Goal: Task Accomplishment & Management: Complete application form

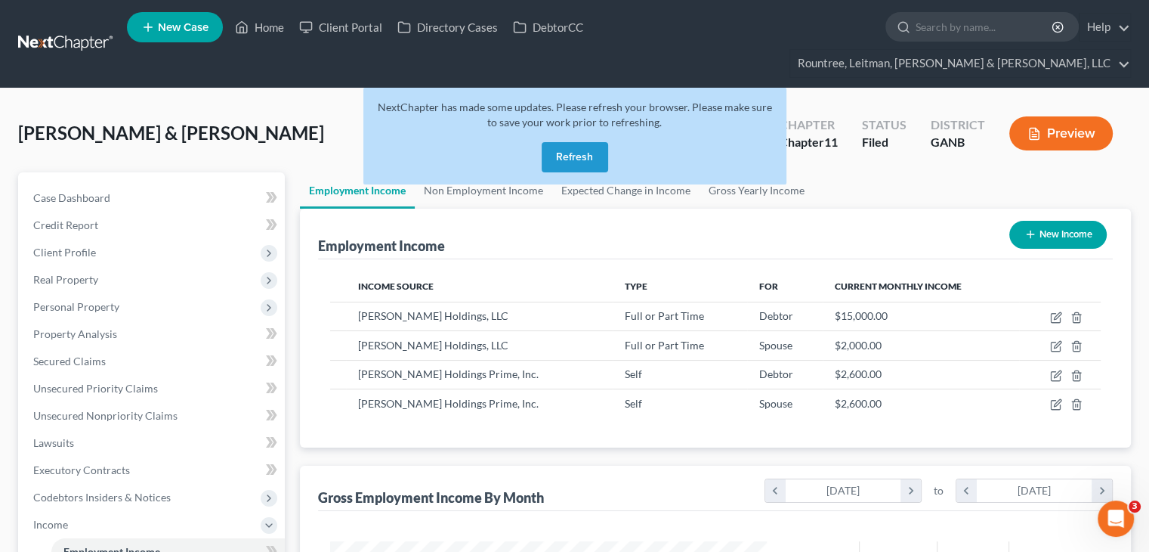
scroll to position [755275, 755077]
click at [574, 142] on button "Refresh" at bounding box center [575, 157] width 66 height 30
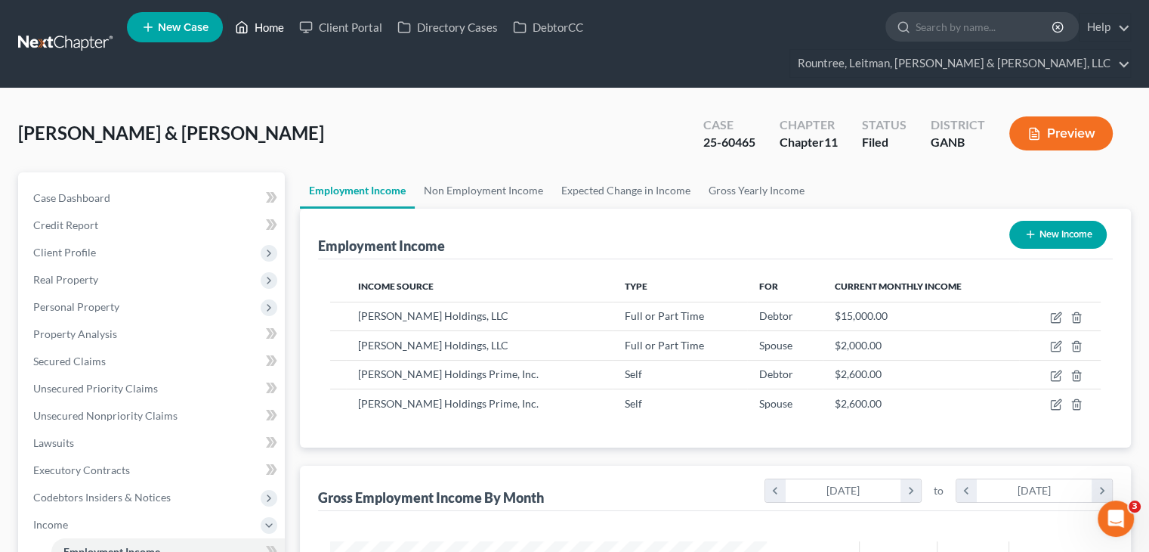
click at [287, 32] on link "Home" at bounding box center [259, 27] width 64 height 27
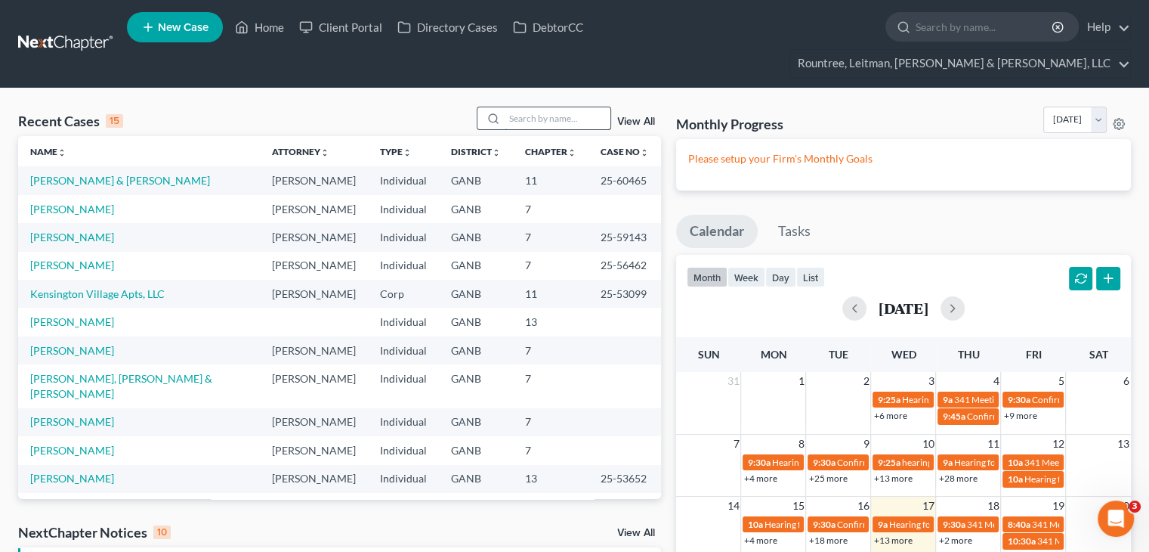
click at [539, 107] on input "search" at bounding box center [558, 118] width 106 height 22
type input "a"
type input "caldwell"
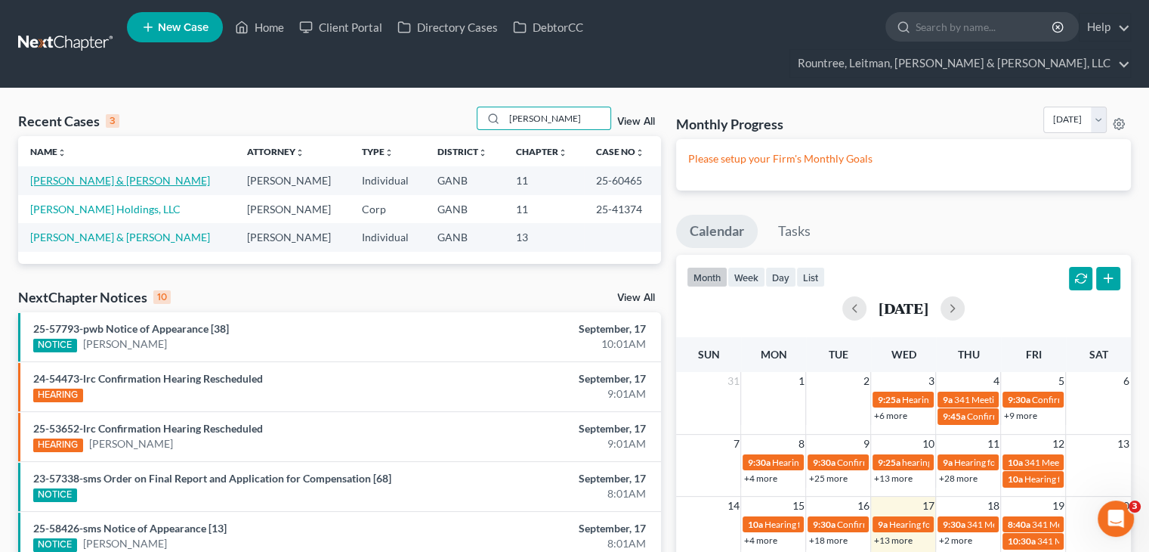
click at [113, 174] on link "[PERSON_NAME] & [PERSON_NAME]" at bounding box center [120, 180] width 180 height 13
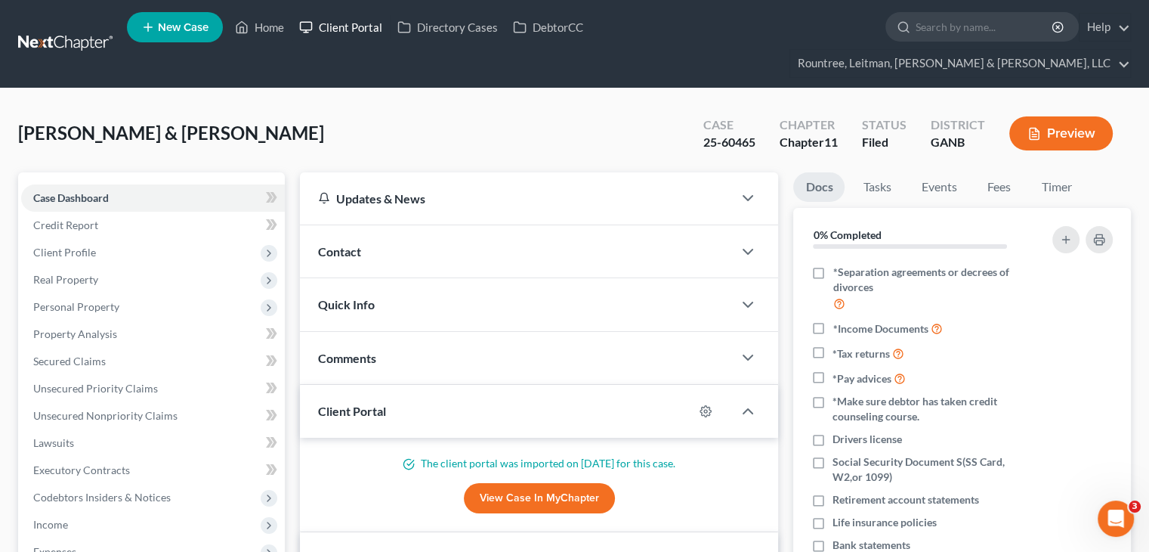
click at [356, 32] on link "Client Portal" at bounding box center [341, 27] width 98 height 27
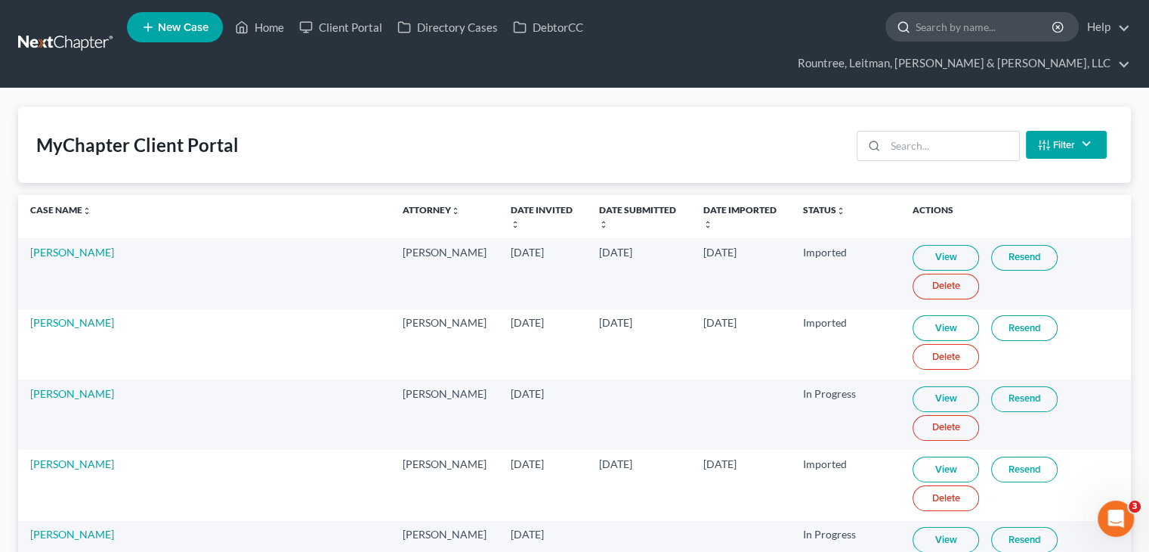
click at [916, 31] on input "search" at bounding box center [985, 27] width 138 height 28
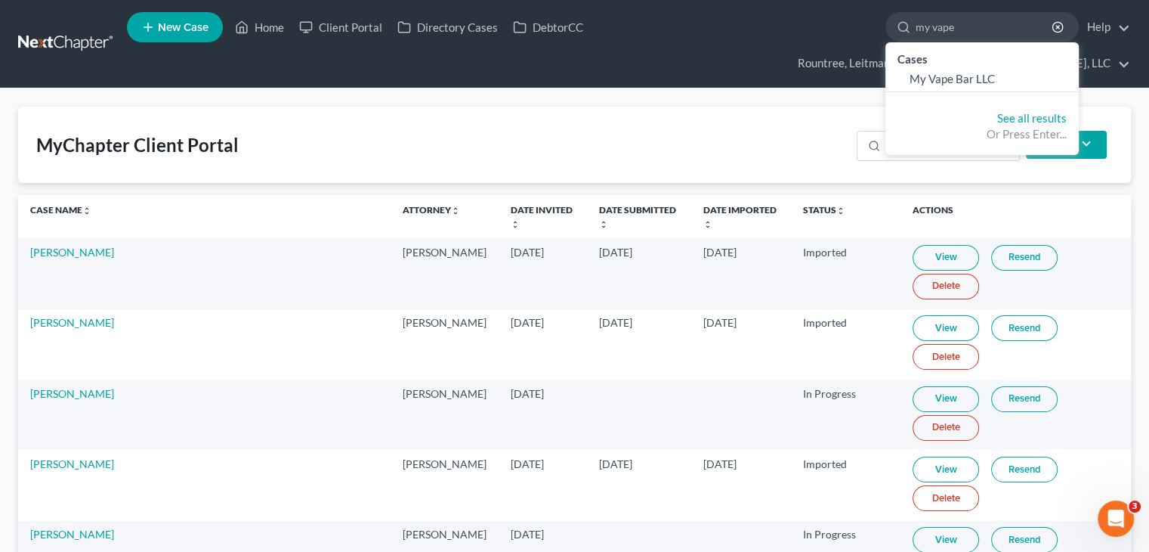
type input "my vape"
click at [279, 31] on link "Home" at bounding box center [259, 27] width 64 height 27
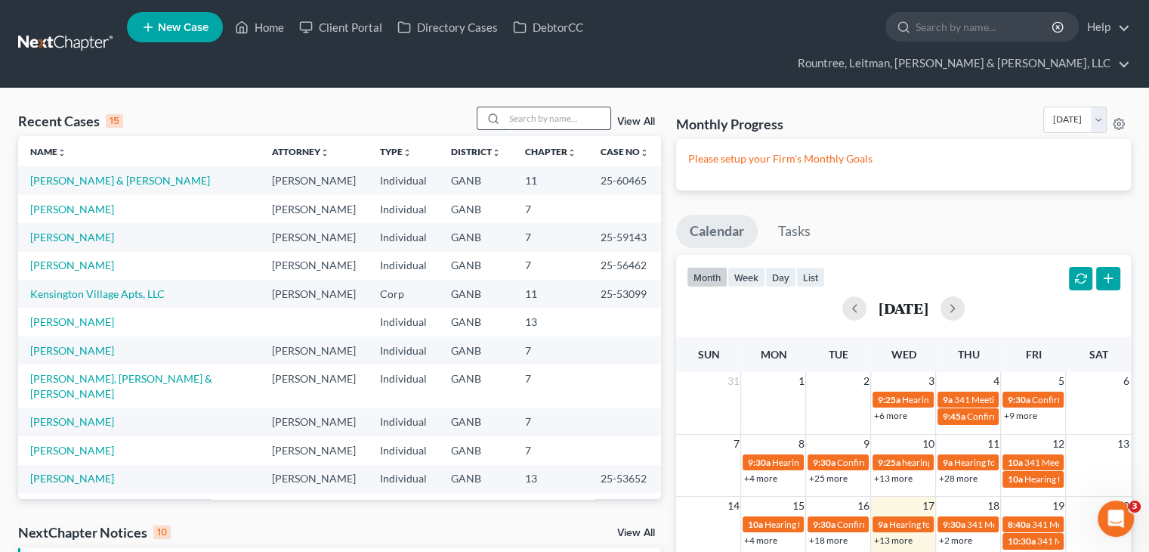
click at [536, 107] on input "search" at bounding box center [558, 118] width 106 height 22
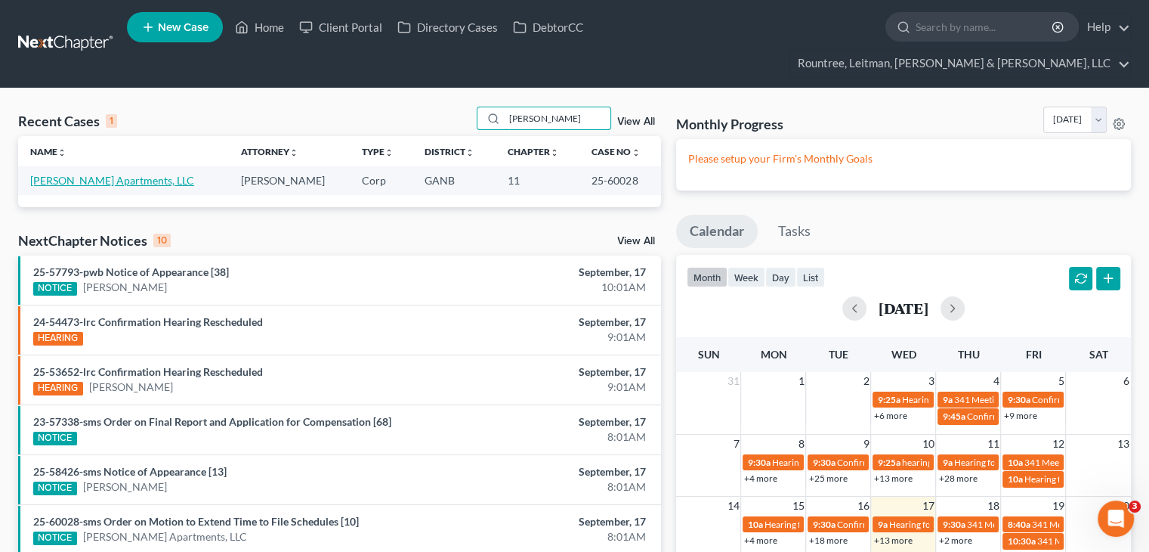
type input "oliver park"
click at [86, 174] on link "Oliver Park Apartments, LLC" at bounding box center [112, 180] width 164 height 13
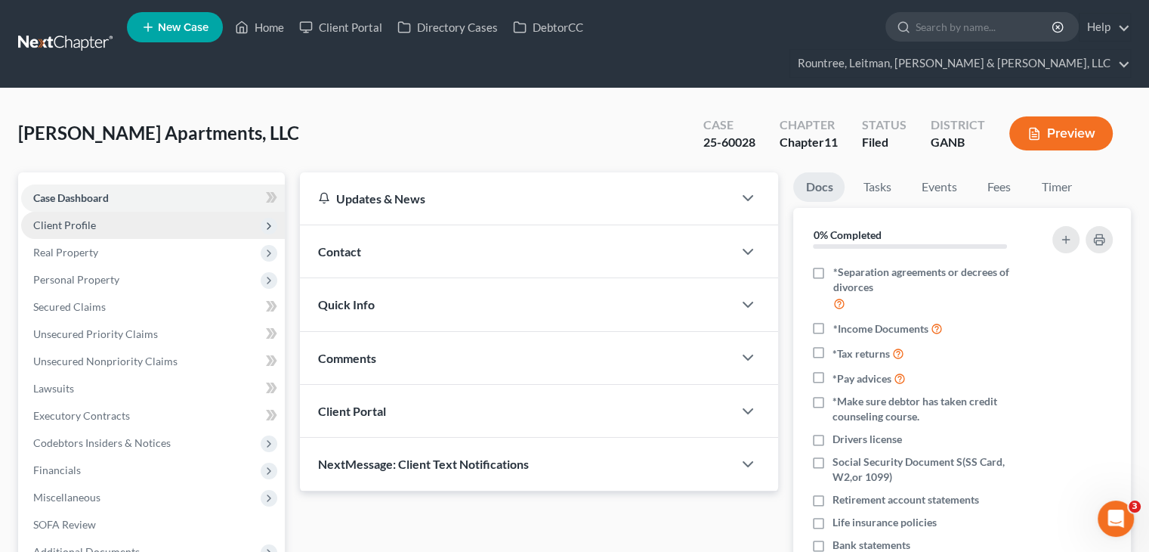
click at [73, 218] on span "Client Profile" at bounding box center [64, 224] width 63 height 13
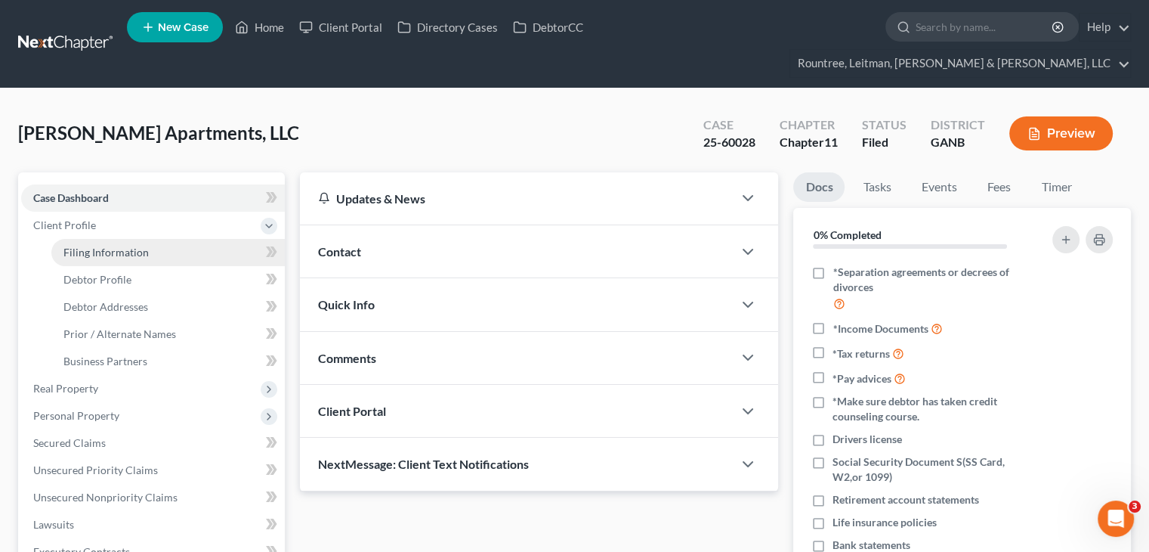
click at [92, 246] on span "Filing Information" at bounding box center [105, 252] width 85 height 13
select select "3"
select select "1"
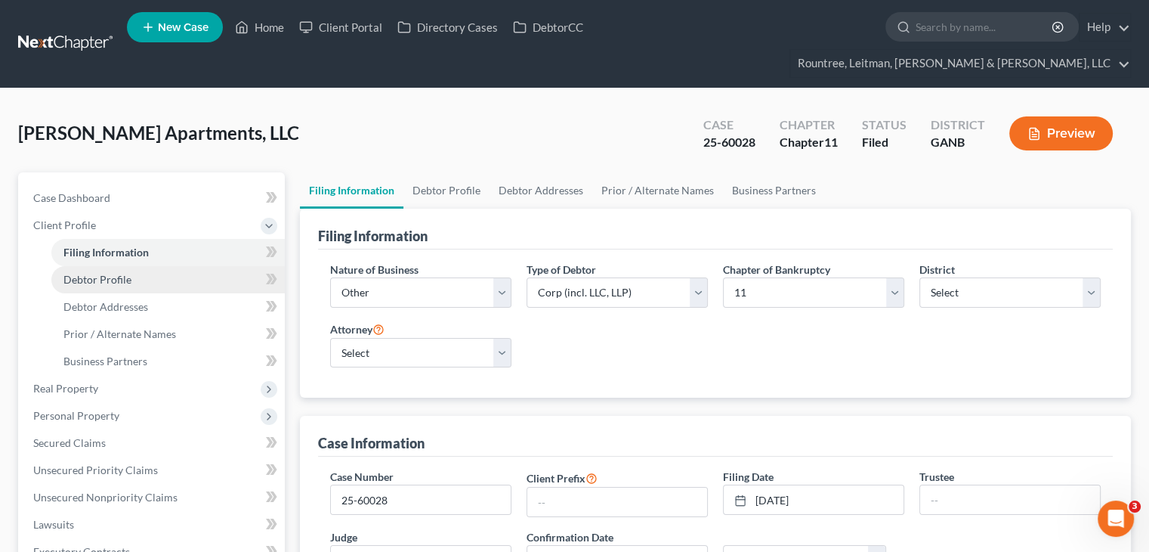
click at [115, 266] on link "Debtor Profile" at bounding box center [167, 279] width 233 height 27
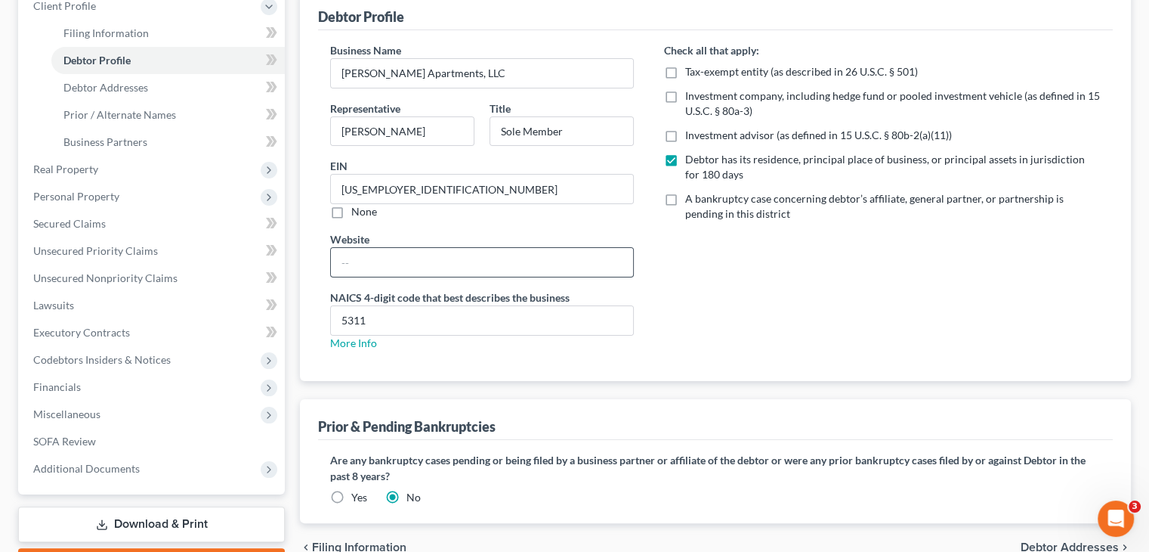
scroll to position [202, 0]
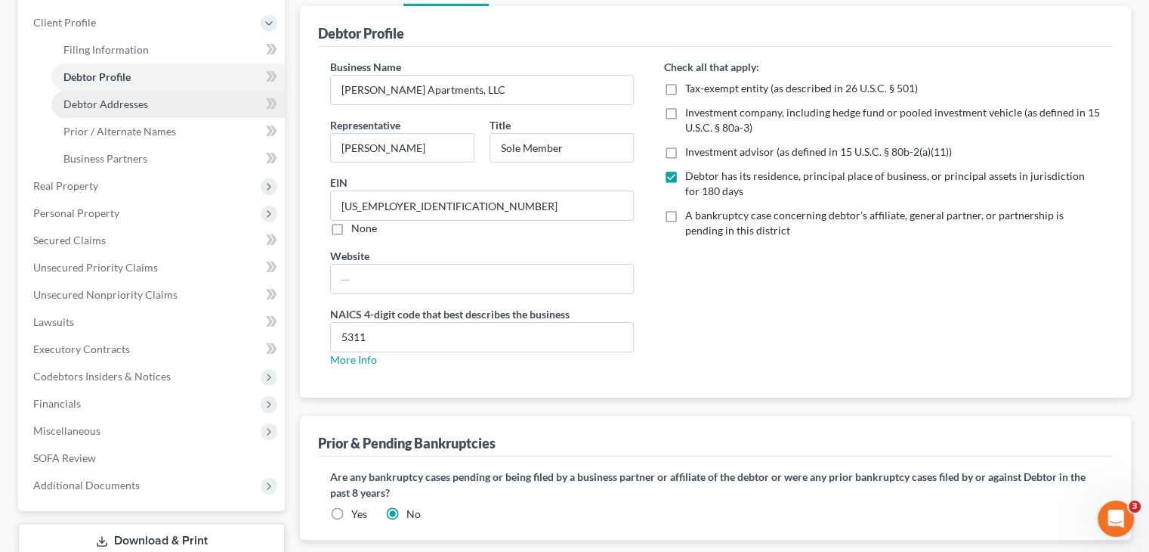
click at [133, 97] on span "Debtor Addresses" at bounding box center [105, 103] width 85 height 13
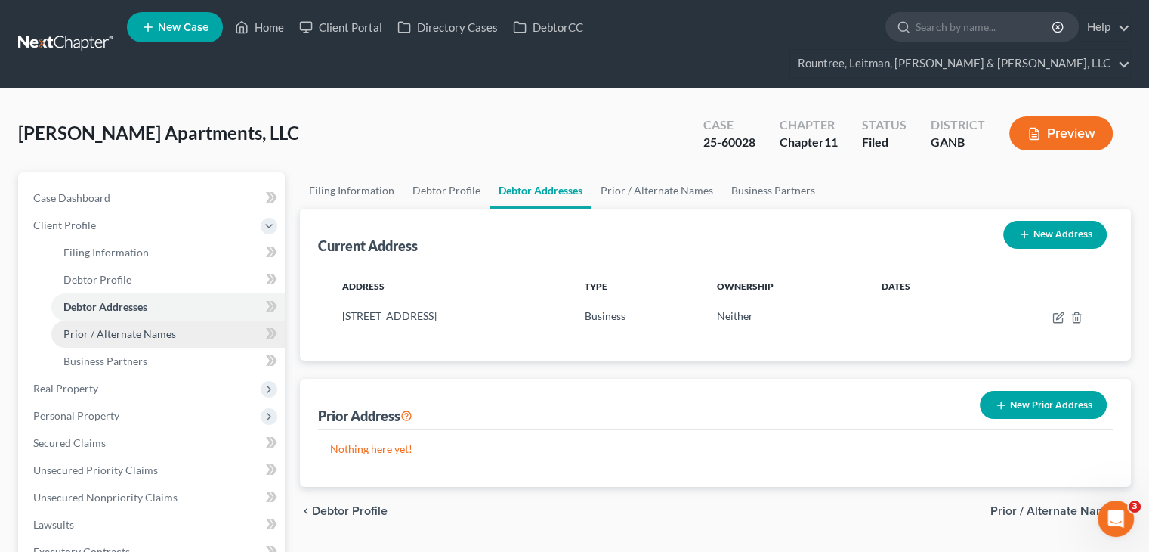
click at [147, 327] on span "Prior / Alternate Names" at bounding box center [119, 333] width 113 height 13
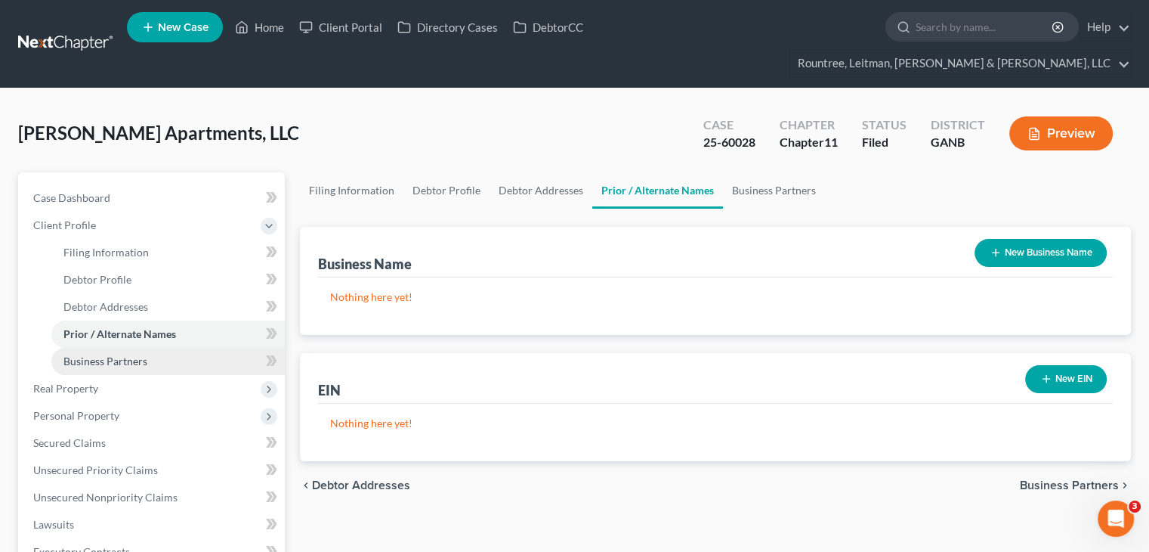
click at [114, 354] on span "Business Partners" at bounding box center [105, 360] width 84 height 13
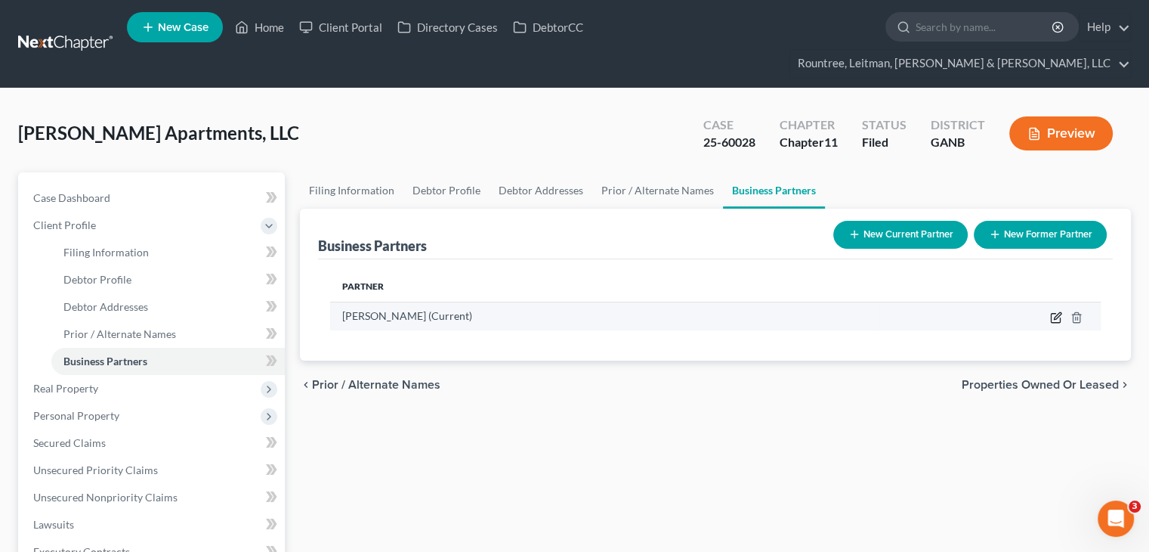
click at [1050, 311] on icon "button" at bounding box center [1056, 317] width 12 height 12
select select "3"
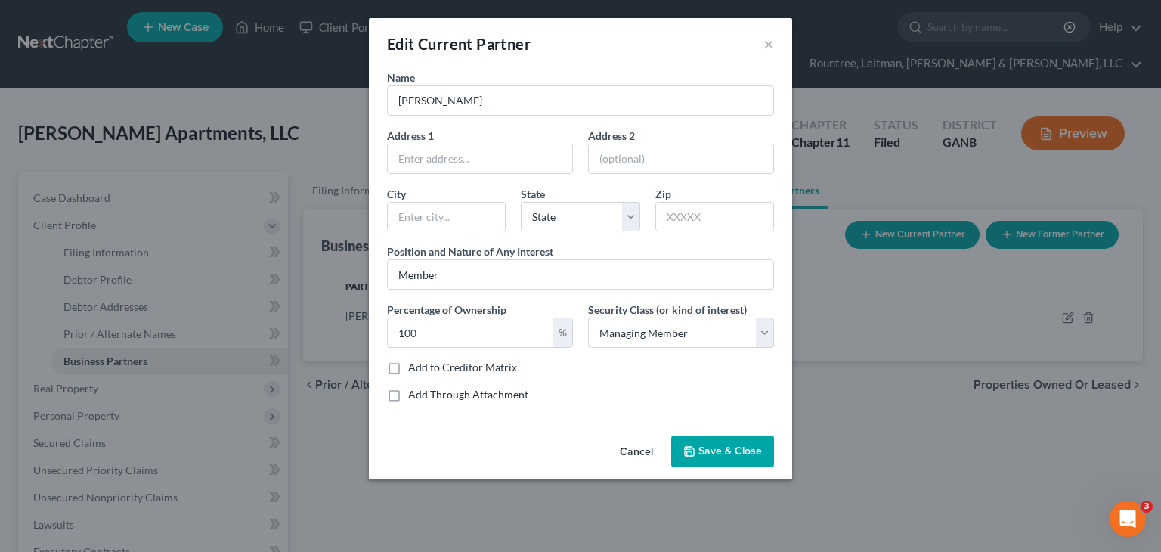
click at [638, 445] on button "Cancel" at bounding box center [635, 452] width 57 height 30
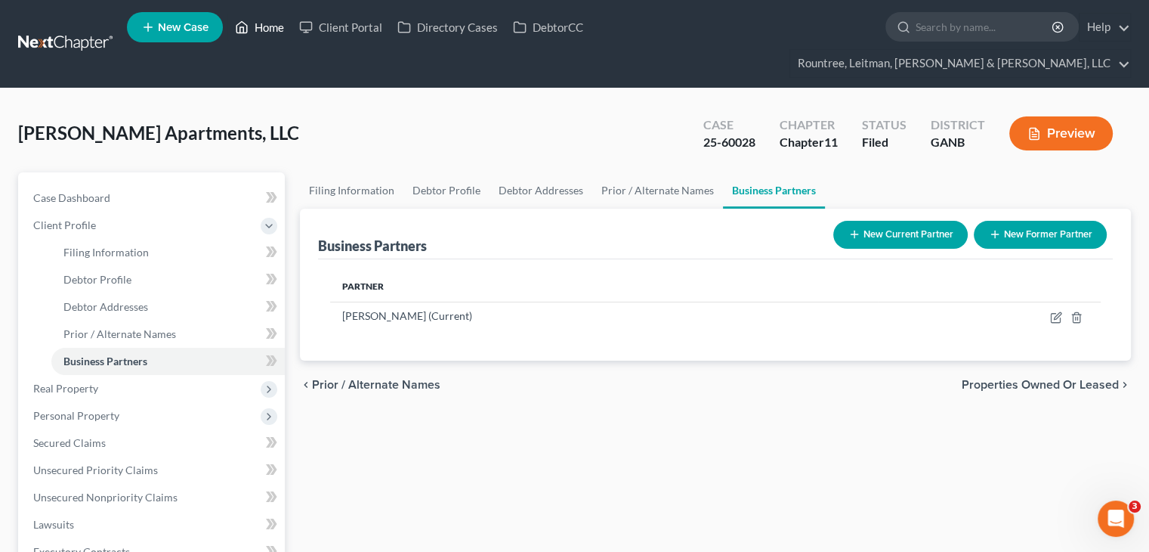
click at [280, 28] on link "Home" at bounding box center [259, 27] width 64 height 27
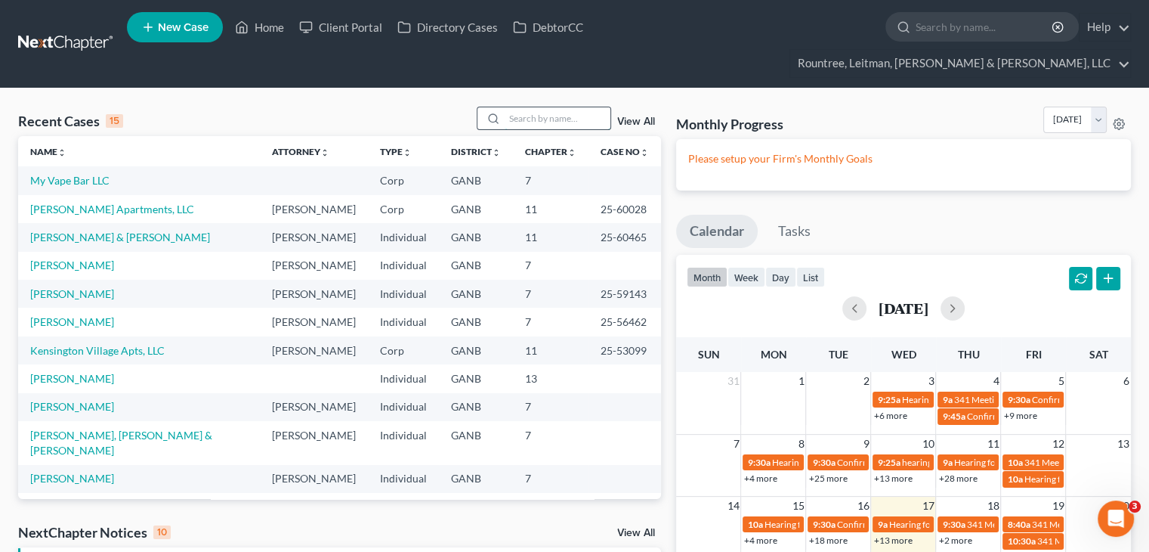
click at [514, 107] on input "search" at bounding box center [558, 118] width 106 height 22
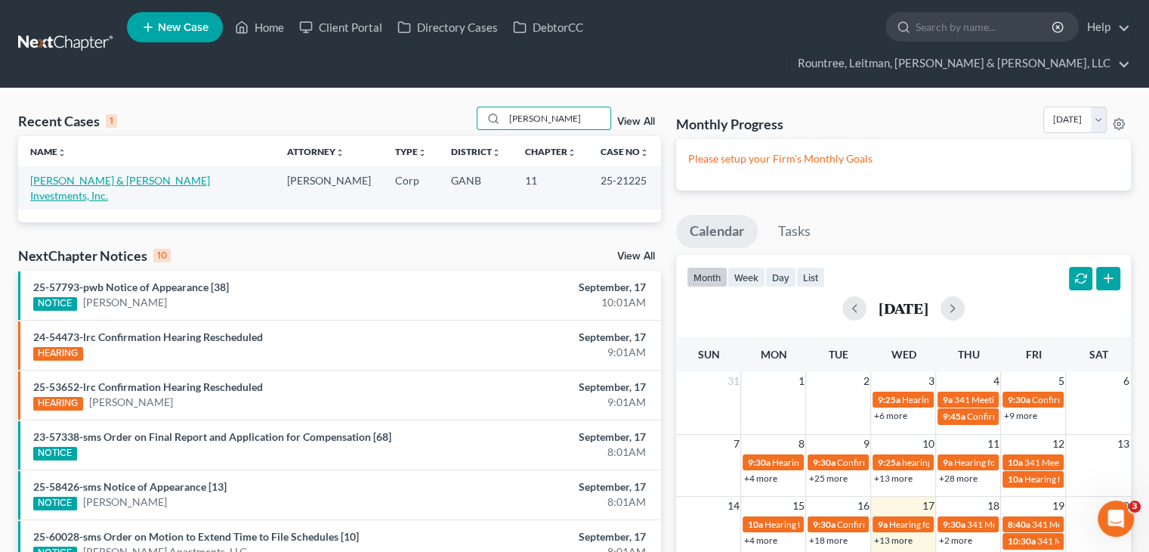
type input "hart"
click at [101, 174] on link "Hart & Hart Investments, Inc." at bounding box center [120, 188] width 180 height 28
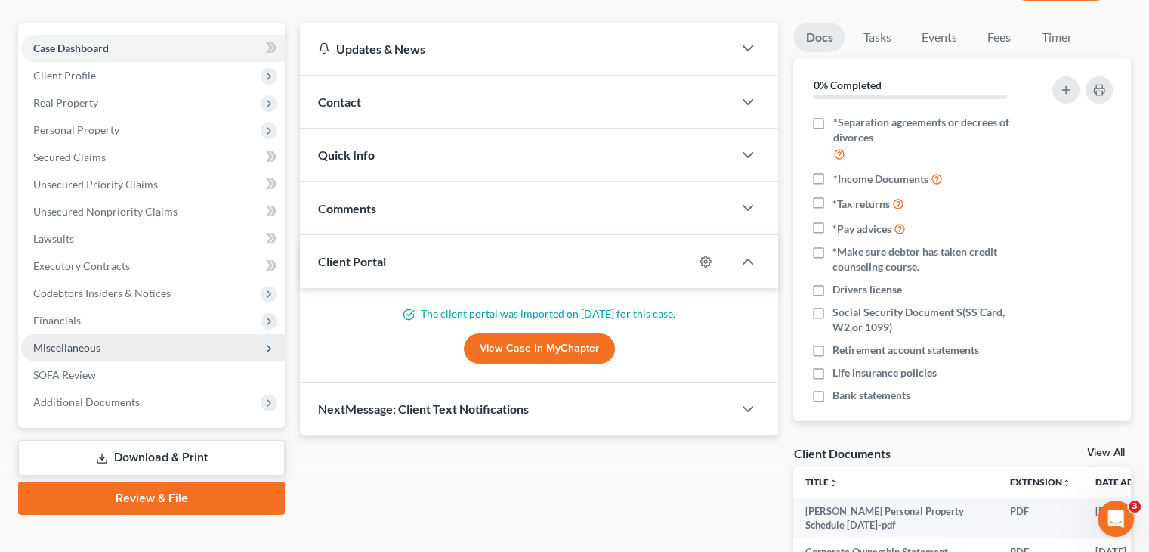
scroll to position [151, 0]
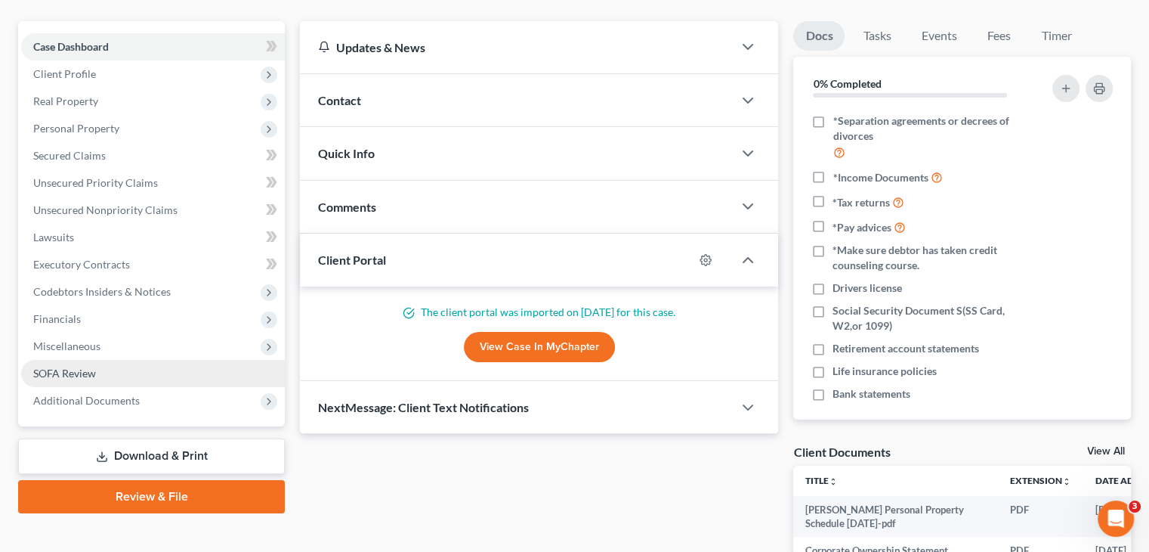
click at [70, 366] on span "SOFA Review" at bounding box center [64, 372] width 63 height 13
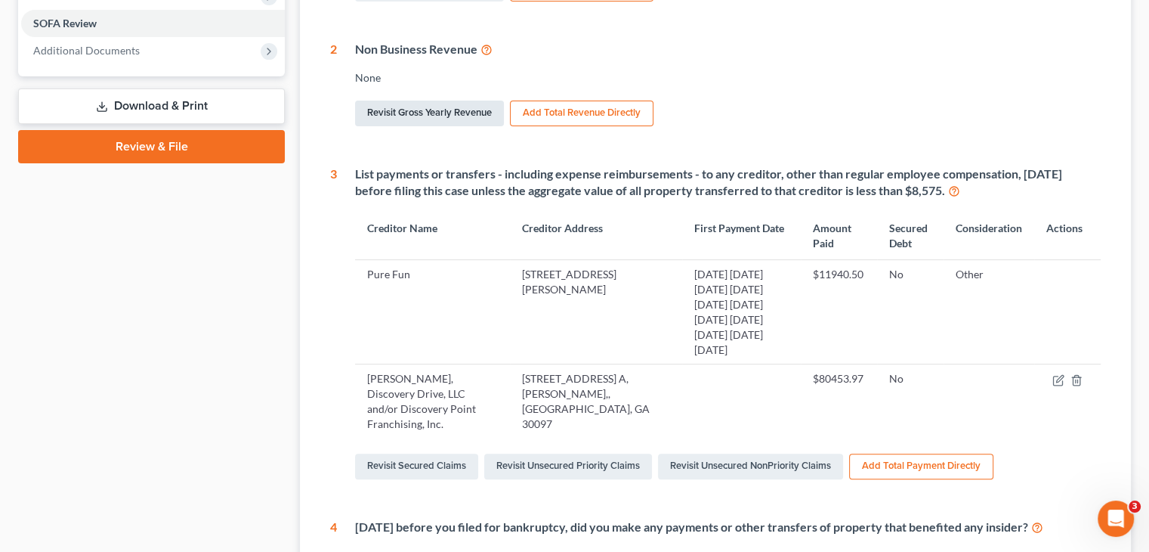
scroll to position [529, 0]
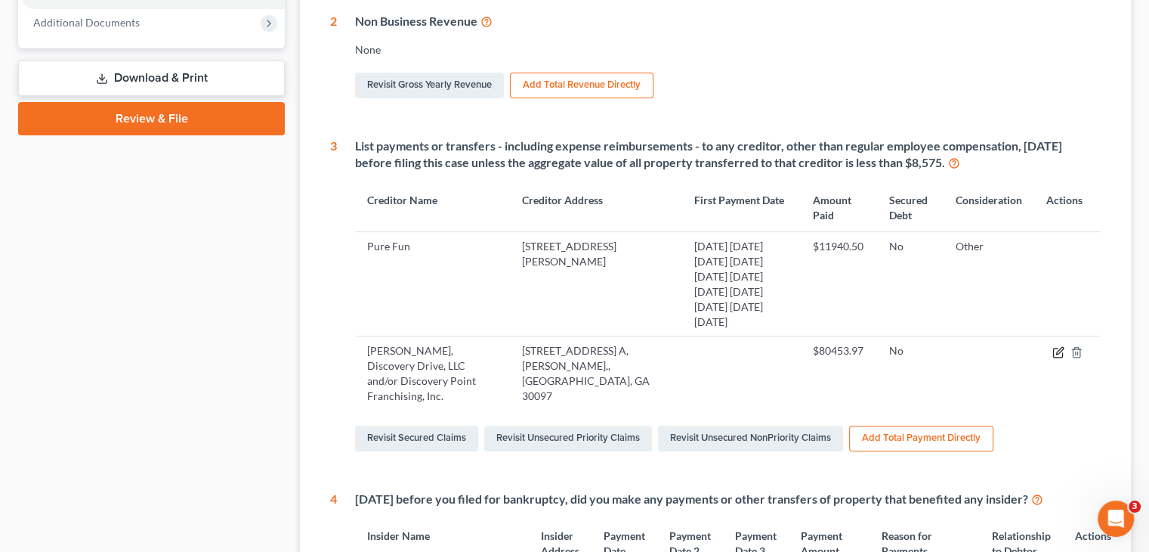
click at [1061, 346] on icon "button" at bounding box center [1058, 352] width 12 height 12
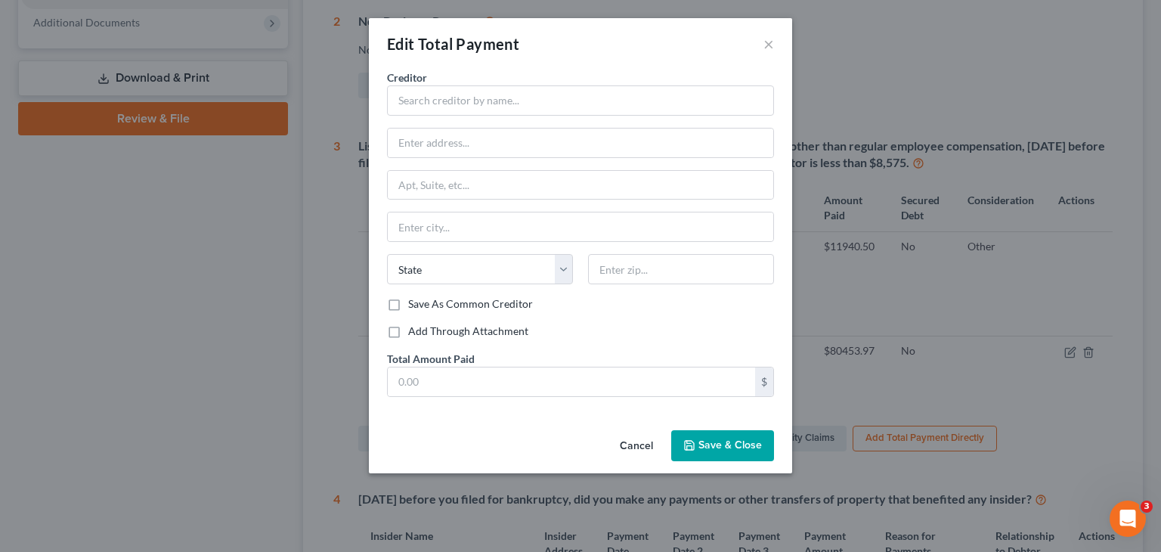
click at [636, 440] on button "Cancel" at bounding box center [635, 446] width 57 height 30
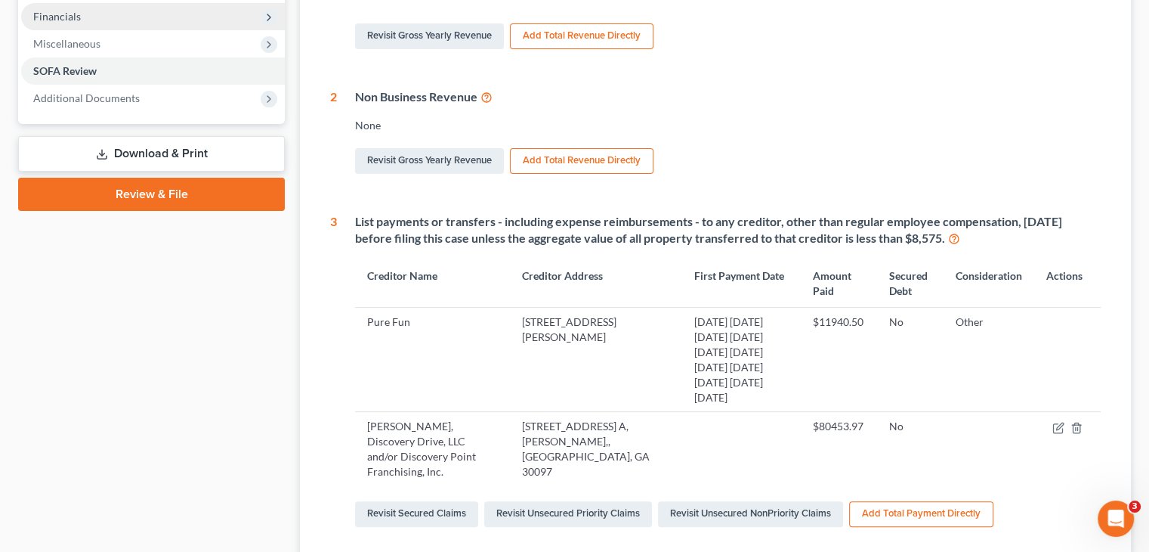
scroll to position [151, 0]
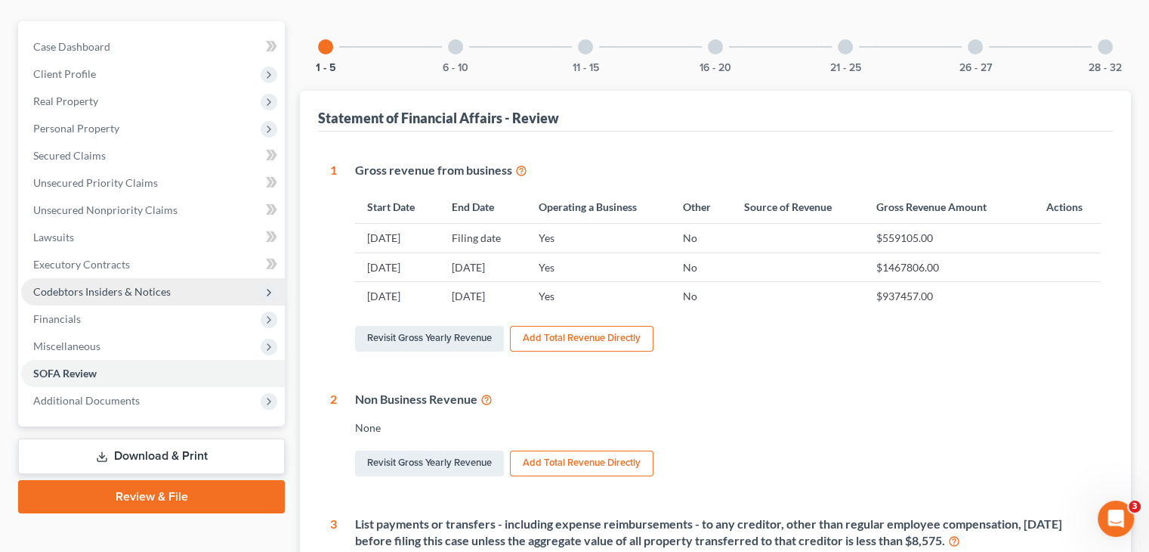
click at [104, 285] on span "Codebtors Insiders & Notices" at bounding box center [102, 291] width 138 height 13
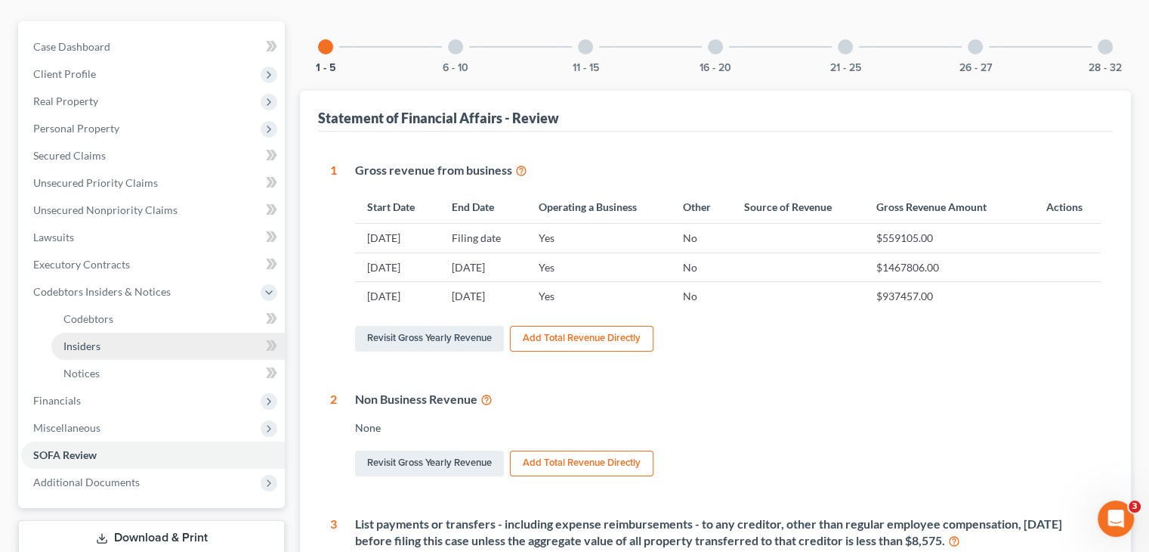
click at [113, 332] on link "Insiders" at bounding box center [167, 345] width 233 height 27
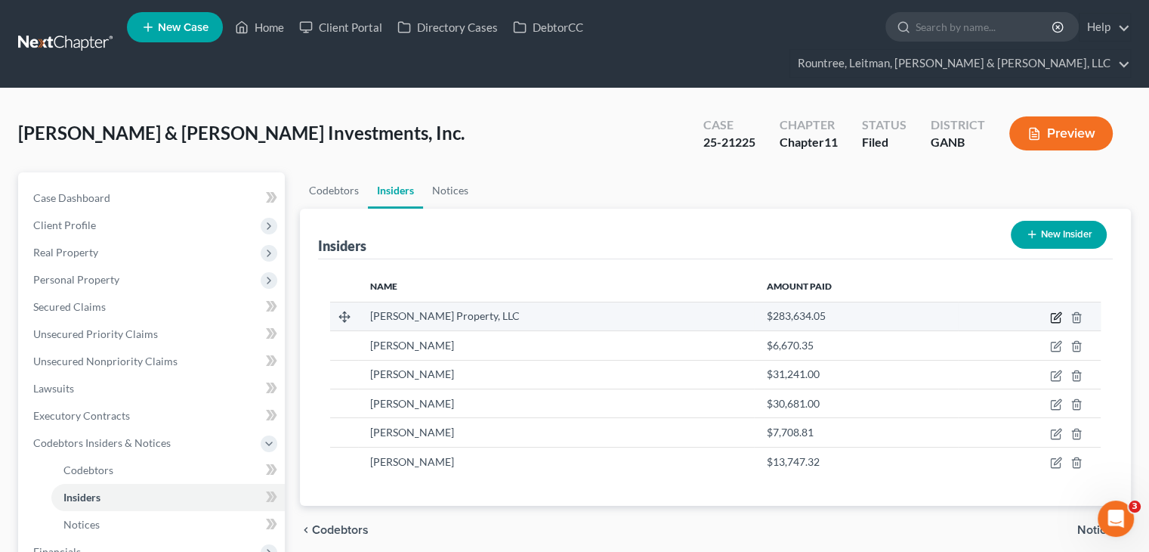
click at [1055, 314] on icon "button" at bounding box center [1055, 318] width 9 height 9
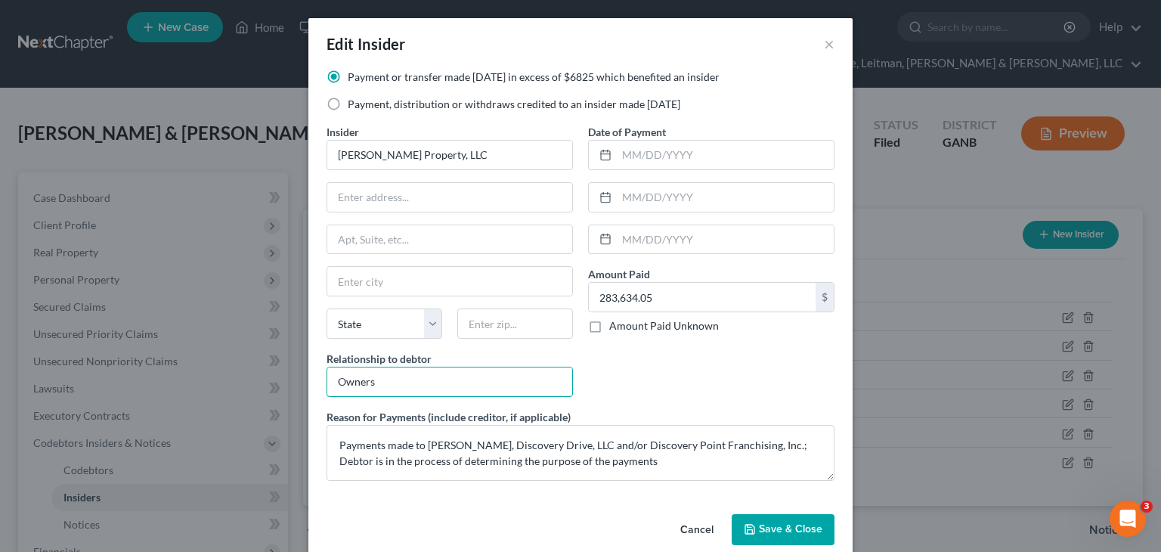
drag, startPoint x: 405, startPoint y: 377, endPoint x: 144, endPoint y: 367, distance: 261.6
click at [145, 368] on div "Edit Insider × Payment or transfer made within 1 year in excess of $6825 which …" at bounding box center [580, 276] width 1161 height 552
type input "Affiliate"
click at [795, 524] on span "Save & Close" at bounding box center [790, 529] width 63 height 13
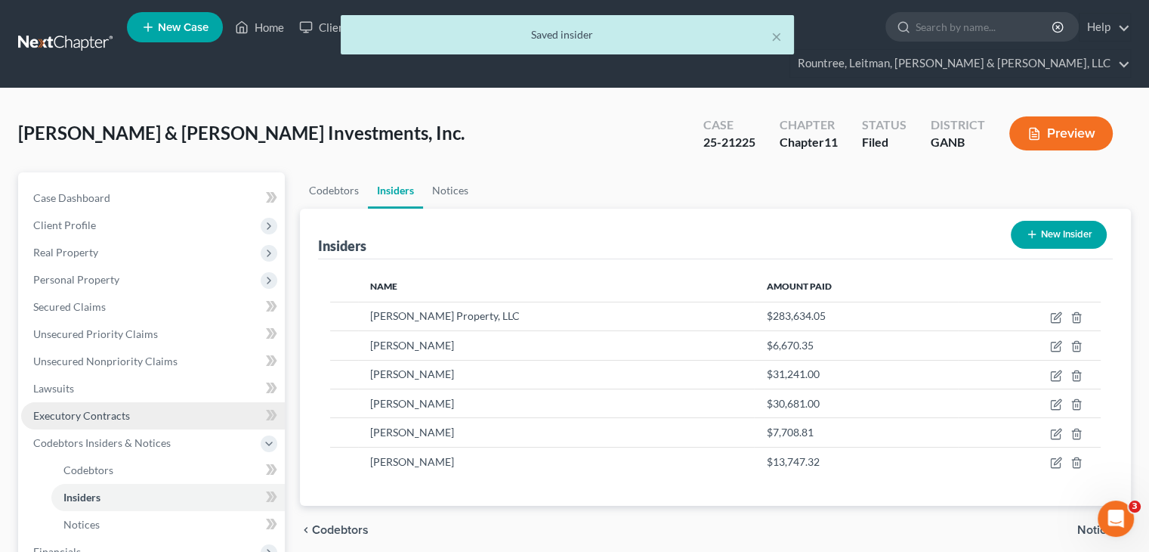
scroll to position [224, 0]
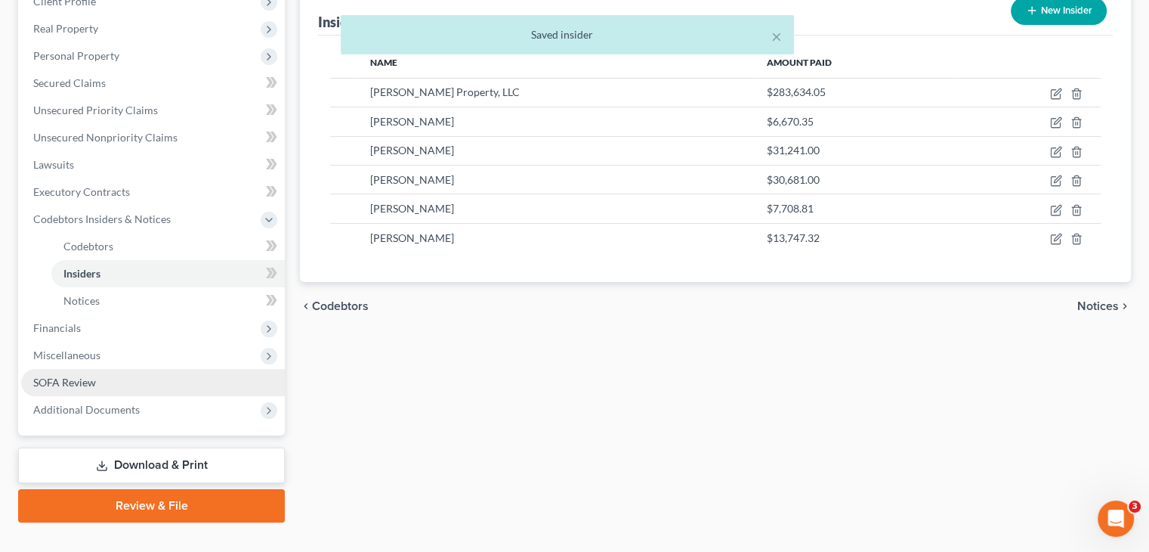
click at [70, 376] on span "SOFA Review" at bounding box center [64, 382] width 63 height 13
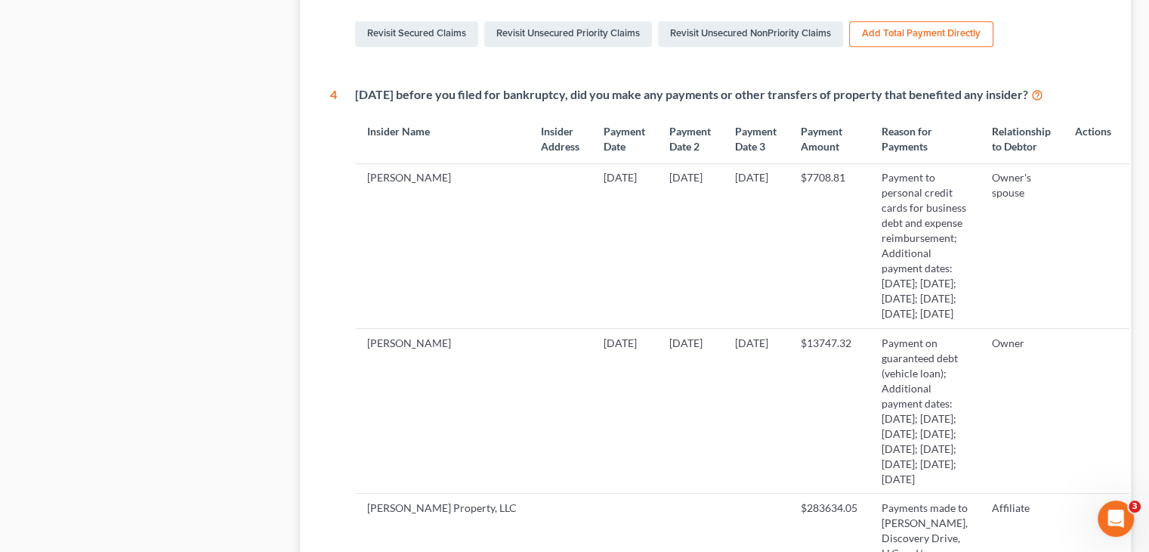
scroll to position [858, 0]
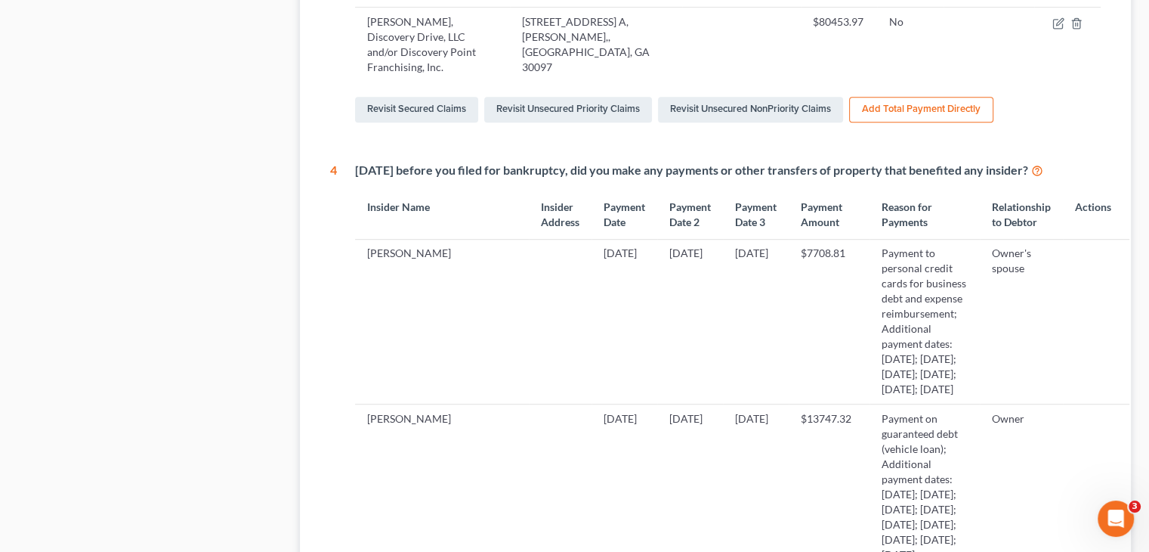
click at [1043, 162] on icon at bounding box center [1037, 169] width 12 height 14
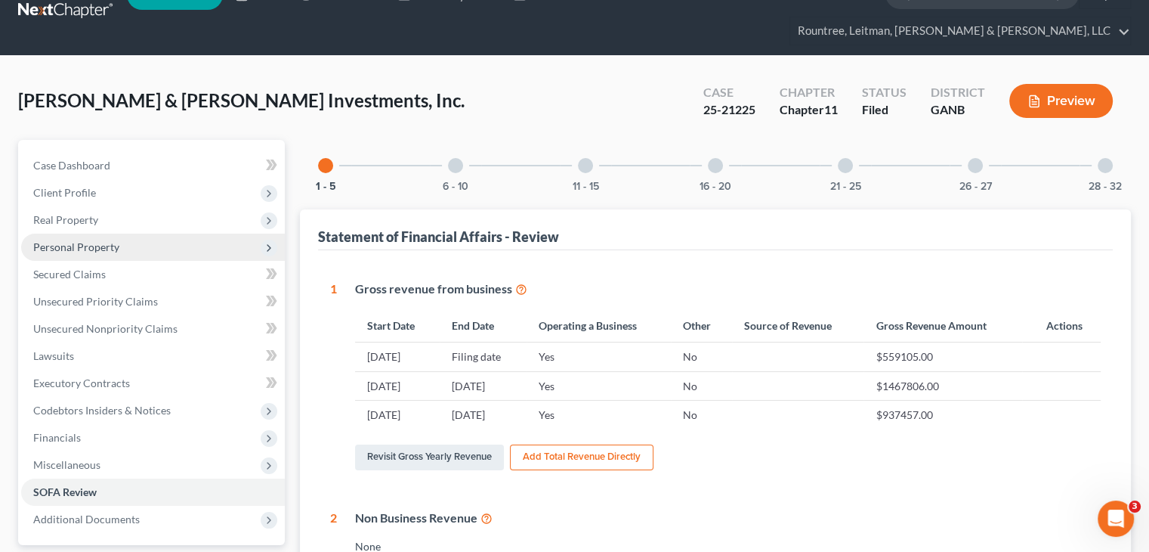
scroll to position [26, 0]
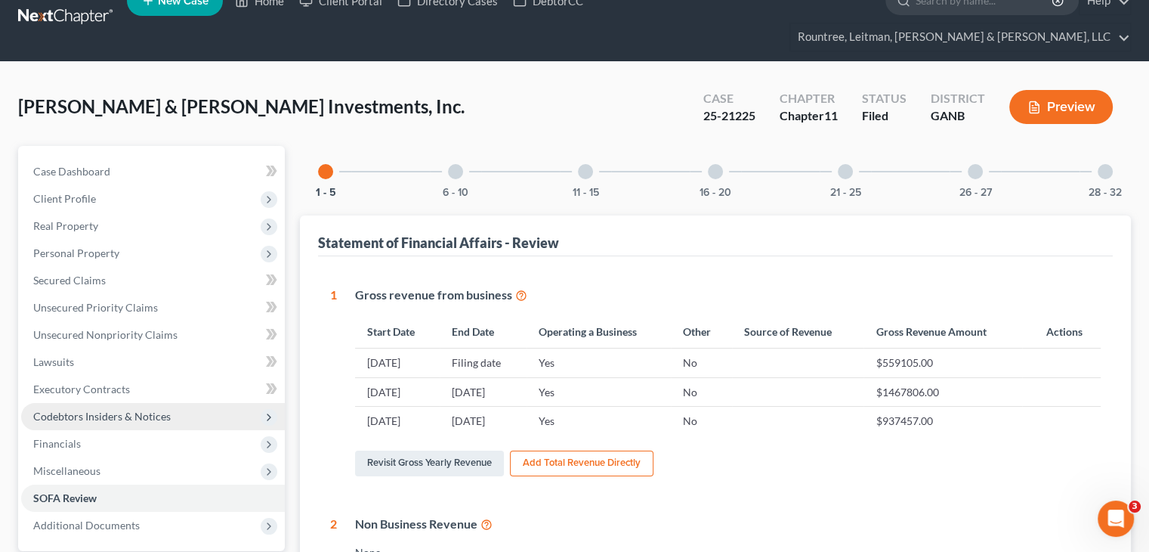
click at [105, 410] on span "Codebtors Insiders & Notices" at bounding box center [102, 416] width 138 height 13
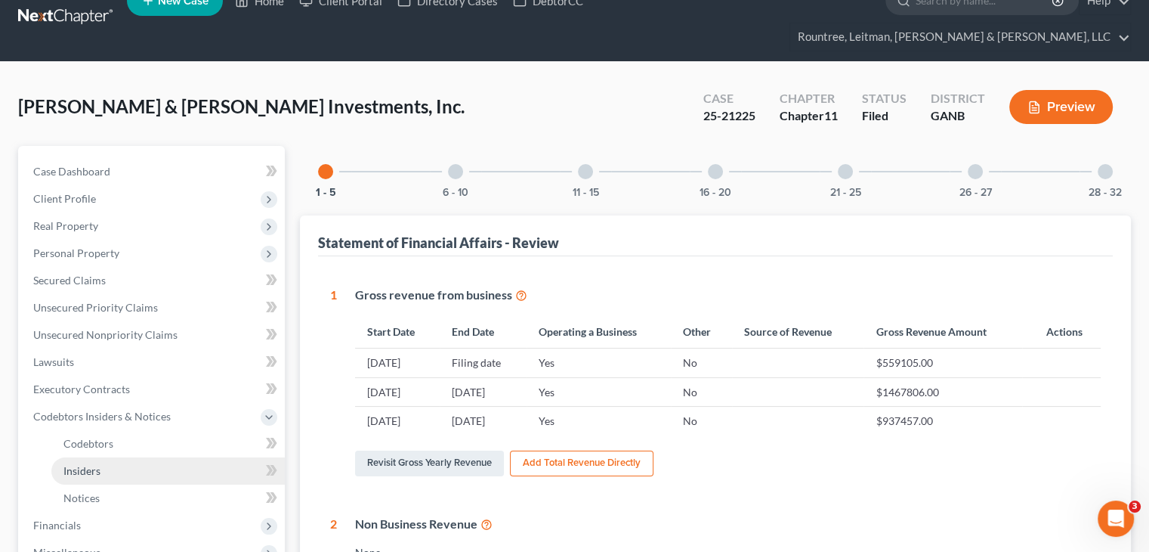
click at [80, 464] on span "Insiders" at bounding box center [81, 470] width 37 height 13
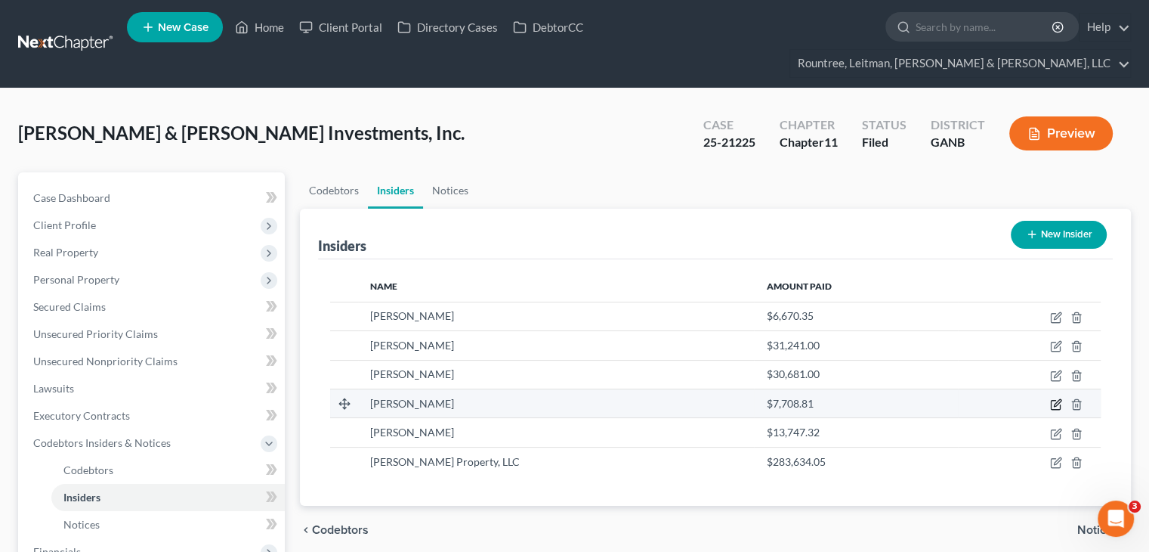
click at [1062, 398] on icon "button" at bounding box center [1056, 404] width 12 height 12
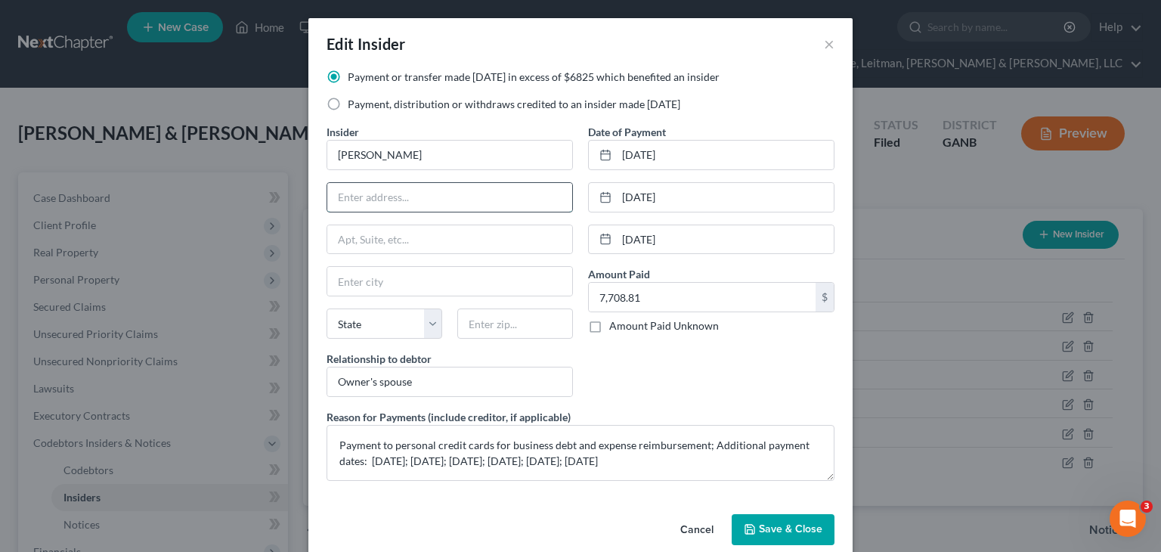
click at [433, 199] on input "text" at bounding box center [449, 197] width 245 height 29
type input "3530 Davyne Bend"
click at [508, 329] on input "text" at bounding box center [515, 323] width 116 height 30
type input "30040"
type input "Cumming"
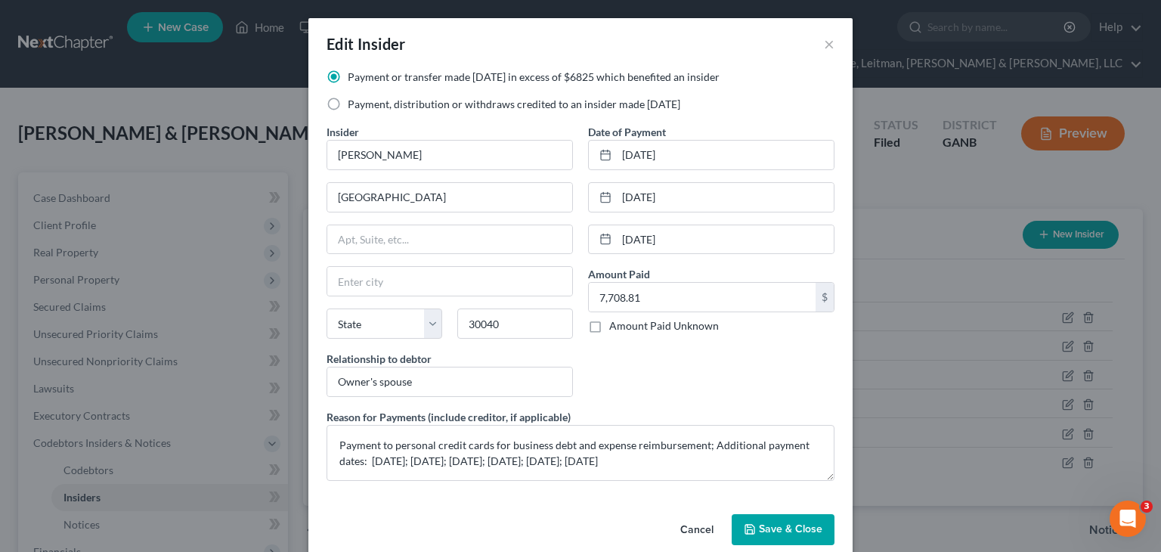
select select "10"
click at [687, 342] on div "Date of Payment 09/12/2024 09/13/2024 09/19/2024 Amount Paid 7,708.81 $ Amount …" at bounding box center [710, 266] width 261 height 285
click at [789, 523] on span "Save & Close" at bounding box center [790, 529] width 63 height 13
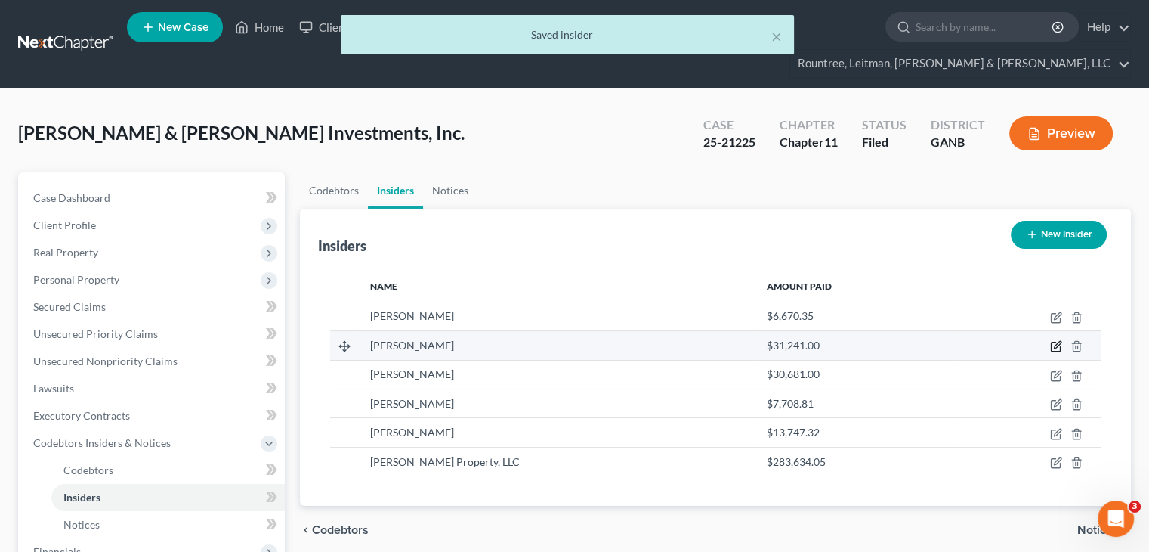
click at [1055, 340] on icon "button" at bounding box center [1056, 346] width 12 height 12
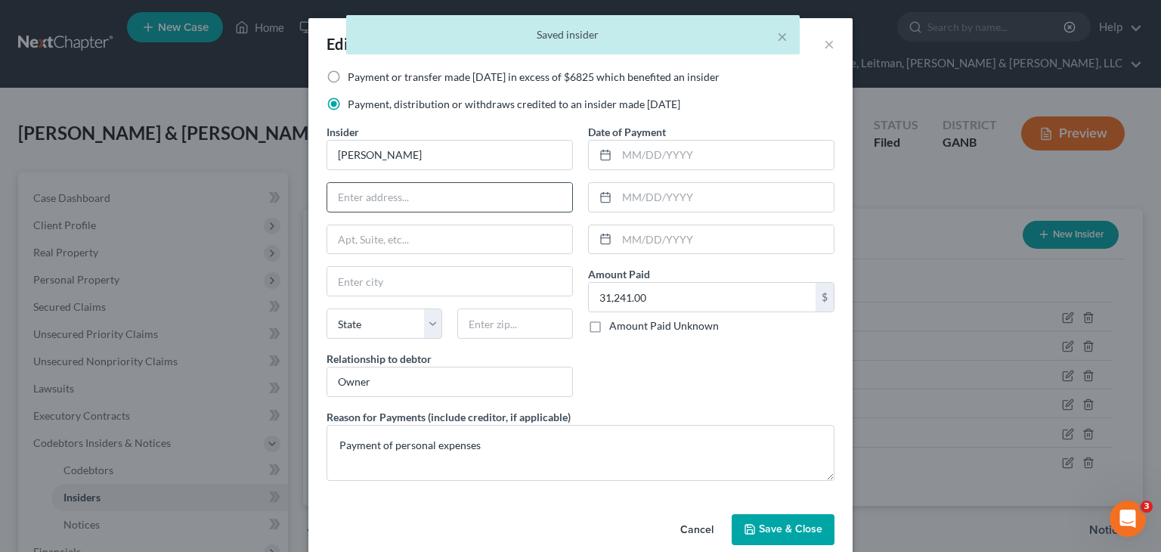
click at [436, 202] on input "text" at bounding box center [449, 197] width 245 height 29
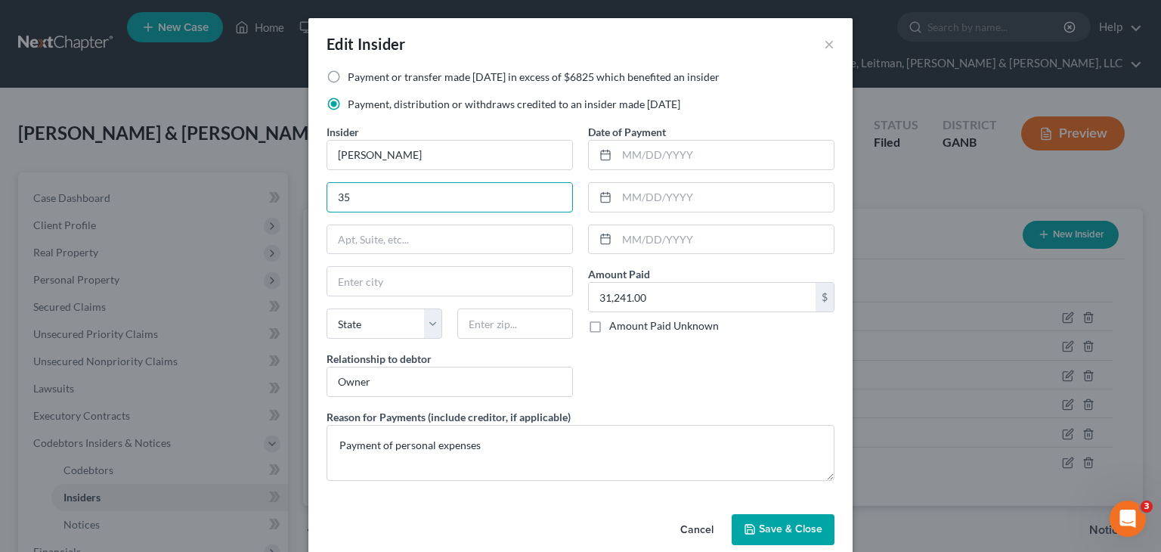
type input "3530 Davyne Bend"
click at [545, 336] on input "text" at bounding box center [515, 323] width 116 height 30
type input "30040"
type input "Cumming"
select select "10"
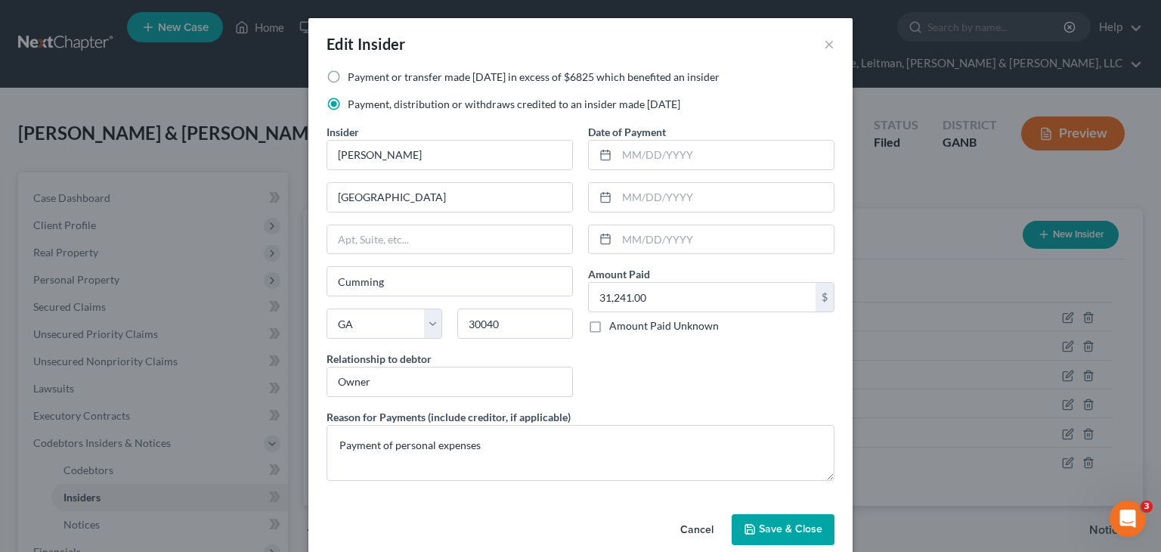
click at [676, 362] on div "Date of Payment Amount Paid 31,241.00 $ Amount Paid Unknown Balance Undetermine…" at bounding box center [710, 266] width 261 height 285
click at [770, 530] on span "Save & Close" at bounding box center [790, 529] width 63 height 13
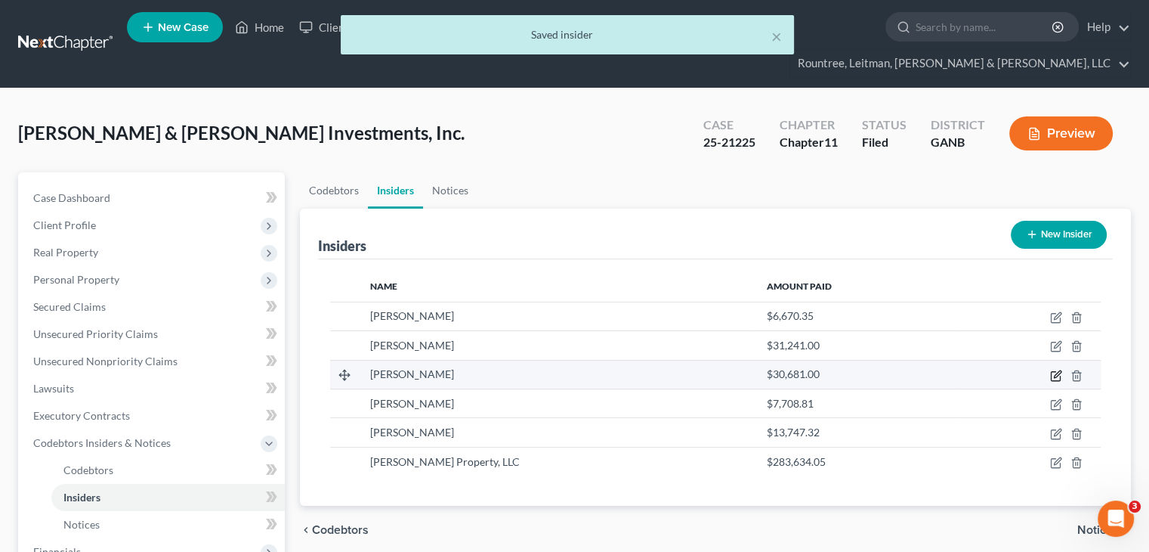
click at [1052, 371] on icon "button" at bounding box center [1055, 375] width 9 height 9
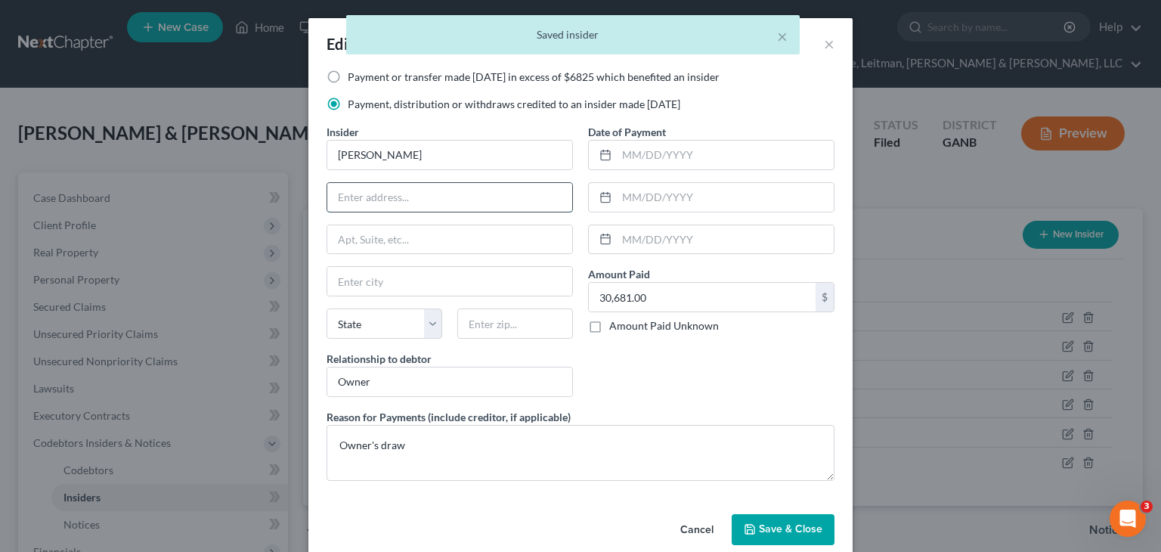
click at [387, 198] on input "text" at bounding box center [449, 197] width 245 height 29
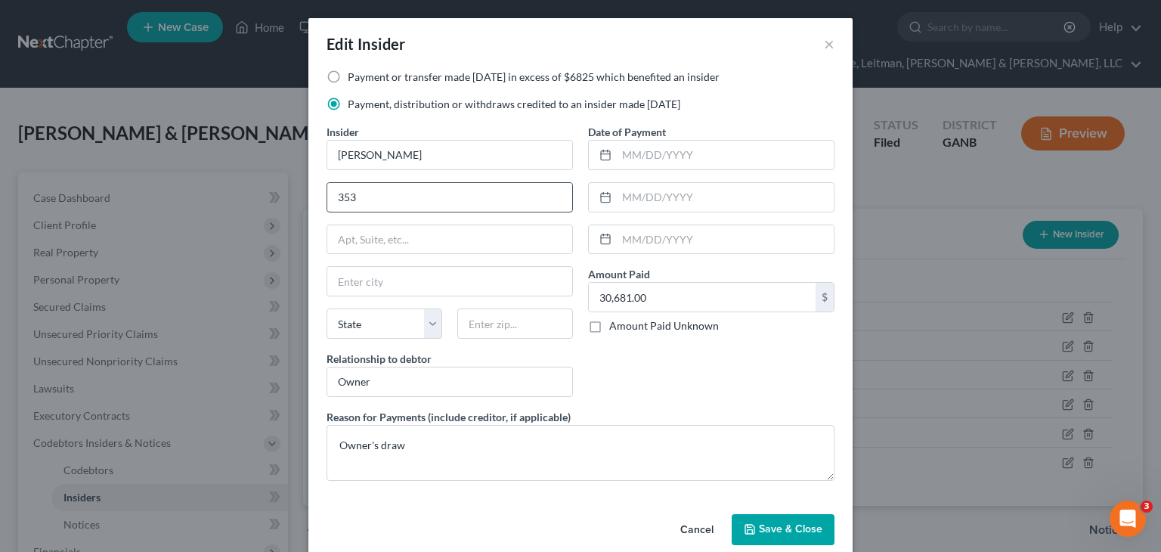
type input "3530 Davyne Bend"
click at [487, 329] on input "text" at bounding box center [515, 323] width 116 height 30
type input "30040"
type input "Cumming"
select select "10"
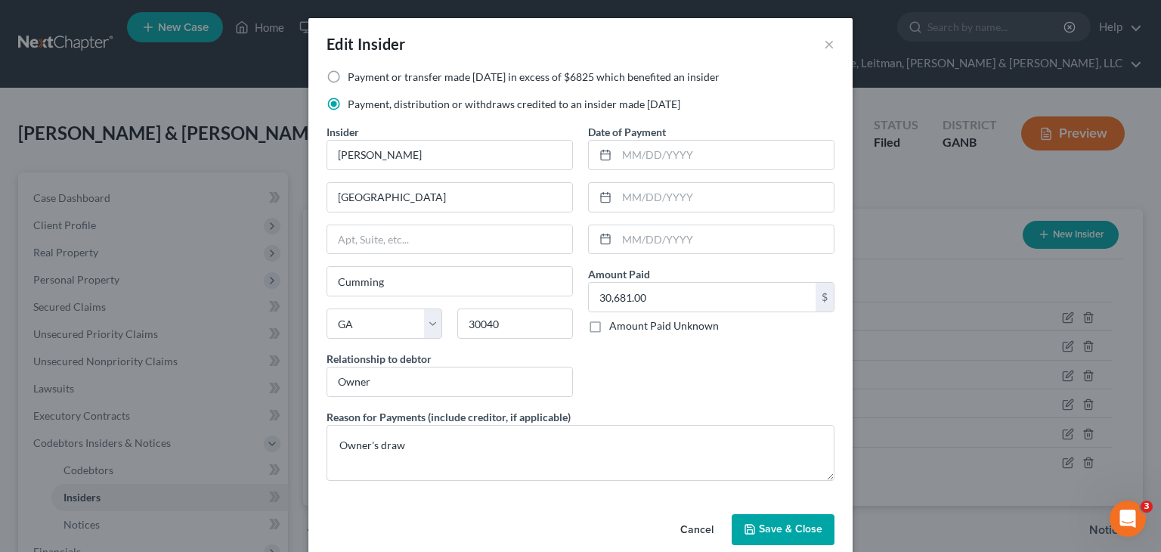
click at [650, 362] on div "Date of Payment Amount Paid 30,681.00 $ Amount Paid Unknown Balance Undetermine…" at bounding box center [710, 266] width 261 height 285
click at [775, 525] on span "Save & Close" at bounding box center [790, 529] width 63 height 13
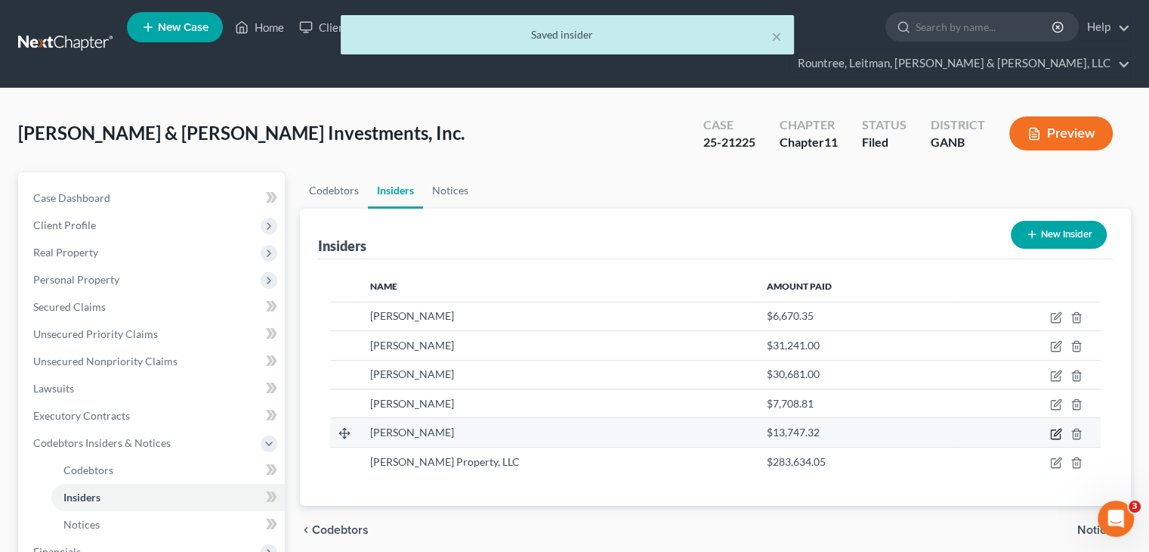
click at [1057, 428] on icon "button" at bounding box center [1056, 434] width 12 height 12
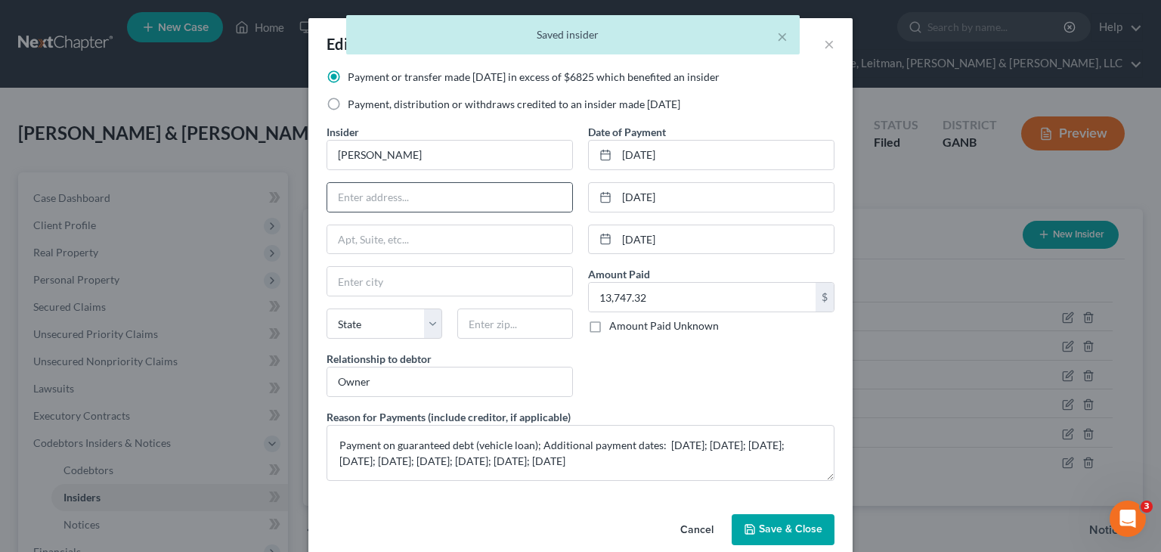
click at [468, 211] on div at bounding box center [449, 197] width 246 height 30
click at [452, 187] on input "text" at bounding box center [449, 197] width 245 height 29
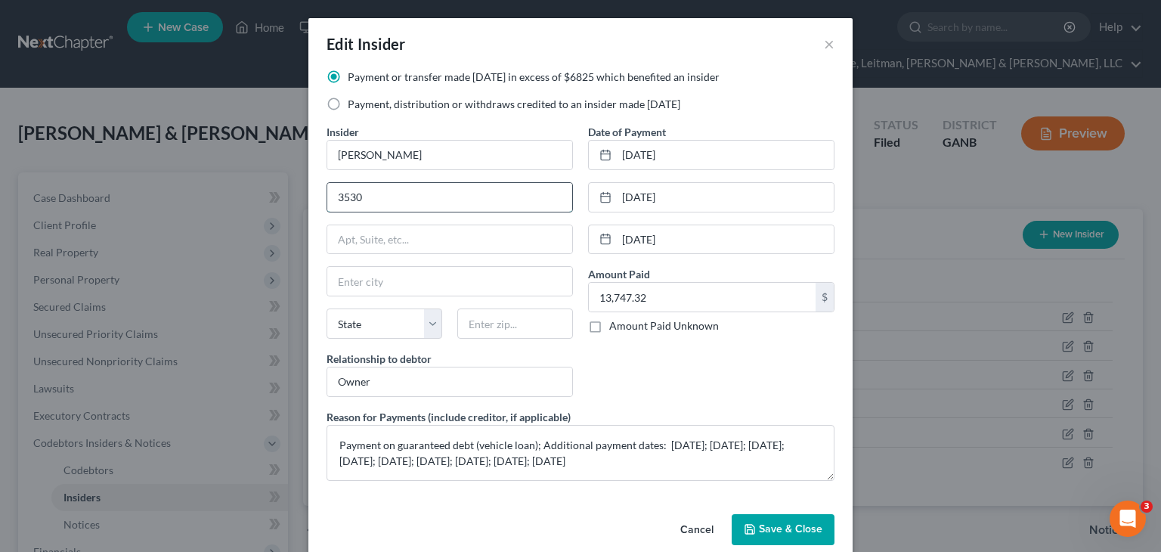
type input "3530 Davyne Bend"
click at [512, 329] on input "text" at bounding box center [515, 323] width 116 height 30
type input "30040"
click at [662, 385] on div "Date of Payment 09/18/2024 10/21/2024 11/19/2024 Amount Paid 13,747.32 $ Amount…" at bounding box center [710, 266] width 261 height 285
type input "Cumming"
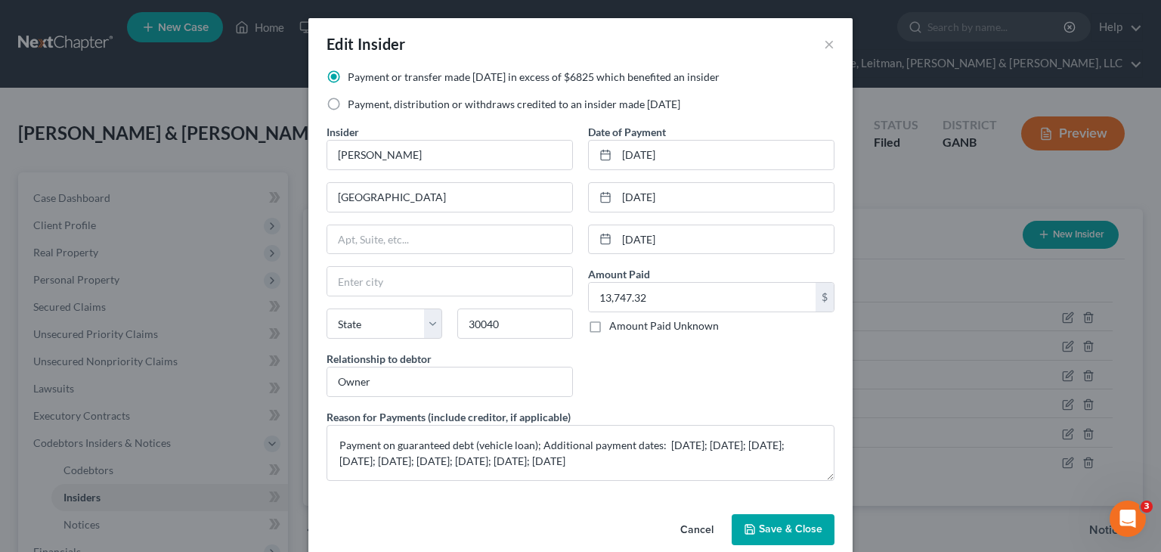
select select "10"
click at [777, 523] on span "Save & Close" at bounding box center [790, 529] width 63 height 13
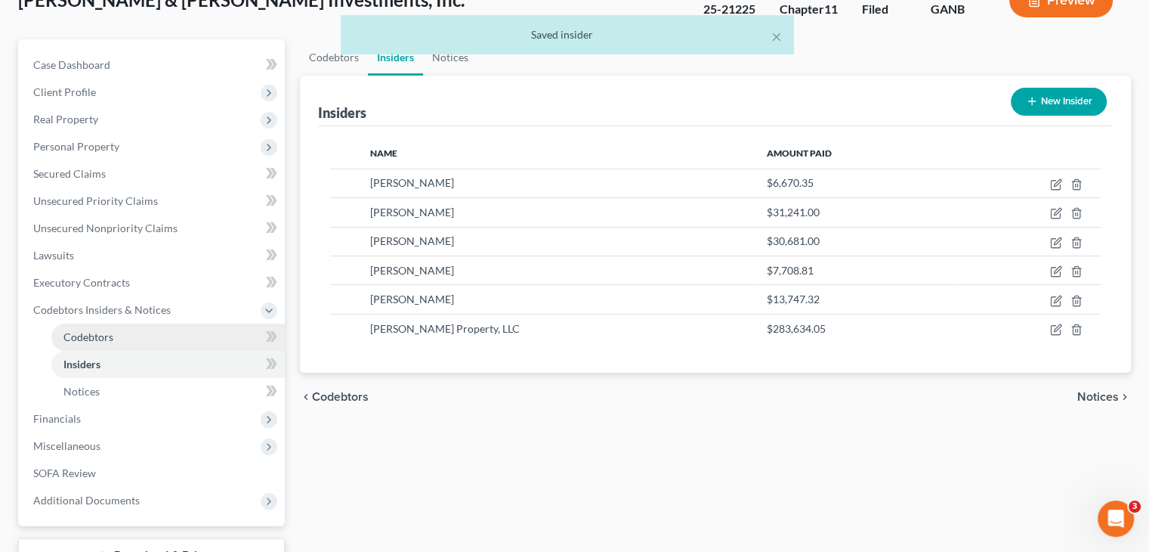
scroll to position [224, 0]
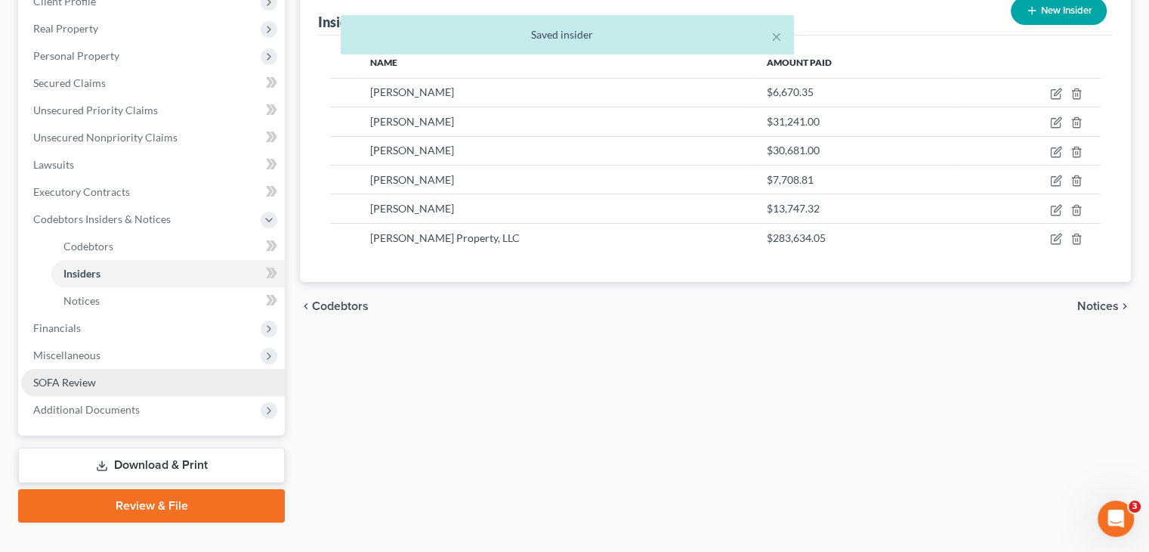
click at [74, 376] on span "SOFA Review" at bounding box center [64, 382] width 63 height 13
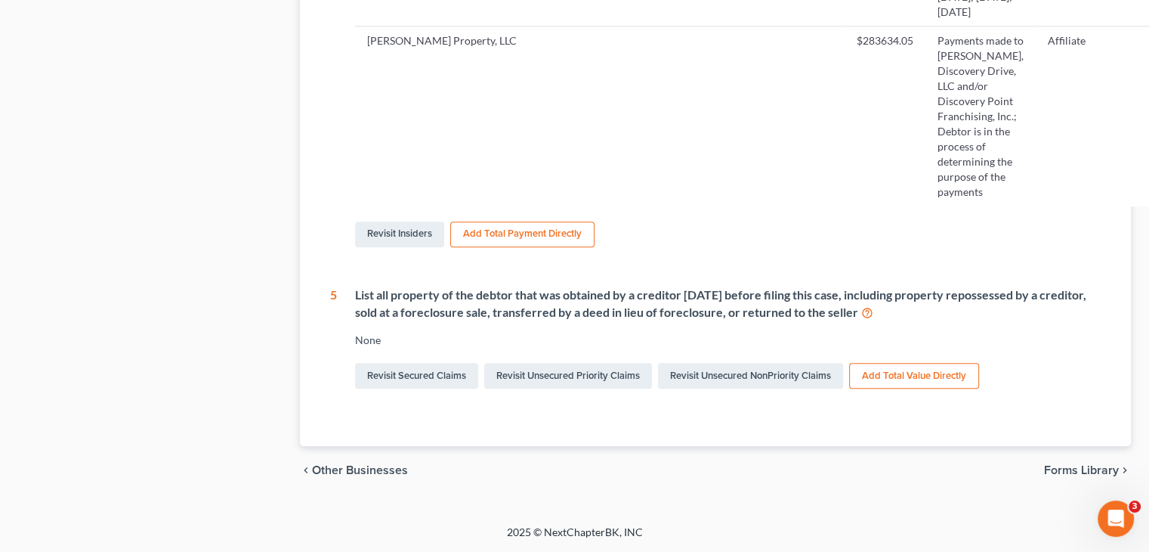
scroll to position [1538, 0]
click at [725, 161] on td at bounding box center [746, 116] width 66 height 180
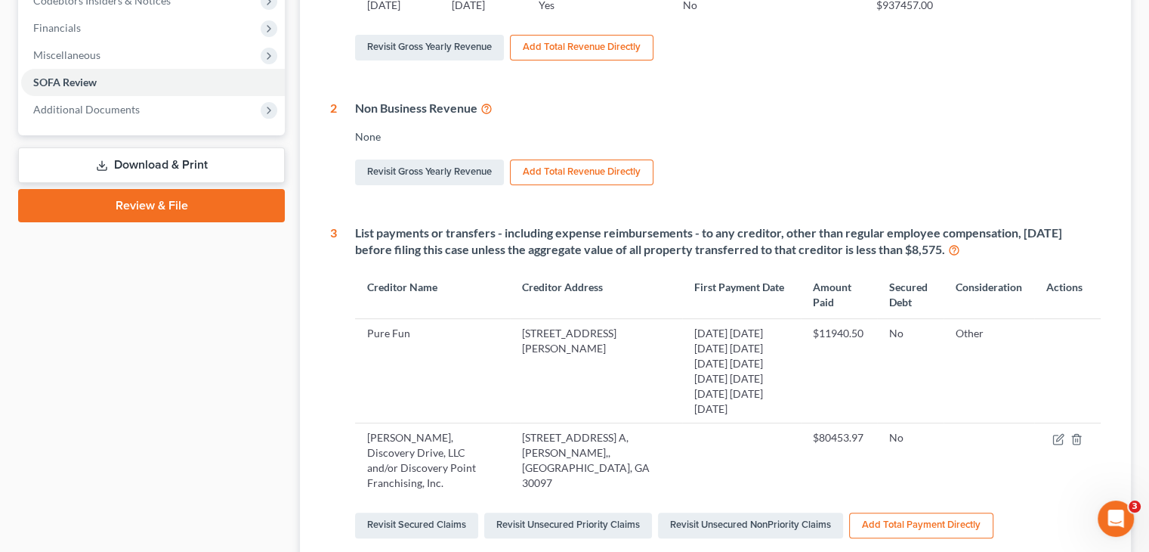
scroll to position [178, 0]
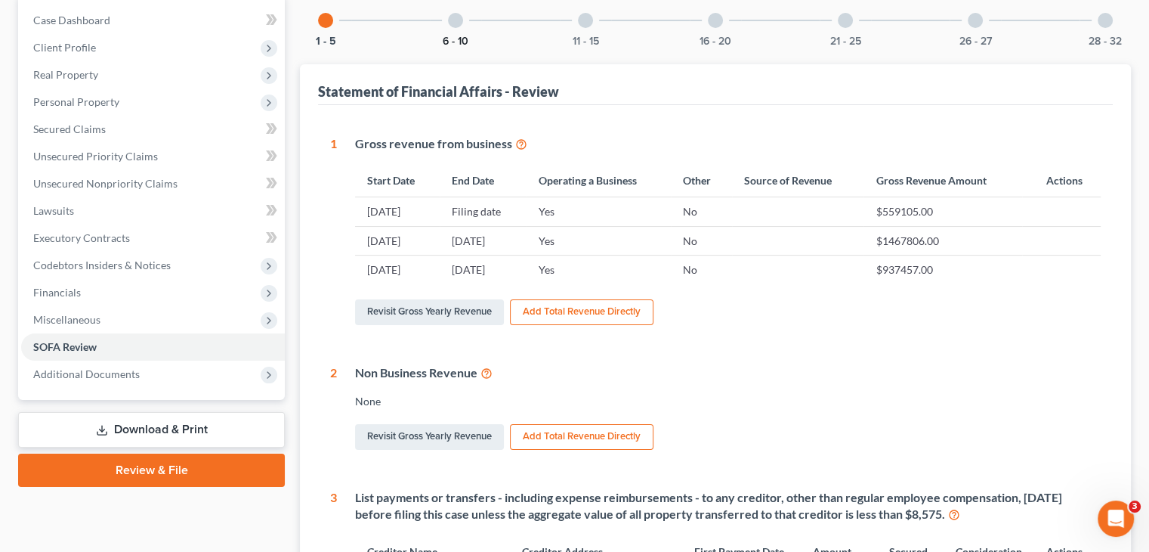
click at [447, 36] on button "6 - 10" at bounding box center [456, 41] width 26 height 11
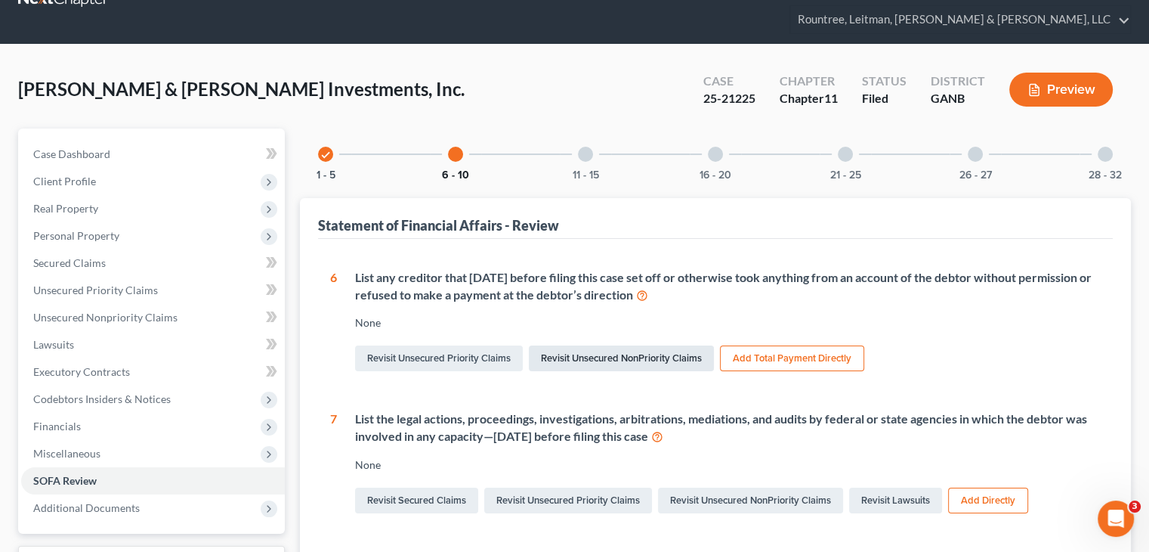
scroll to position [0, 0]
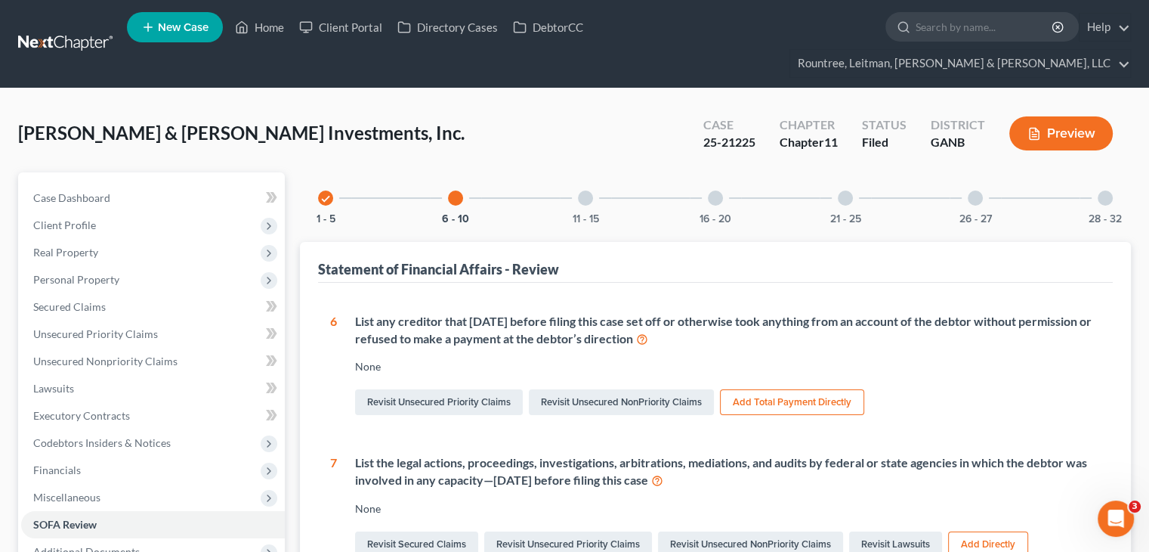
click at [592, 190] on div at bounding box center [585, 197] width 15 height 15
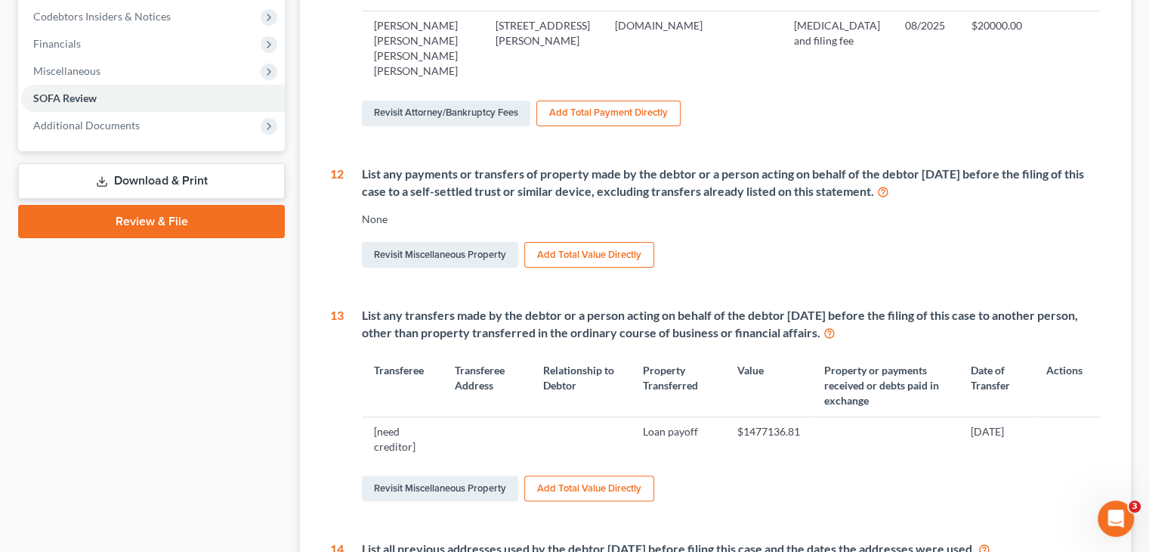
scroll to position [453, 0]
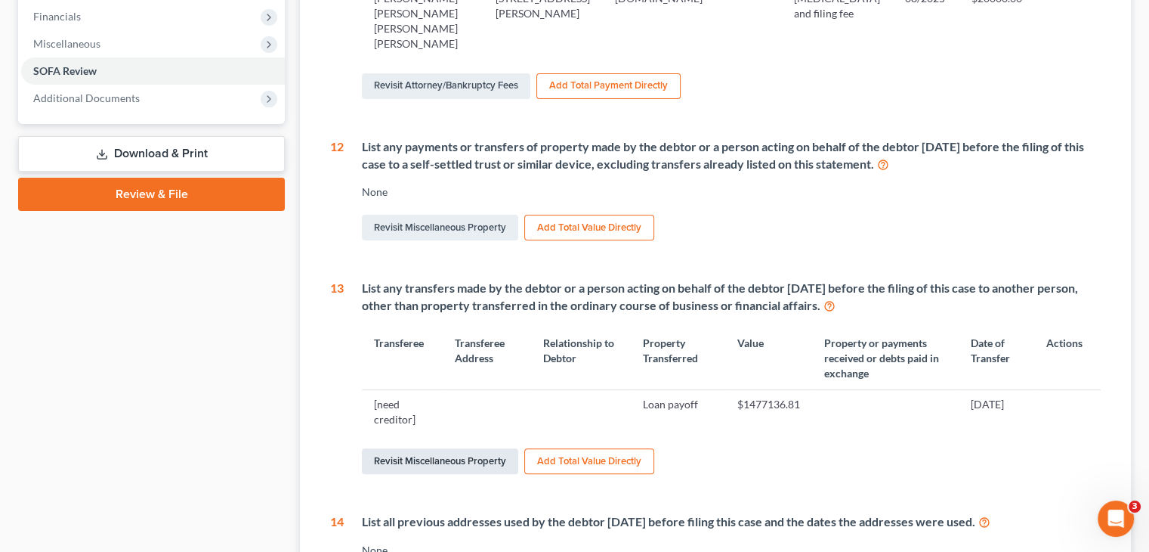
click at [468, 448] on link "Revisit Miscellaneous Property" at bounding box center [440, 461] width 156 height 26
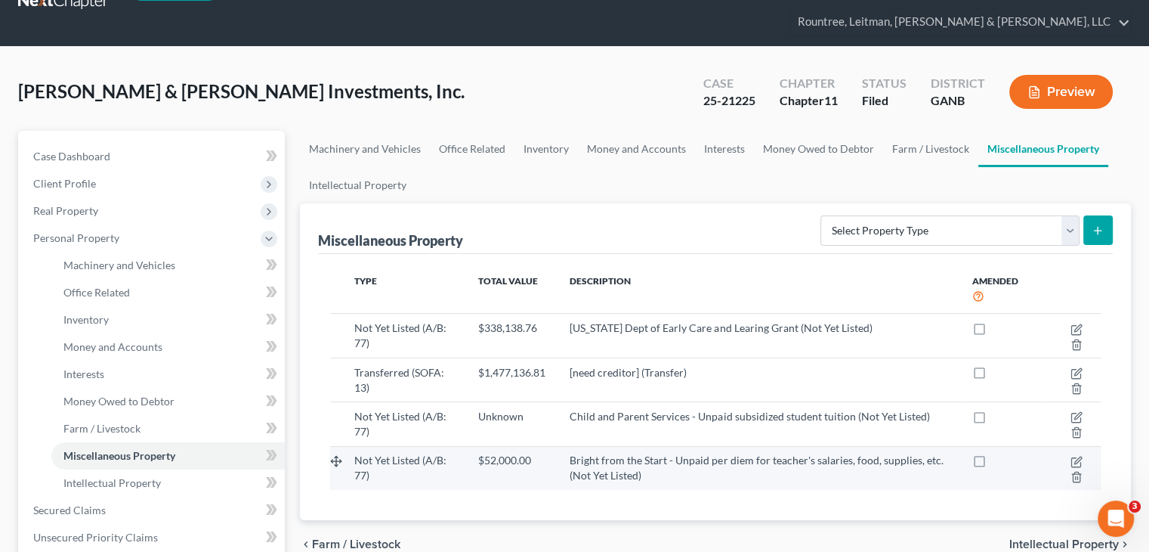
scroll to position [76, 0]
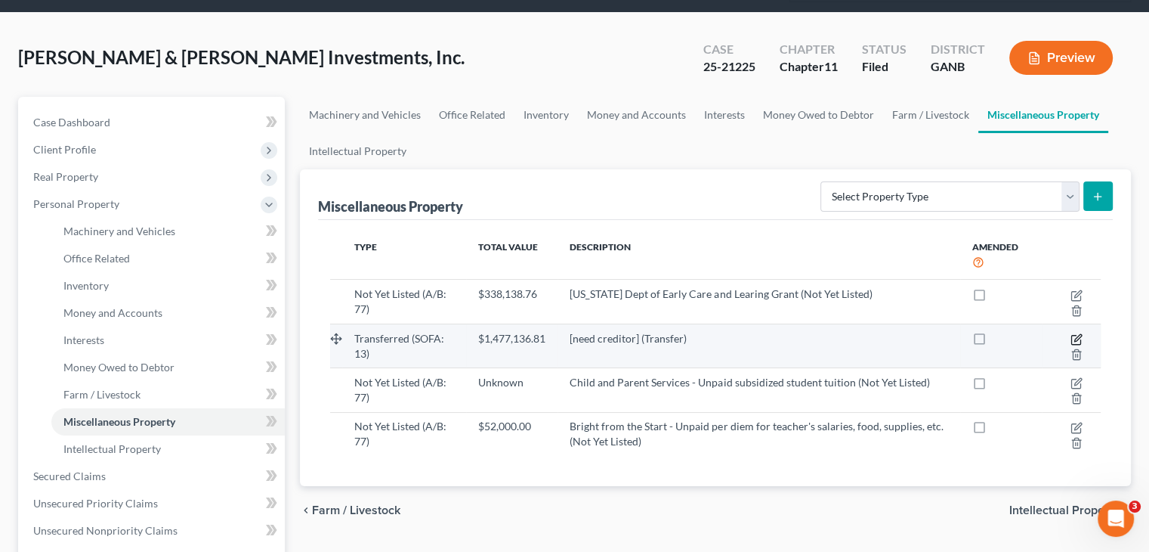
click at [1073, 335] on icon "button" at bounding box center [1075, 339] width 9 height 9
select select "Ordinary (within 2 years)"
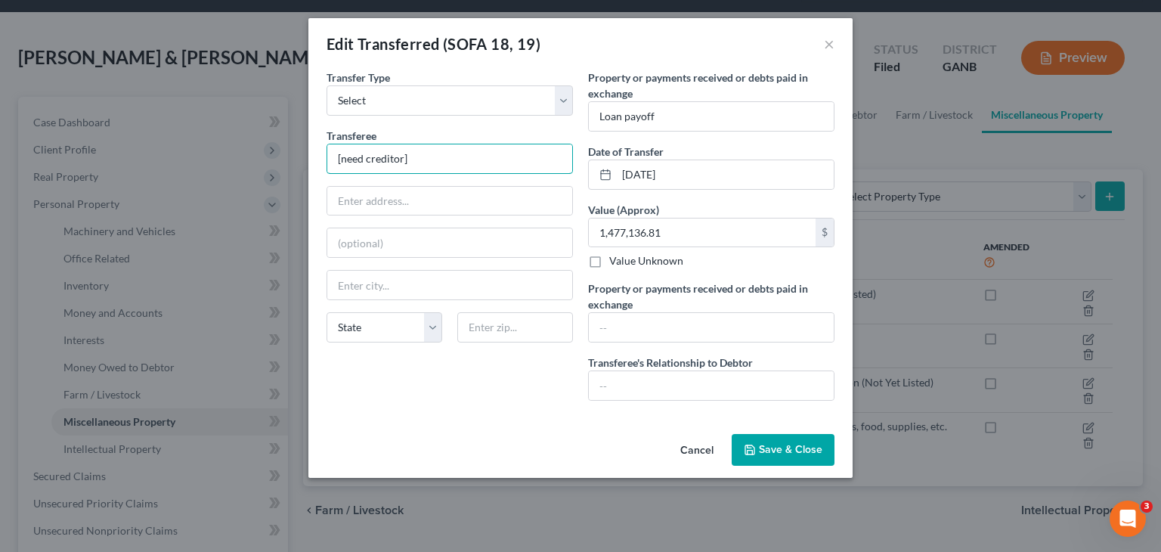
drag, startPoint x: 464, startPoint y: 163, endPoint x: 261, endPoint y: 155, distance: 203.4
click at [261, 155] on div "Edit Transferred (SOFA 18, 19) × Transfer Type * Select Ordinary (within 2 year…" at bounding box center [580, 276] width 1161 height 552
type input "Bank Ozark"
click at [657, 376] on input "text" at bounding box center [711, 385] width 245 height 29
type input "None"
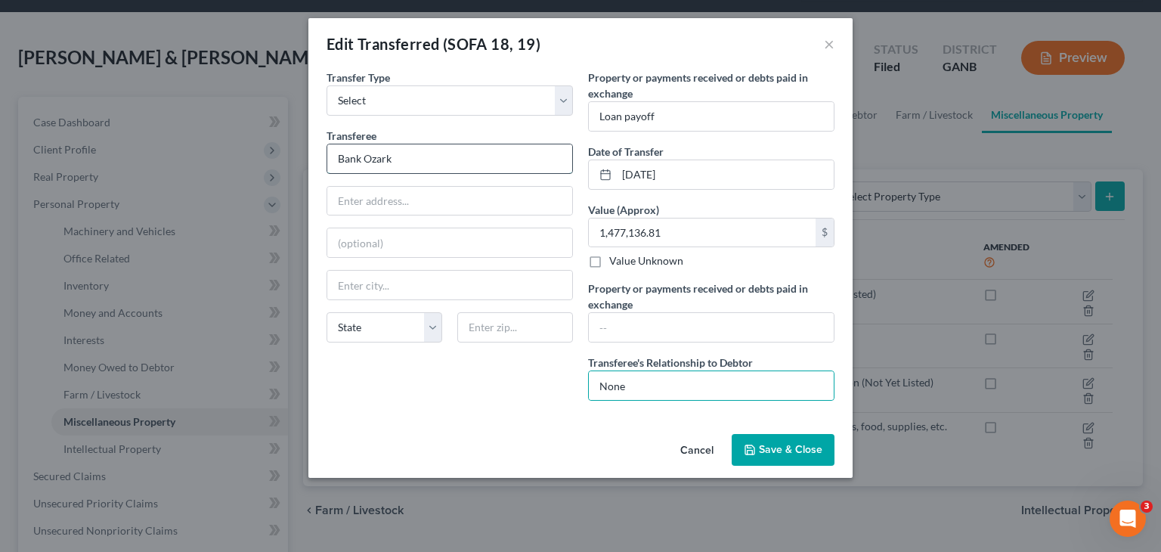
click at [423, 167] on input "Bank Ozark" at bounding box center [449, 158] width 245 height 29
click at [776, 447] on span "Save & Close" at bounding box center [790, 449] width 63 height 13
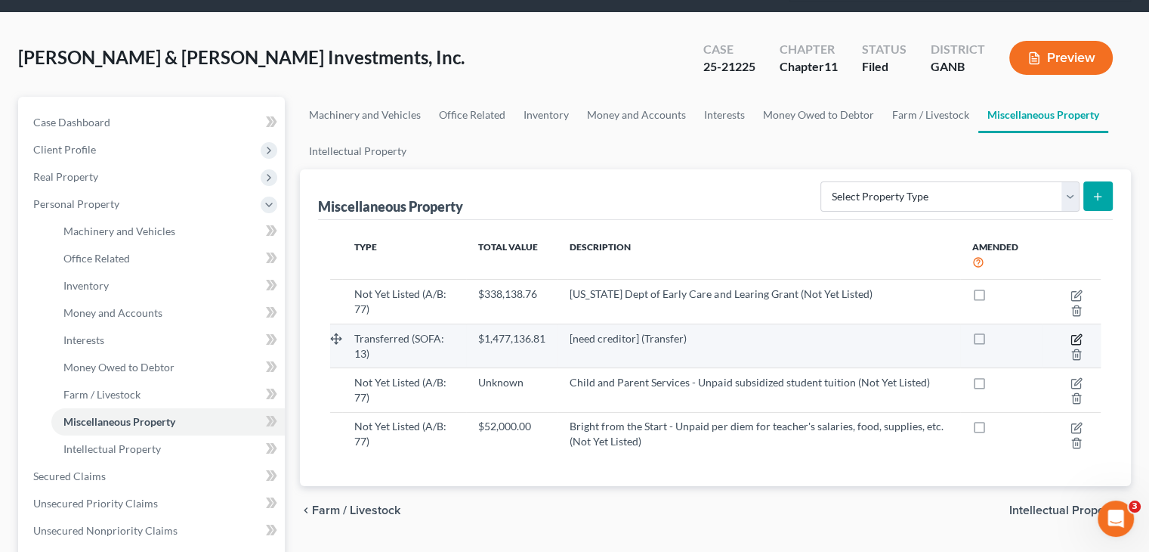
click at [1075, 335] on icon "button" at bounding box center [1075, 339] width 9 height 9
select select "Ordinary (within 2 years)"
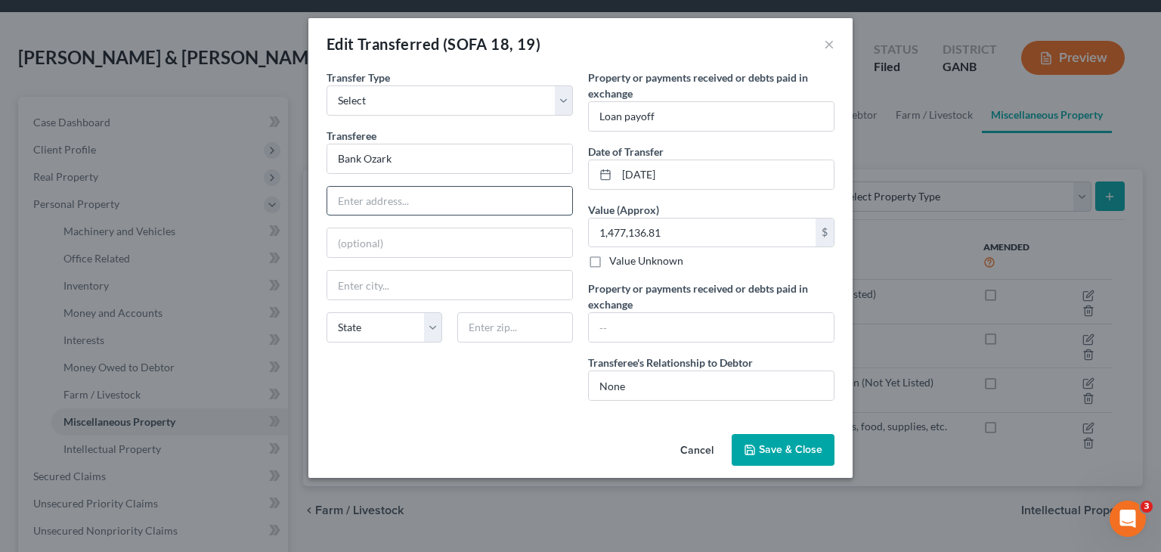
click at [420, 192] on input "text" at bounding box center [449, 201] width 245 height 29
paste input "18000 Cantrell Rd"
type input "18000 Cantrell Rd"
click at [414, 151] on input "Bank Ozark" at bounding box center [449, 158] width 245 height 29
type input "Bank OZK"
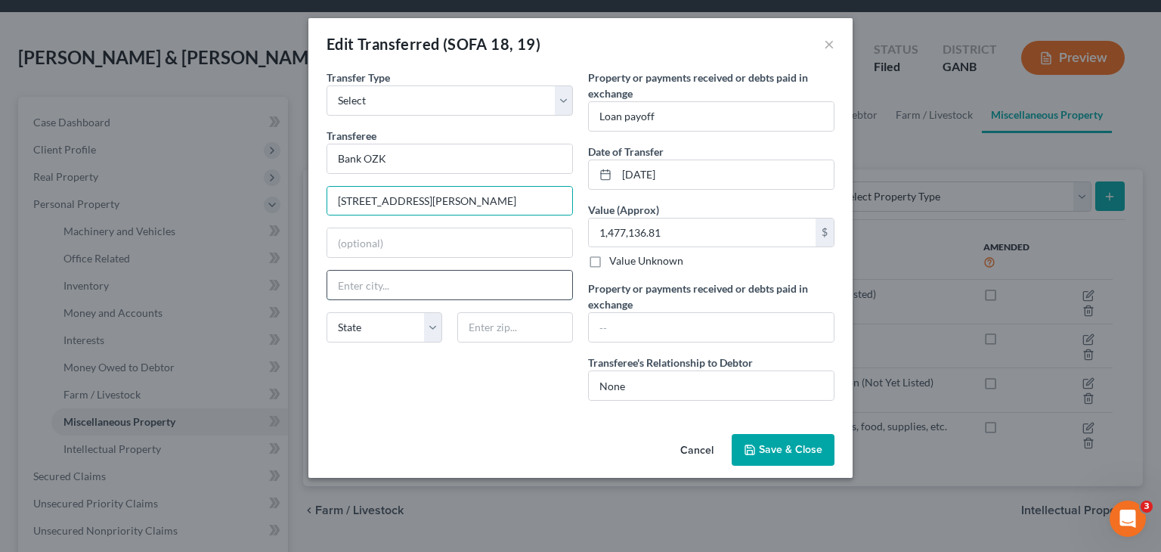
click at [390, 280] on input "text" at bounding box center [449, 284] width 245 height 29
type input "Little Rock"
click at [426, 329] on select "State AL AK AR AZ CA CO CT DE DC FL GA GU HI ID IL IN IA KS KY LA ME MD MA MI M…" at bounding box center [384, 327] width 116 height 30
click at [391, 315] on select "State AL AK AR AZ CA CO CT DE DC FL GA GU HI ID IL IN IA KS KY LA ME MD MA MI M…" at bounding box center [384, 327] width 116 height 30
select select "2"
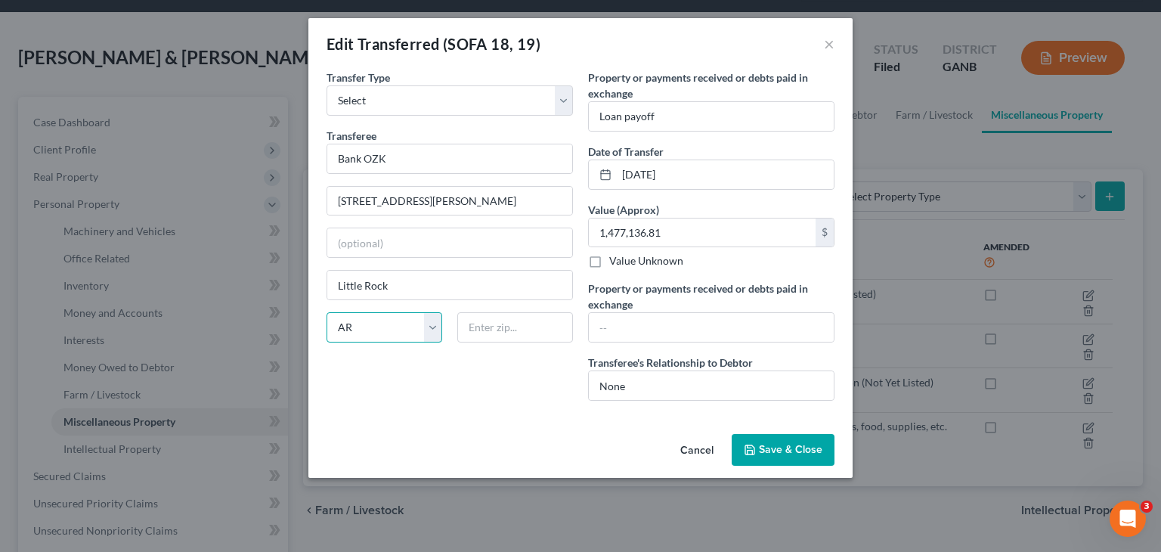
click at [326, 312] on select "State AL AK AR AZ CA CO CT DE DC FL GA GU HI ID IL IN IA KS KY LA ME MD MA MI M…" at bounding box center [384, 327] width 116 height 30
click at [780, 456] on button "Save & Close" at bounding box center [782, 450] width 103 height 32
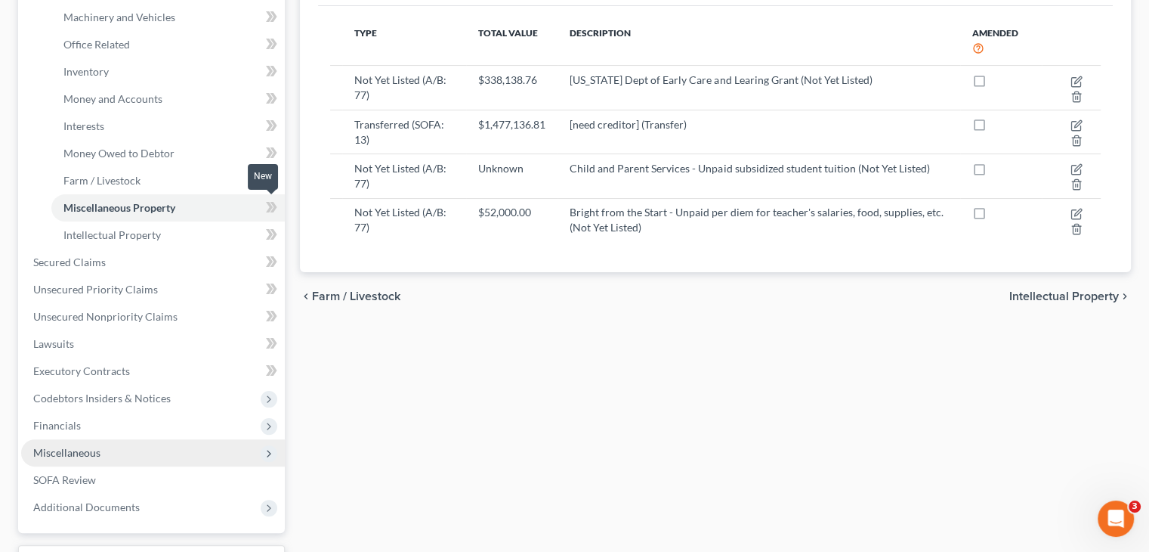
scroll to position [387, 0]
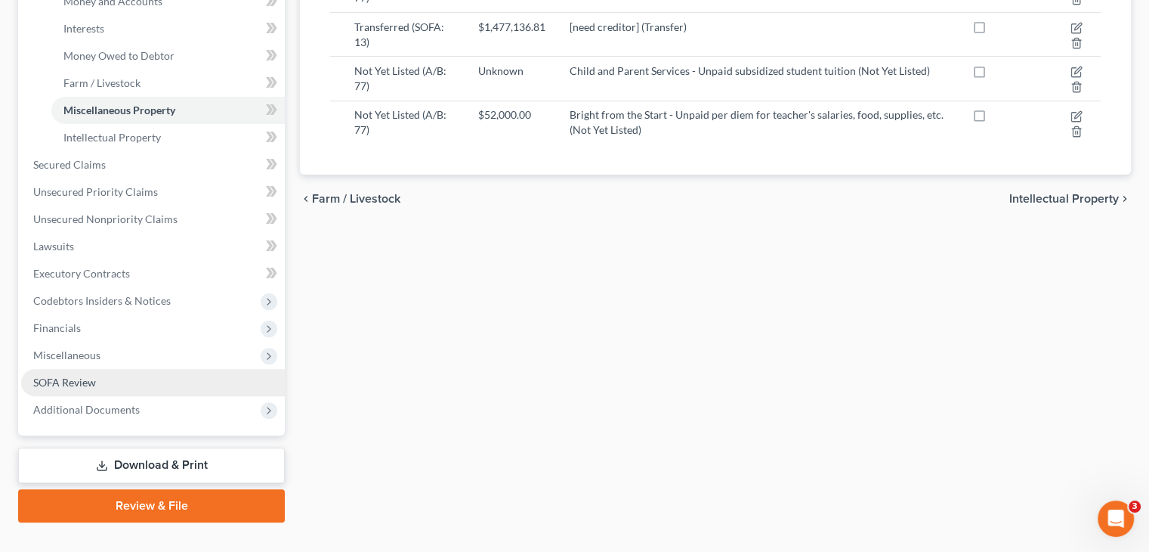
drag, startPoint x: 100, startPoint y: 357, endPoint x: 144, endPoint y: 348, distance: 44.7
click at [100, 369] on link "SOFA Review" at bounding box center [153, 382] width 264 height 27
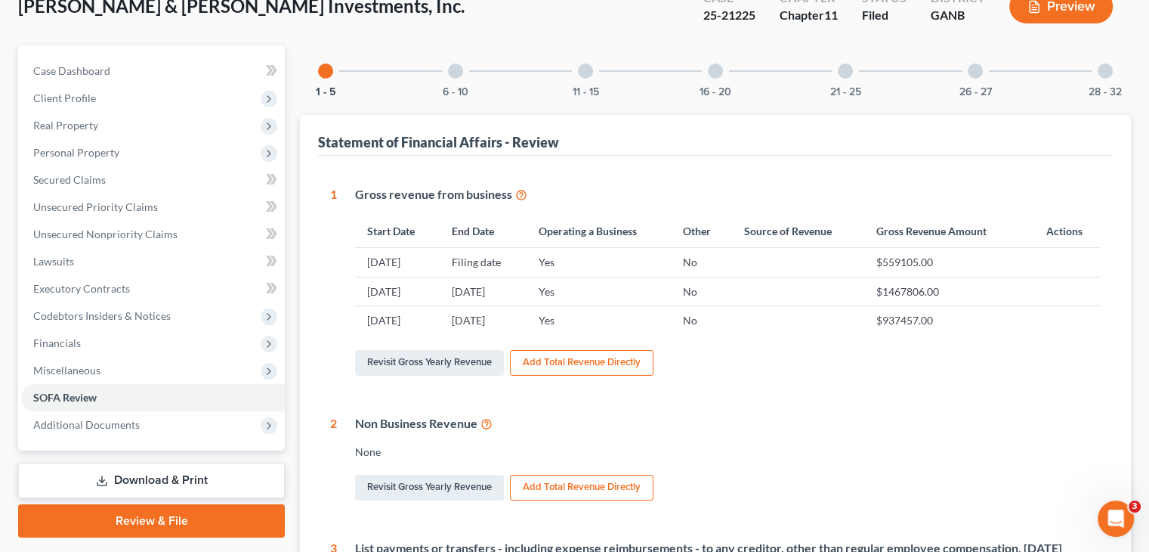
scroll to position [151, 0]
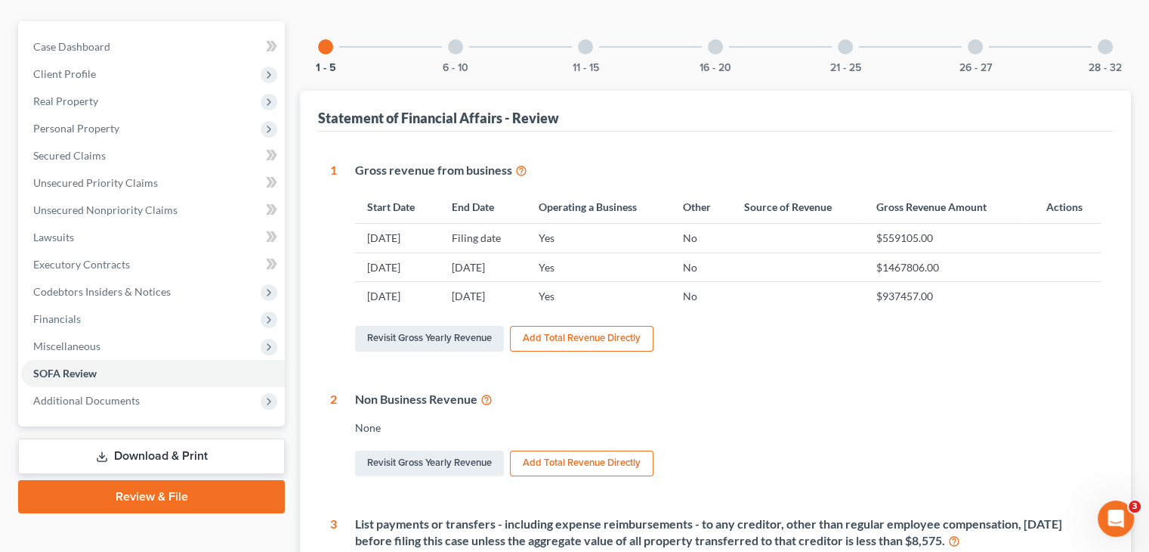
click at [456, 39] on div at bounding box center [455, 46] width 15 height 15
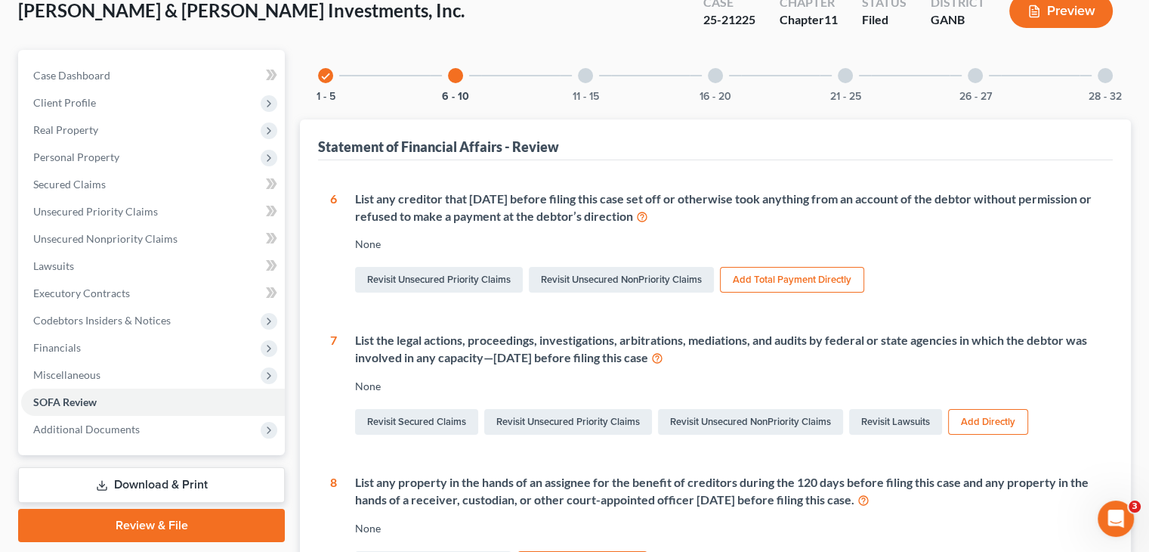
scroll to position [76, 0]
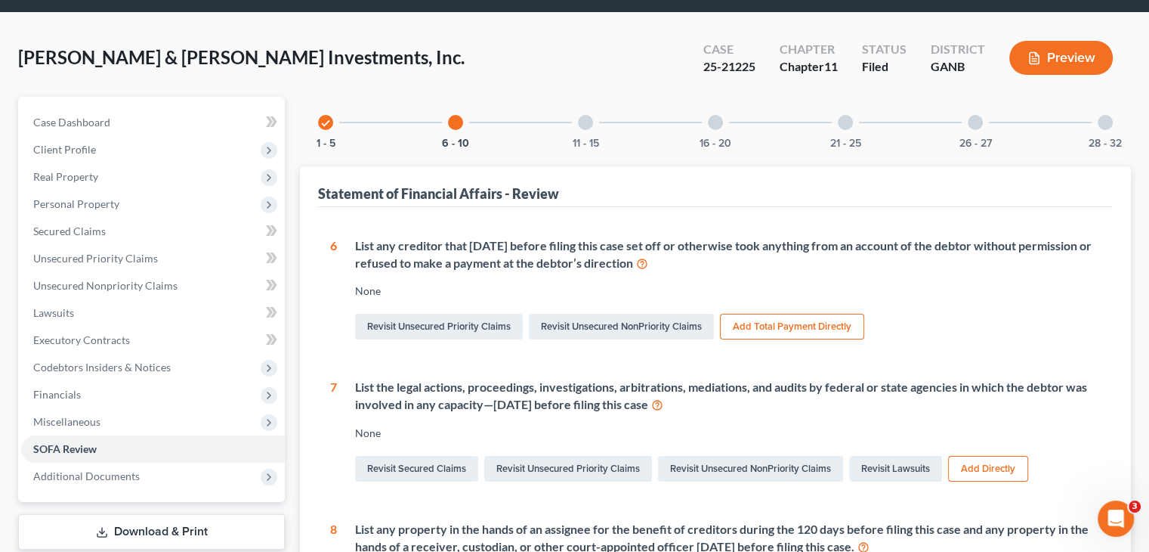
click at [586, 115] on div at bounding box center [585, 122] width 15 height 15
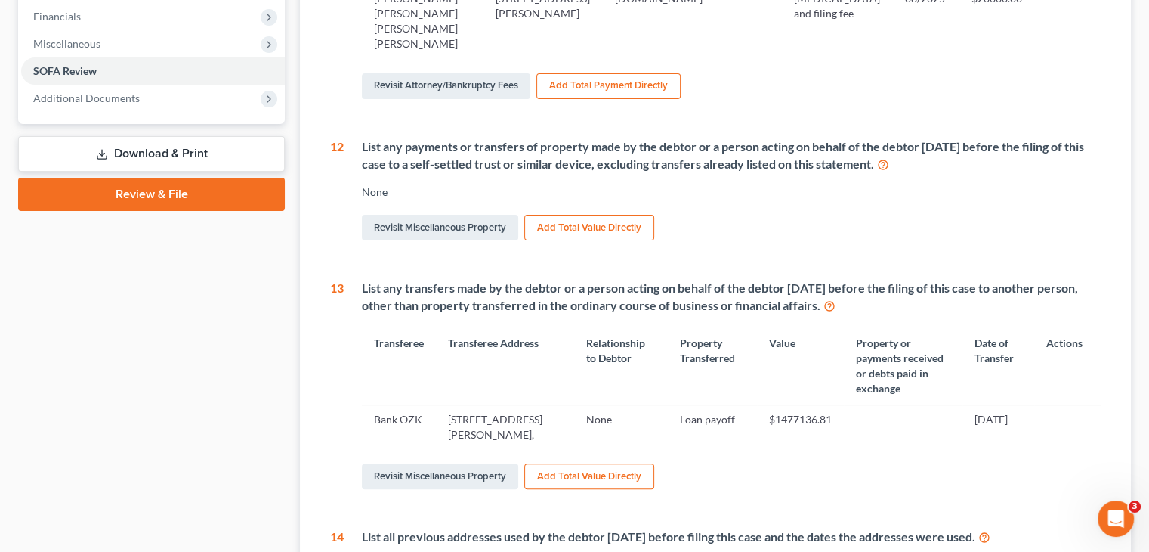
scroll to position [680, 0]
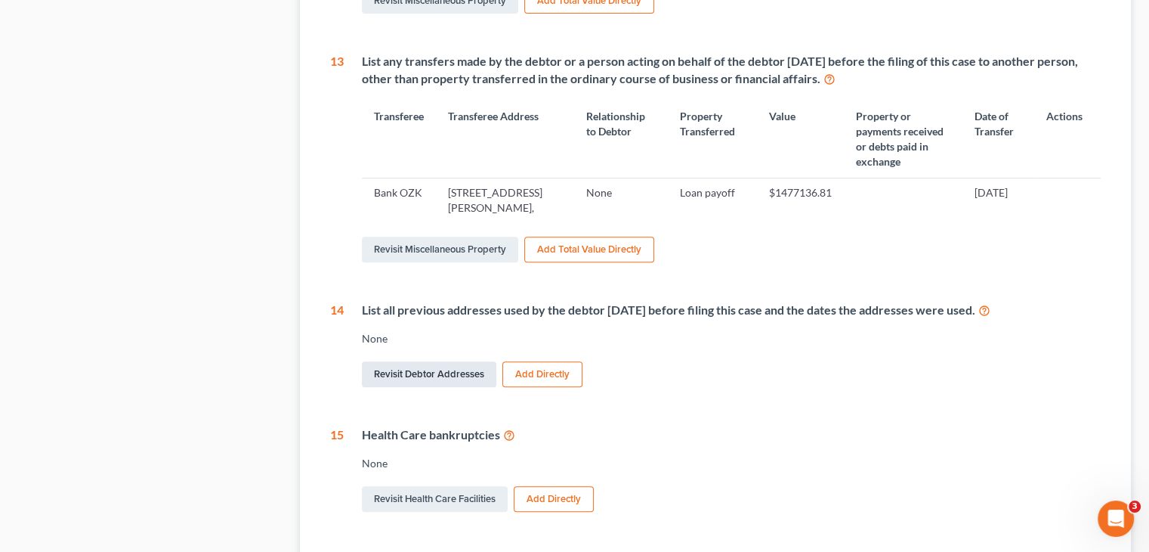
click at [443, 361] on link "Revisit Debtor Addresses" at bounding box center [429, 374] width 134 height 26
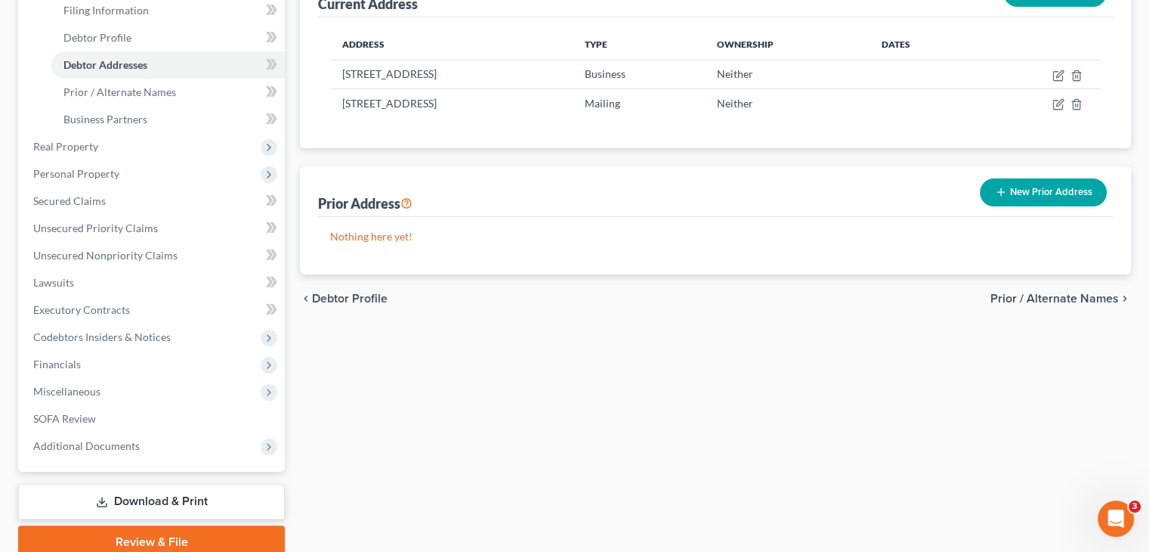
scroll to position [278, 0]
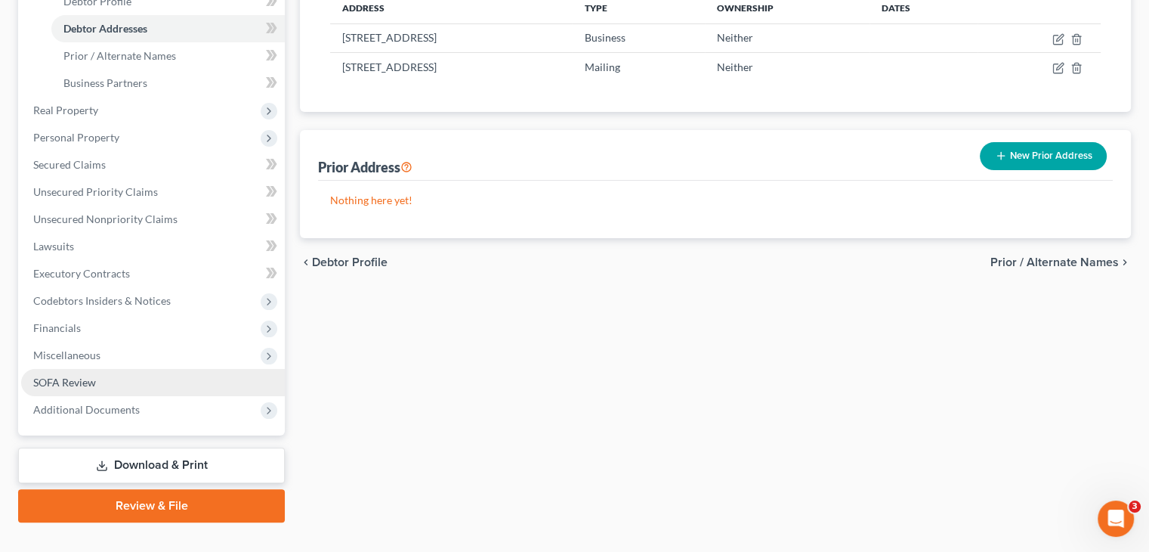
click at [64, 376] on span "SOFA Review" at bounding box center [64, 382] width 63 height 13
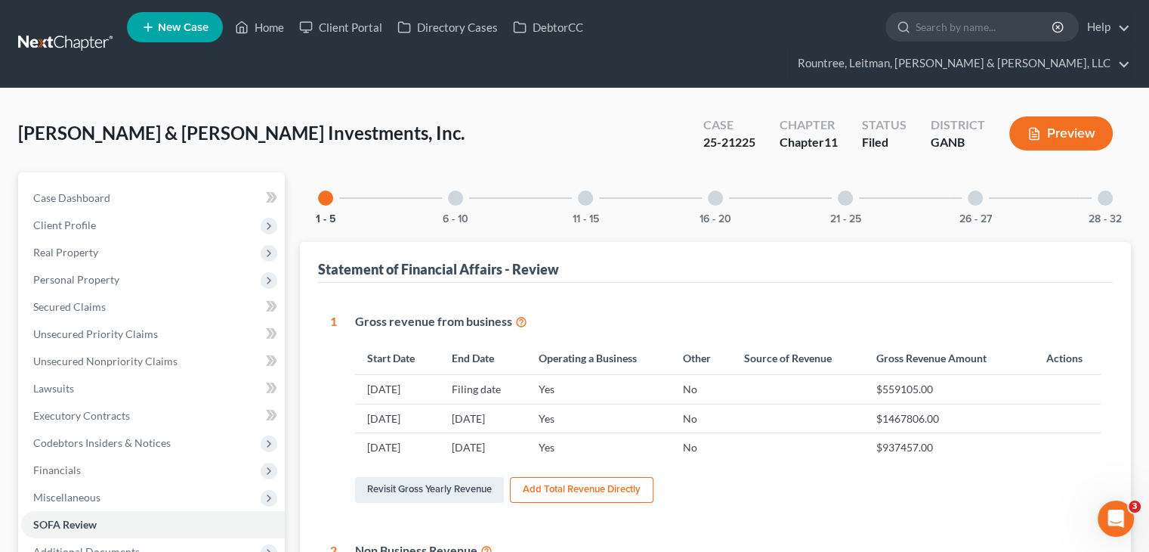
click at [574, 172] on div "11 - 15" at bounding box center [585, 197] width 51 height 51
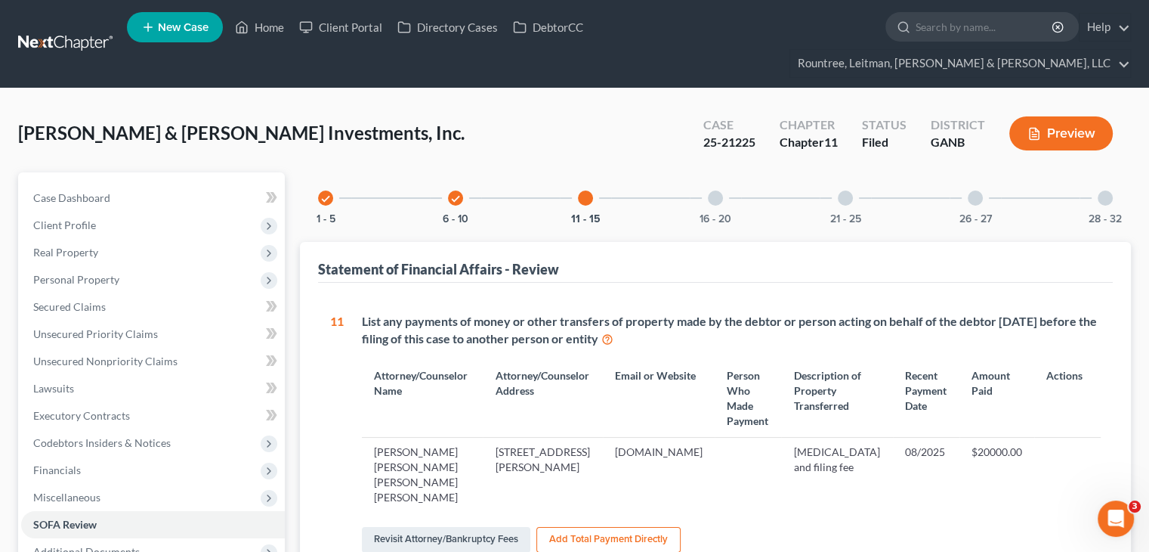
click at [709, 172] on div "16 - 20" at bounding box center [715, 197] width 51 height 51
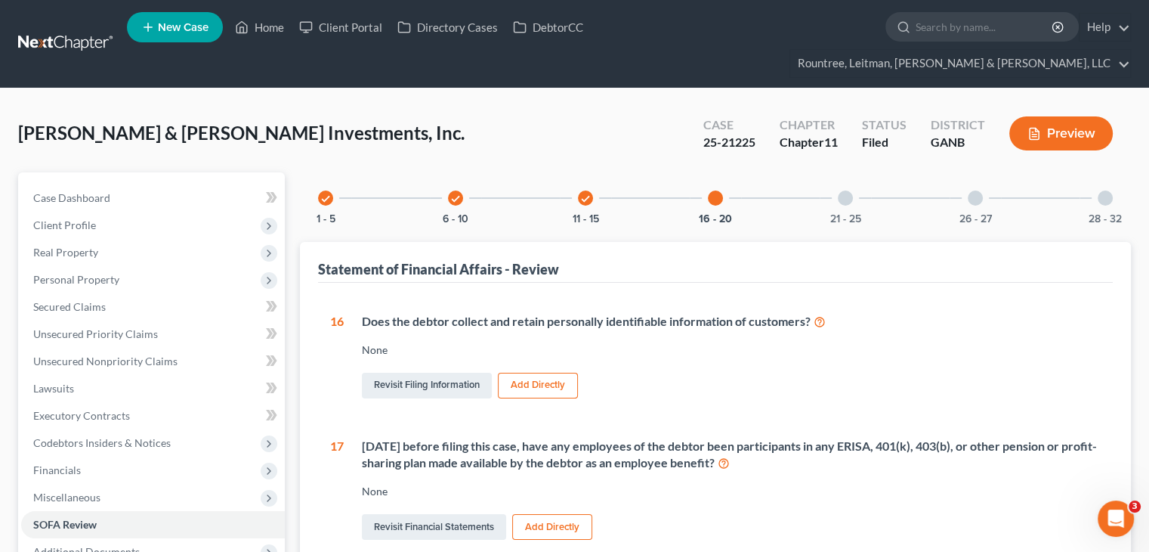
click at [716, 190] on div at bounding box center [715, 197] width 15 height 15
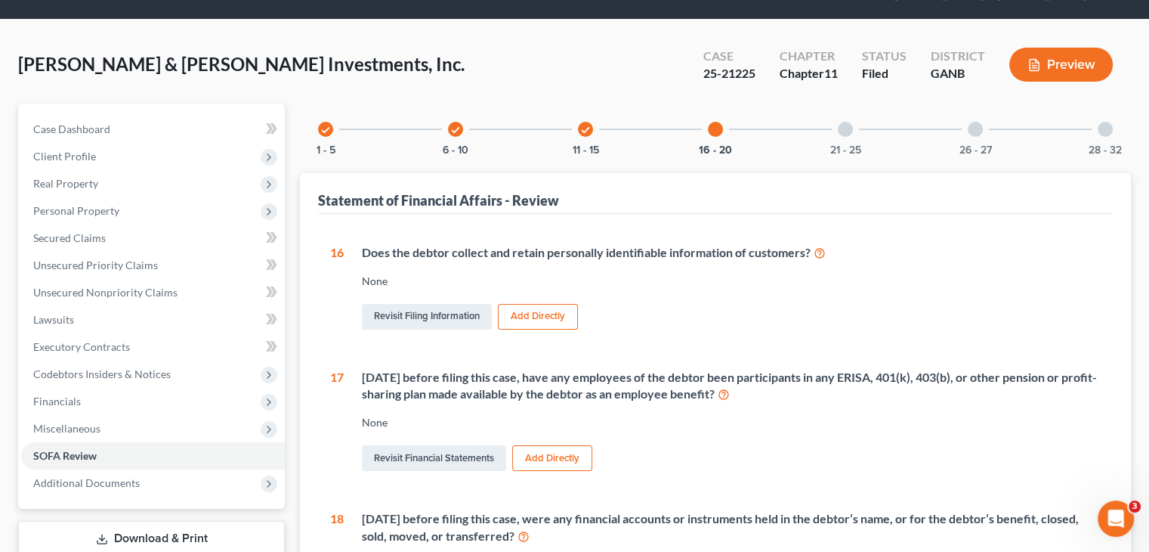
scroll to position [151, 0]
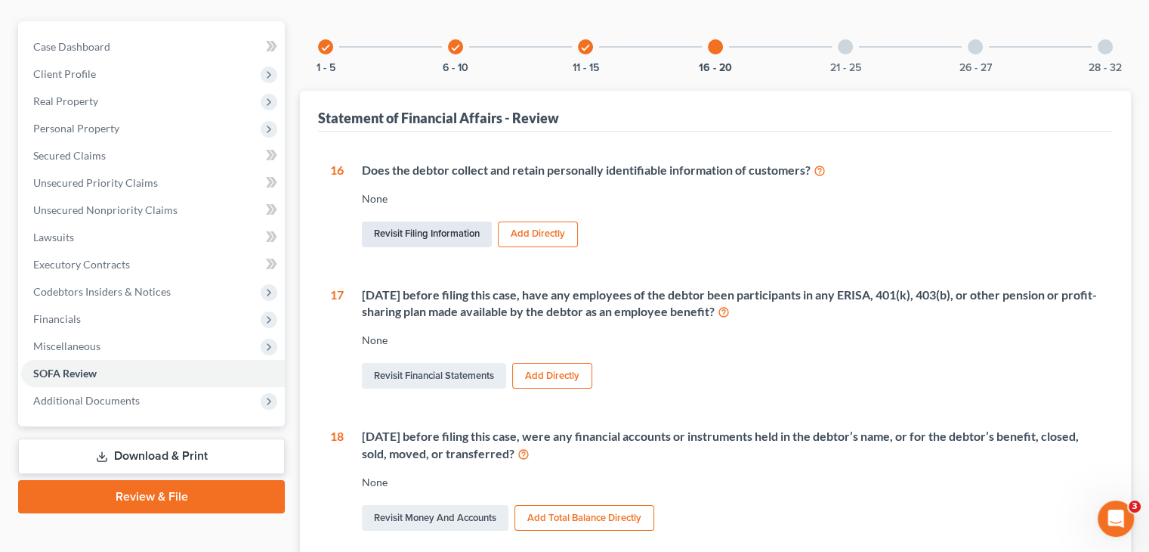
click at [428, 221] on link "Revisit Filing Information" at bounding box center [427, 234] width 130 height 26
select select "3"
select select "1"
select select "19"
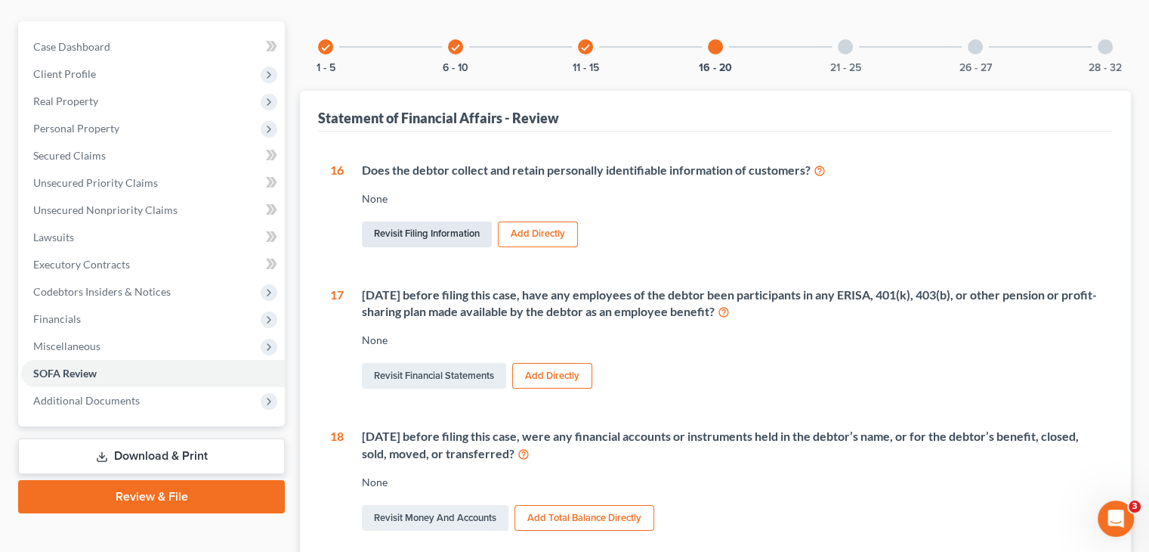
select select "3"
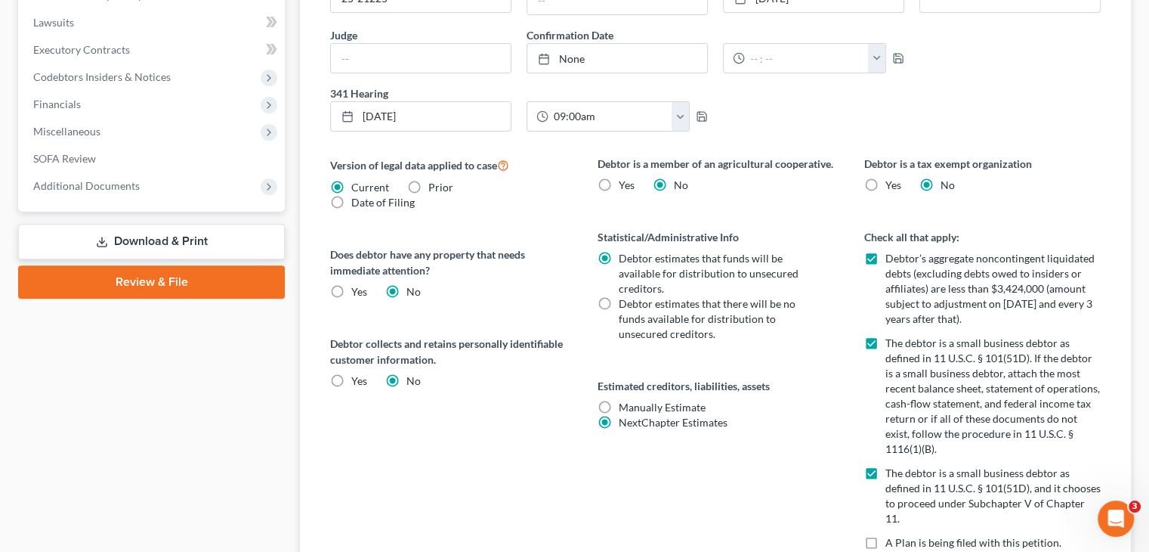
scroll to position [529, 0]
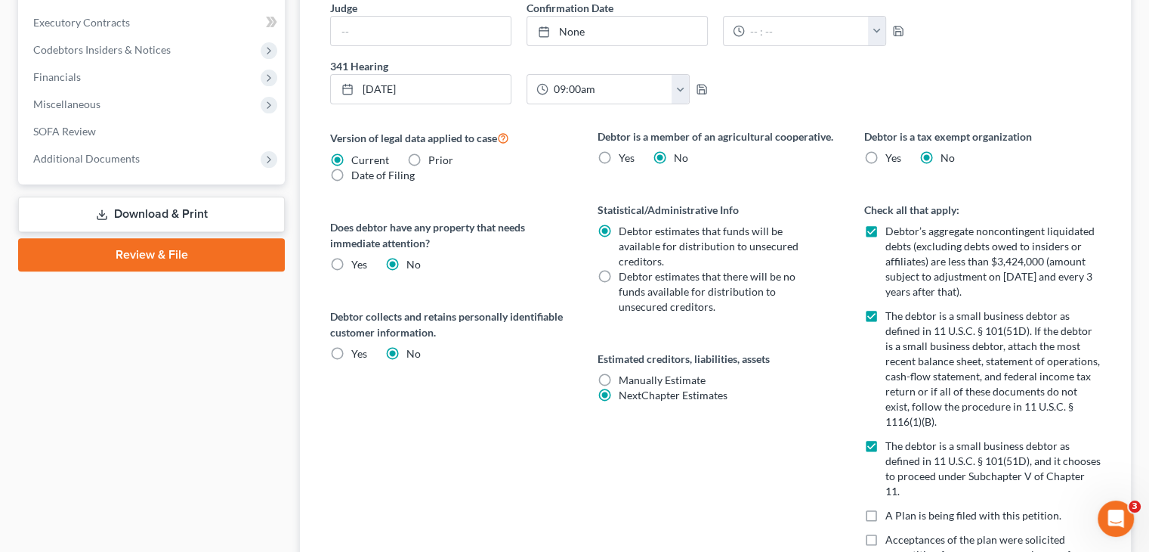
click at [351, 346] on label "Yes" at bounding box center [359, 353] width 16 height 15
click at [357, 346] on input "Yes" at bounding box center [362, 351] width 10 height 10
radio input "true"
radio input "false"
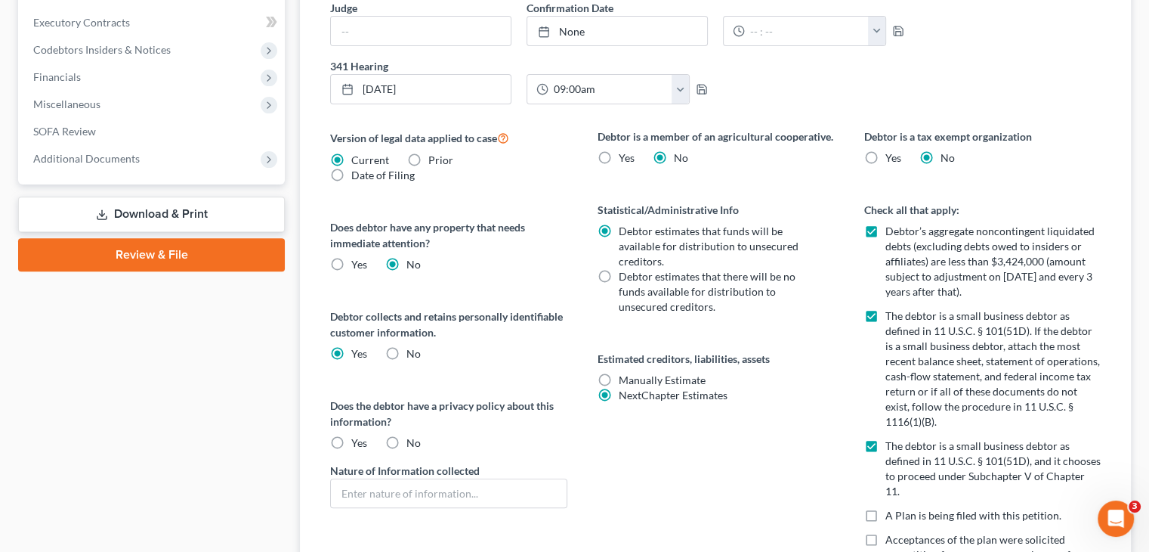
click at [351, 435] on label "Yes" at bounding box center [359, 442] width 16 height 15
click at [357, 435] on input "Yes" at bounding box center [362, 440] width 10 height 10
radio input "true"
click at [409, 479] on input "text" at bounding box center [448, 493] width 235 height 29
click at [508, 229] on div "Does debtor have any property that needs immediate attention? Yes Yes No" at bounding box center [448, 245] width 236 height 53
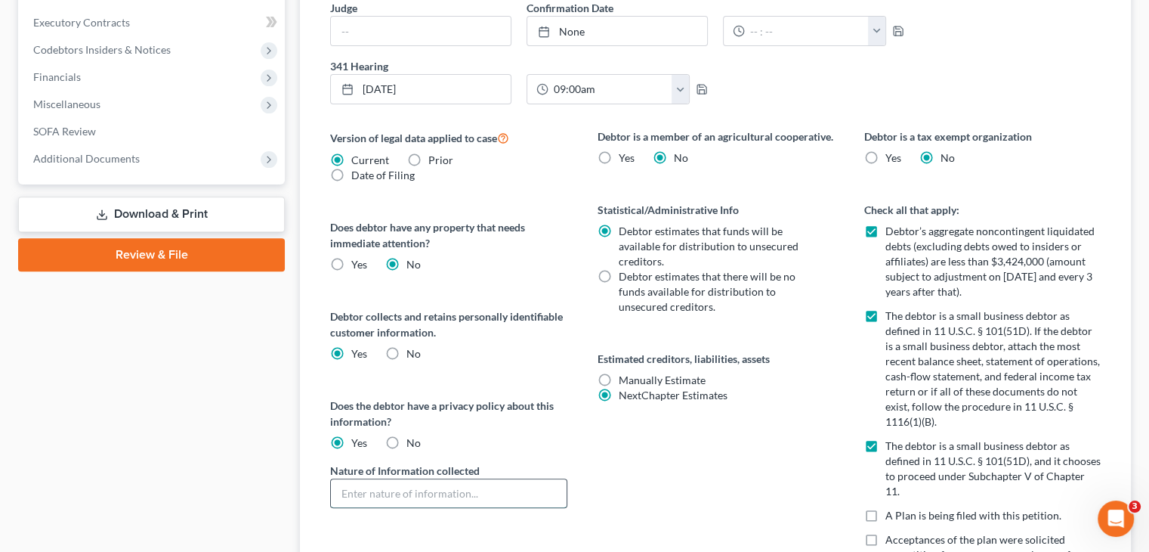
click at [386, 479] on input "text" at bounding box center [448, 493] width 235 height 29
type input "Name, address, phone number, social security numbers, bank information"
click at [644, 469] on div "Debtor is a member of an agricultural cooperative. Yes No Statistical/Administr…" at bounding box center [716, 448] width 267 height 641
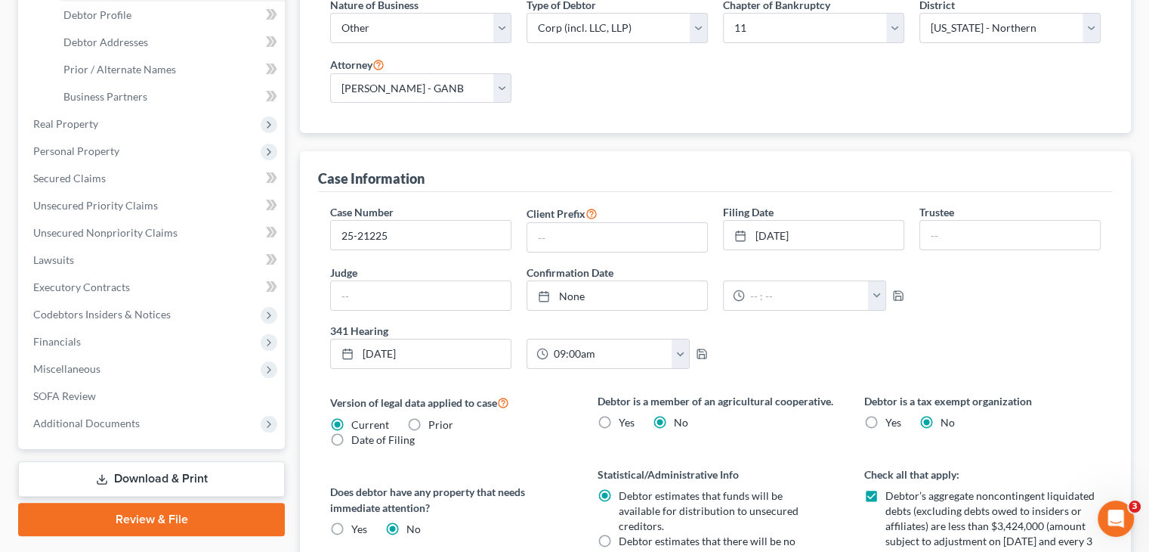
scroll to position [174, 0]
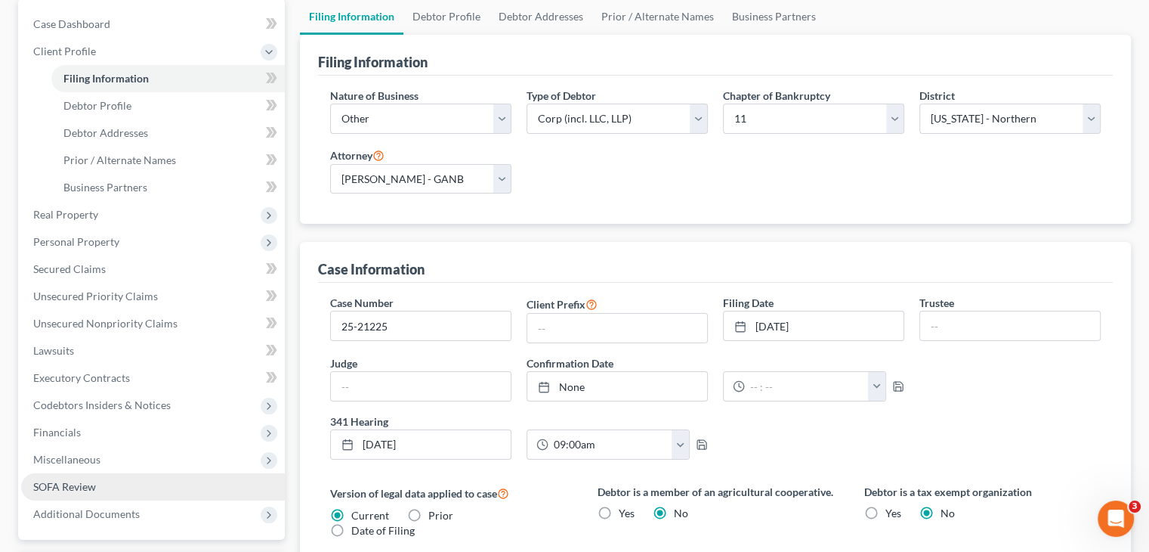
click at [73, 480] on span "SOFA Review" at bounding box center [64, 486] width 63 height 13
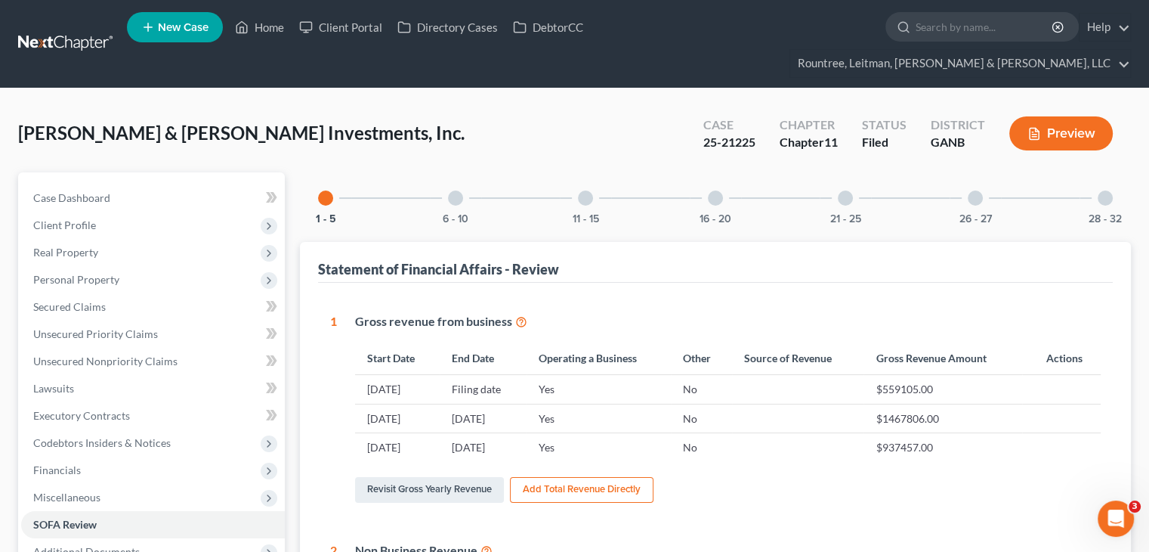
click at [712, 190] on div at bounding box center [715, 197] width 15 height 15
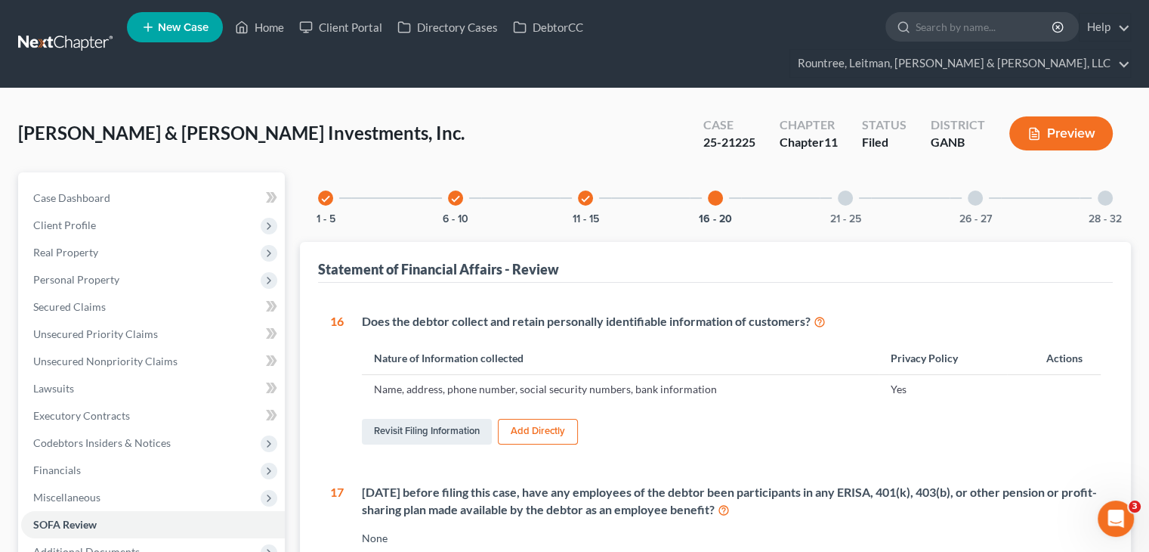
click at [847, 190] on div at bounding box center [845, 197] width 15 height 15
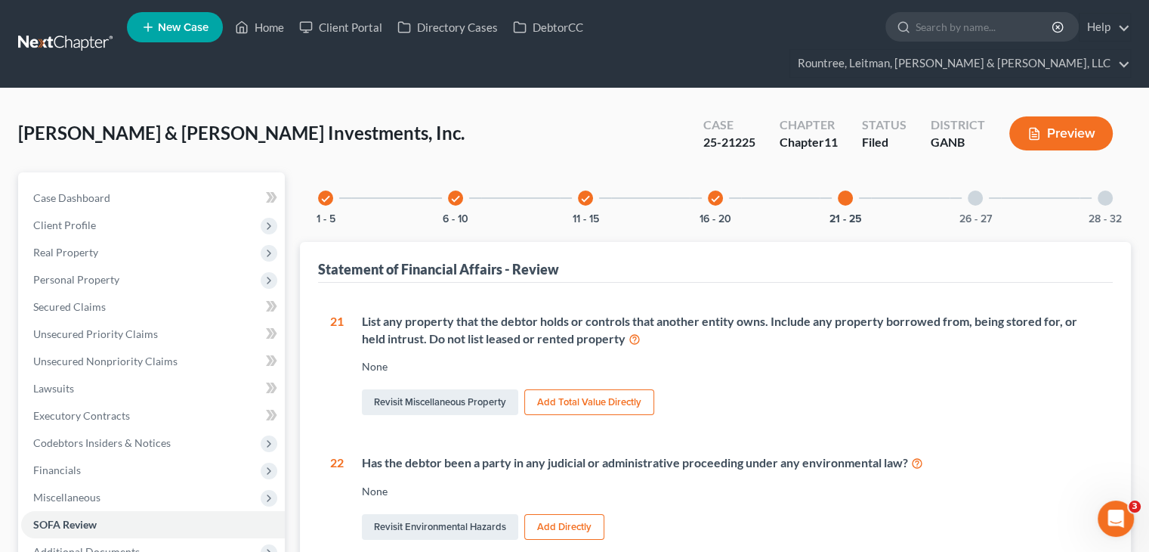
click at [975, 190] on div at bounding box center [975, 197] width 15 height 15
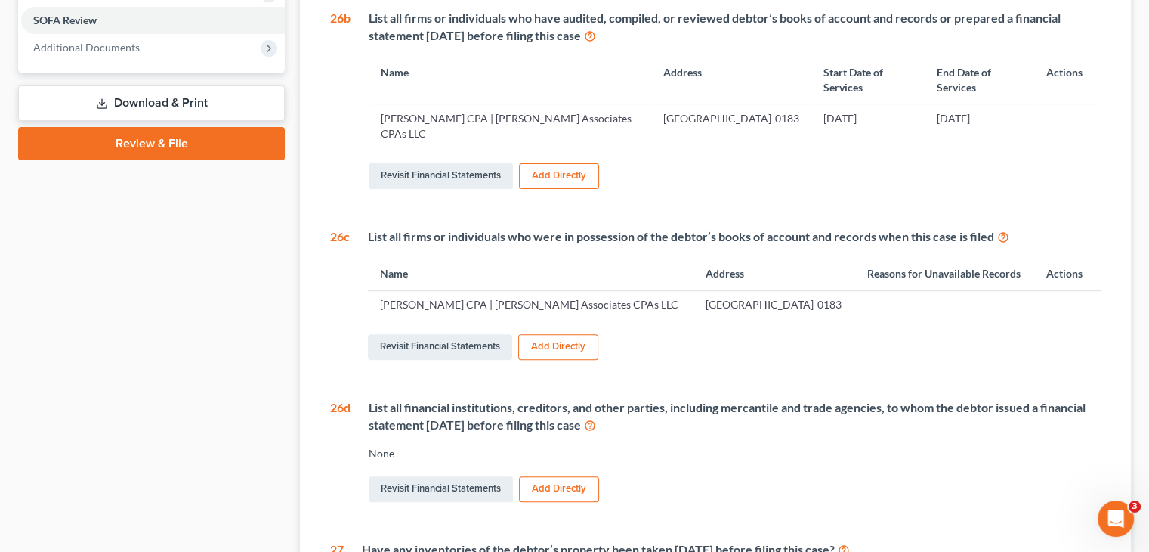
scroll to position [604, 0]
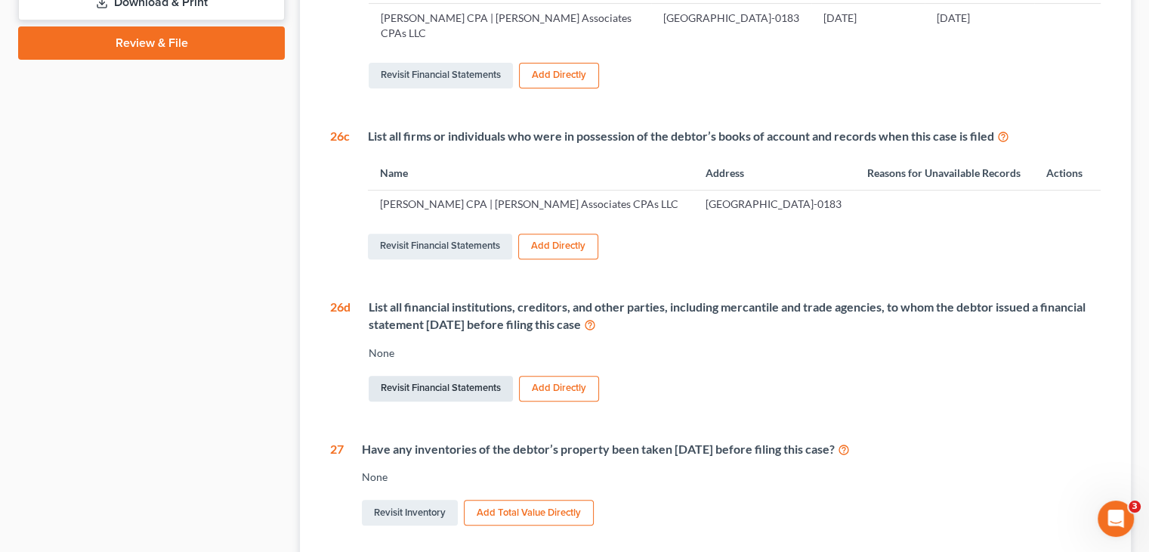
click at [462, 376] on link "Revisit Financial Statements" at bounding box center [441, 389] width 144 height 26
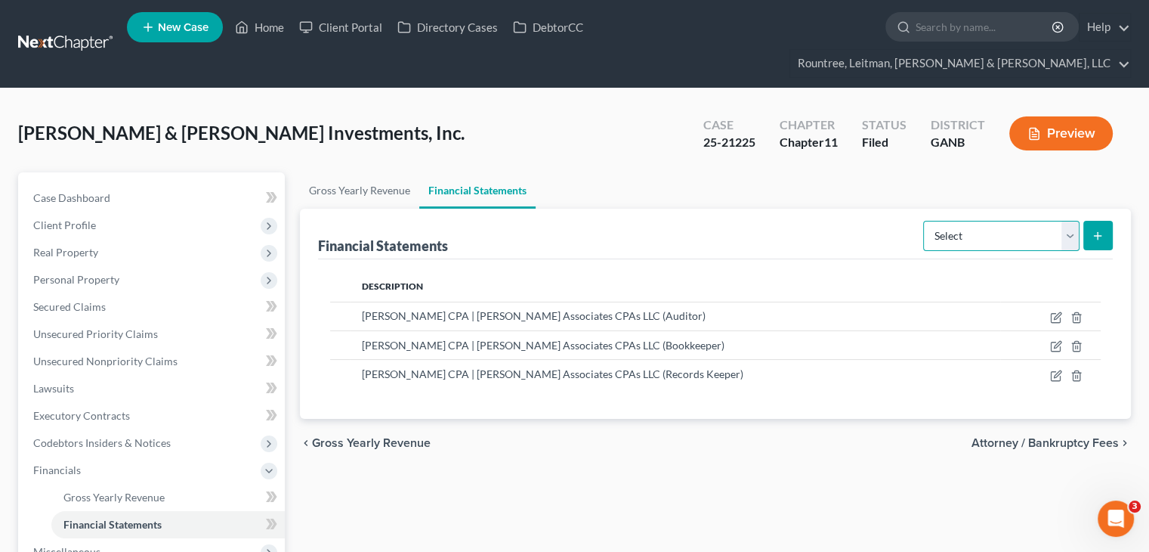
click at [1076, 221] on select "Select Auditor Bookkeeper Creditor Pension Contribution Records Keeper Tax Cons…" at bounding box center [1001, 236] width 156 height 30
select select "creditor"
click at [925, 221] on select "Select Auditor Bookkeeper Creditor Pension Contribution Records Keeper Tax Cons…" at bounding box center [1001, 236] width 156 height 30
click at [1090, 221] on button "submit" at bounding box center [1097, 235] width 29 height 29
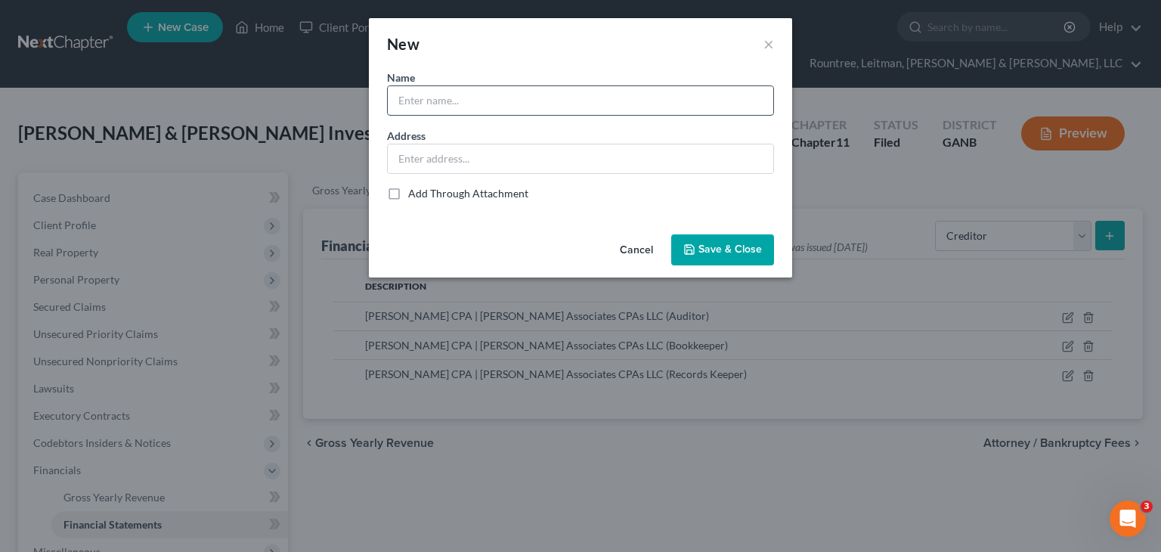
click at [459, 98] on input "text" at bounding box center [580, 100] width 385 height 29
type input "Discovery Poiint, LLC"
click at [722, 246] on span "Save & Close" at bounding box center [729, 249] width 63 height 13
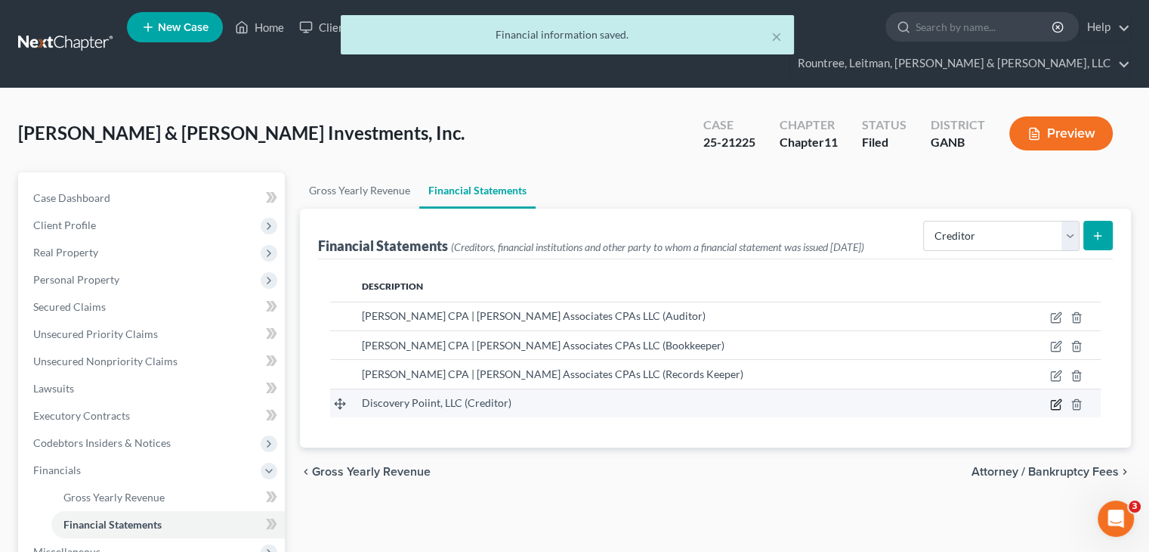
click at [1056, 399] on icon "button" at bounding box center [1057, 402] width 7 height 7
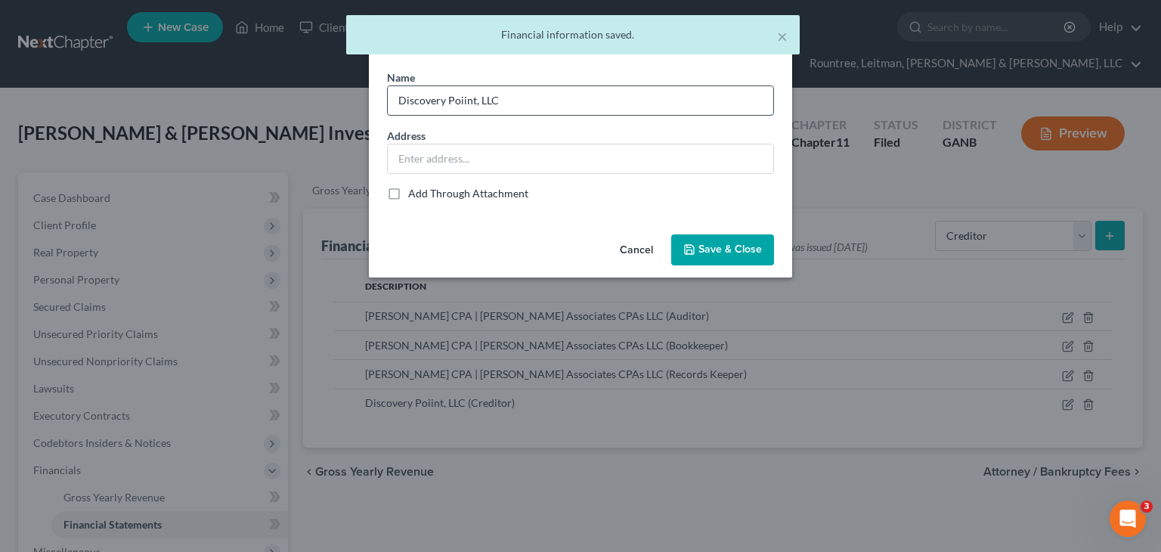
click at [463, 97] on input "Discovery Poiint, LLC" at bounding box center [580, 100] width 385 height 29
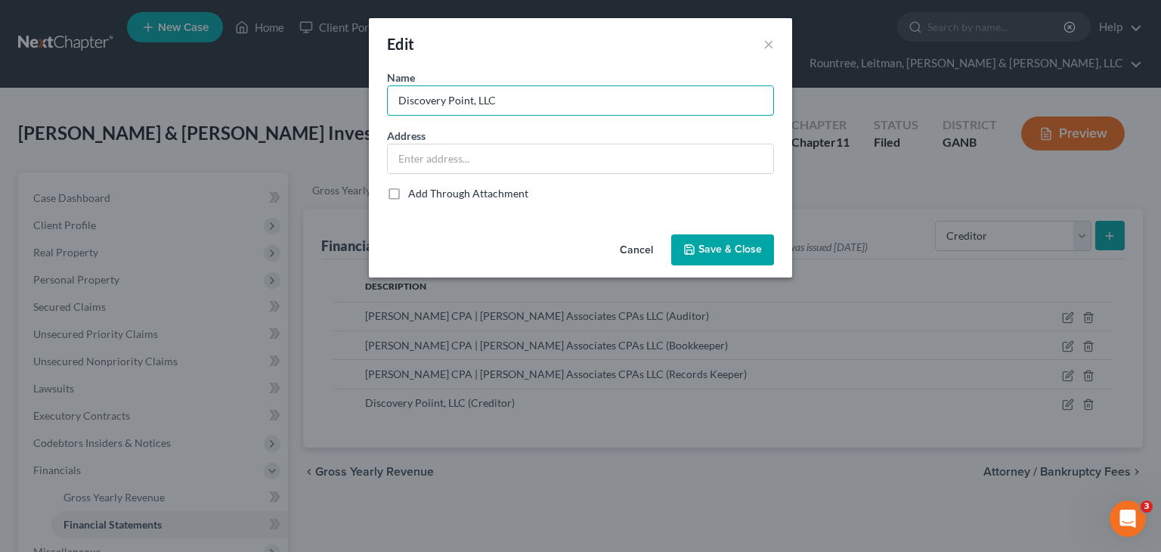
type input "Discovery Point, LLC"
click at [695, 240] on button "Save & Close" at bounding box center [722, 250] width 103 height 32
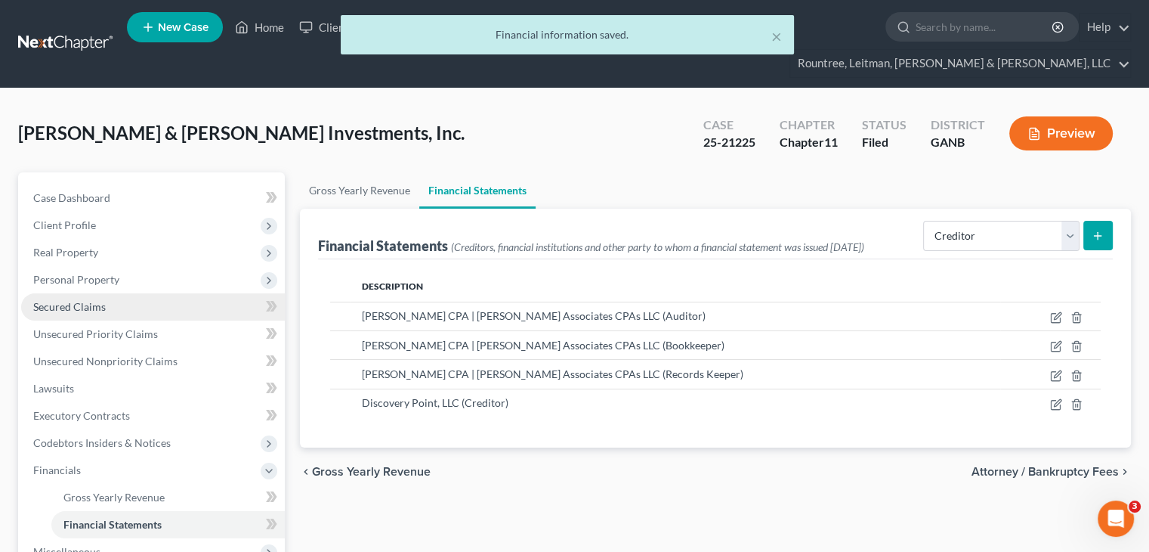
click at [91, 300] on span "Secured Claims" at bounding box center [69, 306] width 73 height 13
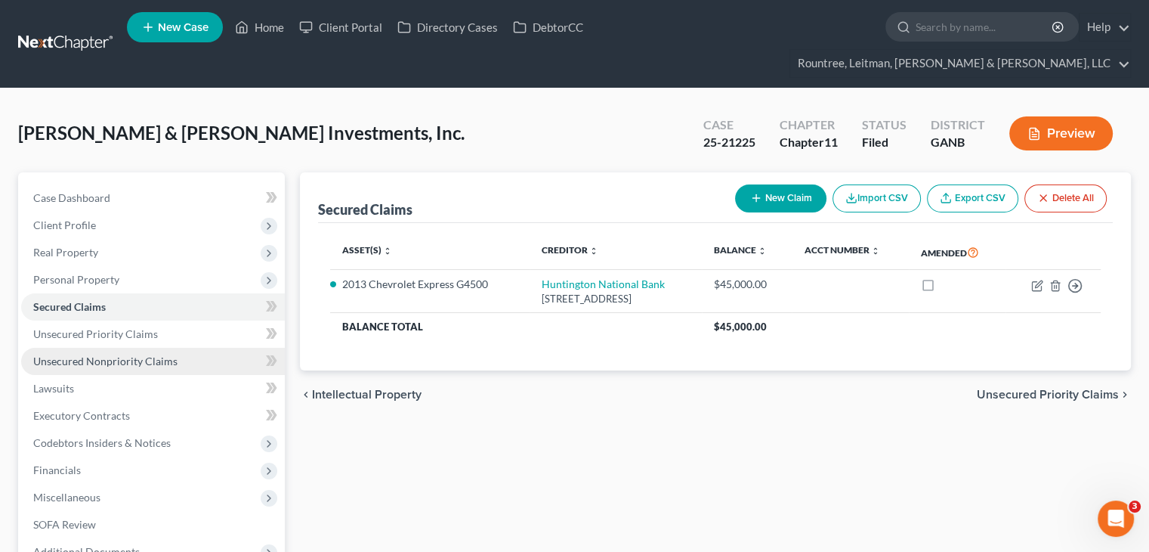
click at [86, 354] on span "Unsecured Nonpriority Claims" at bounding box center [105, 360] width 144 height 13
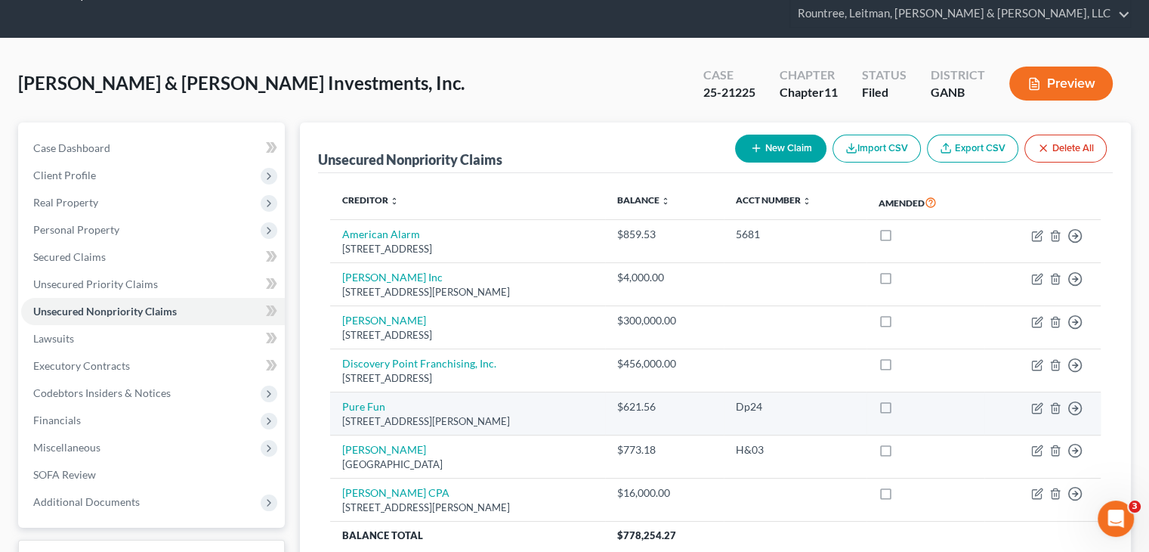
scroll to position [76, 0]
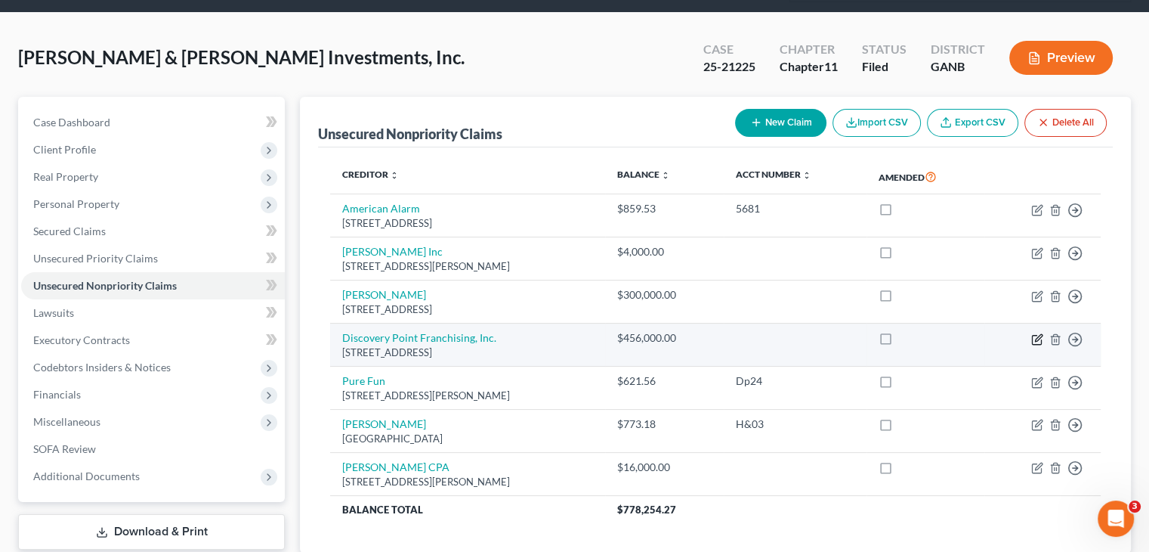
click at [1034, 333] on icon "button" at bounding box center [1037, 339] width 12 height 12
select select "10"
select select "11"
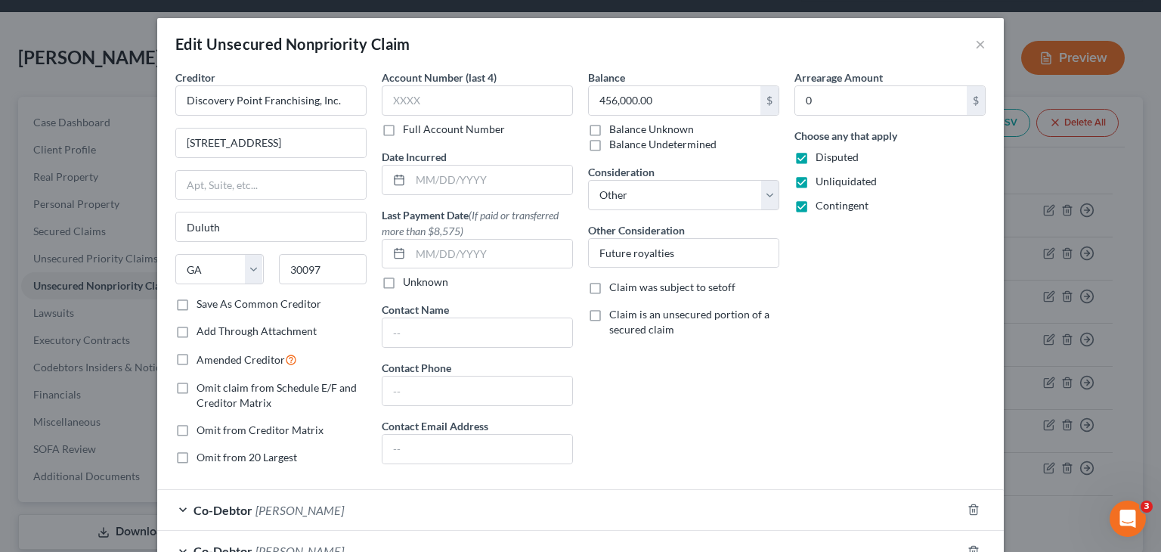
click at [196, 302] on label "Save As Common Creditor" at bounding box center [258, 303] width 125 height 15
click at [202, 302] on input "Save As Common Creditor" at bounding box center [207, 301] width 10 height 10
checkbox input "true"
drag, startPoint x: 326, startPoint y: 138, endPoint x: 2, endPoint y: 123, distance: 323.7
click at [5, 124] on div "Edit Unsecured Nonpriority Claim × Creditor * Discovery Point Franchising, Inc.…" at bounding box center [580, 276] width 1161 height 552
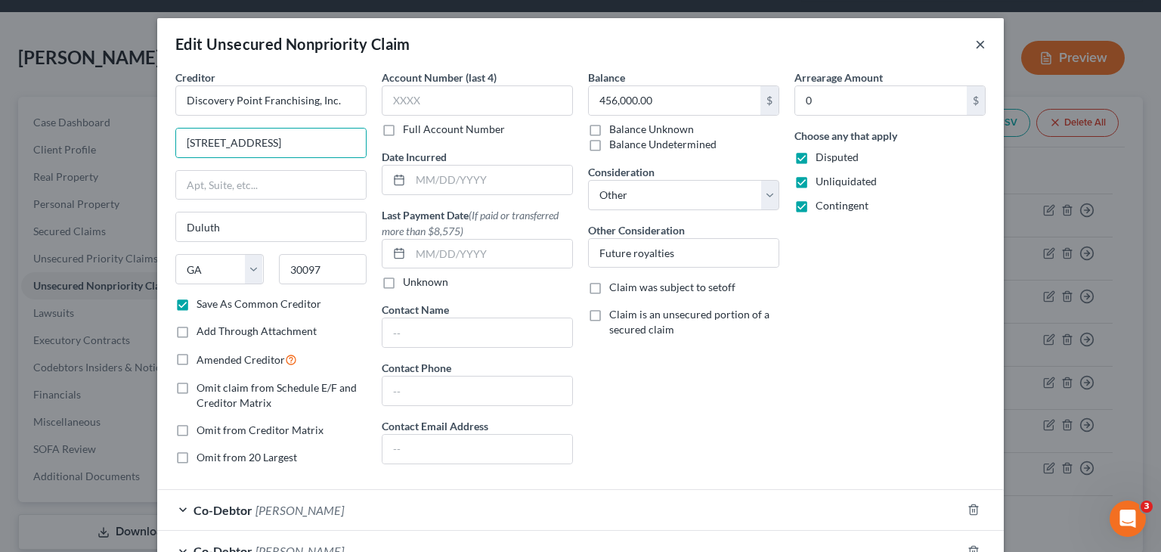
click at [975, 43] on button "×" at bounding box center [980, 44] width 11 height 18
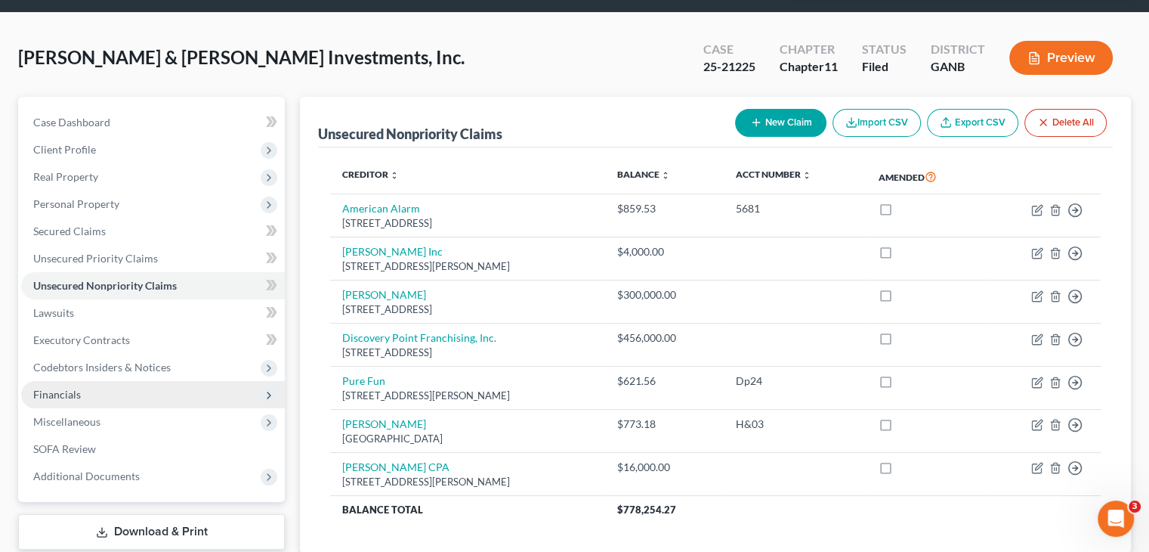
click at [57, 388] on span "Financials" at bounding box center [57, 394] width 48 height 13
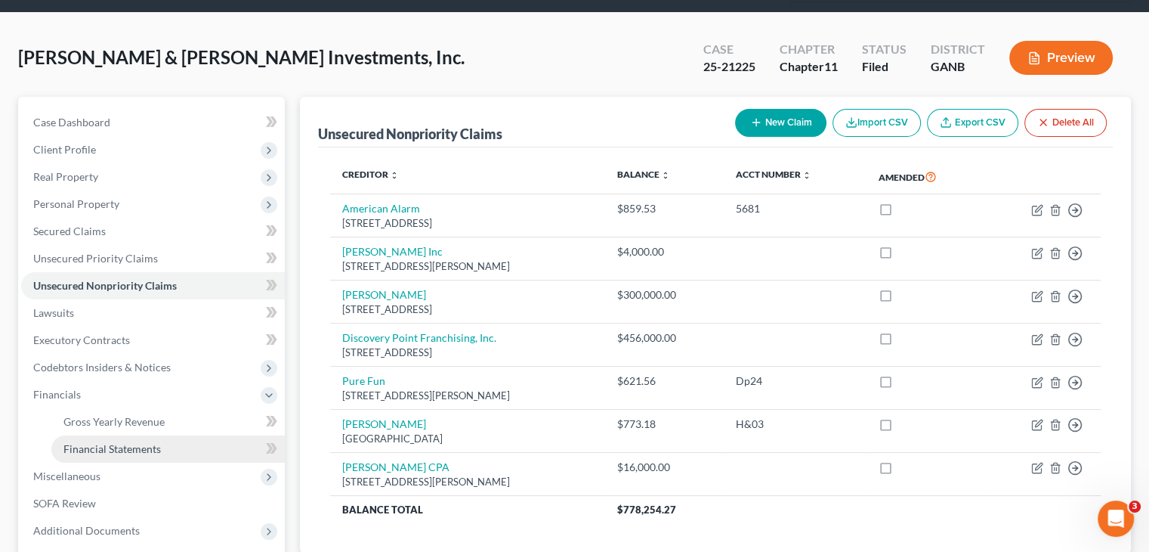
click at [121, 435] on link "Financial Statements" at bounding box center [167, 448] width 233 height 27
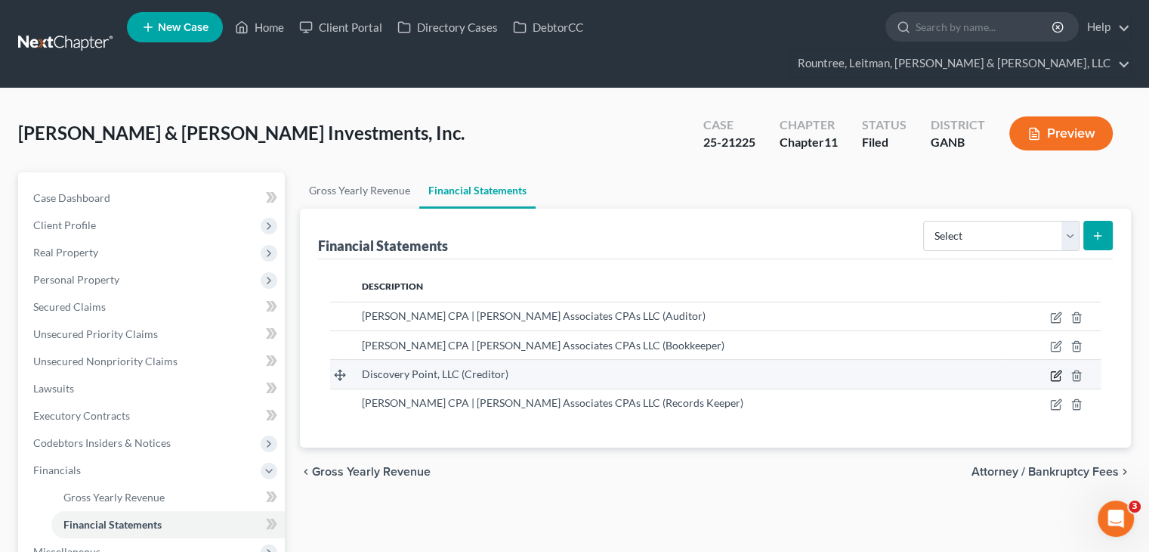
click at [1058, 370] on icon "button" at bounding box center [1057, 373] width 7 height 7
select select "creditor"
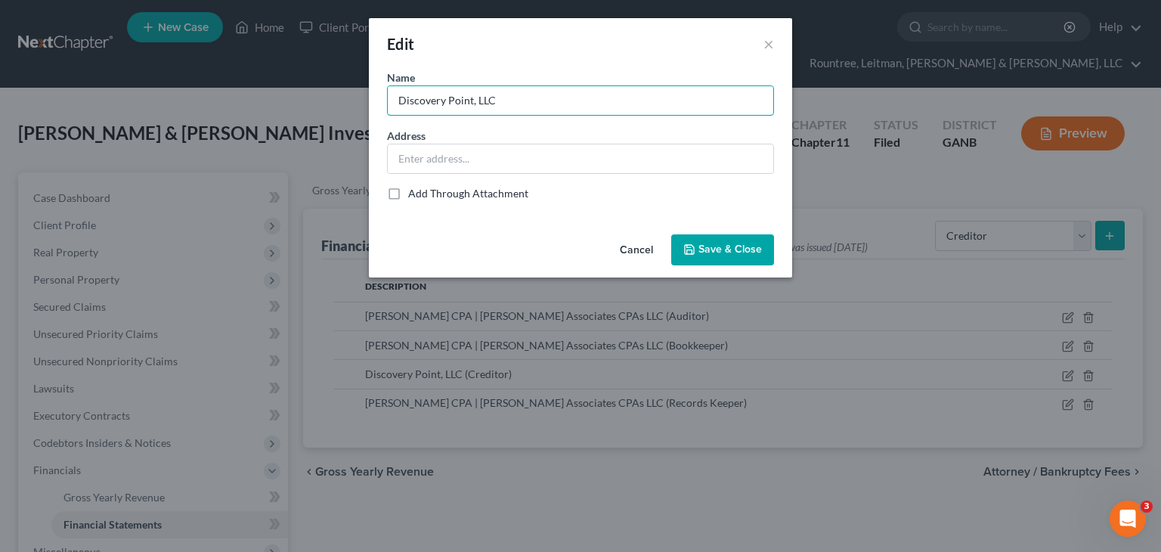
drag, startPoint x: 553, startPoint y: 85, endPoint x: 75, endPoint y: 86, distance: 478.3
click at [91, 85] on div "Edit × Name * Discovery Point, LLC Address Add Through Attachment Cancel Save &…" at bounding box center [580, 276] width 1161 height 552
click at [478, 107] on input "Discovery" at bounding box center [580, 100] width 385 height 29
type input "Discovery Point Franchising, Inc."
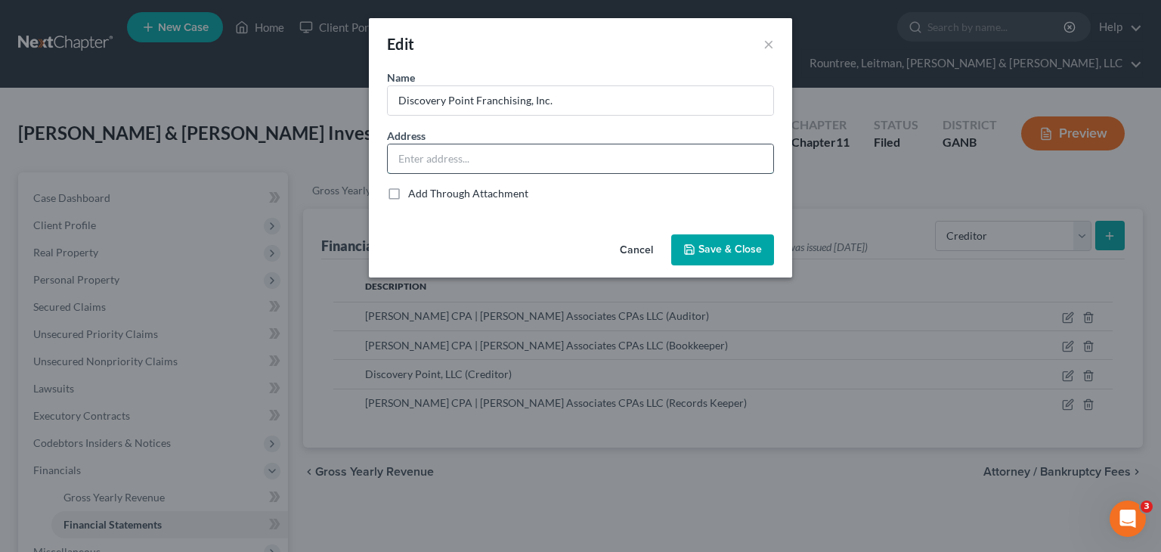
click at [542, 168] on input "text" at bounding box center [580, 158] width 385 height 29
paste input "1140 Old Peachtree NW"
type input "1140 Old Peachtree NW, Ste. A, Duluth, GA 30097"
click at [707, 243] on span "Save & Close" at bounding box center [729, 249] width 63 height 13
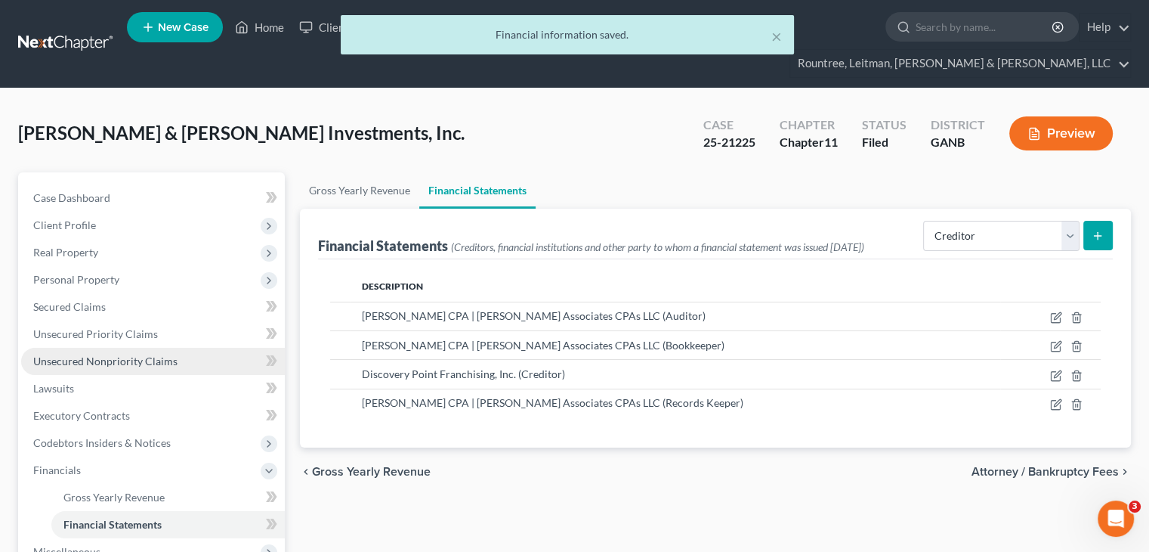
click at [85, 354] on span "Unsecured Nonpriority Claims" at bounding box center [105, 360] width 144 height 13
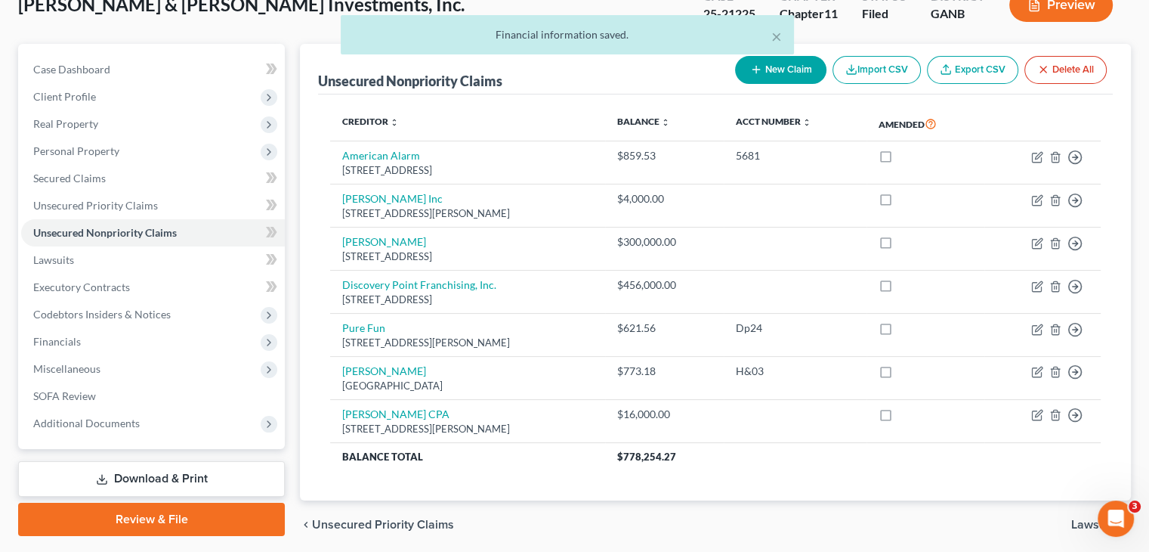
scroll to position [154, 0]
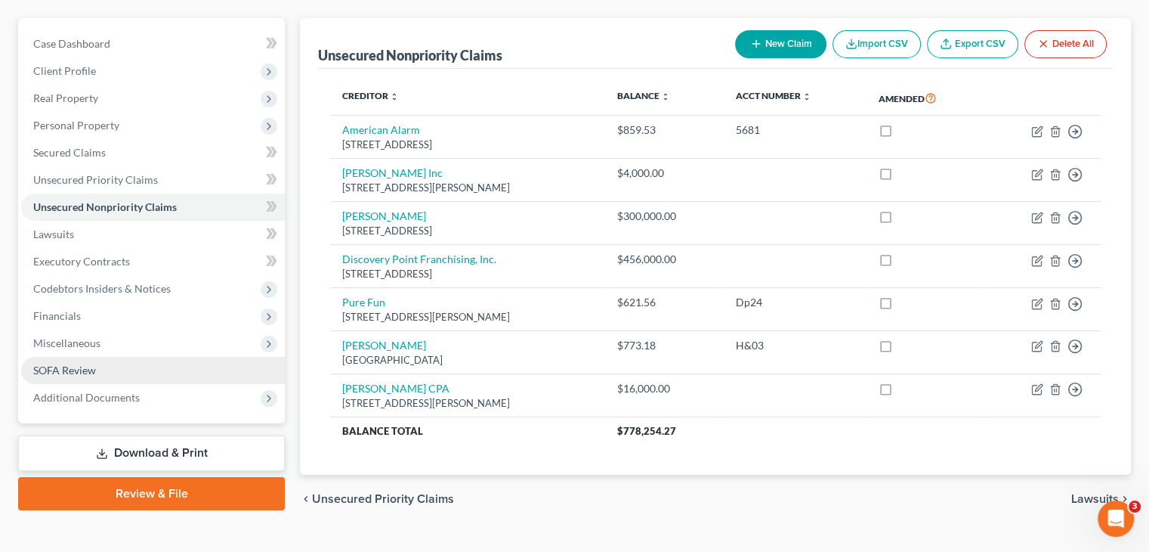
click at [72, 363] on span "SOFA Review" at bounding box center [64, 369] width 63 height 13
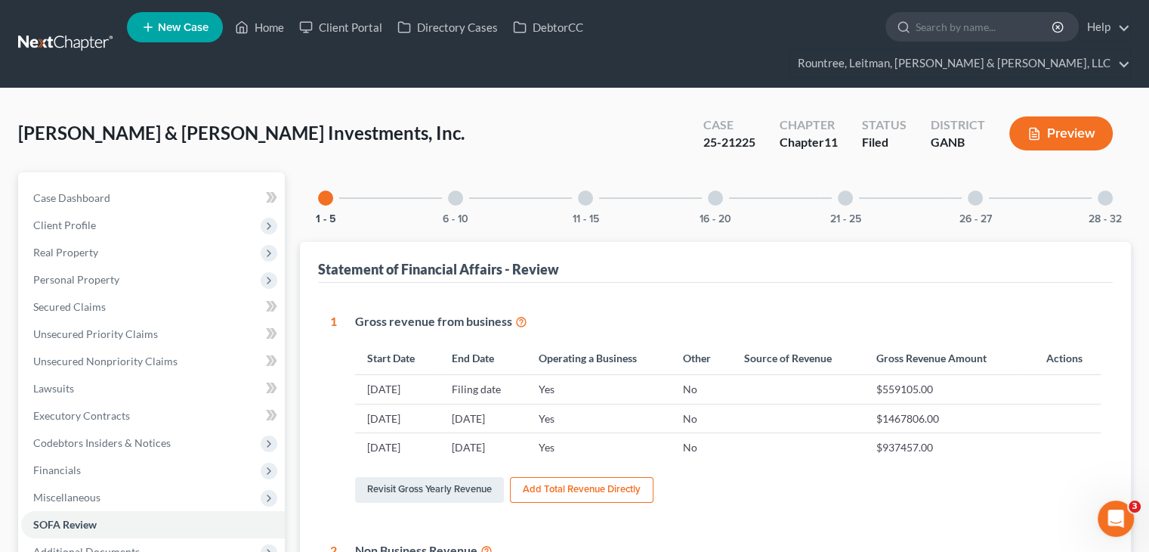
click at [847, 190] on div at bounding box center [845, 197] width 15 height 15
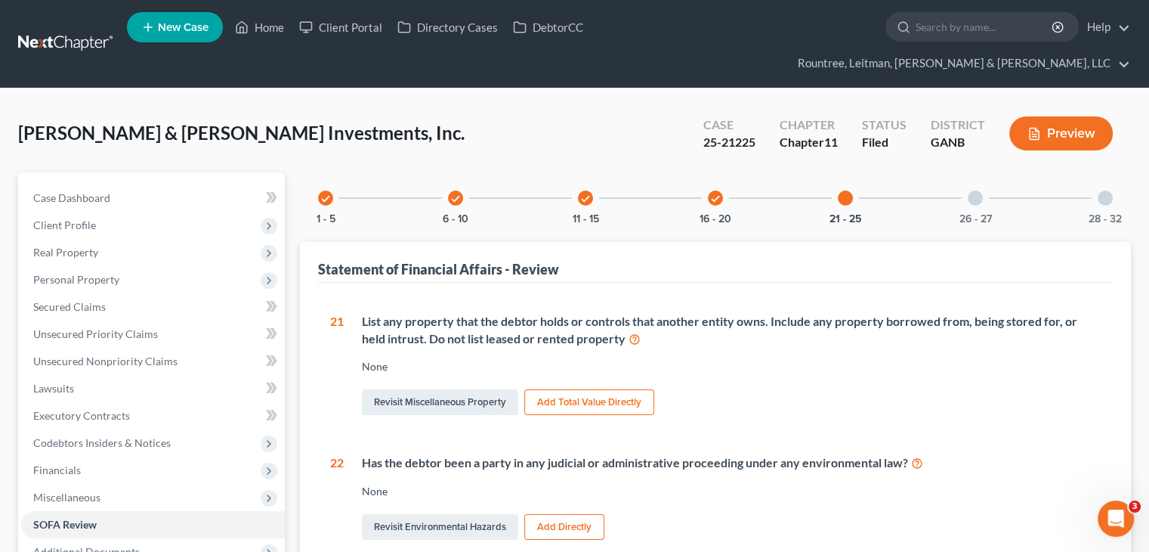
click at [976, 190] on div at bounding box center [975, 197] width 15 height 15
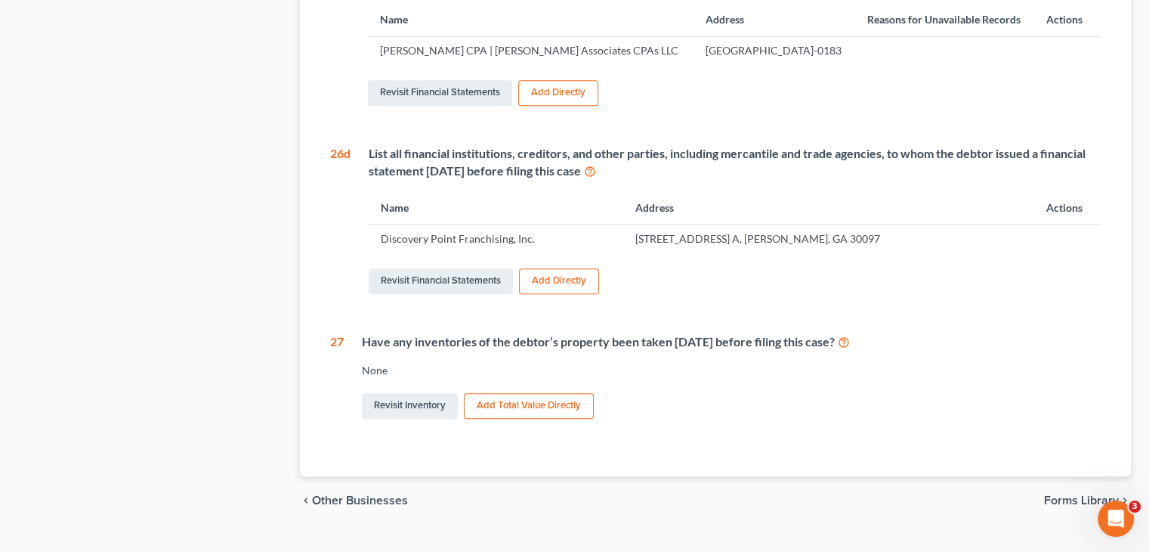
scroll to position [759, 0]
click at [397, 391] on link "Revisit Inventory" at bounding box center [410, 404] width 96 height 26
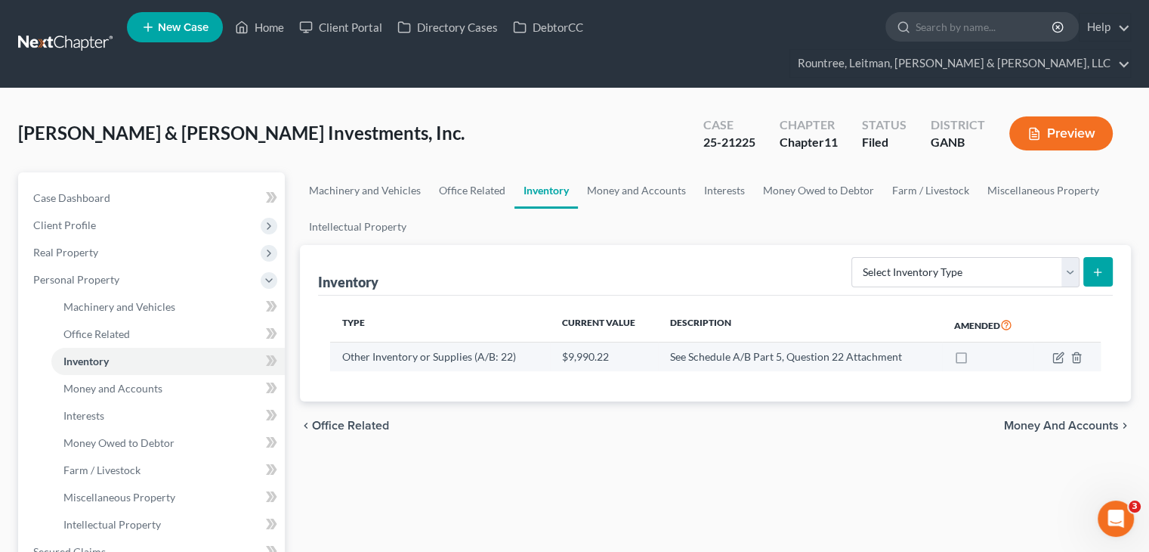
click at [462, 342] on td "Other Inventory or Supplies (A/B: 22)" at bounding box center [440, 356] width 220 height 29
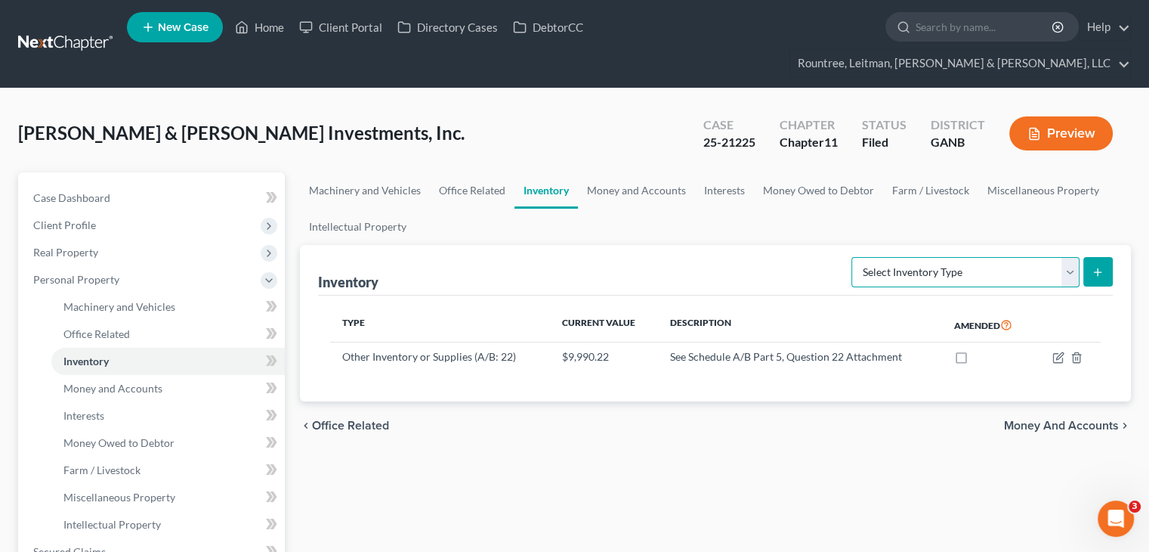
click at [1067, 257] on select "Select Inventory Type Finished Goods (A/B: 21) Other Inventory or Supplies (A/B…" at bounding box center [965, 272] width 228 height 30
select select "taken_within_2_years"
click at [851, 257] on select "Select Inventory Type Finished Goods (A/B: 21) Other Inventory or Supplies (A/B…" at bounding box center [965, 272] width 228 height 30
click at [1097, 266] on icon "submit" at bounding box center [1098, 272] width 12 height 12
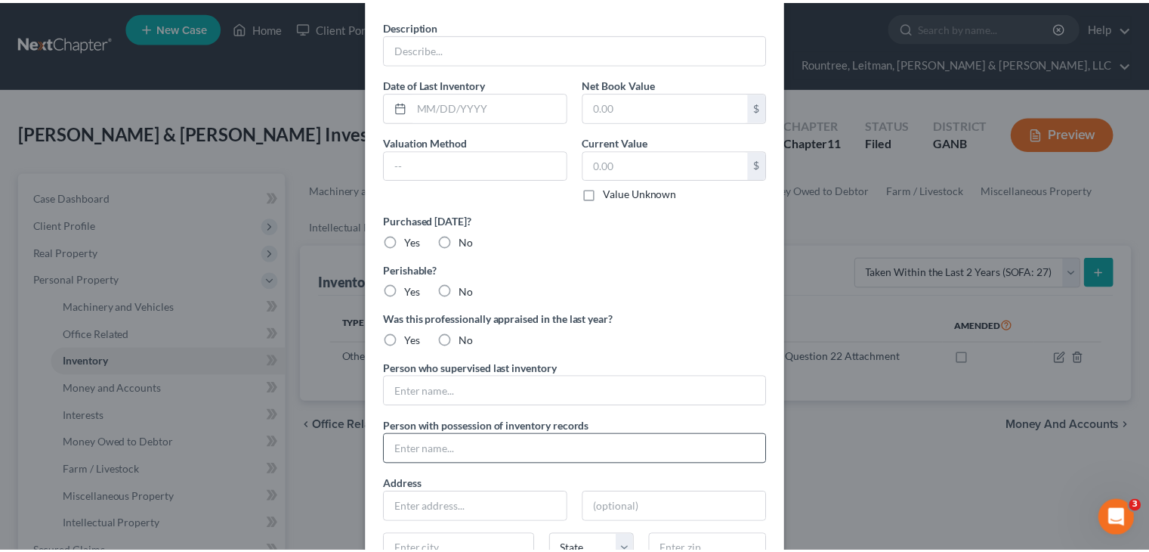
scroll to position [18, 0]
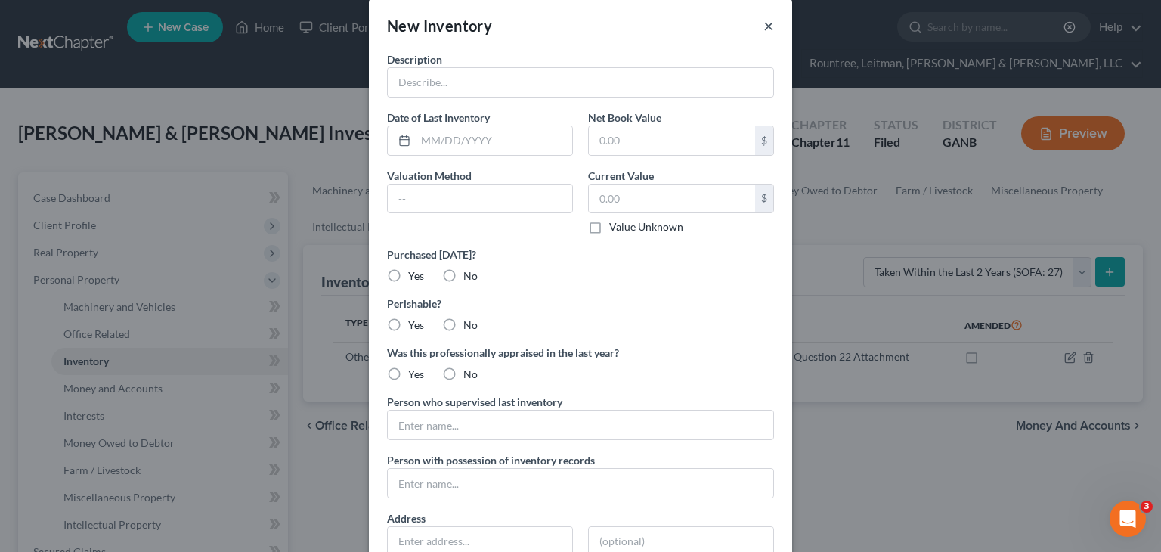
click at [765, 29] on button "×" at bounding box center [768, 26] width 11 height 18
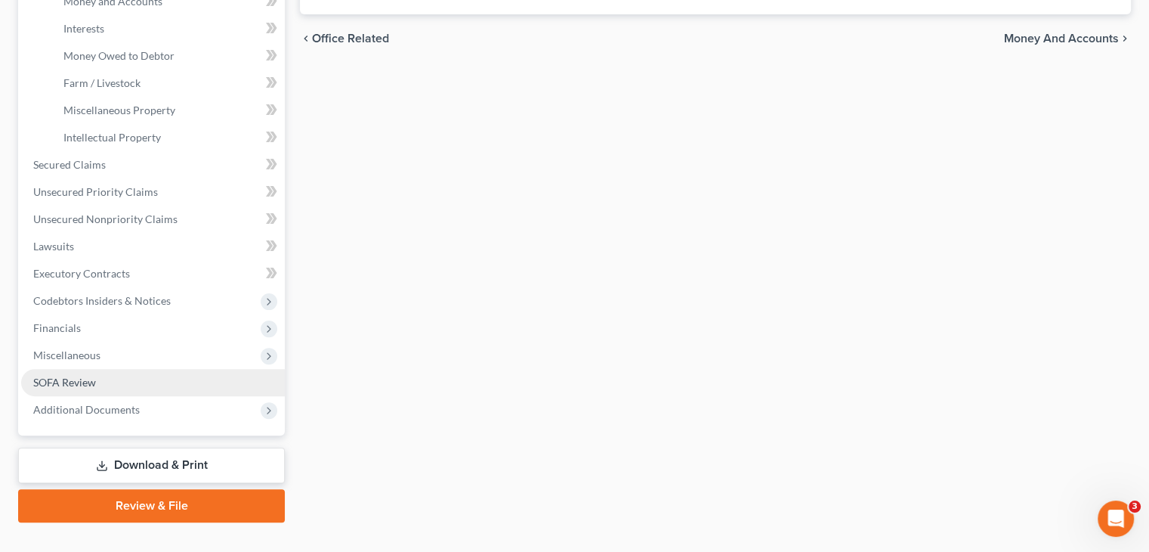
click at [100, 369] on link "SOFA Review" at bounding box center [153, 382] width 264 height 27
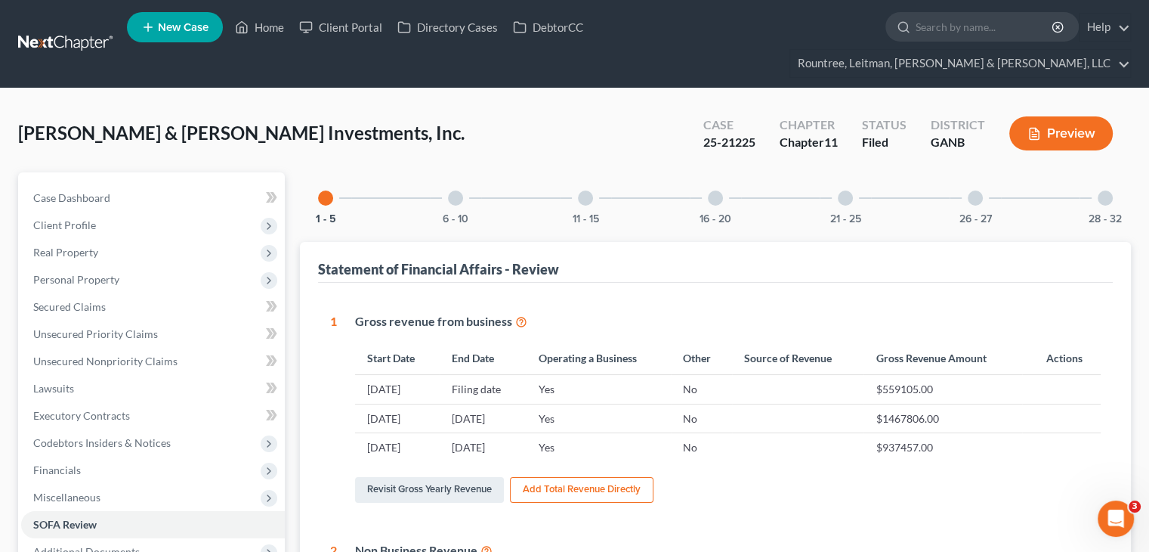
click at [979, 190] on div at bounding box center [975, 197] width 15 height 15
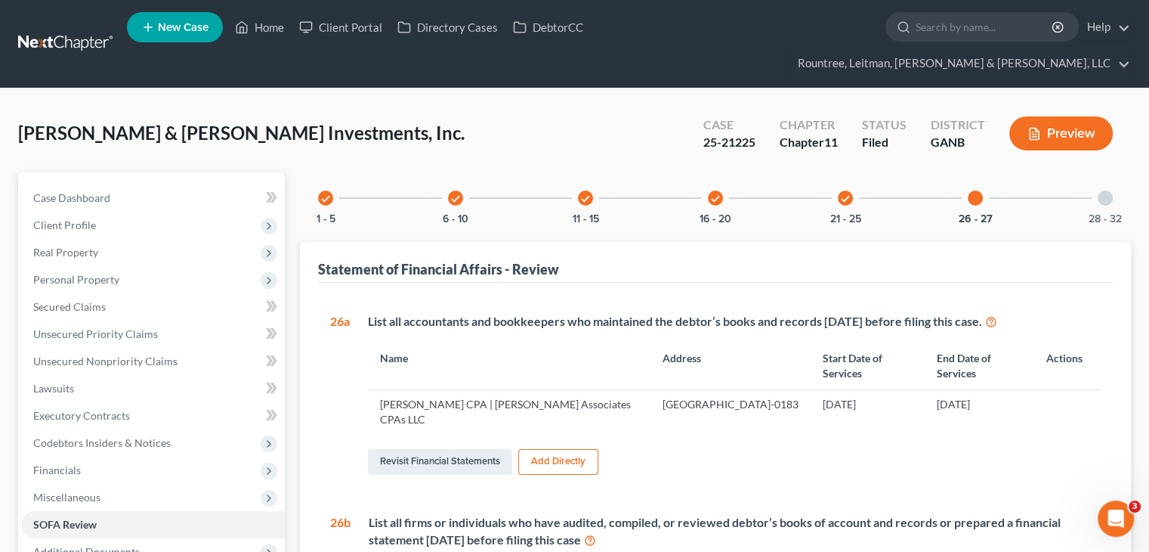
click at [1110, 190] on div at bounding box center [1105, 197] width 15 height 15
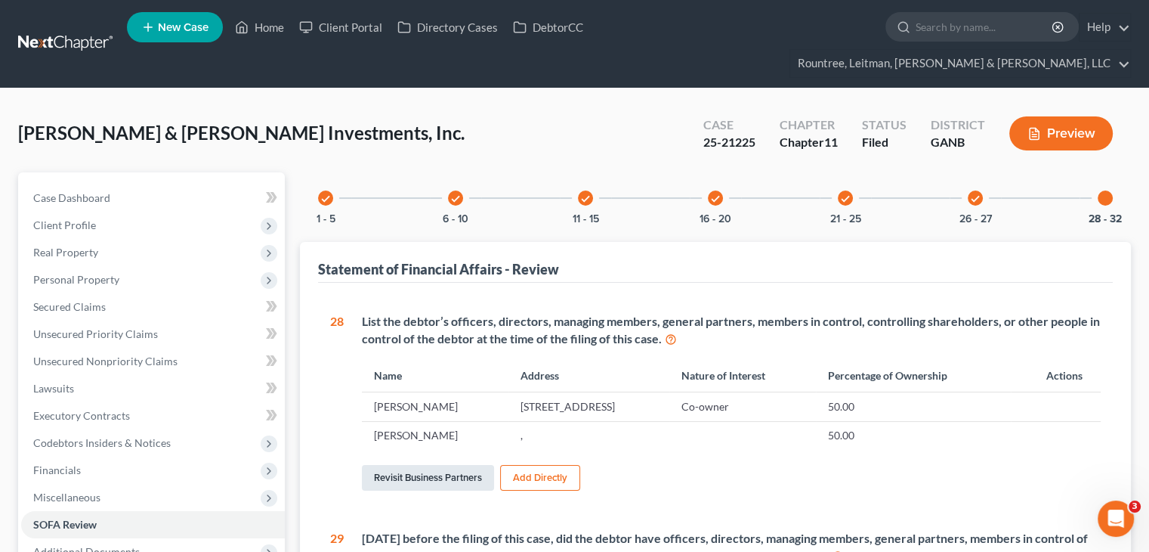
click at [436, 465] on link "Revisit Business Partners" at bounding box center [428, 478] width 132 height 26
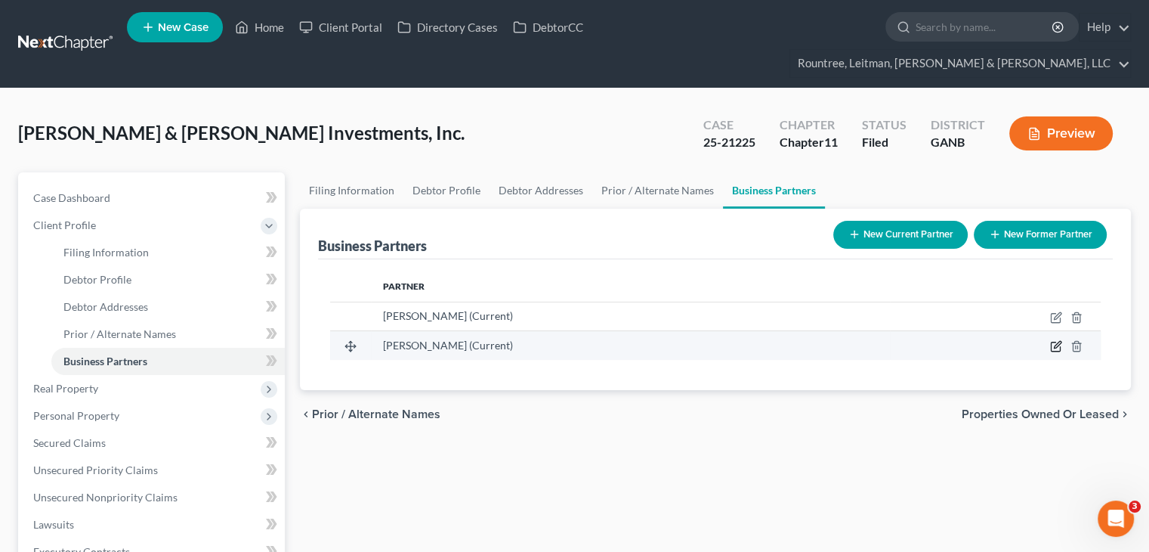
click at [1052, 342] on icon "button" at bounding box center [1055, 346] width 9 height 9
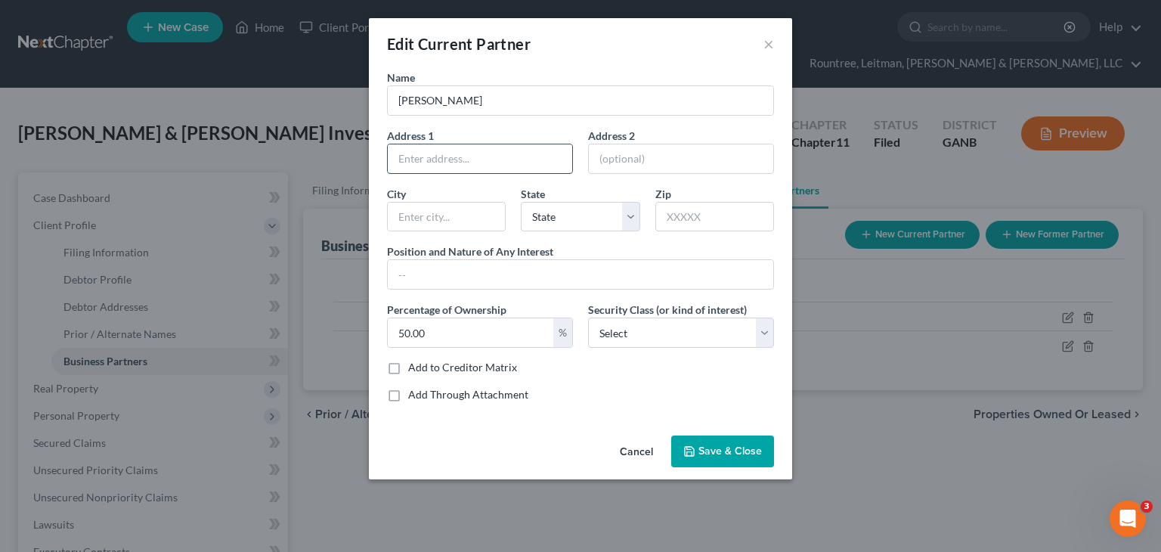
click at [428, 159] on input "text" at bounding box center [480, 158] width 184 height 29
type input "700 Lake Mist Cove"
click at [705, 222] on input "text" at bounding box center [714, 217] width 119 height 30
type input "30004"
type input "Alpharetta"
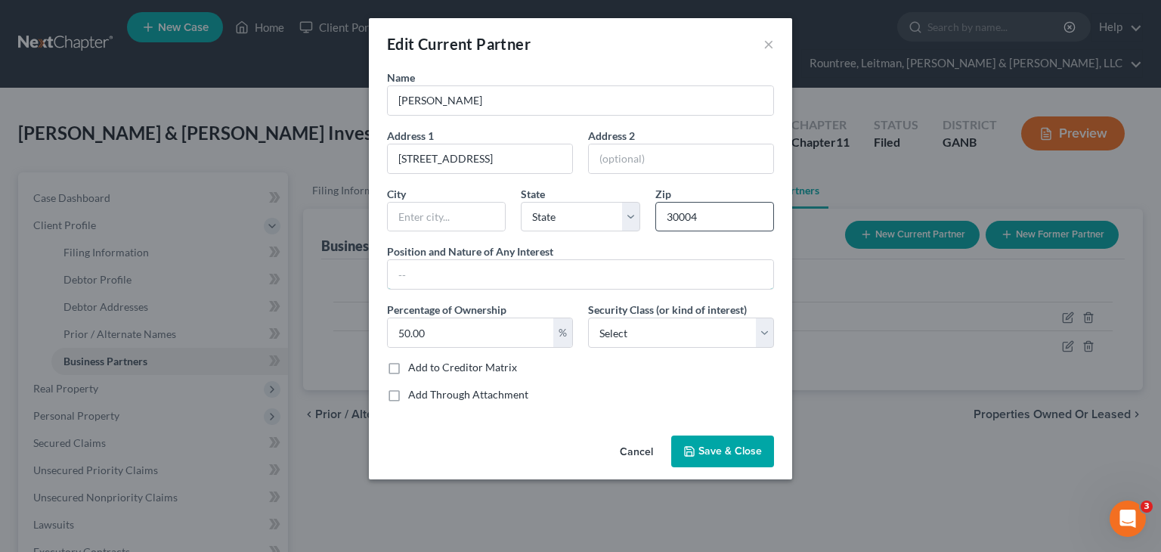
select select "10"
type input "Member"
click at [712, 453] on span "Save & Close" at bounding box center [729, 450] width 63 height 13
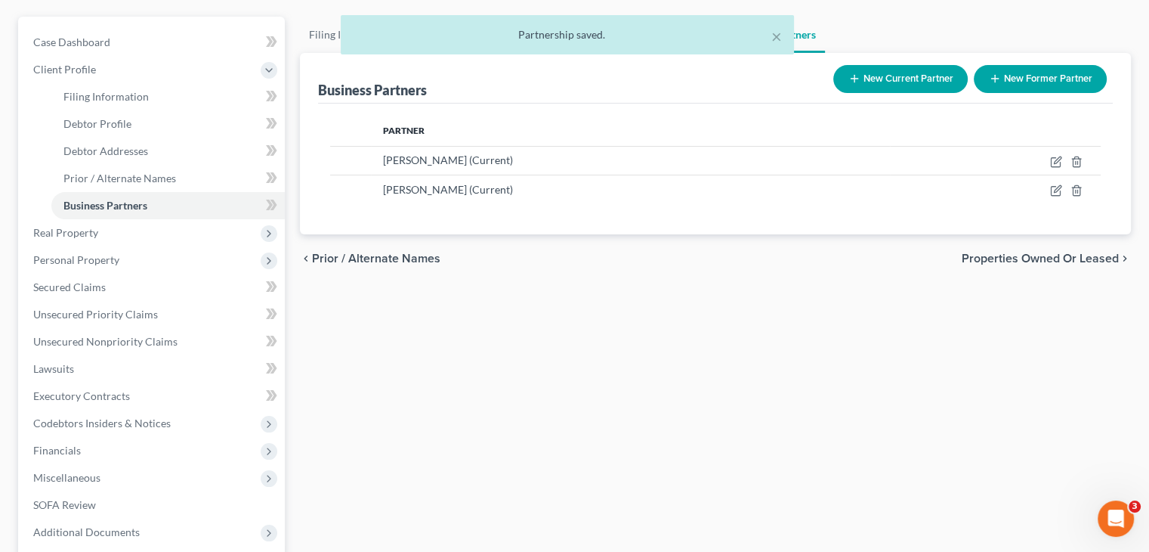
scroll to position [278, 0]
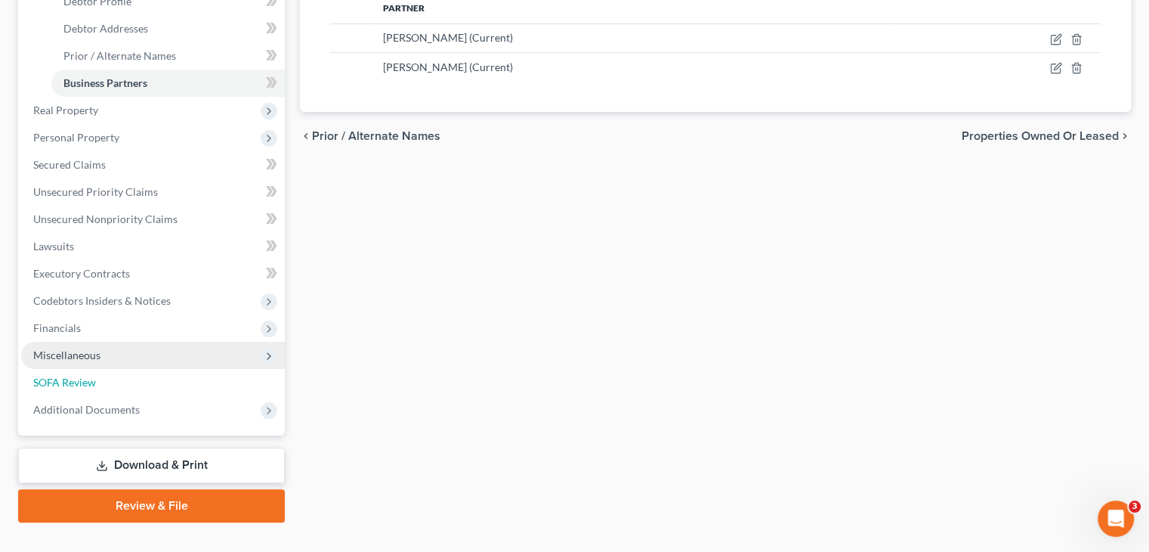
drag, startPoint x: 36, startPoint y: 354, endPoint x: 100, endPoint y: 339, distance: 65.1
click at [36, 376] on span "SOFA Review" at bounding box center [64, 382] width 63 height 13
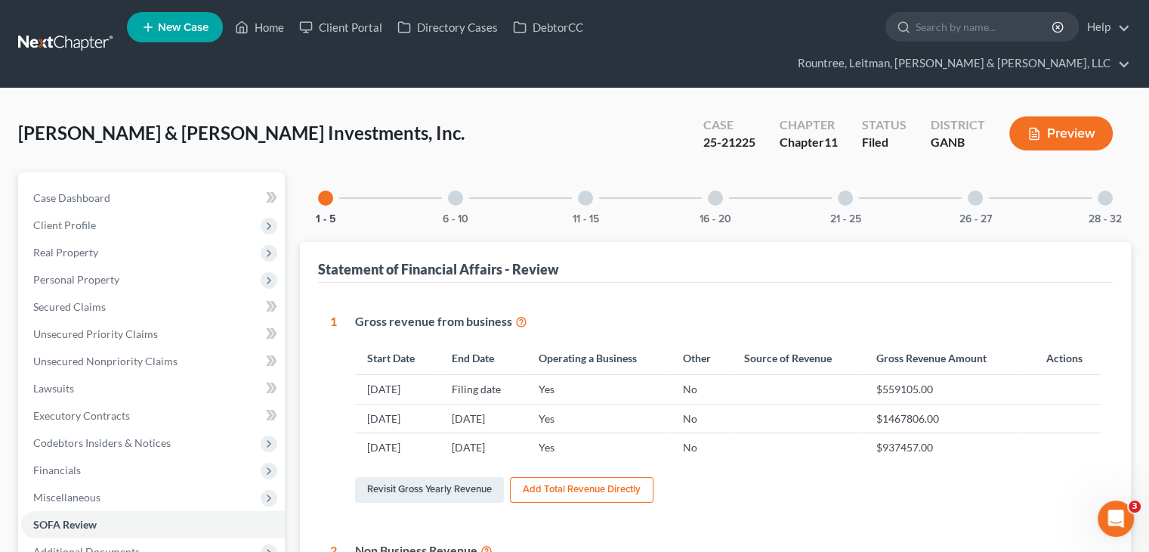
click at [973, 190] on div at bounding box center [975, 197] width 15 height 15
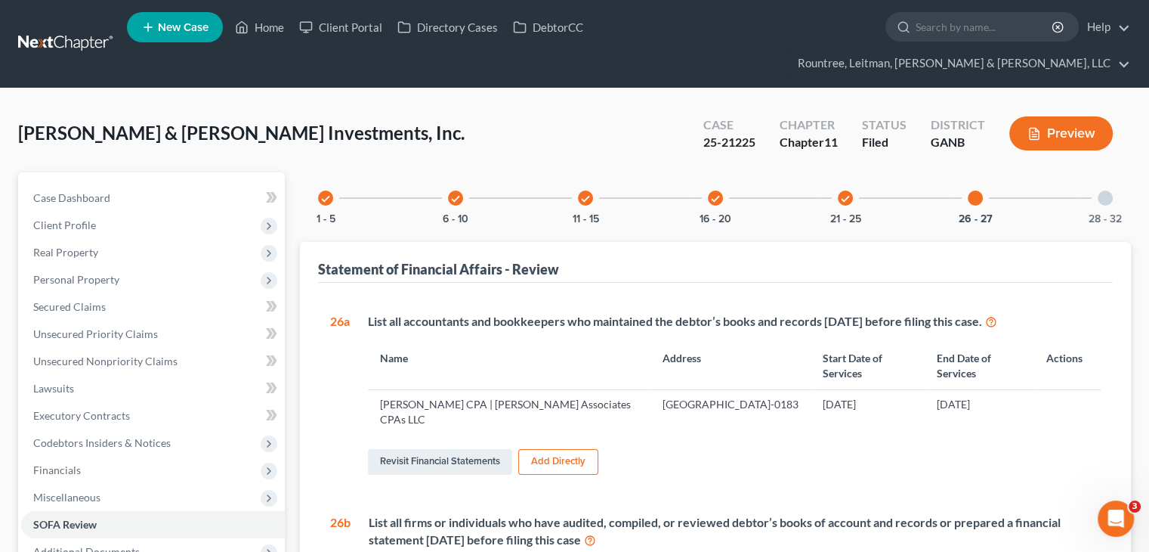
click at [1104, 190] on div at bounding box center [1105, 197] width 15 height 15
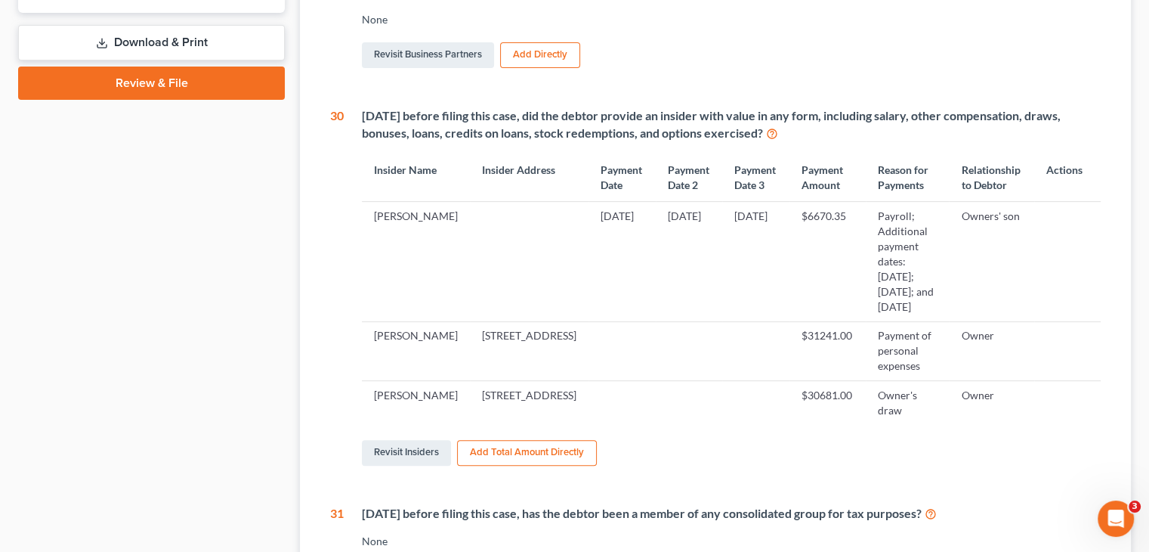
scroll to position [529, 0]
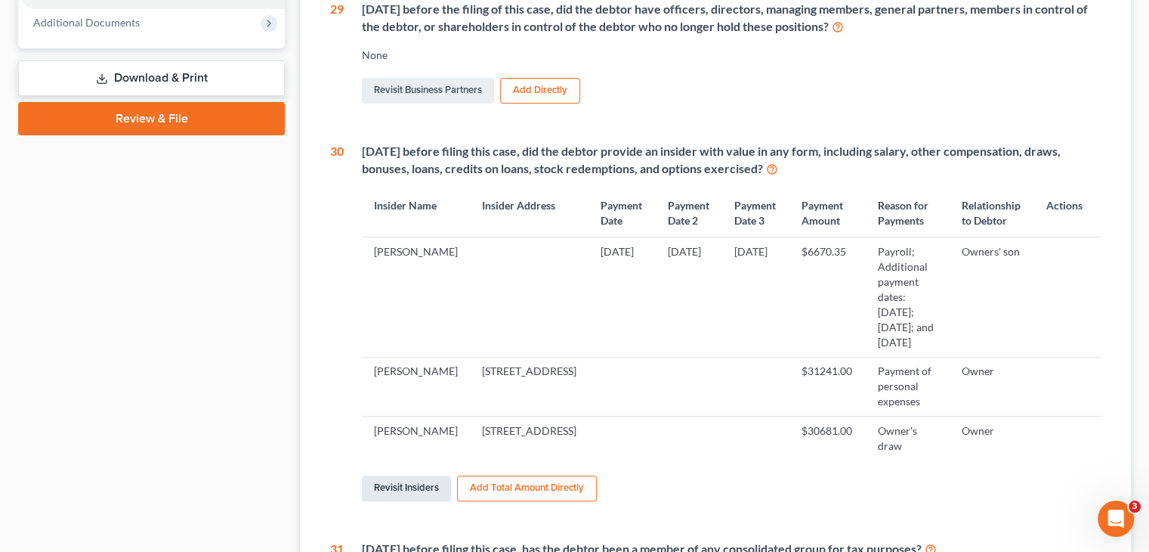
click at [410, 499] on link "Revisit Insiders" at bounding box center [406, 488] width 89 height 26
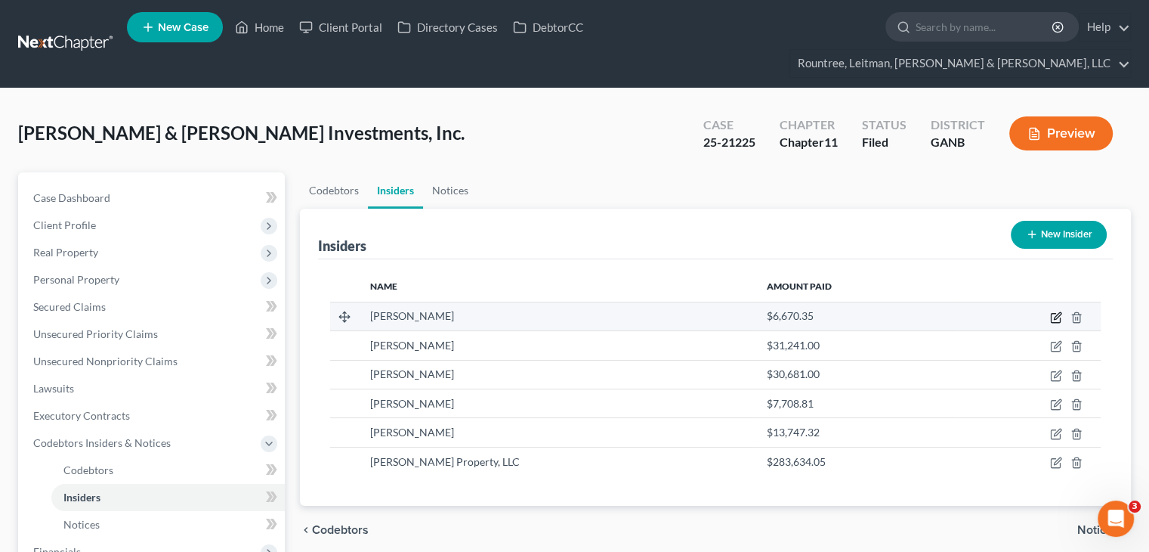
click at [1055, 312] on icon "button" at bounding box center [1057, 315] width 7 height 7
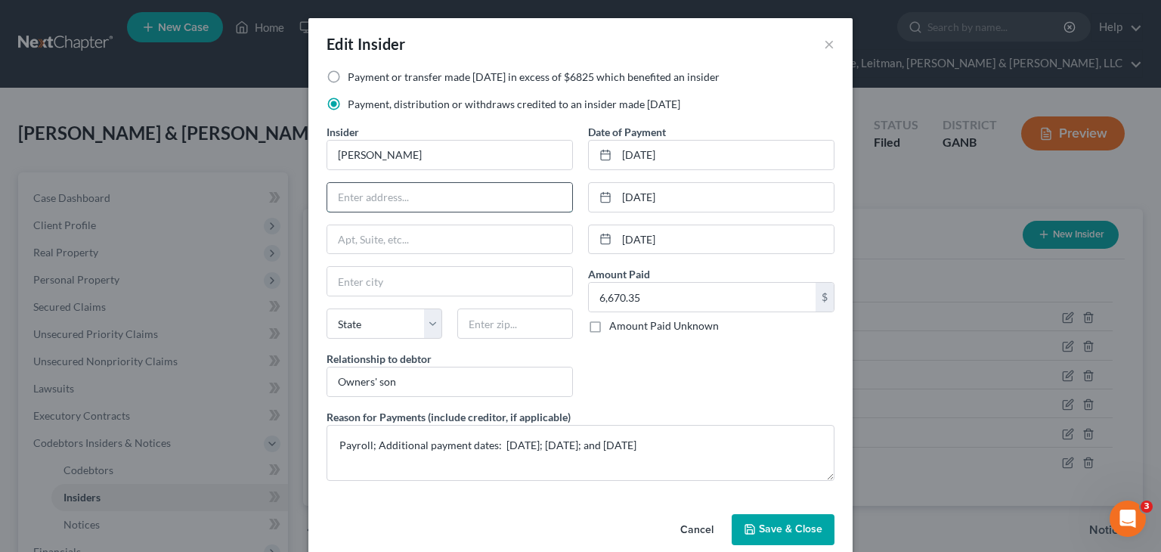
click at [423, 192] on input "text" at bounding box center [449, 197] width 245 height 29
type input "3530 Davyne Bend"
click at [507, 323] on input "text" at bounding box center [515, 323] width 116 height 30
type input "30040"
type input "Cumming"
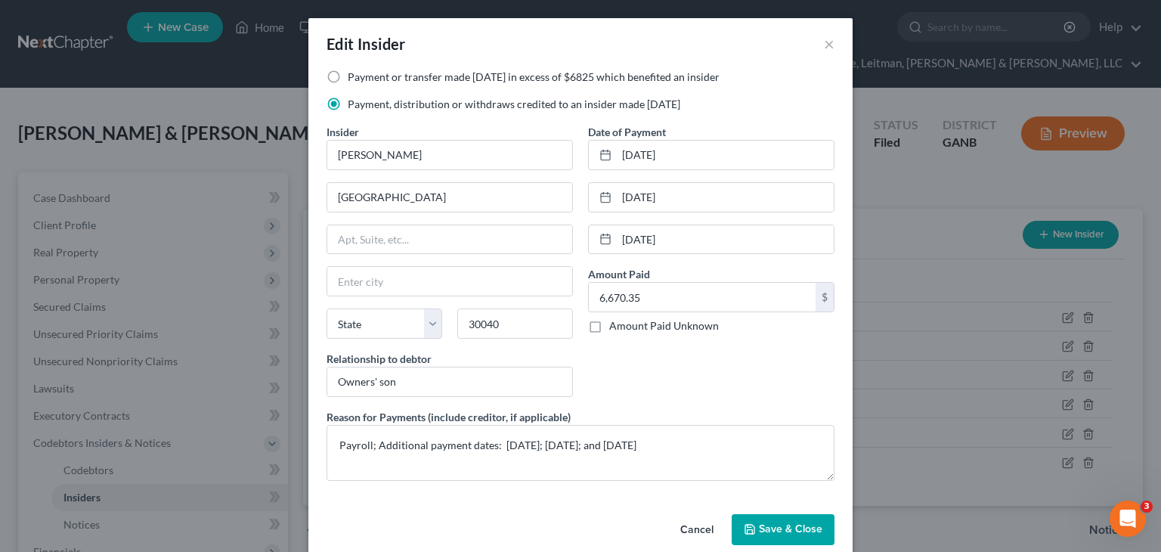
select select "10"
click at [610, 374] on div "Date of Payment 11/18/2024 12/2/2024 12/24/2024 Amount Paid 6,670.35 $ Amount P…" at bounding box center [710, 266] width 261 height 285
click at [774, 523] on span "Save & Close" at bounding box center [790, 529] width 63 height 13
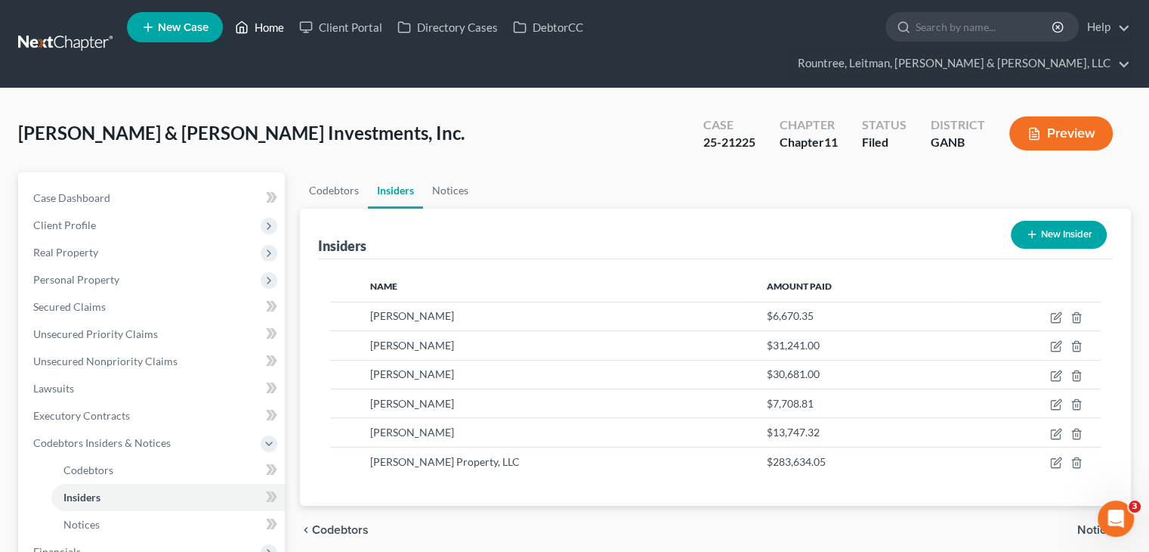
click at [273, 25] on link "Home" at bounding box center [259, 27] width 64 height 27
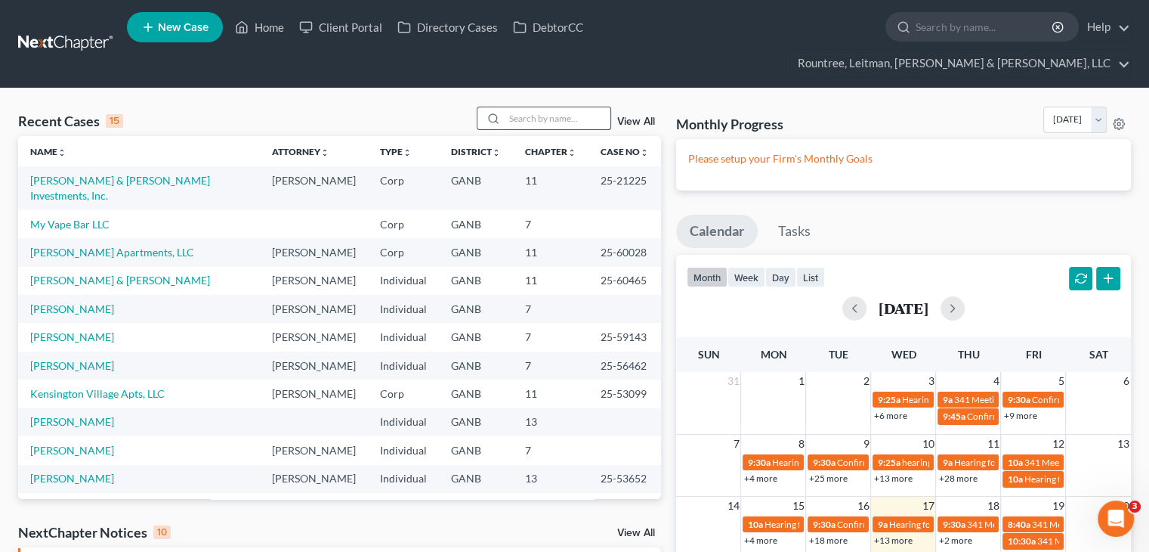
click at [527, 107] on input "search" at bounding box center [558, 118] width 106 height 22
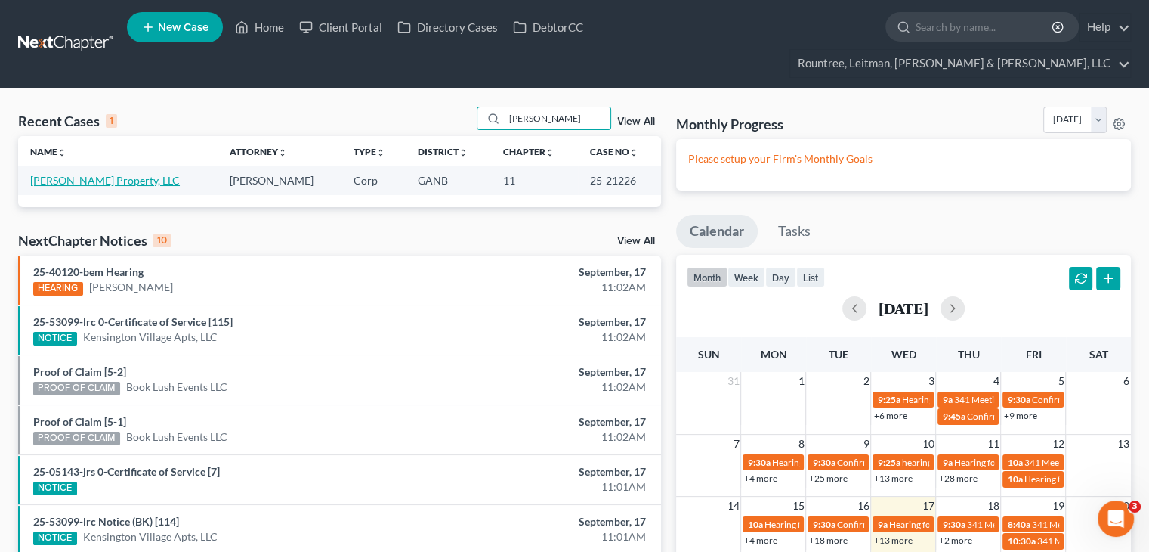
type input "rylie davis"
click at [100, 174] on link "Rylie Davis Property, LLC" at bounding box center [105, 180] width 150 height 13
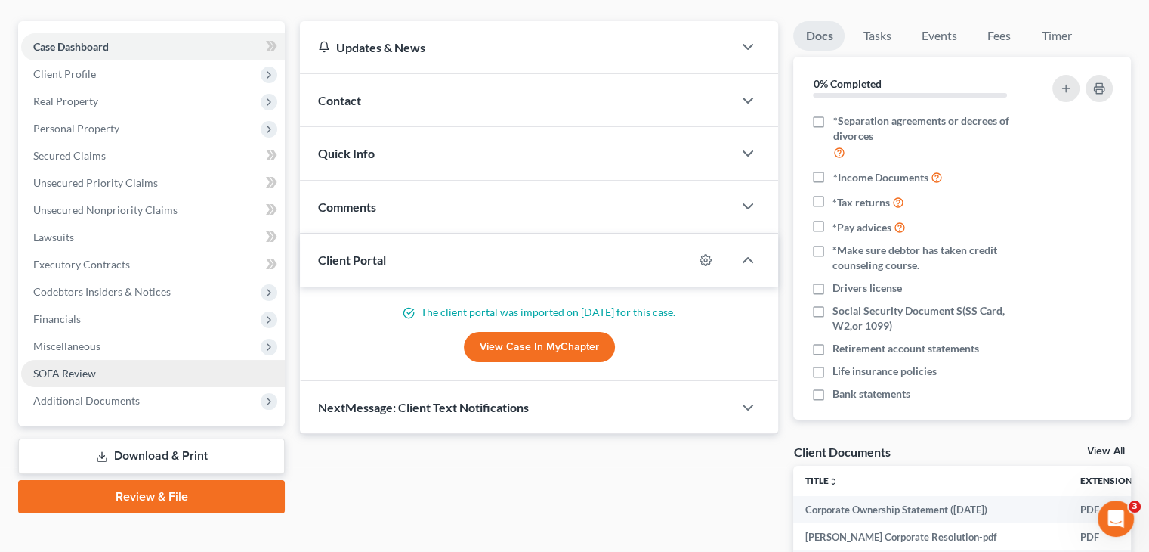
click at [75, 366] on span "SOFA Review" at bounding box center [64, 372] width 63 height 13
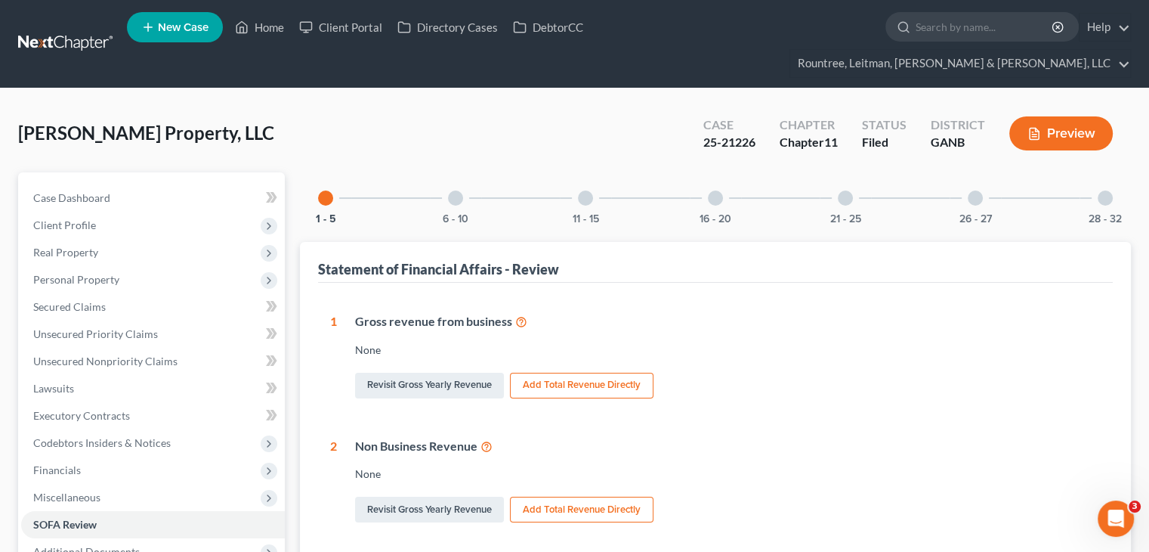
click at [455, 190] on div at bounding box center [455, 197] width 15 height 15
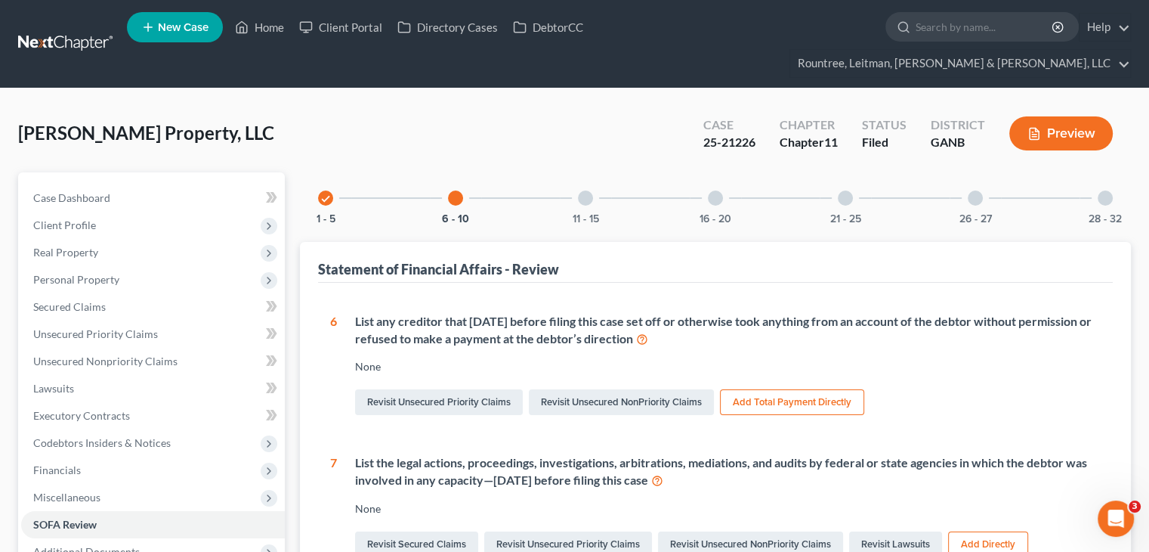
click at [580, 190] on div at bounding box center [585, 197] width 15 height 15
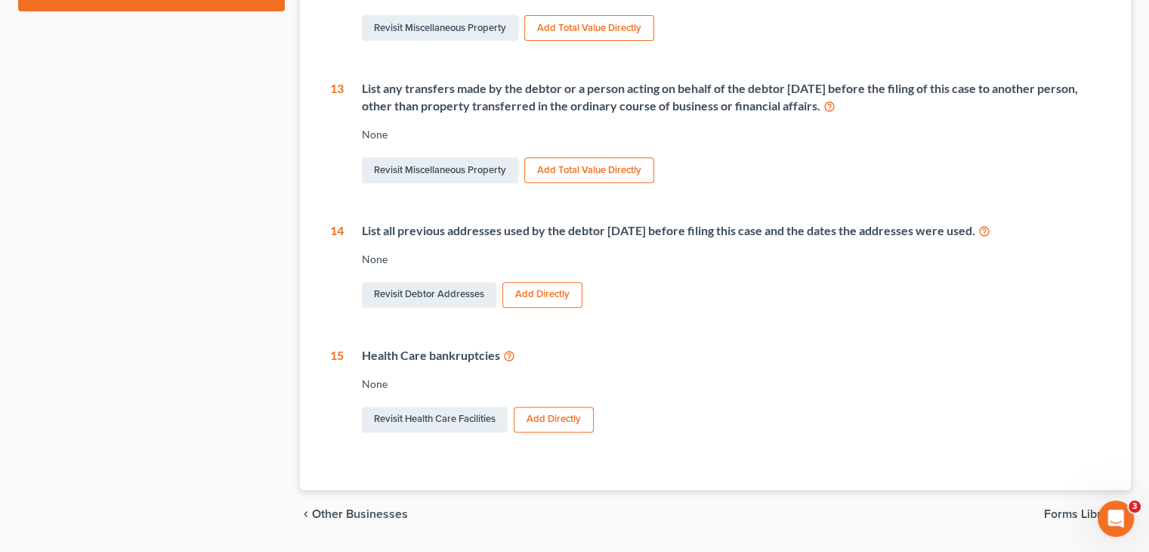
scroll to position [48, 0]
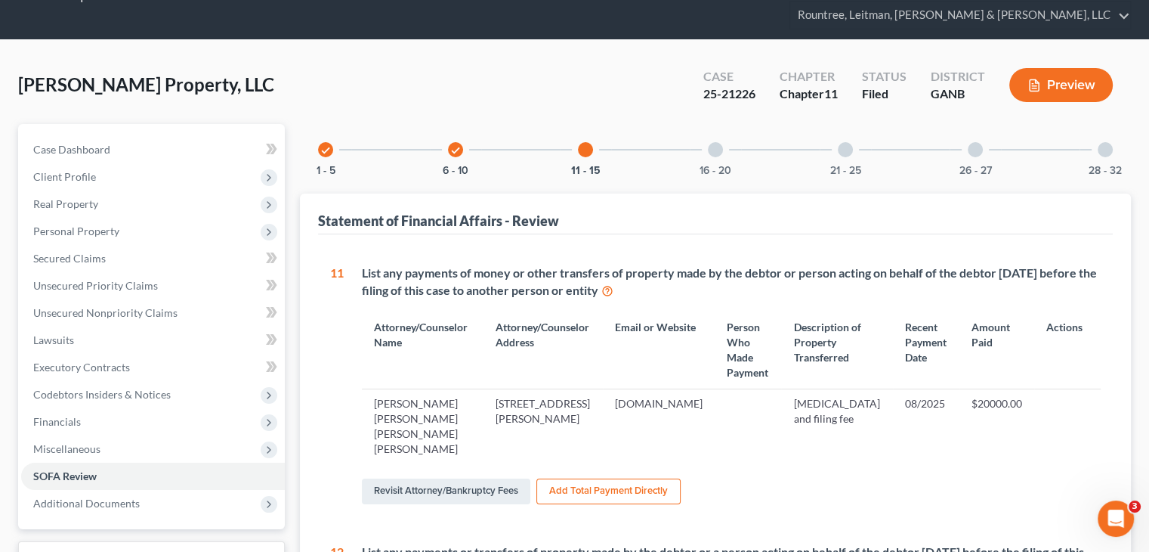
click at [713, 142] on div at bounding box center [715, 149] width 15 height 15
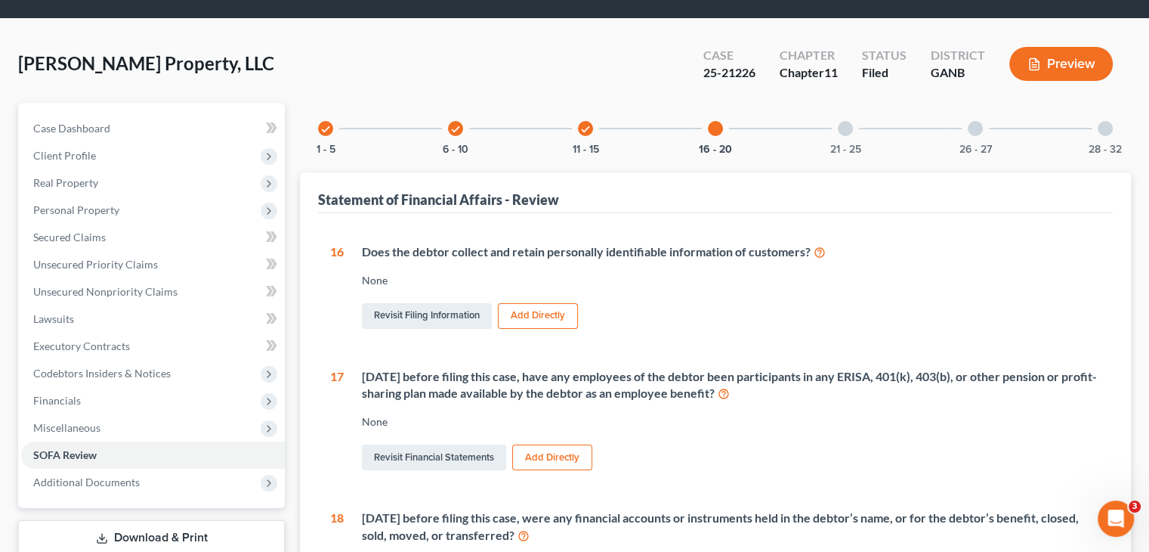
scroll to position [0, 0]
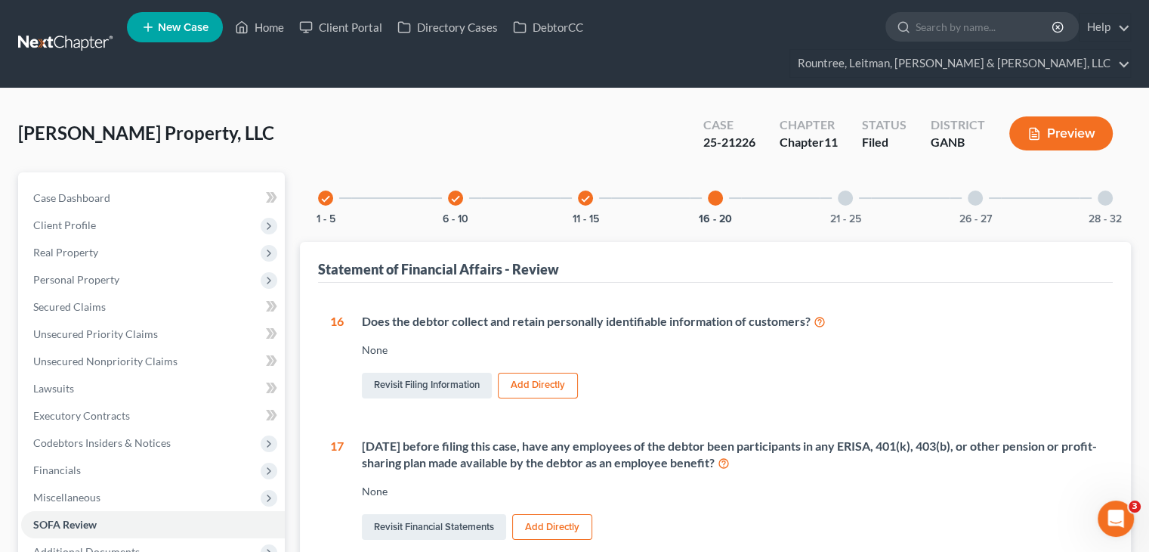
click at [844, 190] on div at bounding box center [845, 197] width 15 height 15
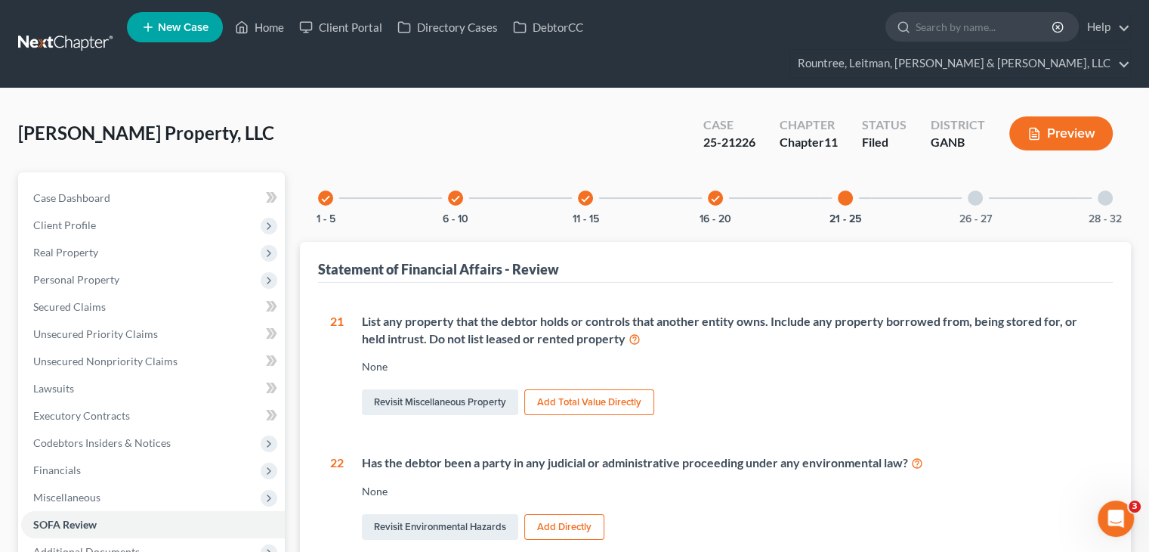
click at [970, 178] on div "26 - 27" at bounding box center [975, 197] width 51 height 51
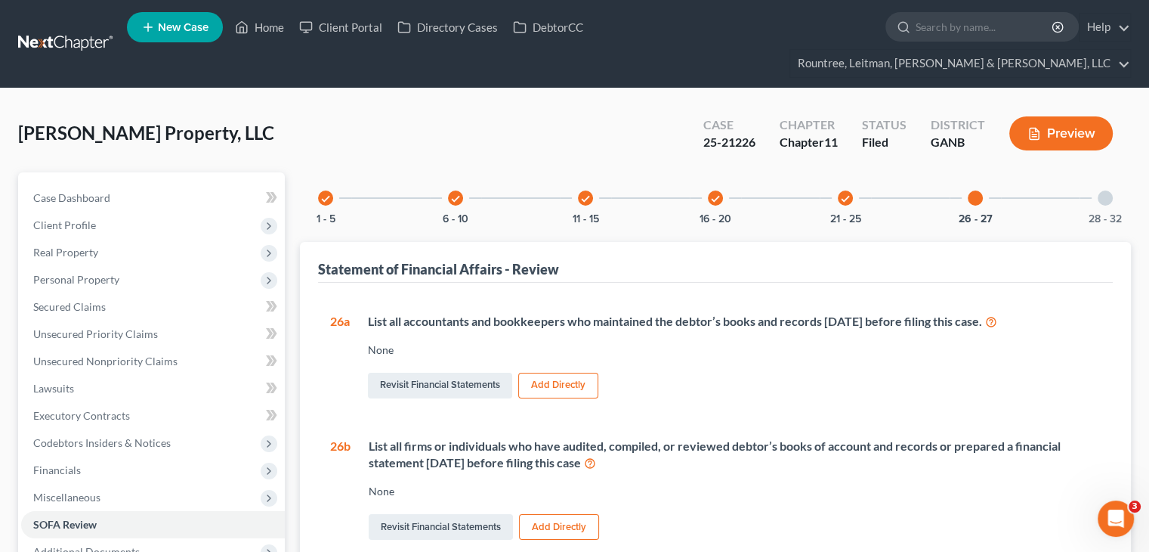
click at [1112, 190] on div at bounding box center [1105, 197] width 15 height 15
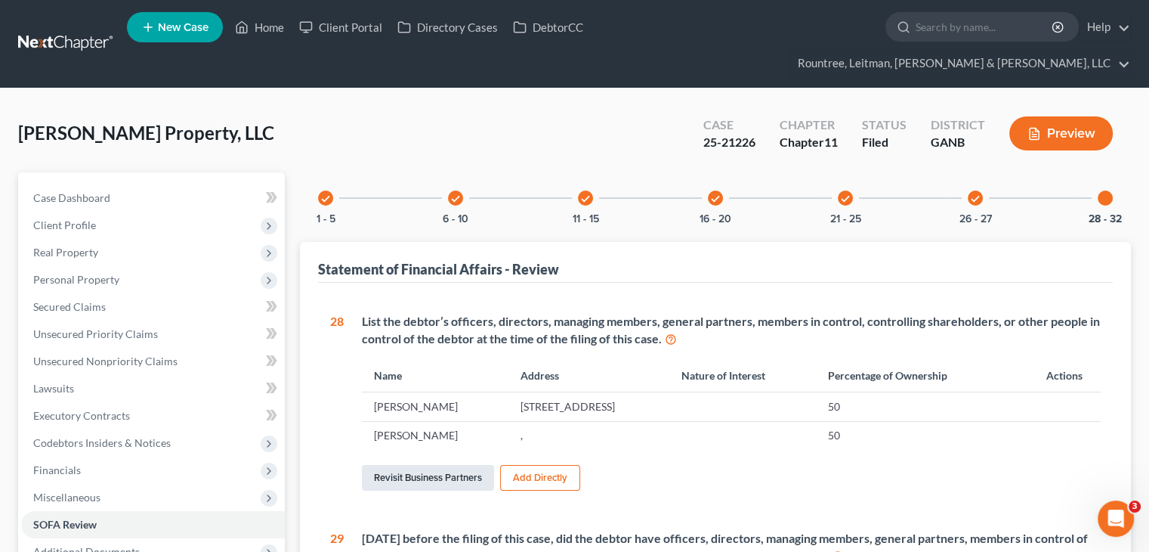
click at [406, 465] on link "Revisit Business Partners" at bounding box center [428, 478] width 132 height 26
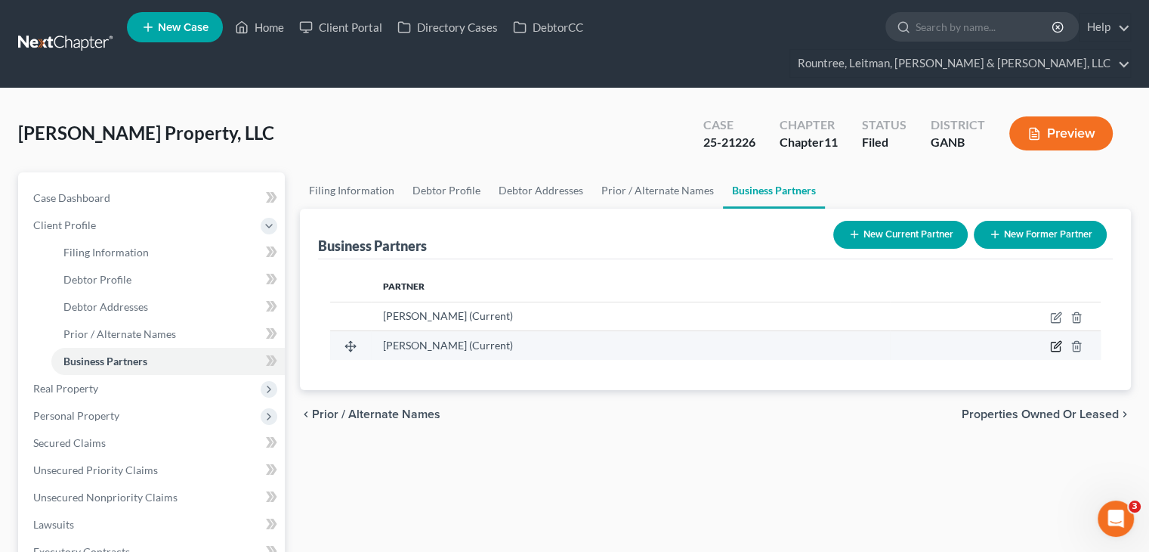
click at [1056, 342] on icon "button" at bounding box center [1057, 345] width 7 height 7
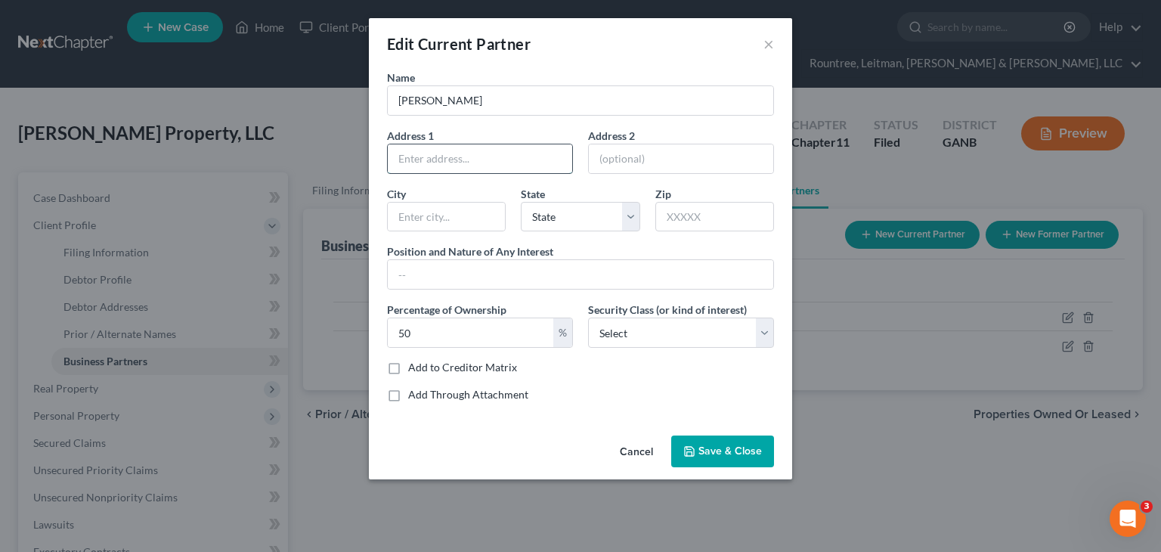
click at [470, 151] on input "text" at bounding box center [480, 158] width 184 height 29
type input "75"
drag, startPoint x: 529, startPoint y: 423, endPoint x: 549, endPoint y: 428, distance: 20.2
click at [529, 423] on div "Name David Hart Address 1 75 Address 2 City State State AL AK AR AZ CA CO CT DE…" at bounding box center [580, 250] width 423 height 360
click at [635, 451] on button "Cancel" at bounding box center [635, 452] width 57 height 30
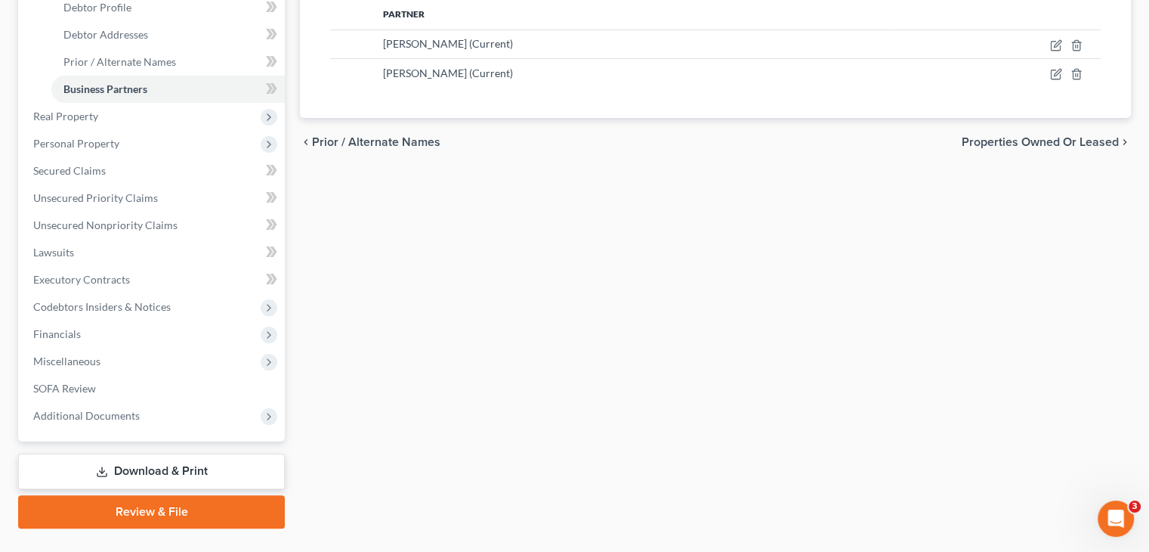
scroll to position [278, 0]
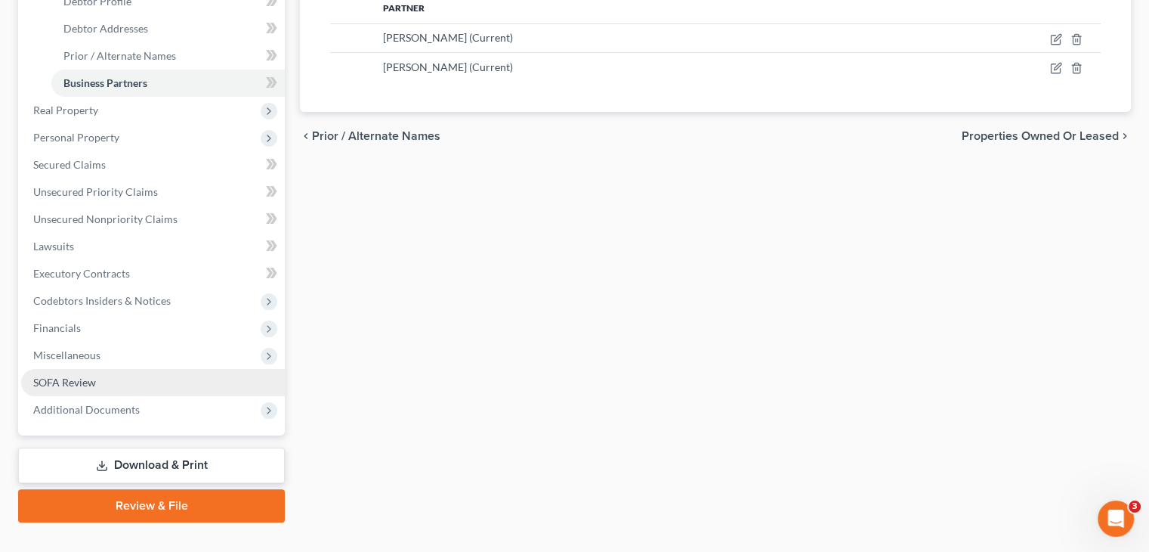
click at [94, 376] on span "SOFA Review" at bounding box center [64, 382] width 63 height 13
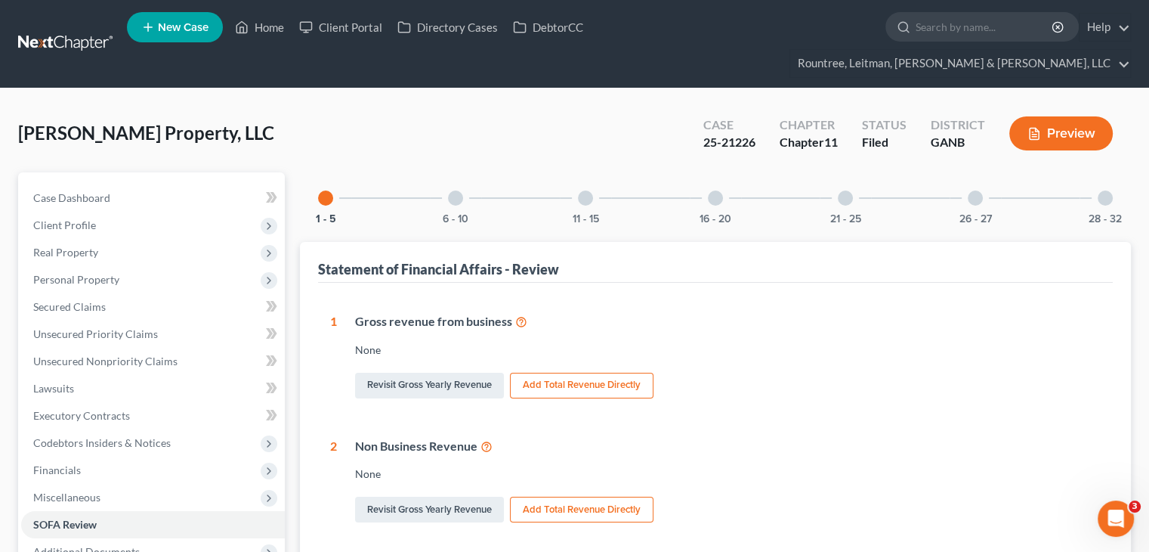
click at [1097, 172] on div "28 - 32" at bounding box center [1105, 197] width 51 height 51
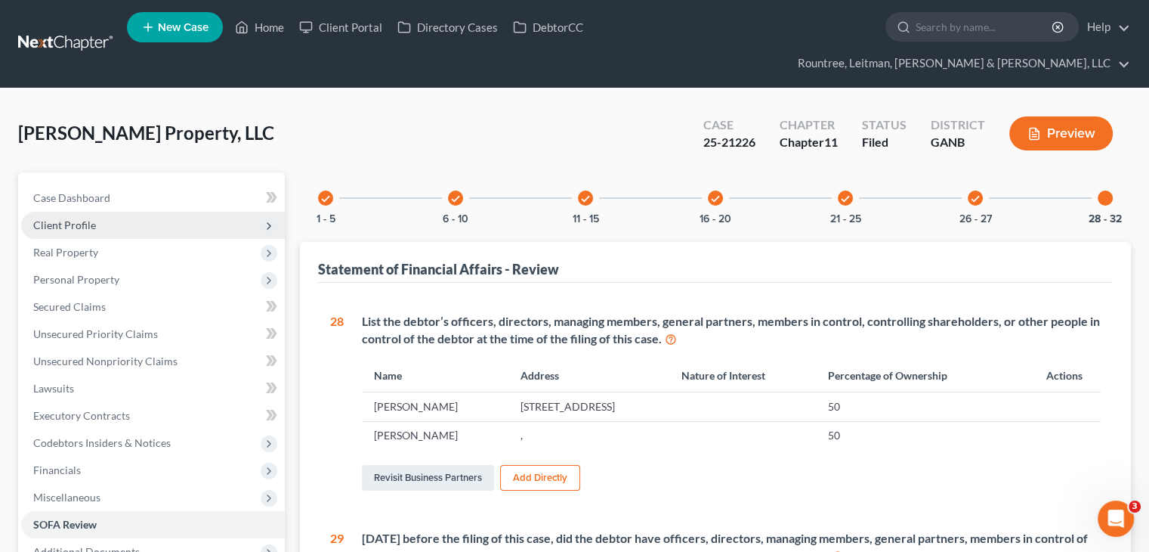
click at [79, 218] on span "Client Profile" at bounding box center [64, 224] width 63 height 13
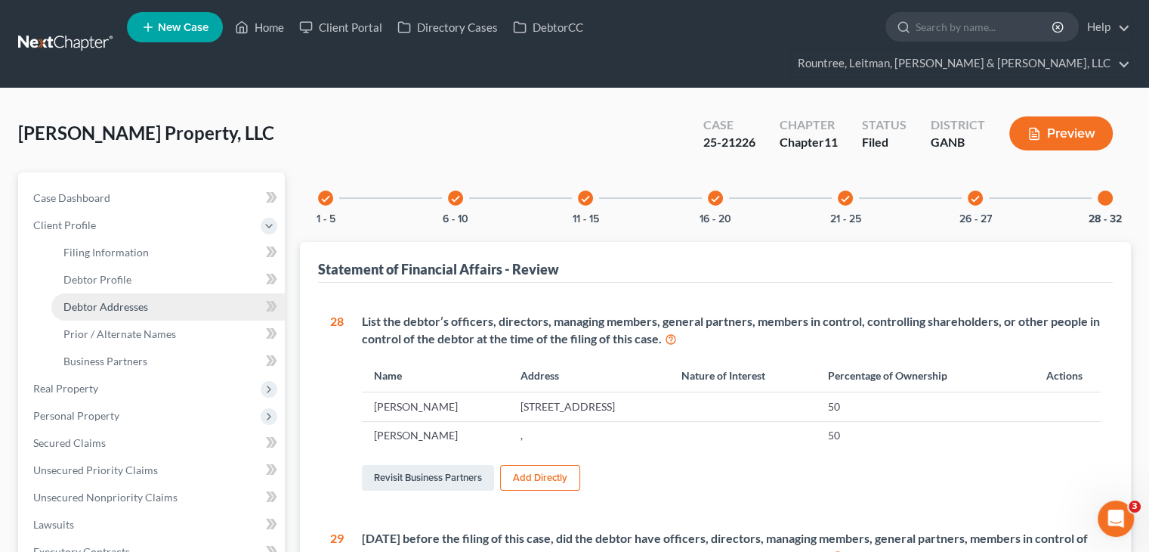
click at [113, 300] on span "Debtor Addresses" at bounding box center [105, 306] width 85 height 13
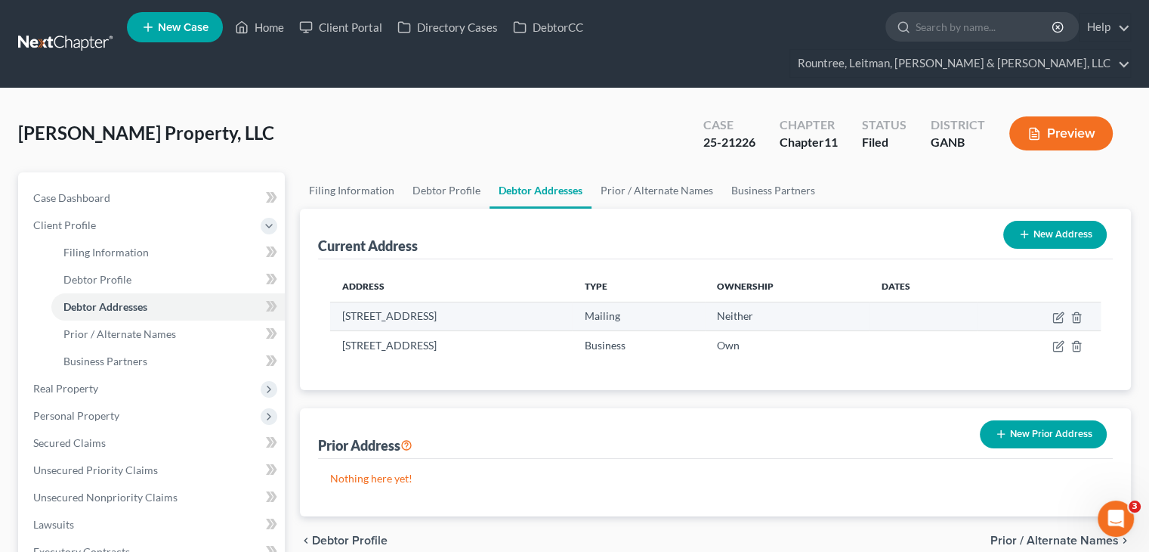
drag, startPoint x: 338, startPoint y: 288, endPoint x: 432, endPoint y: 289, distance: 93.7
click at [432, 301] on td "700 Lake Mist Cove, Alpharetta , GA 30004" at bounding box center [451, 315] width 242 height 29
copy td "700 Lake Mist Cove"
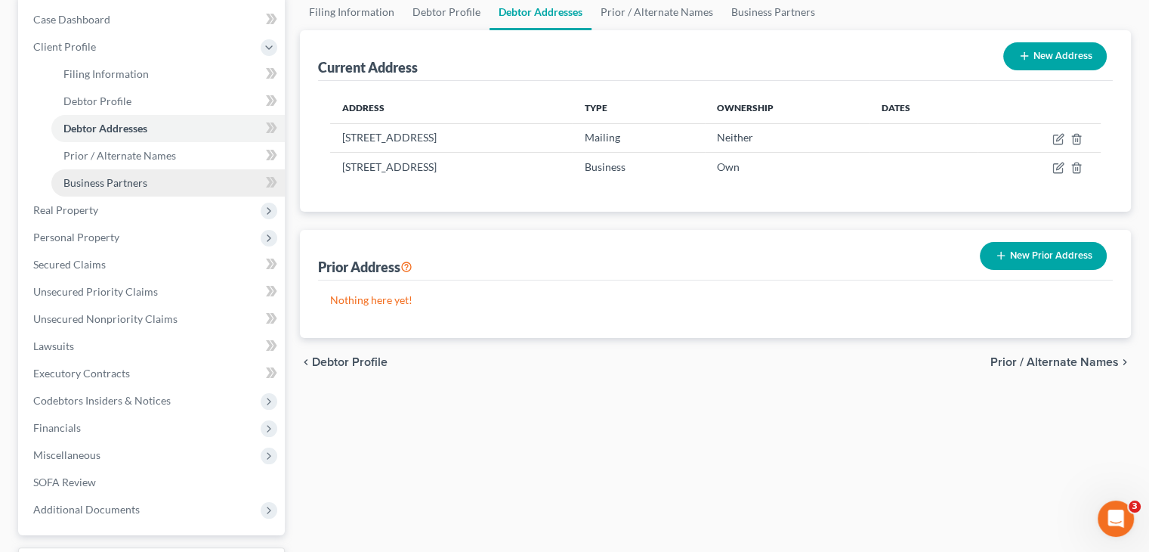
scroll to position [278, 0]
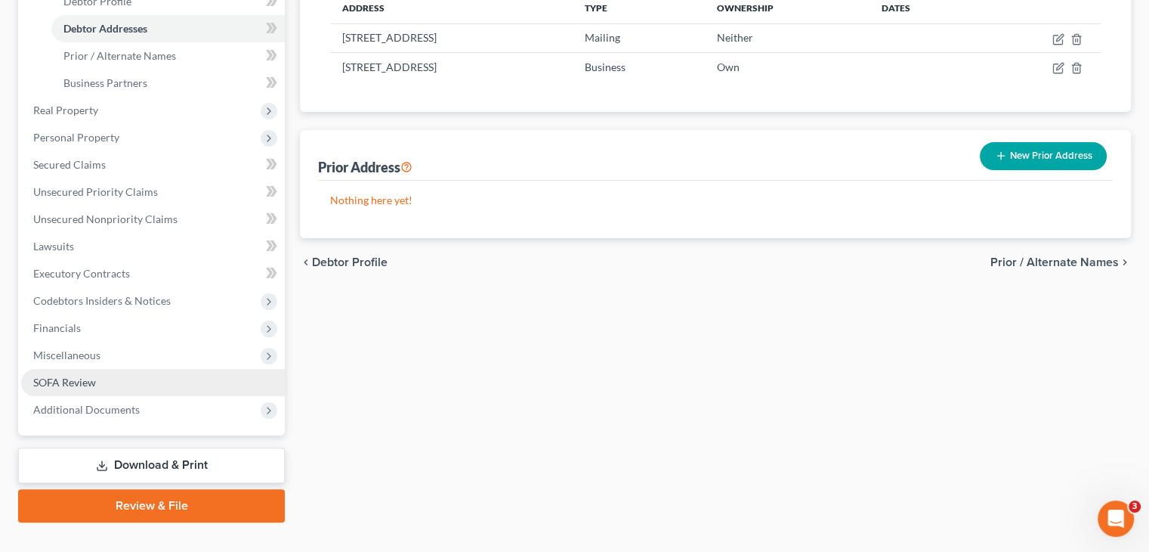
click at [88, 369] on link "SOFA Review" at bounding box center [153, 382] width 264 height 27
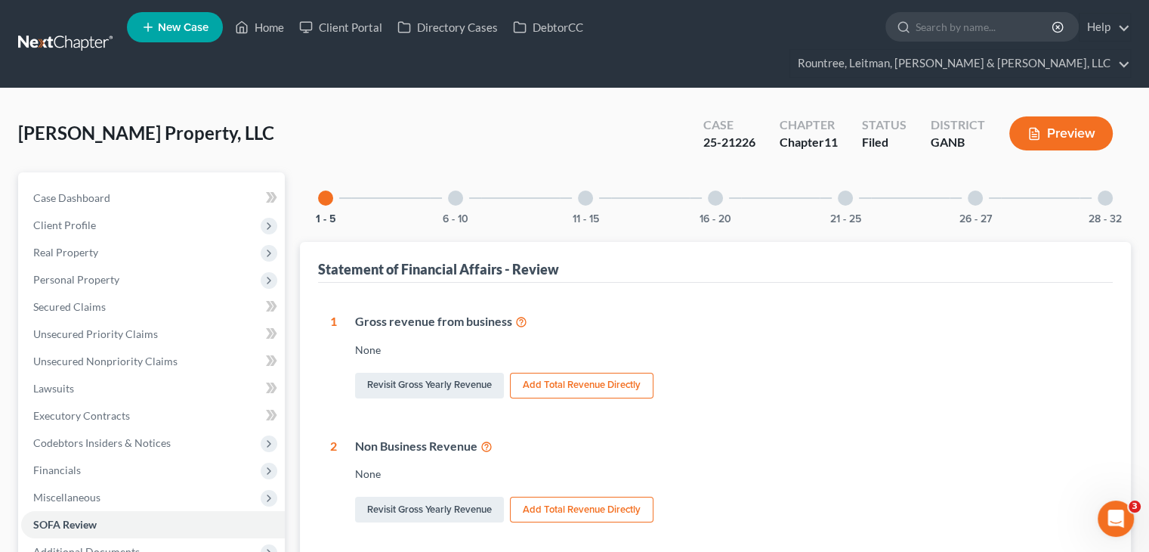
click at [1102, 190] on div at bounding box center [1105, 197] width 15 height 15
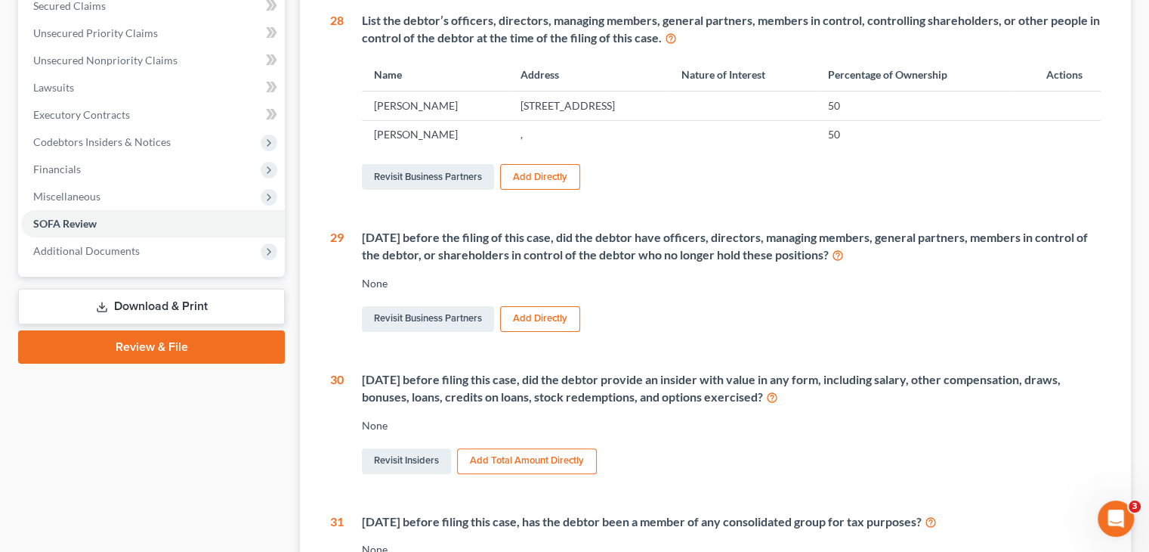
scroll to position [302, 0]
click at [412, 162] on link "Revisit Business Partners" at bounding box center [428, 175] width 132 height 26
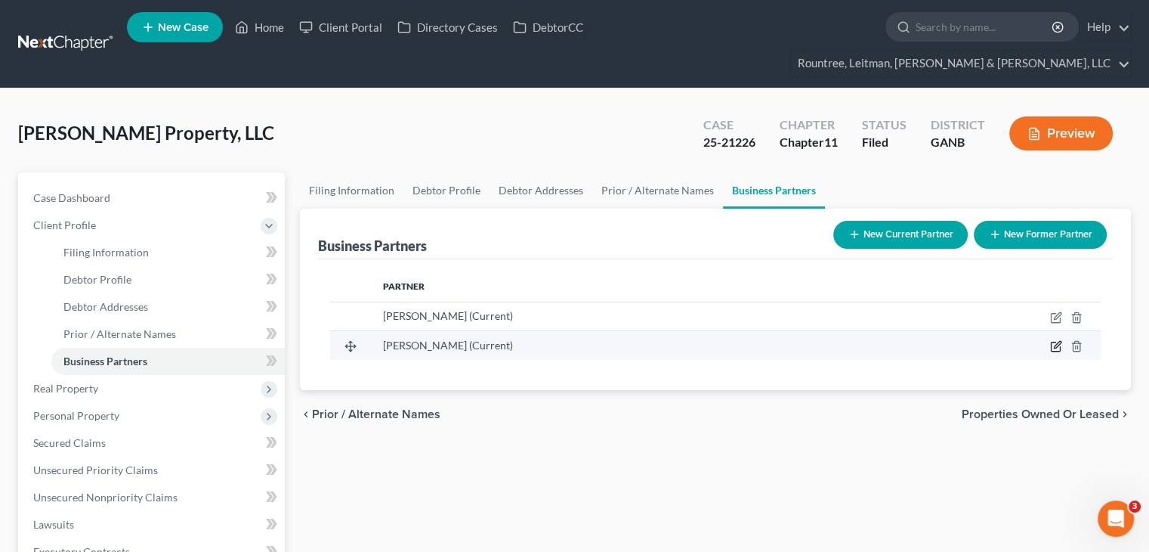
click at [1056, 340] on icon "button" at bounding box center [1056, 346] width 12 height 12
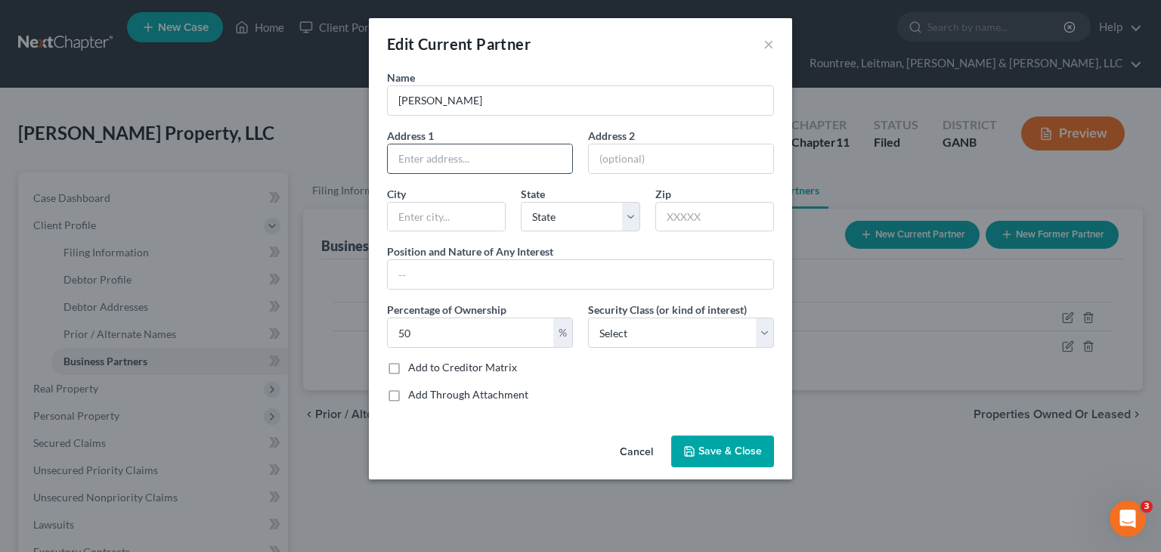
click at [460, 158] on input "text" at bounding box center [480, 158] width 184 height 29
paste input "700 Lake Mist Cove"
type input "700 Lake Mist Cove"
click at [701, 215] on input "text" at bounding box center [714, 217] width 119 height 30
type input "30004"
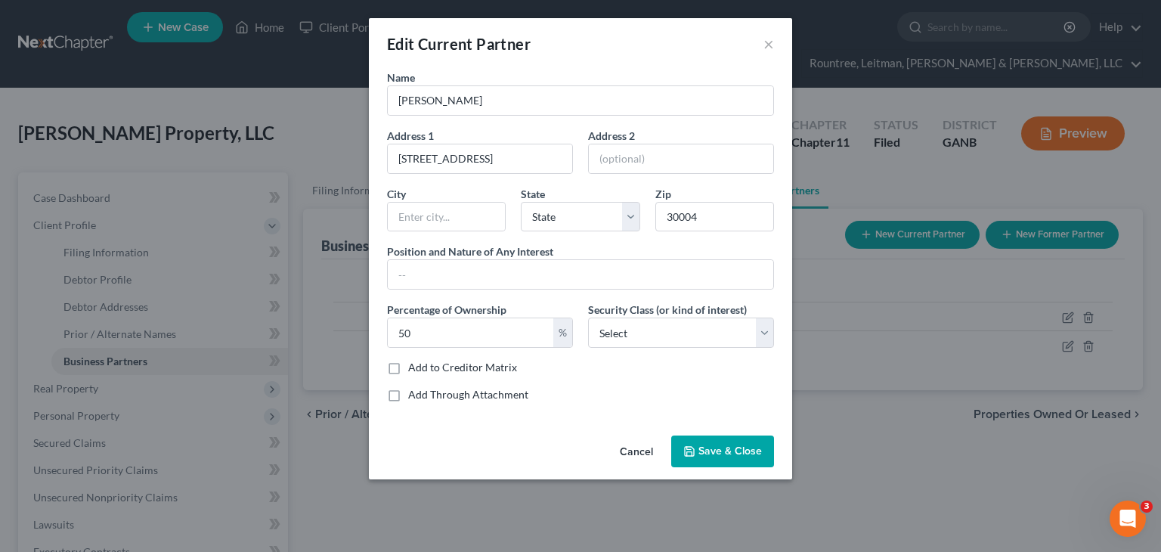
type input "Alpharetta"
select select "10"
click at [666, 250] on div "Position and Nature of Any Interest" at bounding box center [580, 266] width 402 height 46
click at [525, 263] on input "text" at bounding box center [580, 274] width 385 height 29
type input "Member"
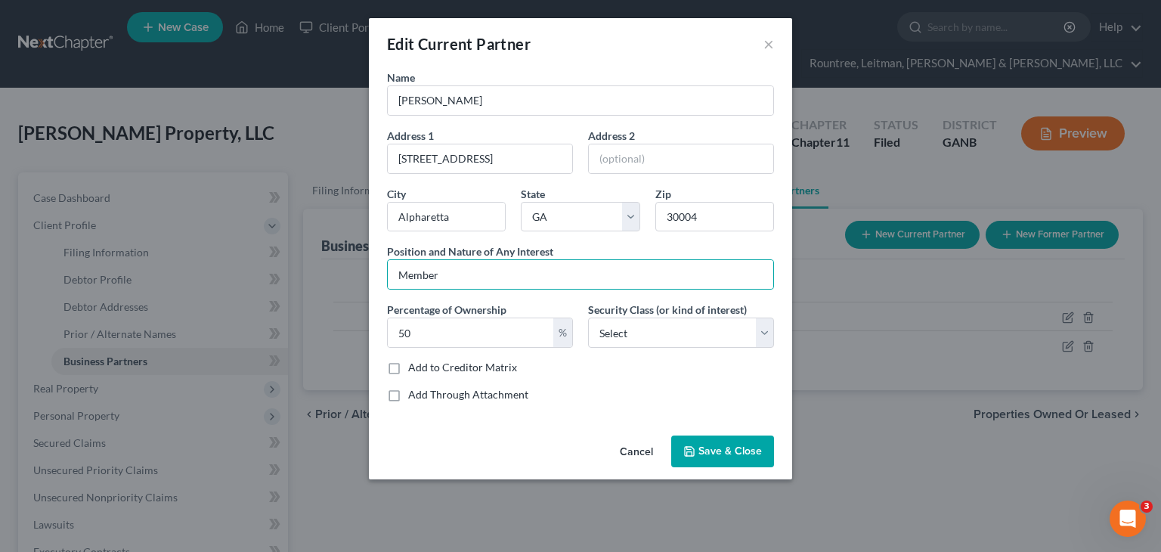
click at [701, 449] on span "Save & Close" at bounding box center [729, 450] width 63 height 13
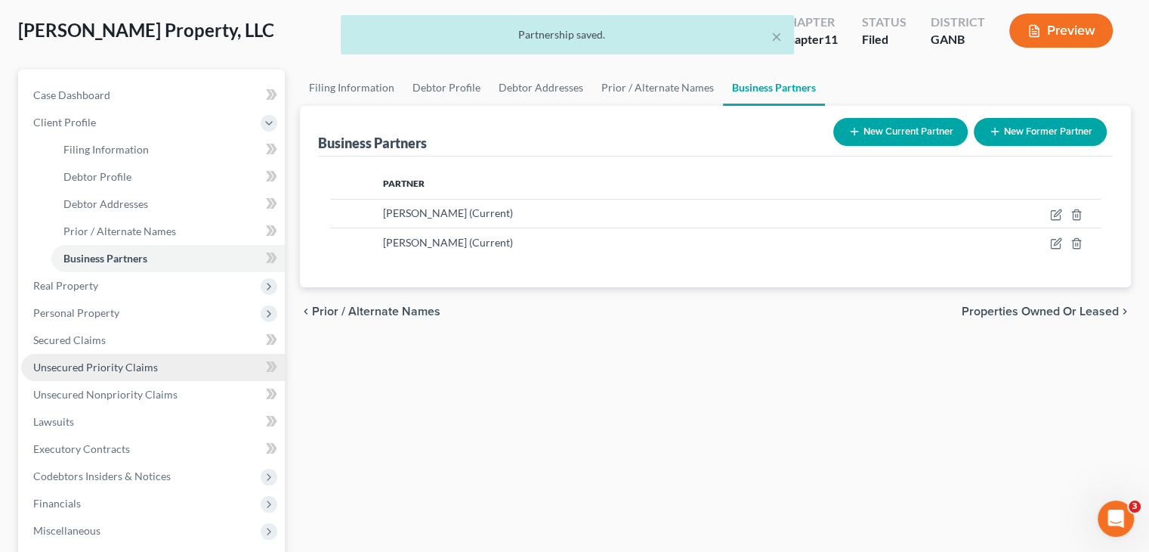
scroll to position [227, 0]
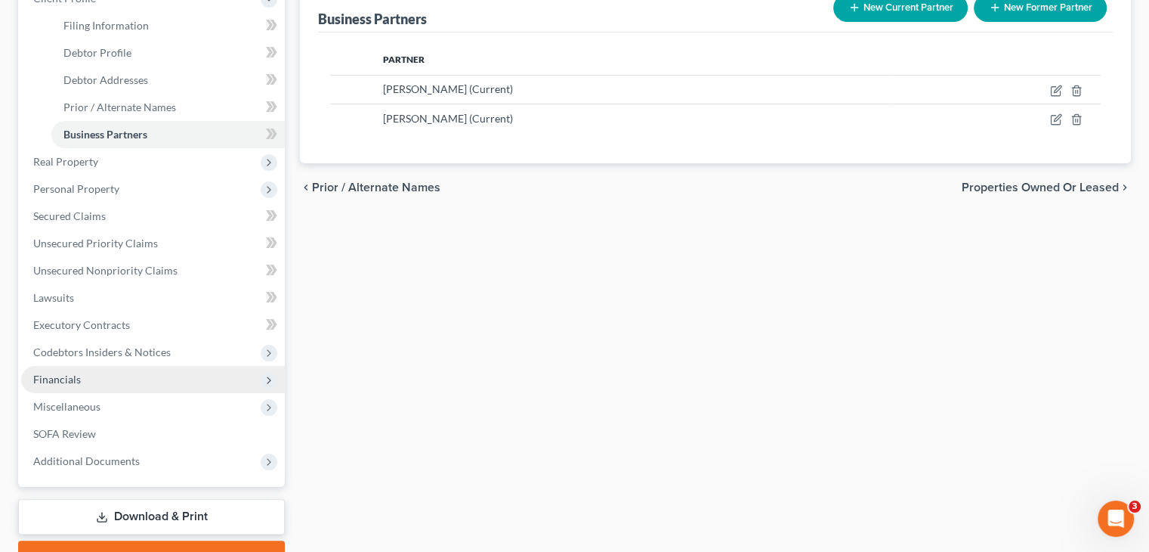
click at [60, 366] on span "Financials" at bounding box center [153, 379] width 264 height 27
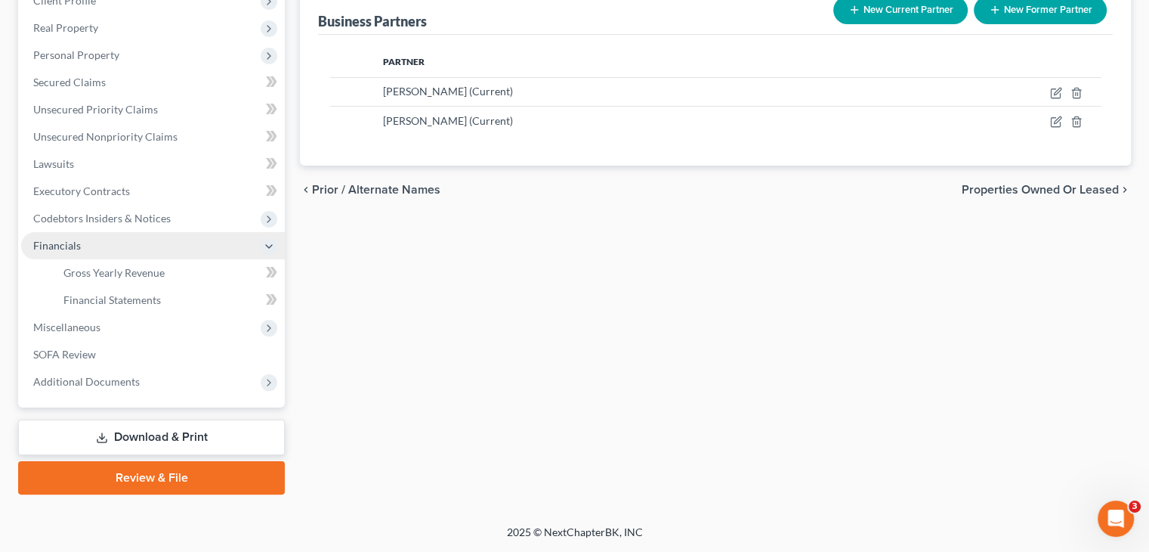
scroll to position [196, 0]
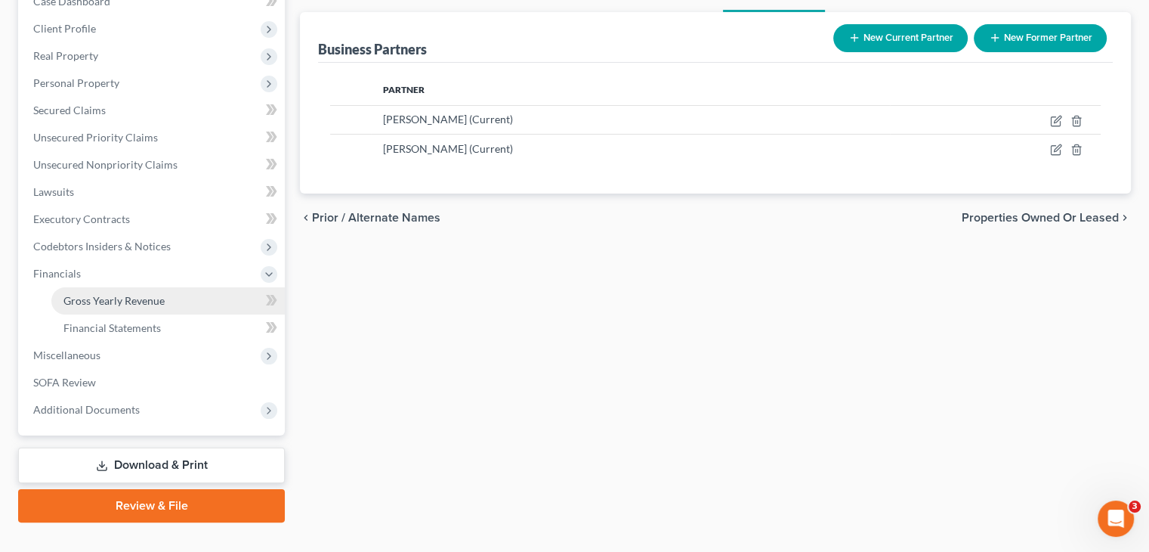
click at [115, 294] on span "Gross Yearly Revenue" at bounding box center [113, 300] width 101 height 13
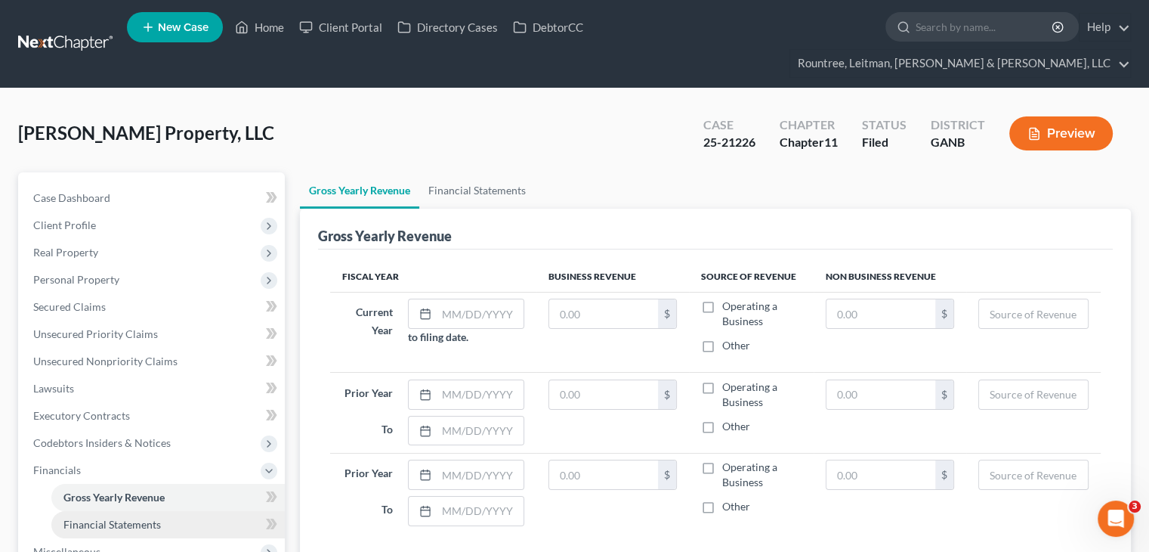
click at [157, 518] on span "Financial Statements" at bounding box center [111, 524] width 97 height 13
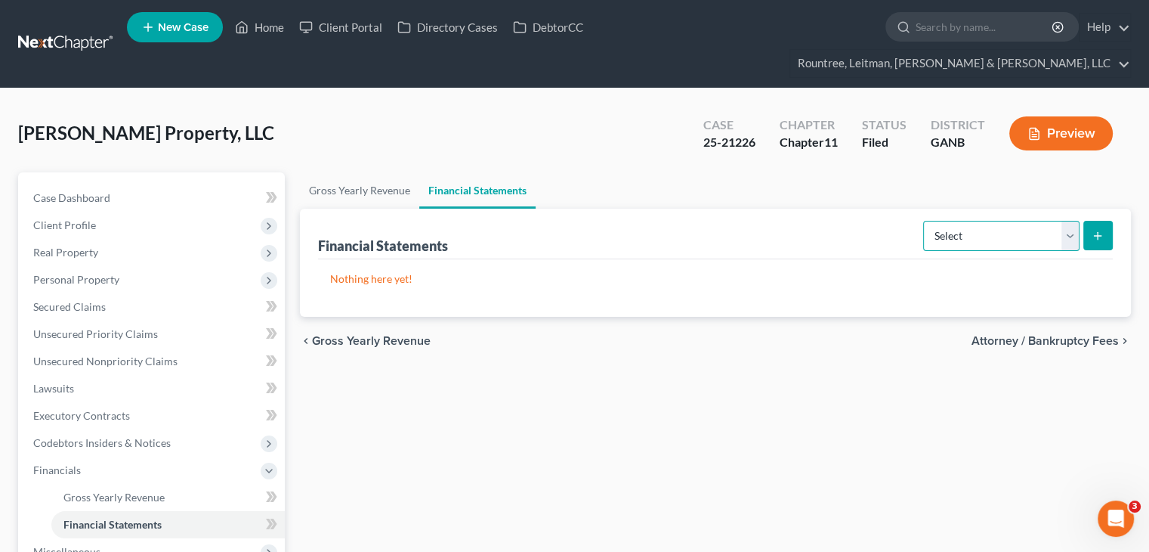
click at [1064, 221] on select "Select Auditor Bookkeeper Creditor Pension Contribution Records Keeper Tax Cons…" at bounding box center [1001, 236] width 156 height 30
select select "auditor"
click at [925, 221] on select "Select Auditor Bookkeeper Creditor Pension Contribution Records Keeper Tax Cons…" at bounding box center [1001, 236] width 156 height 30
click at [1091, 221] on button "submit" at bounding box center [1097, 235] width 29 height 29
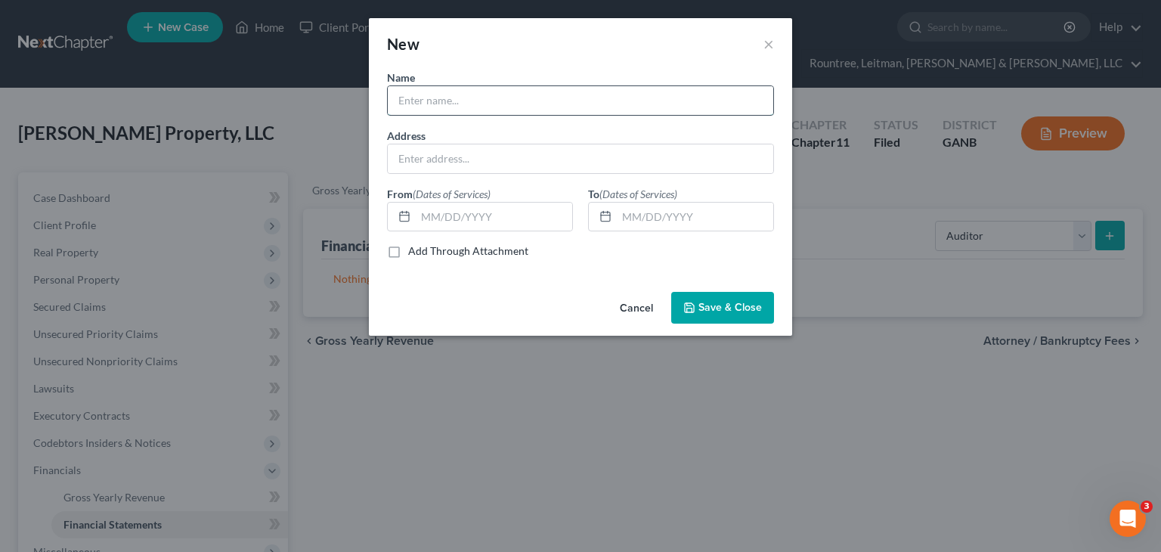
click at [606, 110] on input "text" at bounding box center [580, 100] width 385 height 29
type input "X"
type input "Sherry H. Carasik CPA | Carasik Associates CPAs LLC"
click at [721, 303] on span "Save & Close" at bounding box center [729, 307] width 63 height 13
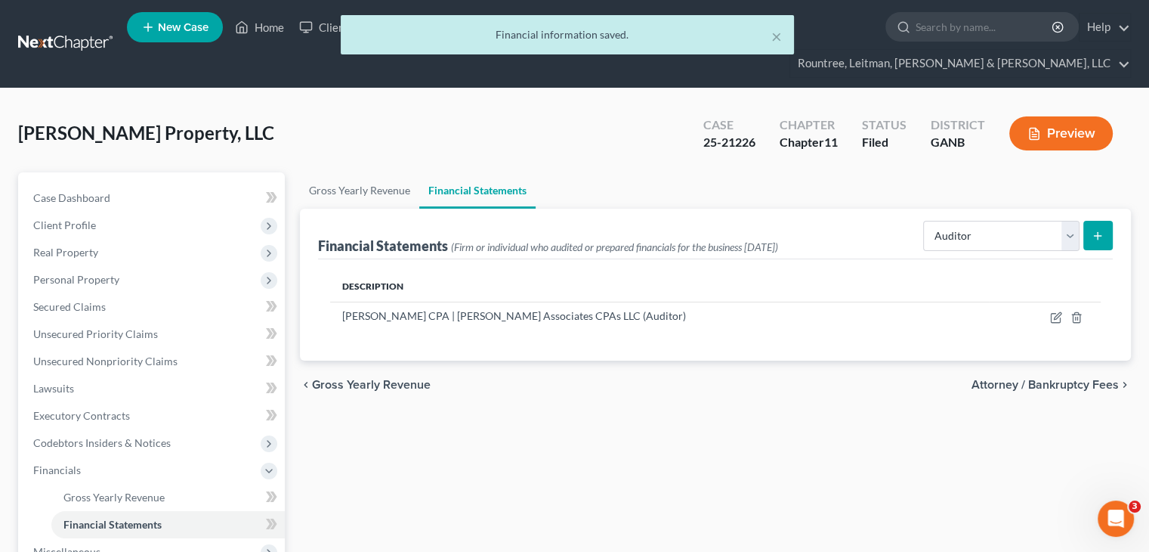
click at [255, 26] on div "× Financial information saved." at bounding box center [566, 38] width 1149 height 47
click at [777, 34] on button "×" at bounding box center [776, 36] width 11 height 18
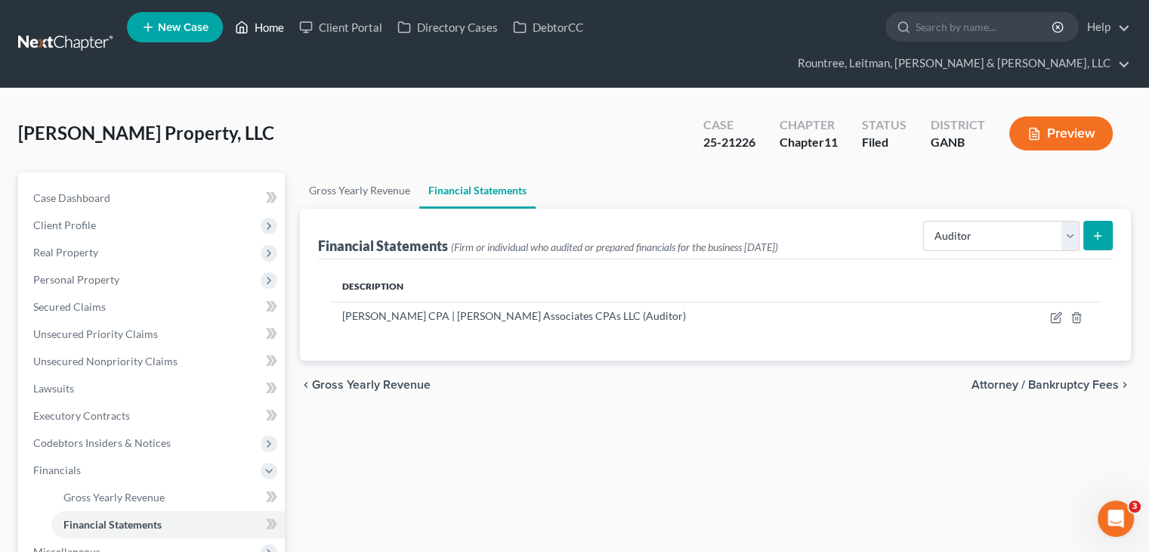
click at [256, 23] on link "Home" at bounding box center [259, 27] width 64 height 27
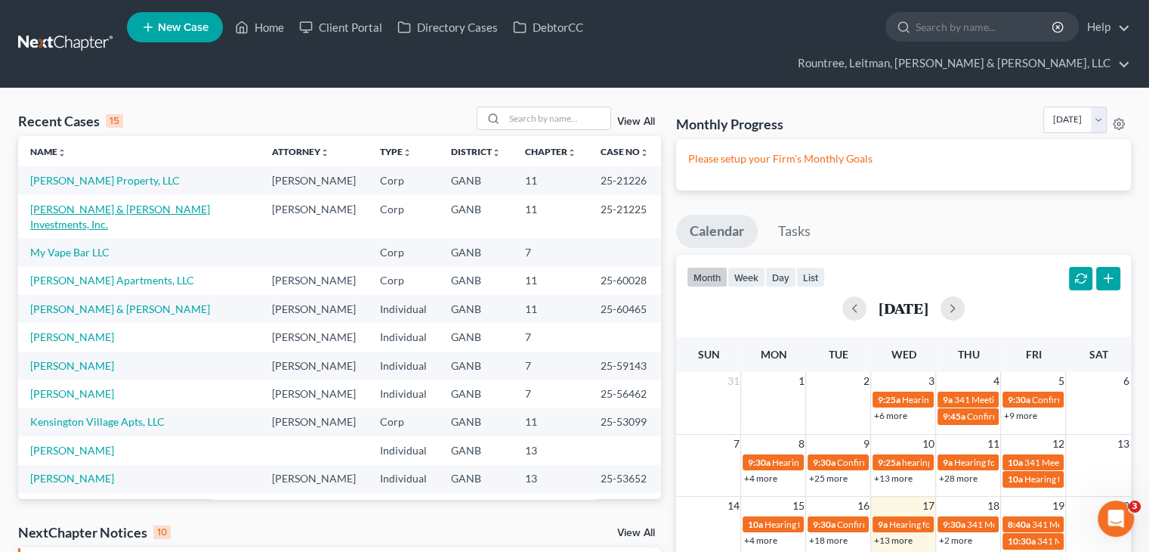
click at [92, 202] on link "Hart & Hart Investments, Inc." at bounding box center [120, 216] width 180 height 28
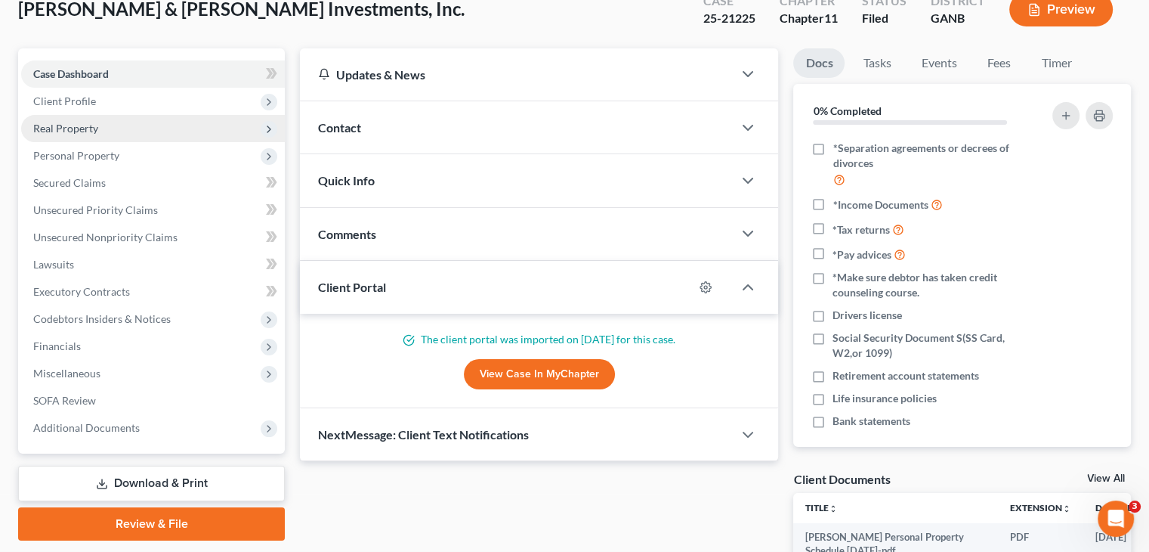
scroll to position [151, 0]
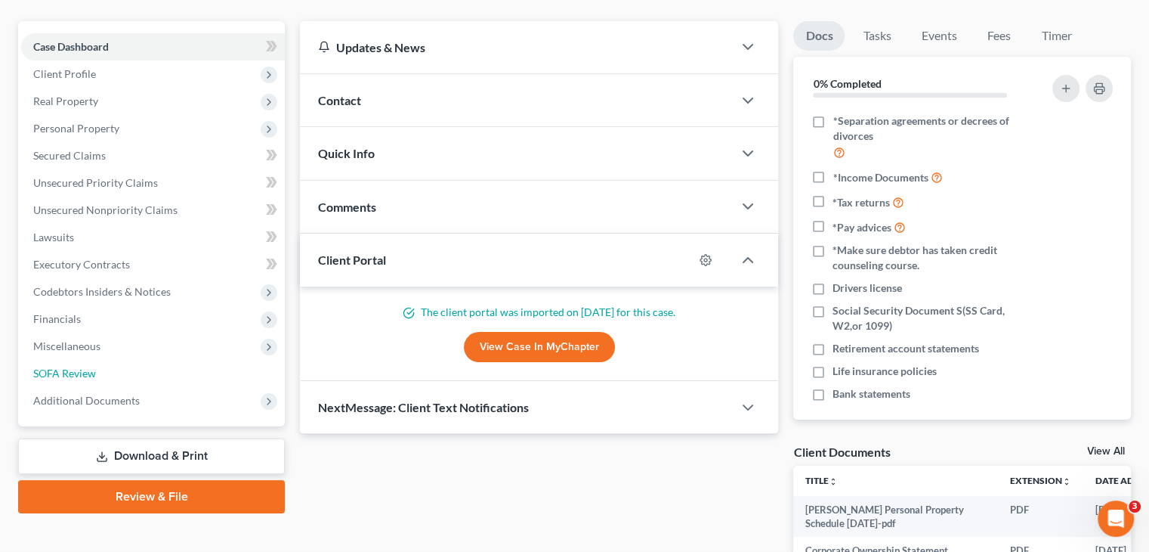
click at [82, 366] on span "SOFA Review" at bounding box center [64, 372] width 63 height 13
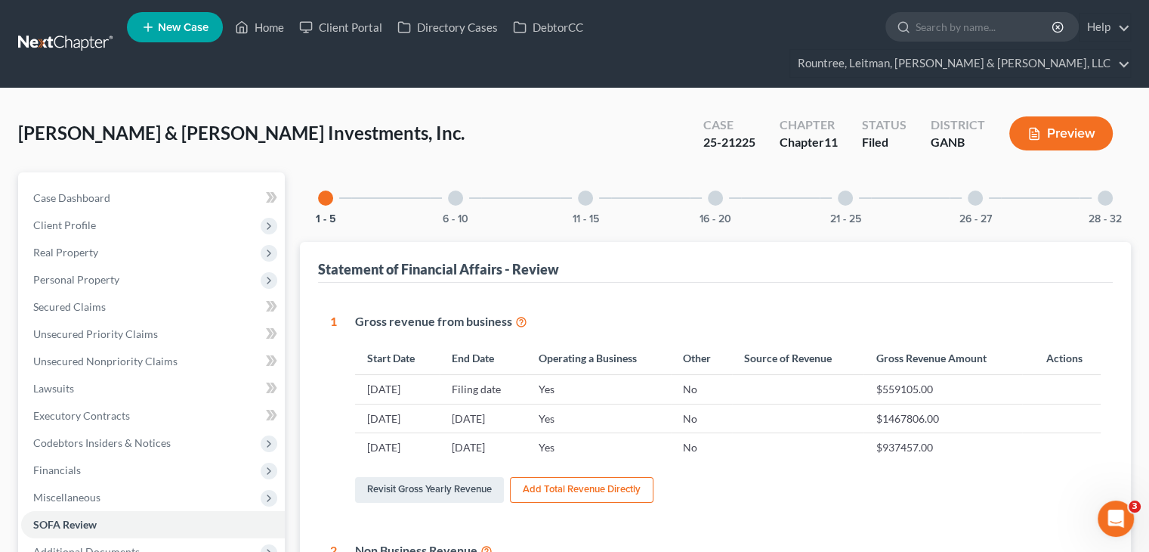
click at [1100, 177] on div "28 - 32" at bounding box center [1105, 197] width 51 height 51
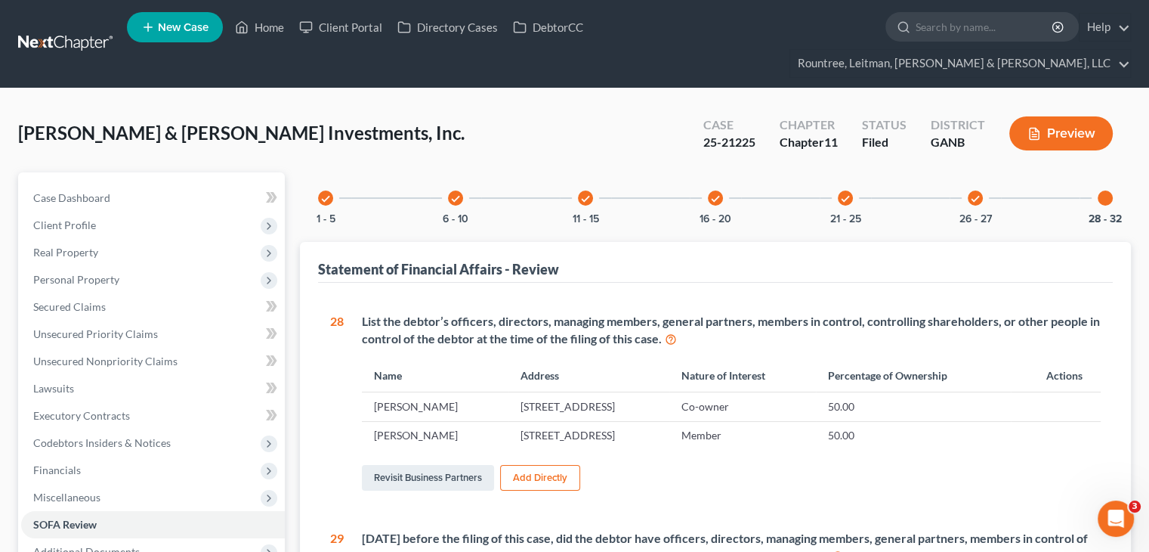
click at [1103, 190] on div at bounding box center [1105, 197] width 15 height 15
click at [978, 193] on icon "check" at bounding box center [975, 198] width 11 height 11
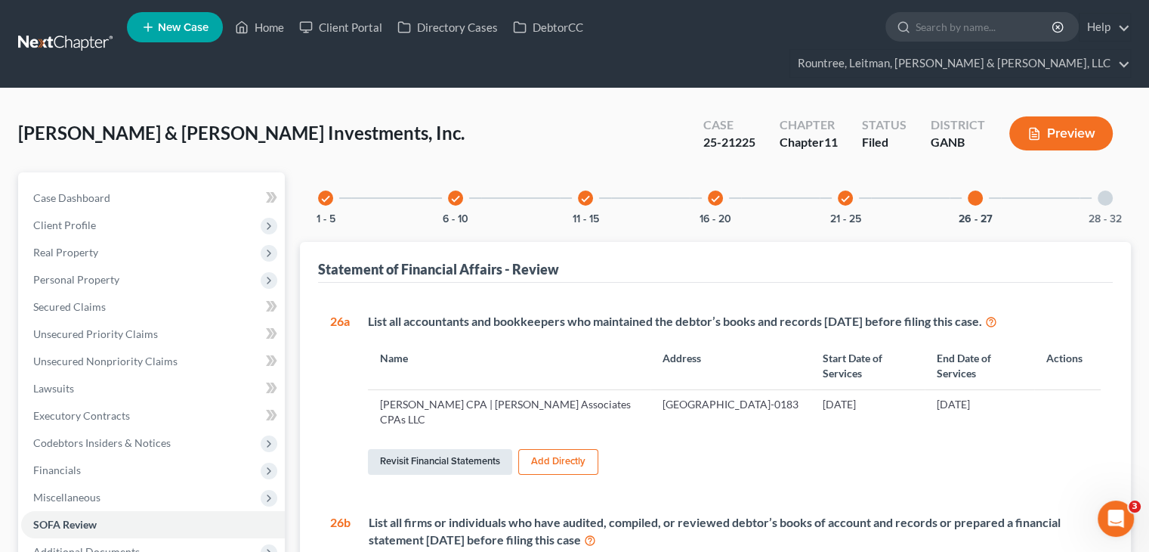
click at [450, 449] on link "Revisit Financial Statements" at bounding box center [440, 462] width 144 height 26
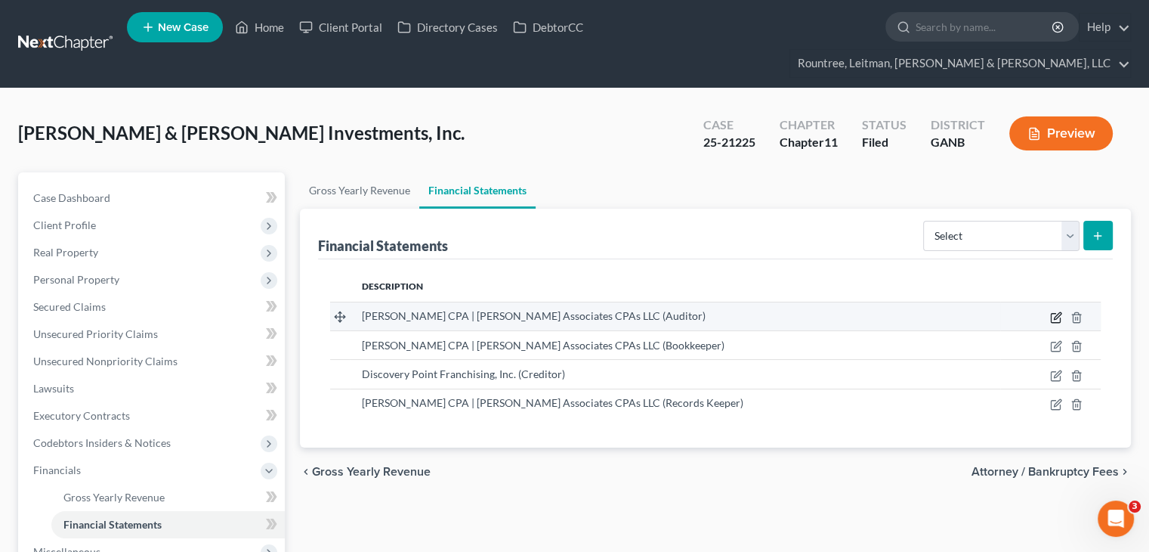
click at [1055, 313] on icon "button" at bounding box center [1055, 317] width 9 height 9
select select "auditor"
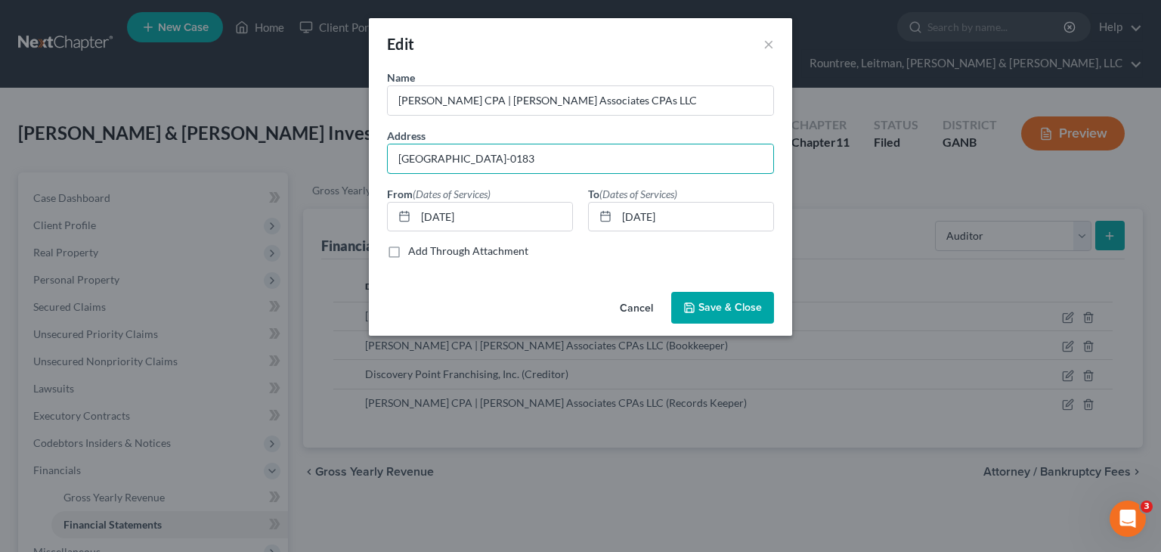
drag, startPoint x: 652, startPoint y: 154, endPoint x: -29, endPoint y: 152, distance: 680.7
click at [0, 152] on html "Home New Case Client Portal Directory Cases DebtorCC Rountree, Leitman, Klein &…" at bounding box center [580, 388] width 1161 height 776
click at [725, 309] on span "Save & Close" at bounding box center [729, 307] width 63 height 13
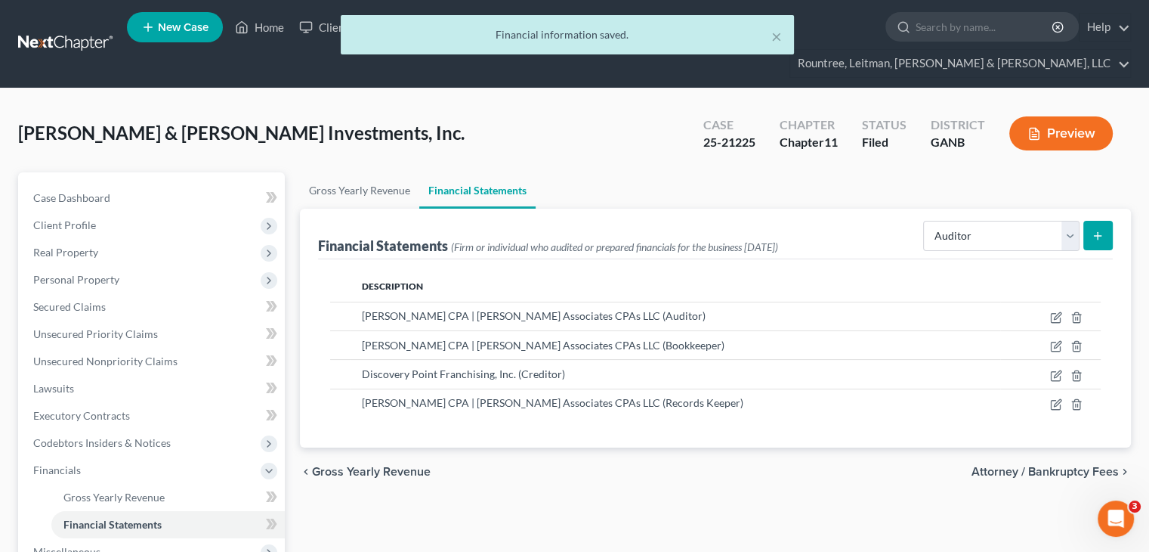
click at [265, 30] on div "× Financial information saved." at bounding box center [566, 38] width 1149 height 47
click at [777, 35] on button "×" at bounding box center [776, 36] width 11 height 18
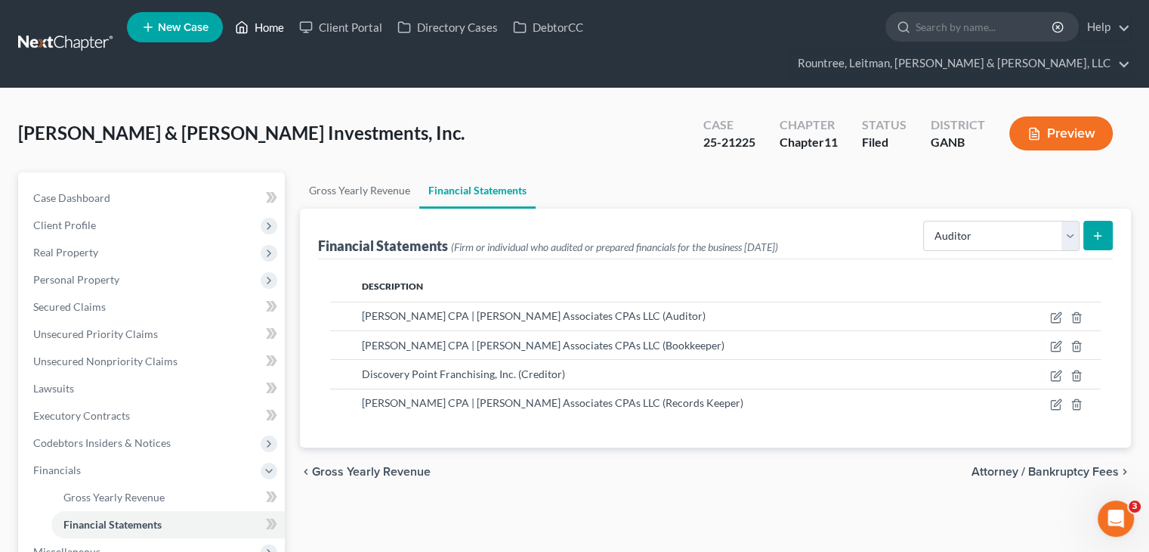
click at [252, 27] on link "Home" at bounding box center [259, 27] width 64 height 27
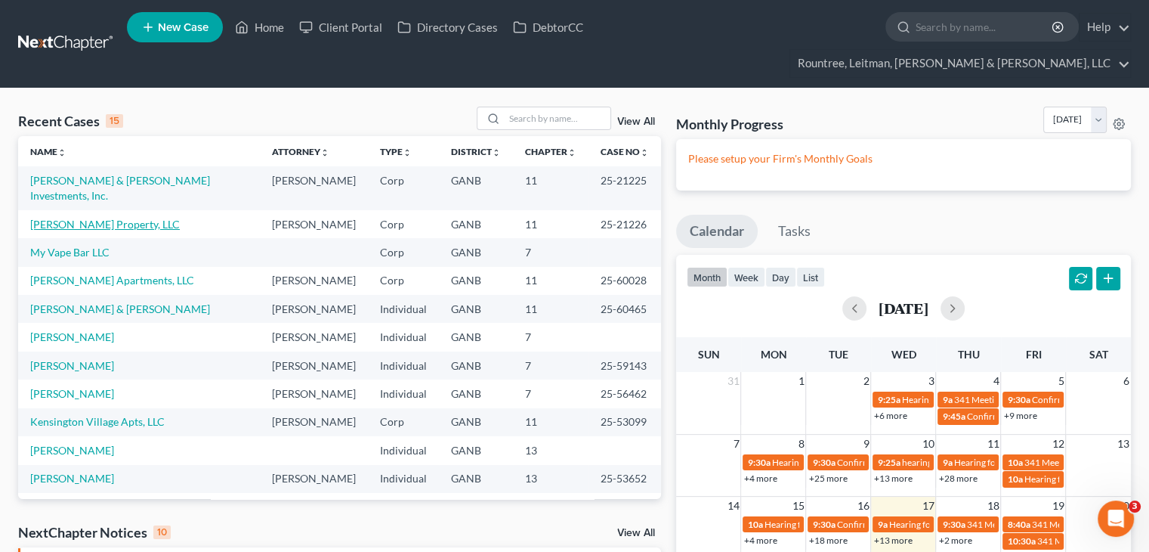
click at [86, 218] on link "Rylie Davis Property, LLC" at bounding box center [105, 224] width 150 height 13
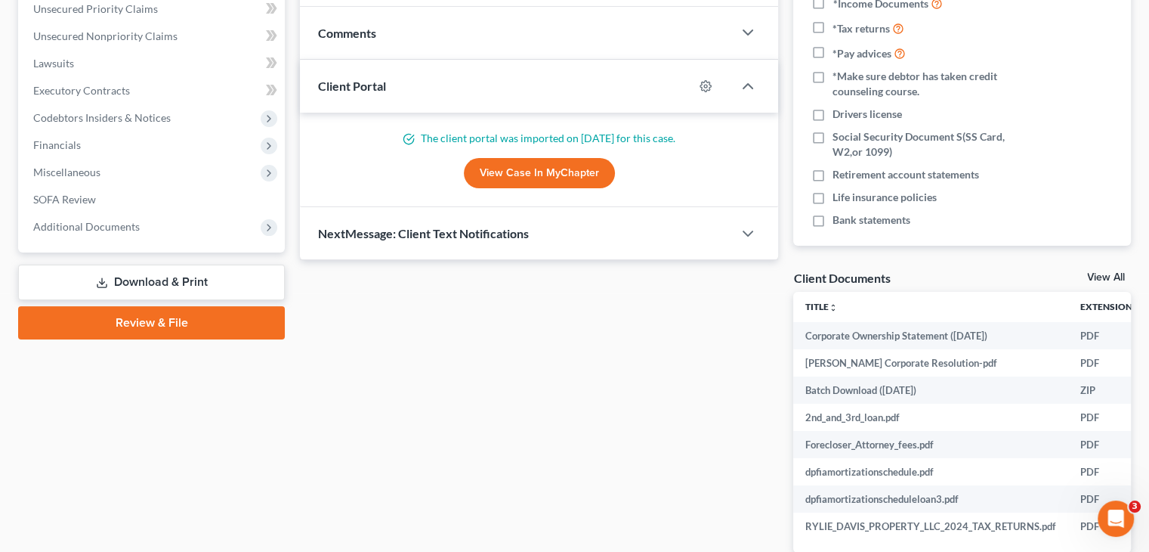
scroll to position [378, 0]
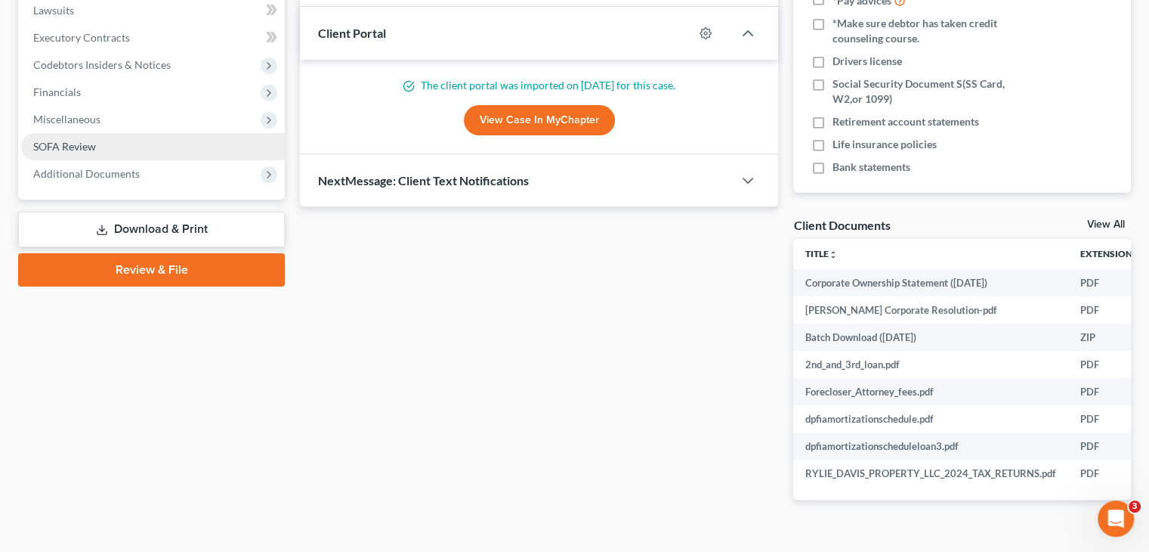
click at [94, 140] on span "SOFA Review" at bounding box center [64, 146] width 63 height 13
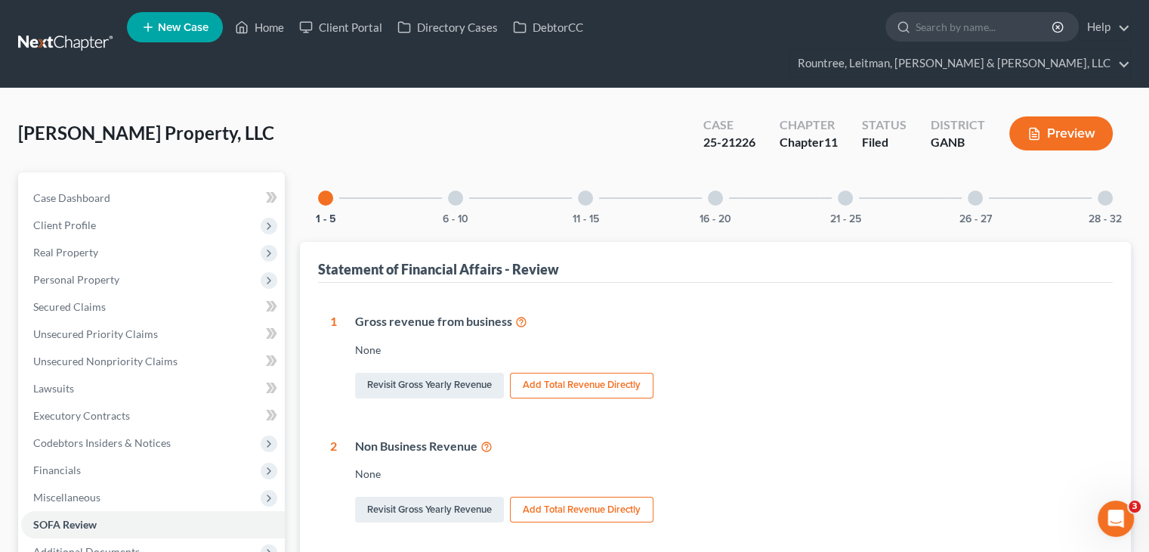
click at [1103, 190] on div at bounding box center [1105, 197] width 15 height 15
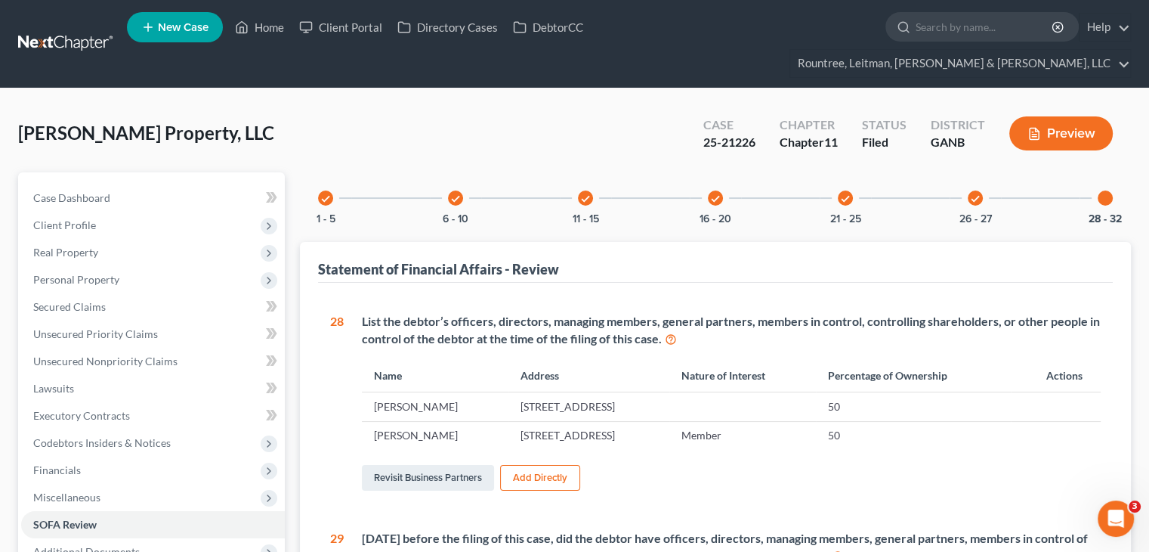
click at [977, 193] on icon "check" at bounding box center [975, 198] width 11 height 11
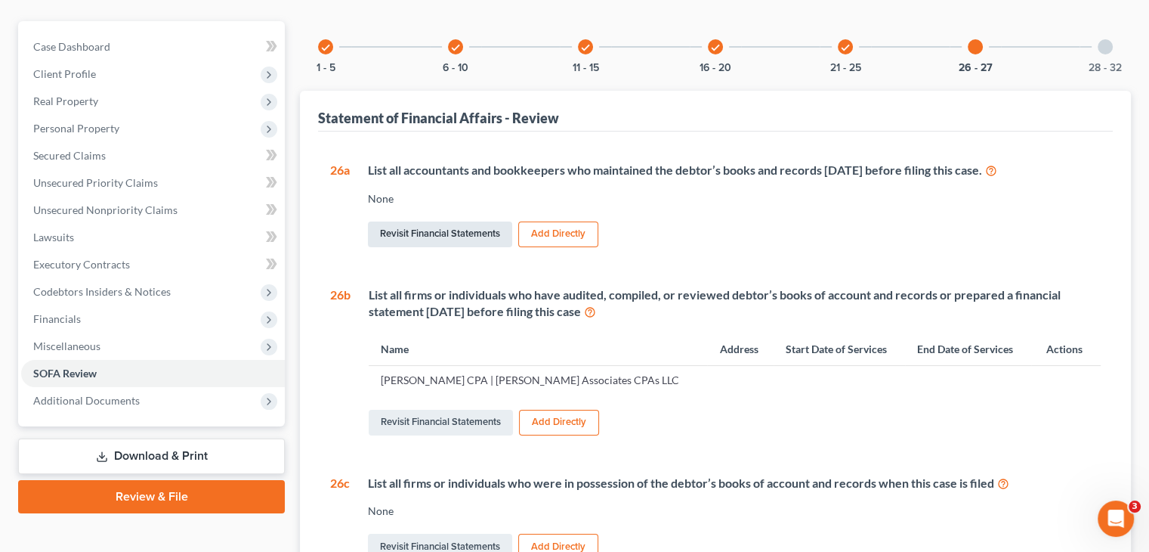
click at [428, 221] on link "Revisit Financial Statements" at bounding box center [440, 234] width 144 height 26
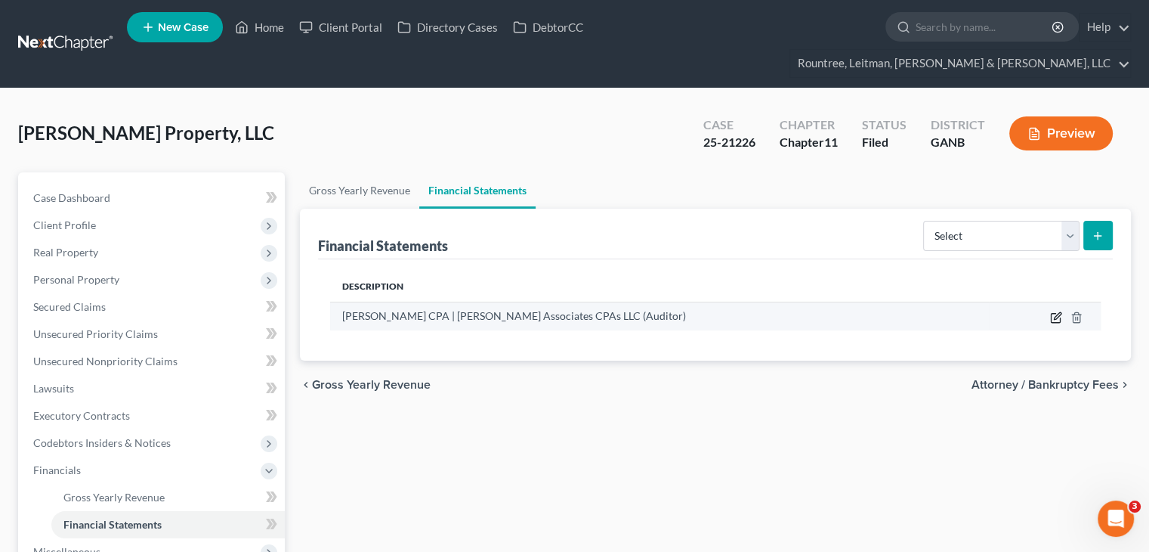
click at [1056, 311] on icon "button" at bounding box center [1056, 317] width 12 height 12
select select "auditor"
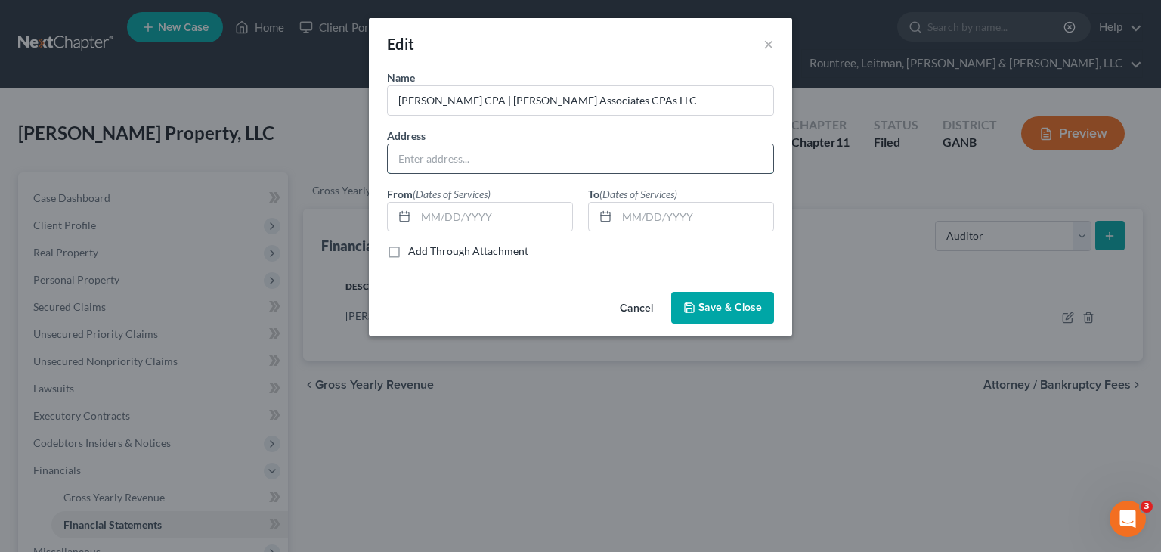
click at [503, 157] on input "text" at bounding box center [580, 158] width 385 height 29
paste input "PO Box 70183, Marietta, GA 30007-0183"
type input "PO Box 70183, Marietta, GA 30007-0183"
drag, startPoint x: 446, startPoint y: 215, endPoint x: 524, endPoint y: 209, distance: 78.1
click at [446, 215] on input "text" at bounding box center [494, 216] width 156 height 29
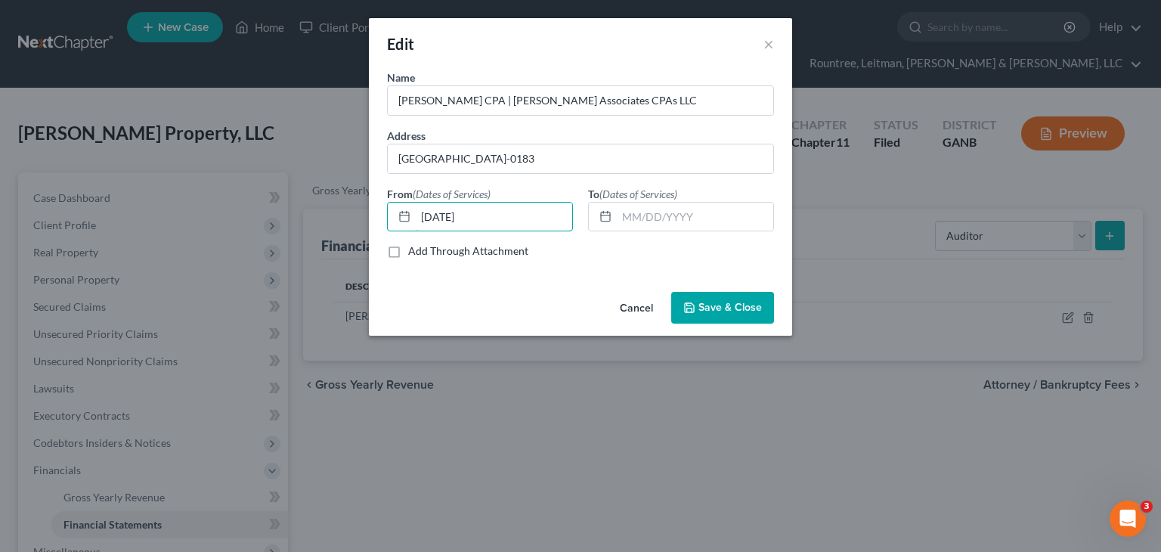
type input "09/01/2023"
type input "09/01/2024"
click at [750, 302] on span "Save & Close" at bounding box center [729, 307] width 63 height 13
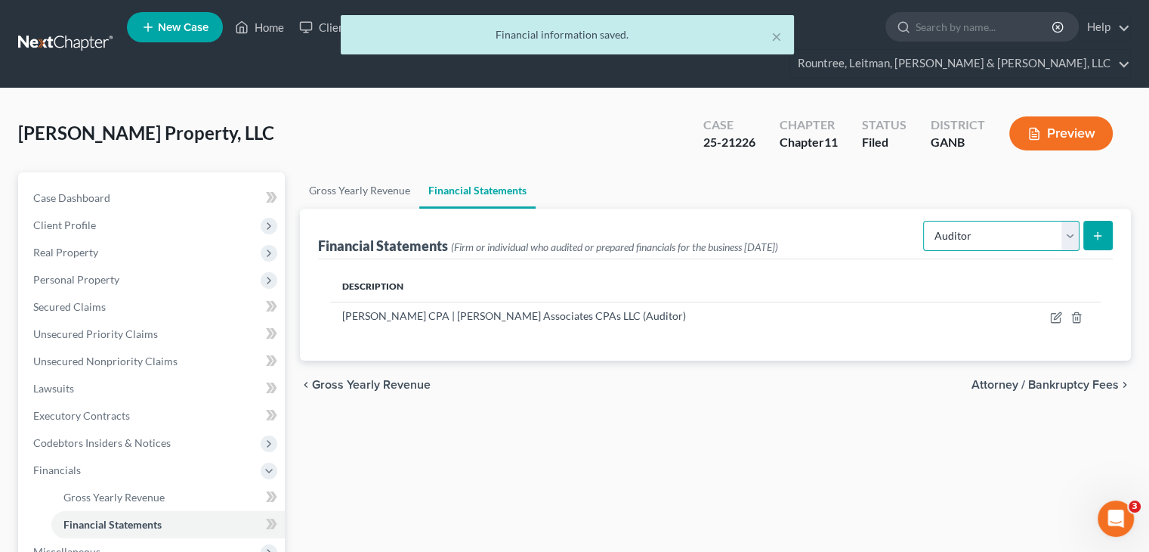
click at [1062, 221] on select "Select Auditor Bookkeeper Creditor Pension Contribution Records Keeper Tax Cons…" at bounding box center [1001, 236] width 156 height 30
select select "bookkeeper"
click at [925, 221] on select "Select Auditor Bookkeeper Creditor Pension Contribution Records Keeper Tax Cons…" at bounding box center [1001, 236] width 156 height 30
click at [1089, 221] on button "submit" at bounding box center [1097, 235] width 29 height 29
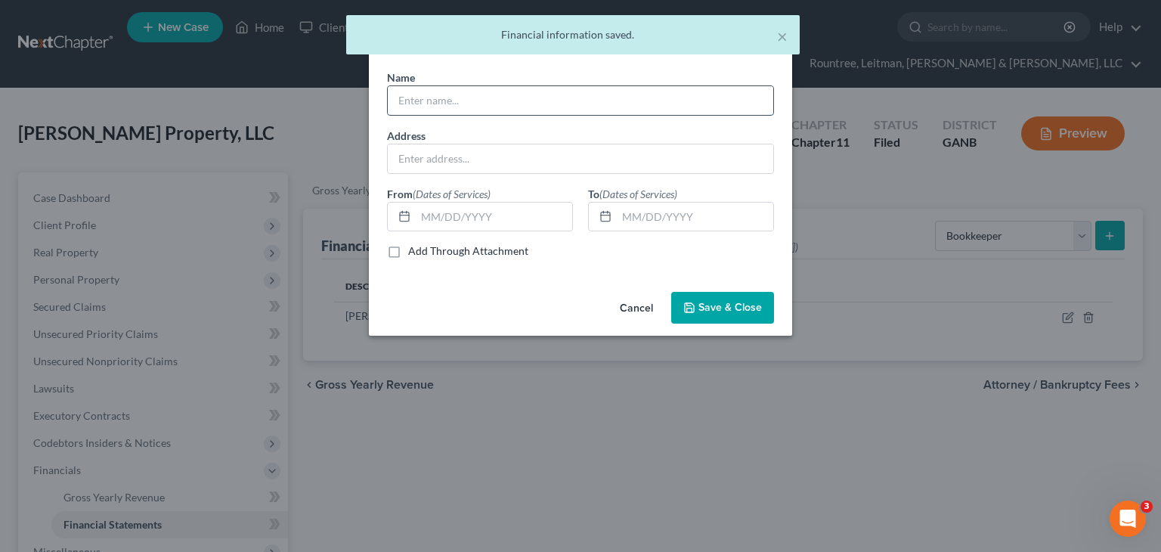
click at [444, 94] on input "text" at bounding box center [580, 100] width 385 height 29
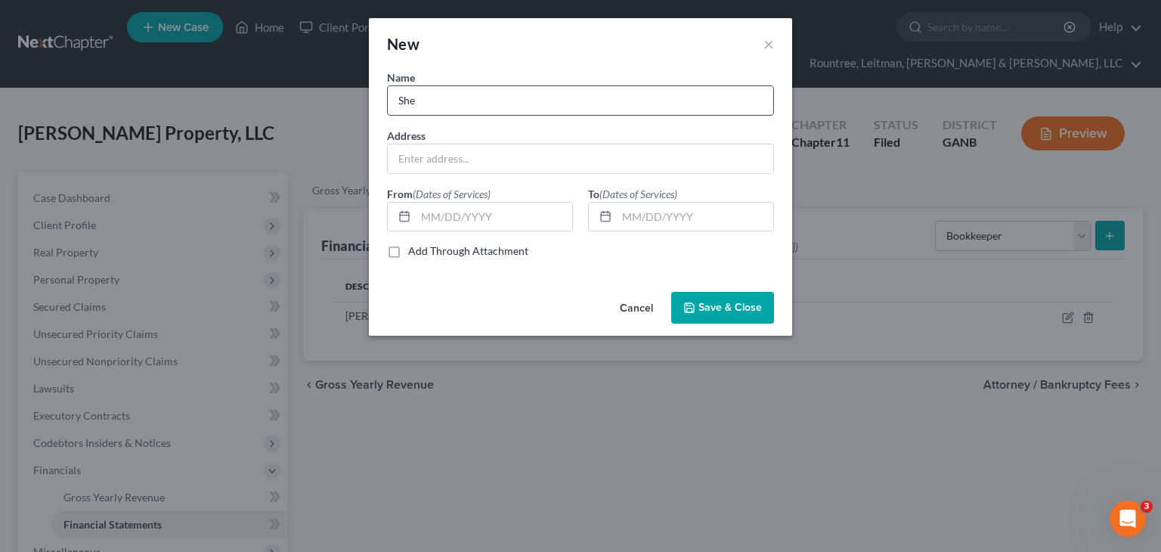
type input "Sherry H. Carasik CPA | Carasik Associates CPAs LLC"
click at [462, 152] on input "text" at bounding box center [580, 158] width 385 height 29
paste input "PO Box 70183, Marietta, GA 30007-0183"
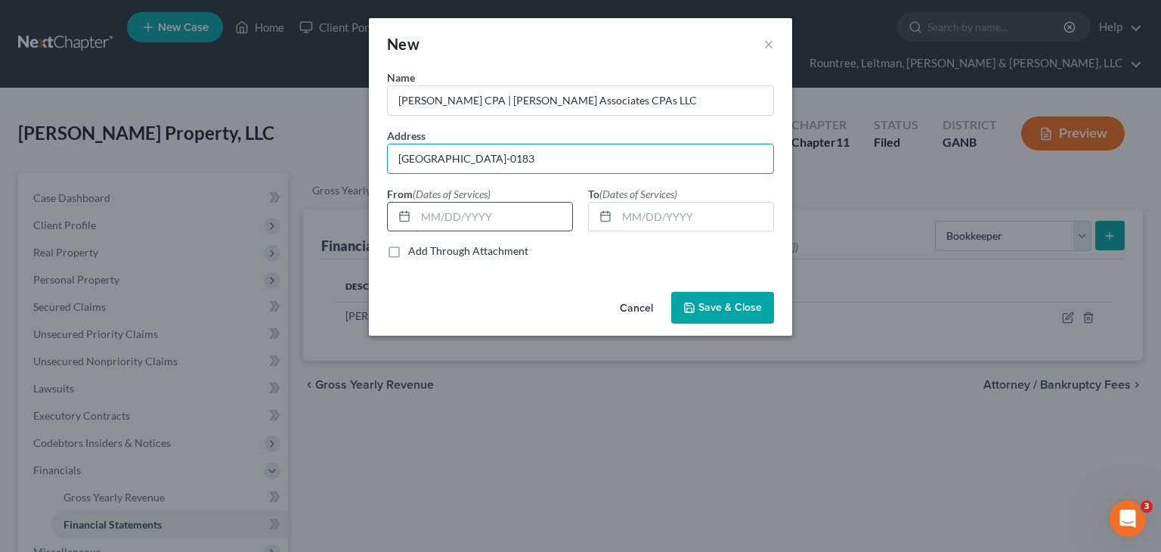
type input "PO Box 70183, Marietta, GA 30007-0183"
click at [470, 215] on input "text" at bounding box center [494, 216] width 156 height 29
type input "09/01/2023"
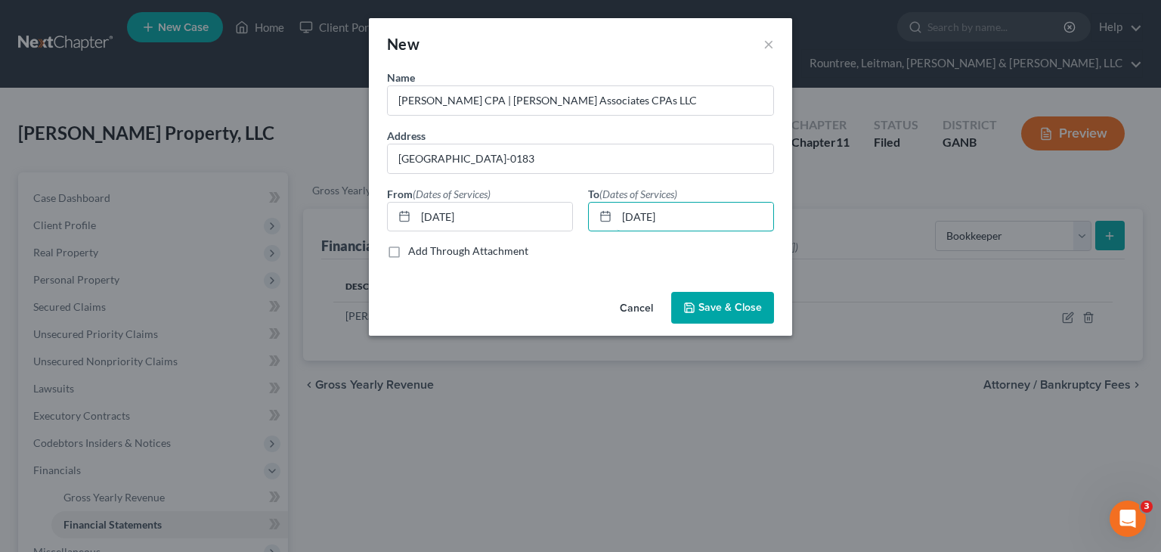
type input "09/01/2024"
click at [718, 309] on span "Save & Close" at bounding box center [729, 307] width 63 height 13
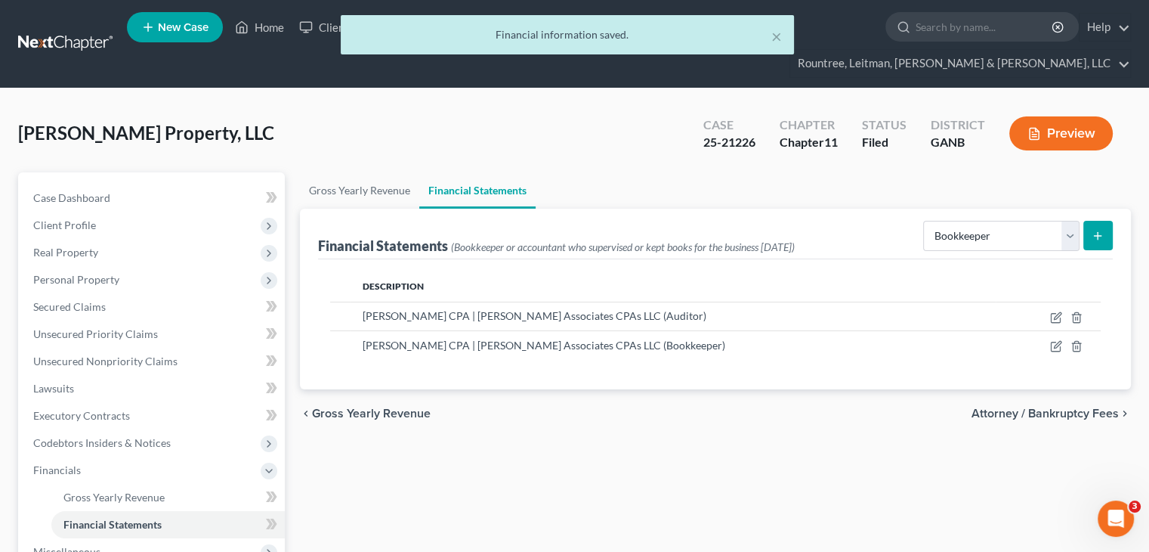
click at [1080, 221] on form "Select Auditor Bookkeeper Creditor Pension Contribution Records Keeper Tax Cons…" at bounding box center [1018, 236] width 190 height 31
click at [1067, 221] on select "Select Auditor Bookkeeper Creditor Pension Contribution Records Keeper Tax Cons…" at bounding box center [1001, 236] width 156 height 30
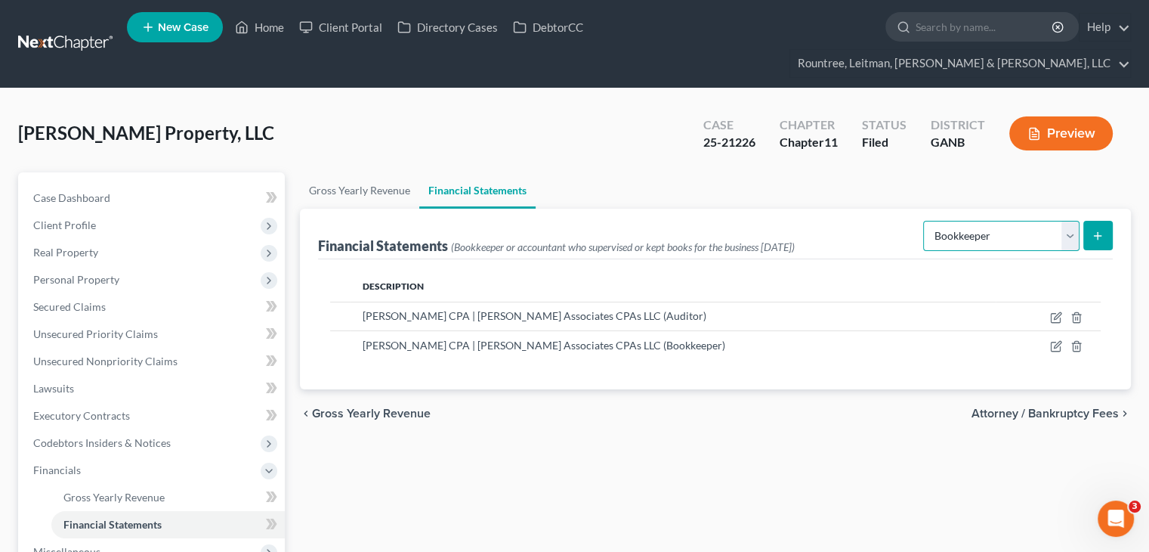
select select "records_keeper"
click at [925, 221] on select "Select Auditor Bookkeeper Creditor Pension Contribution Records Keeper Tax Cons…" at bounding box center [1001, 236] width 156 height 30
click at [1104, 221] on button "submit" at bounding box center [1097, 235] width 29 height 29
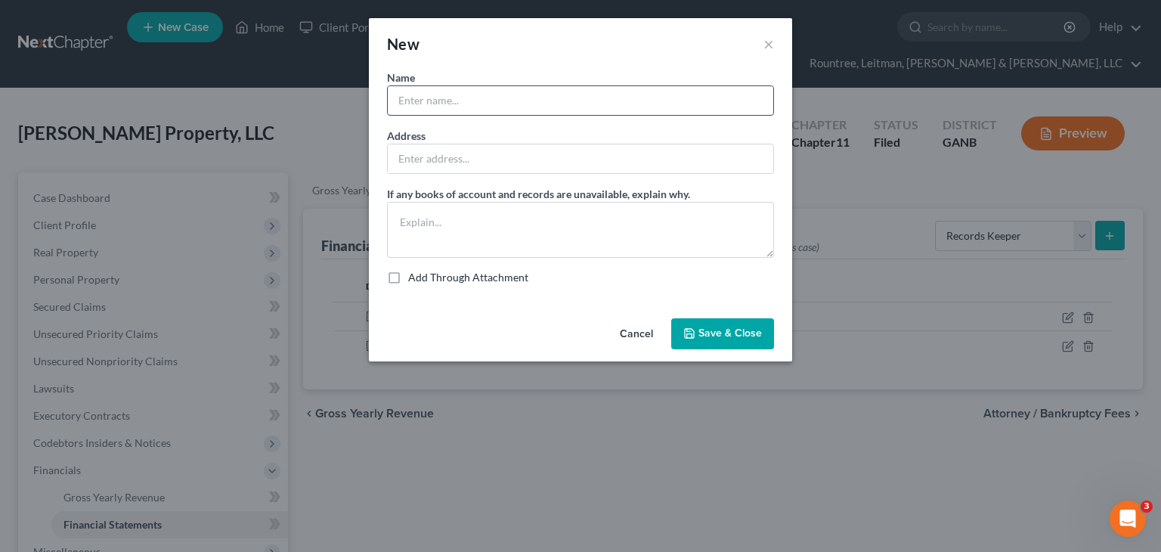
click at [482, 107] on input "text" at bounding box center [580, 100] width 385 height 29
type input "Sherry H. Carasik CPA | Carasik Associates CPAs LLC"
click at [493, 158] on input "text" at bounding box center [580, 158] width 385 height 29
paste input "PO Box 70183, Marietta, GA 30007-0183"
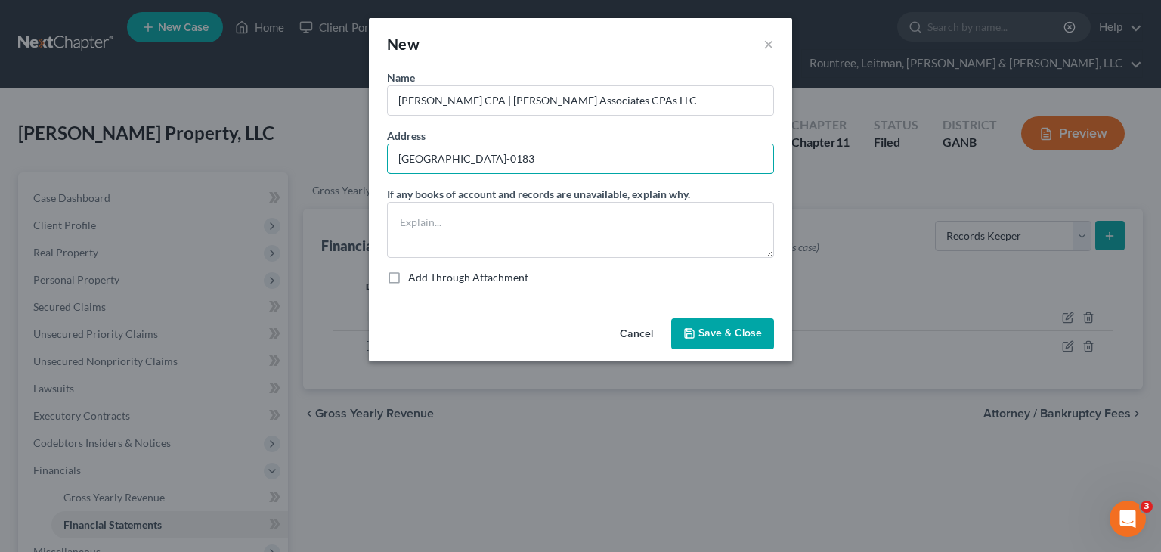
type input "PO Box 70183, Marietta, GA 30007-0183"
click at [716, 337] on span "Save & Close" at bounding box center [729, 333] width 63 height 13
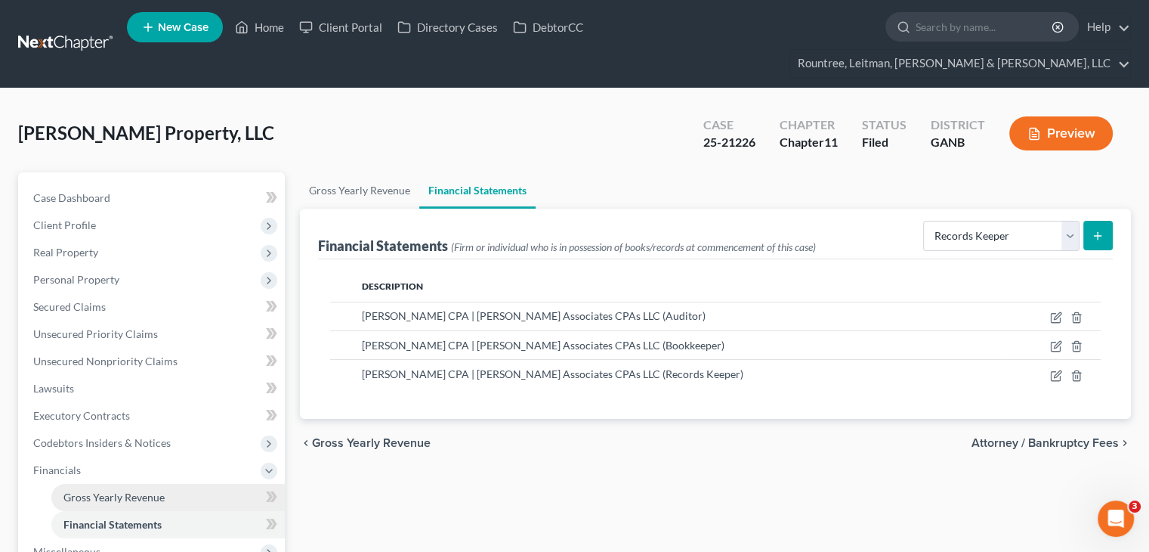
drag, startPoint x: 125, startPoint y: 472, endPoint x: 130, endPoint y: 455, distance: 18.2
click at [125, 490] on span "Gross Yearly Revenue" at bounding box center [113, 496] width 101 height 13
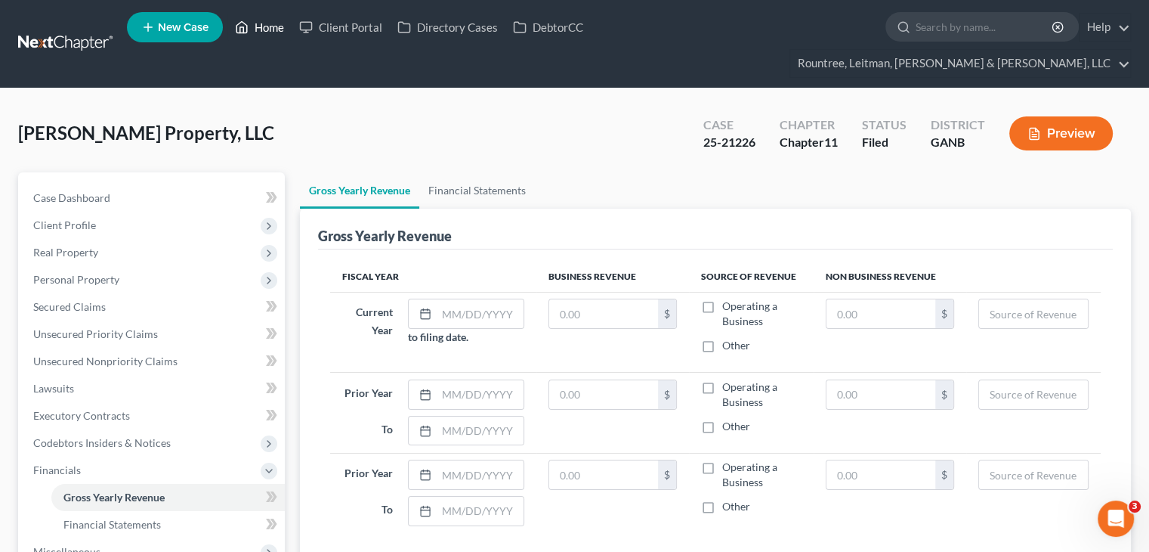
click at [260, 24] on link "Home" at bounding box center [259, 27] width 64 height 27
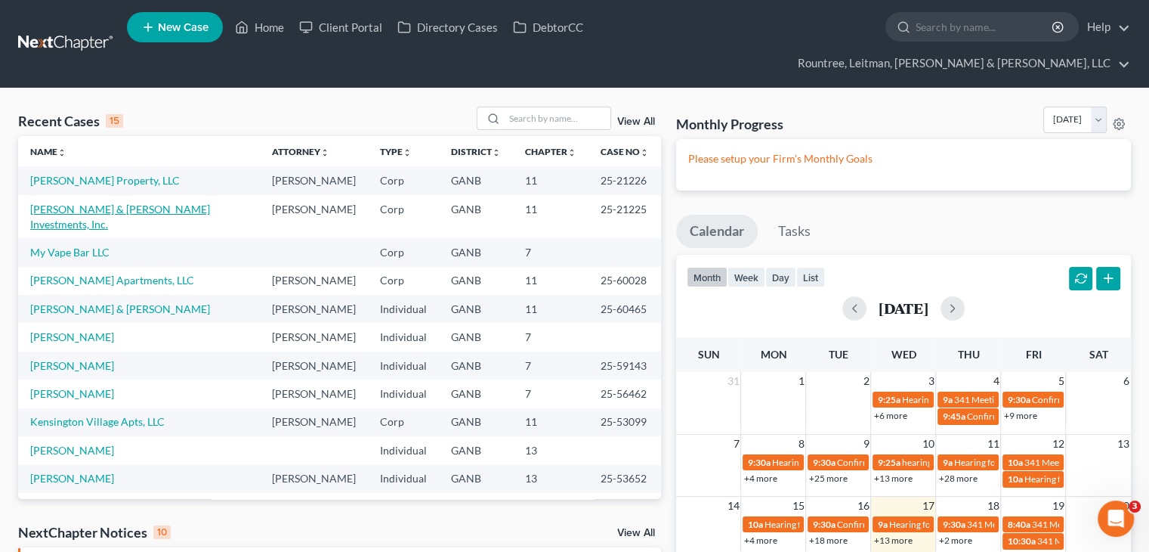
click at [91, 202] on link "Hart & Hart Investments, Inc." at bounding box center [120, 216] width 180 height 28
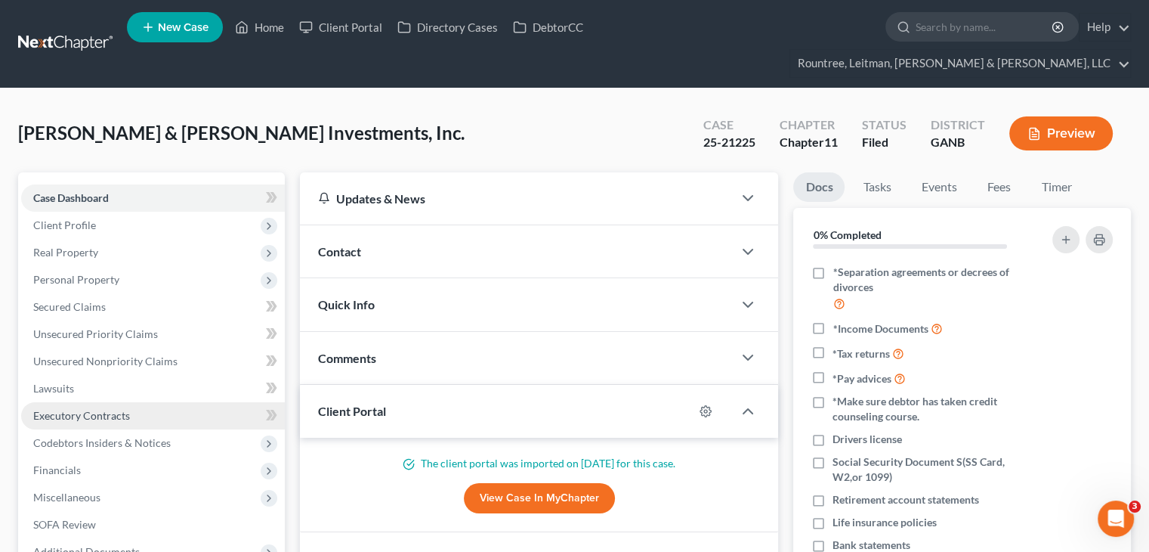
scroll to position [76, 0]
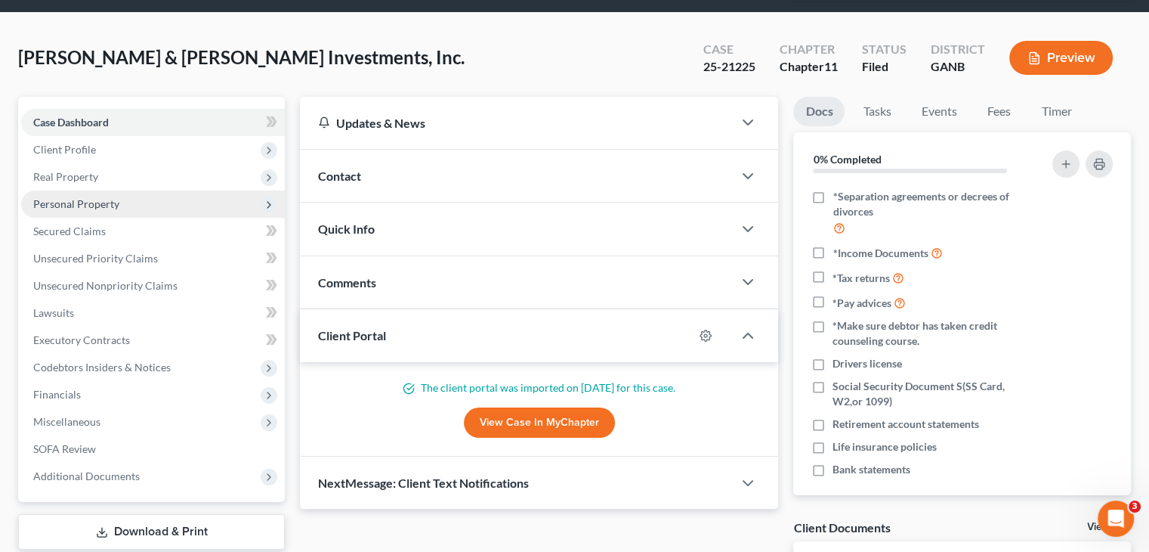
click at [85, 197] on span "Personal Property" at bounding box center [76, 203] width 86 height 13
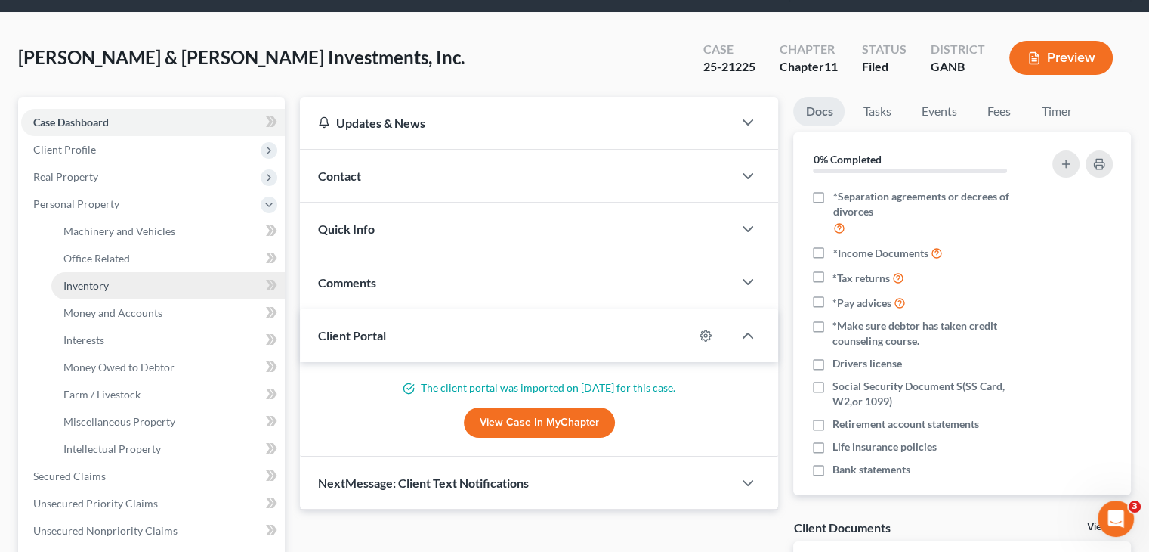
click at [91, 279] on span "Inventory" at bounding box center [85, 285] width 45 height 13
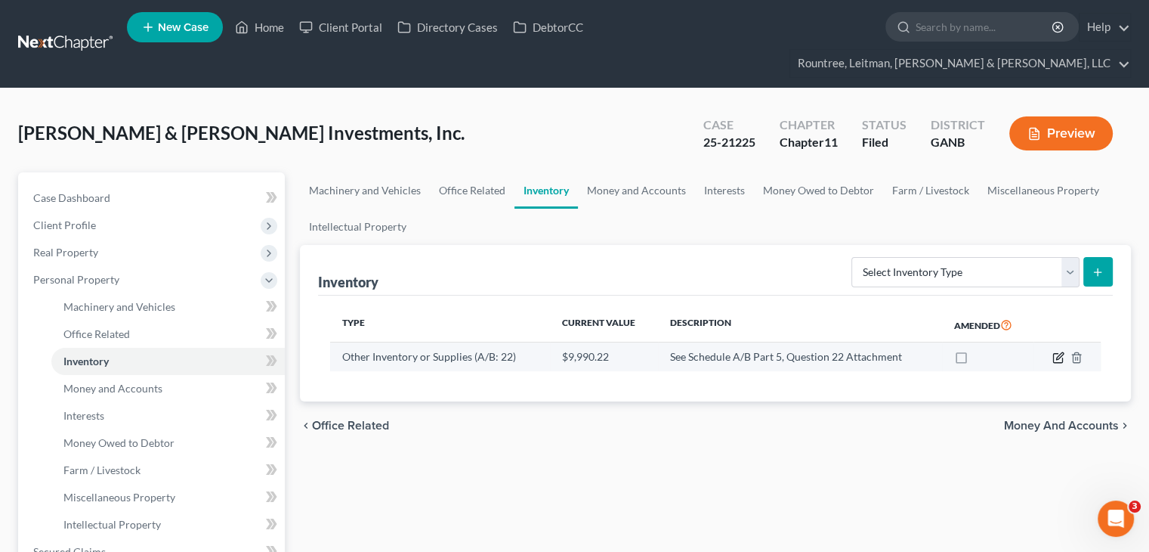
click at [1059, 351] on icon "button" at bounding box center [1058, 357] width 12 height 12
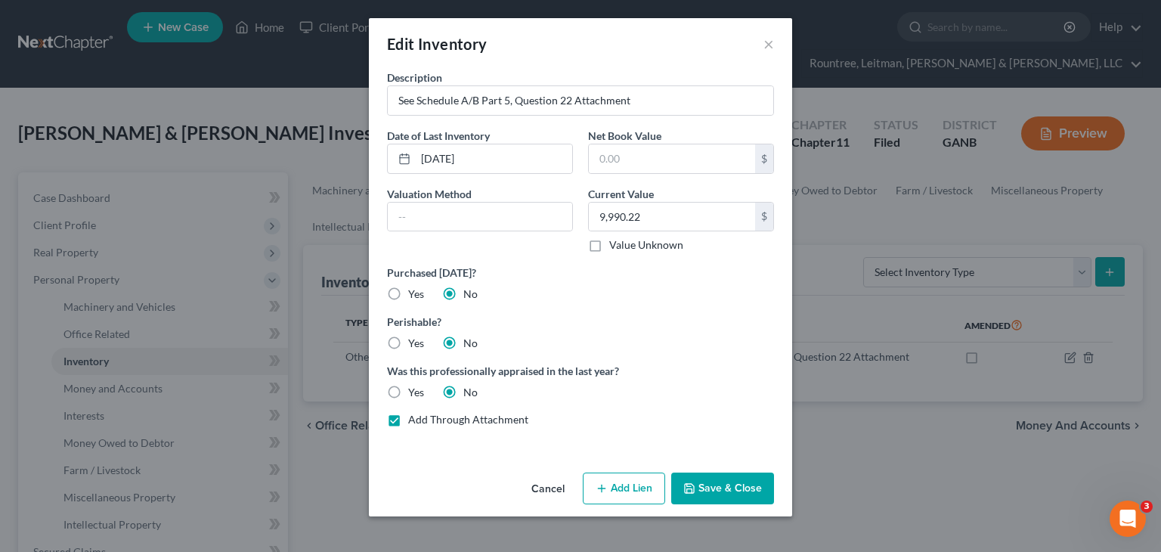
click at [719, 488] on button "Save & Close" at bounding box center [722, 488] width 103 height 32
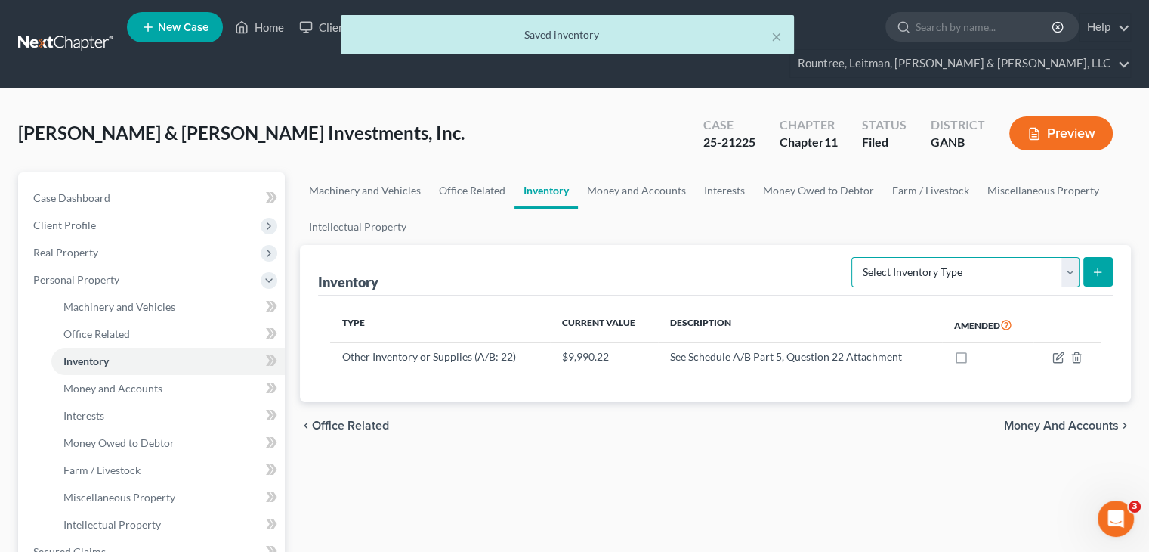
click at [1074, 257] on select "Select Inventory Type Finished Goods (A/B: 21) Other Inventory or Supplies (A/B…" at bounding box center [965, 272] width 228 height 30
select select "taken_within_2_years"
click at [851, 257] on select "Select Inventory Type Finished Goods (A/B: 21) Other Inventory or Supplies (A/B…" at bounding box center [965, 272] width 228 height 30
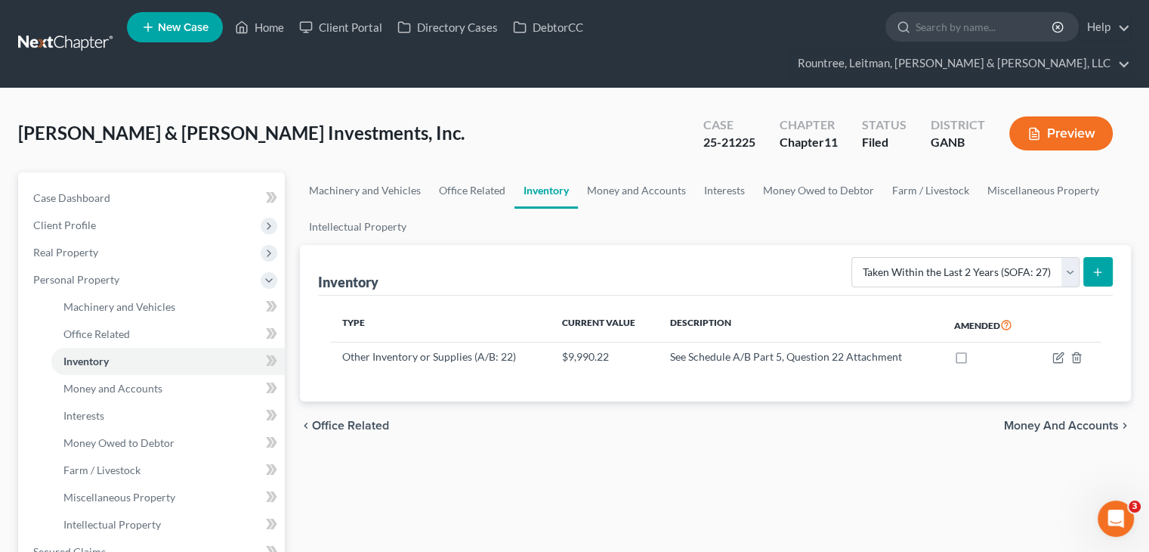
click at [1100, 266] on icon "submit" at bounding box center [1098, 272] width 12 height 12
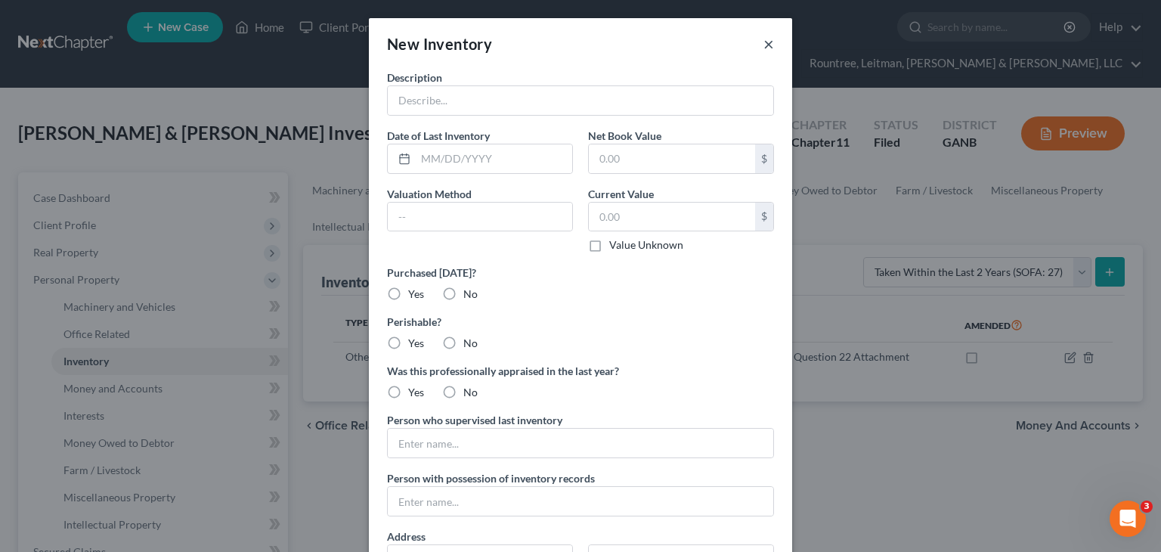
click at [764, 40] on button "×" at bounding box center [768, 44] width 11 height 18
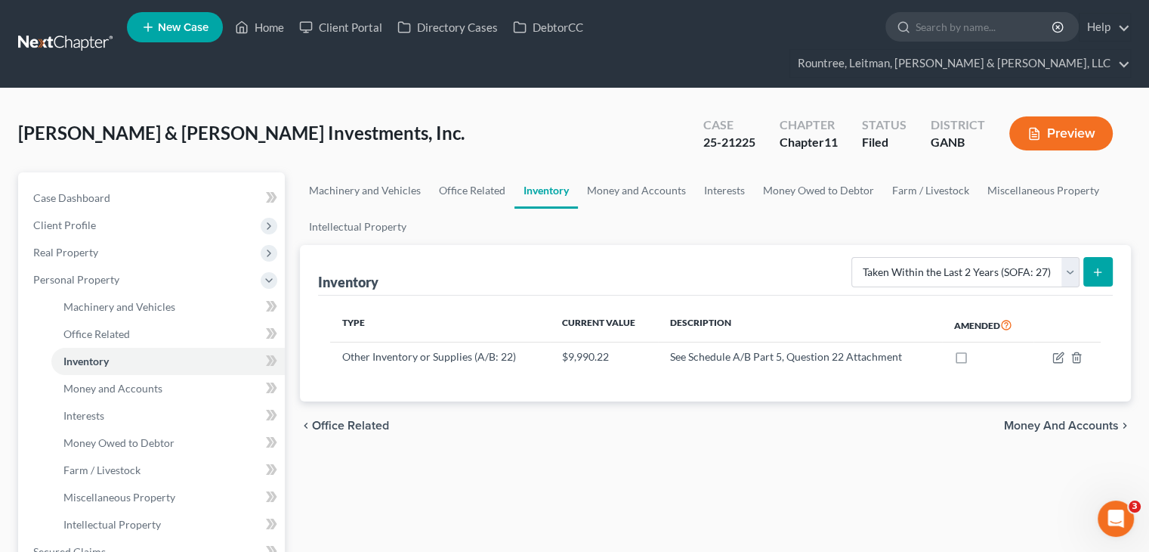
click at [1055, 116] on button "Preview" at bounding box center [1061, 133] width 104 height 34
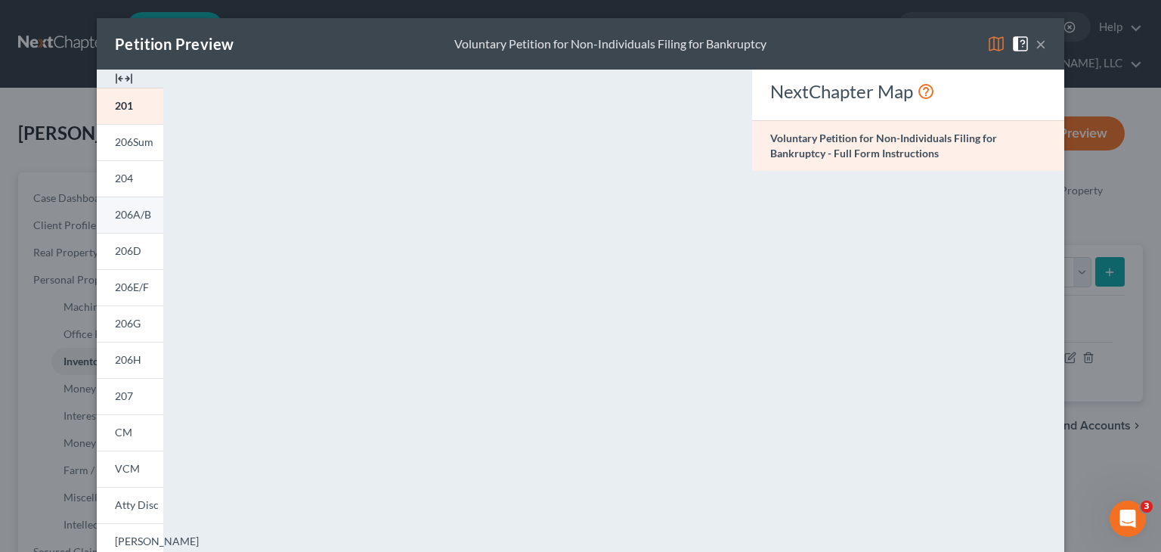
click at [129, 210] on span "206A/B" at bounding box center [133, 214] width 36 height 13
click at [1039, 45] on button "×" at bounding box center [1040, 44] width 11 height 18
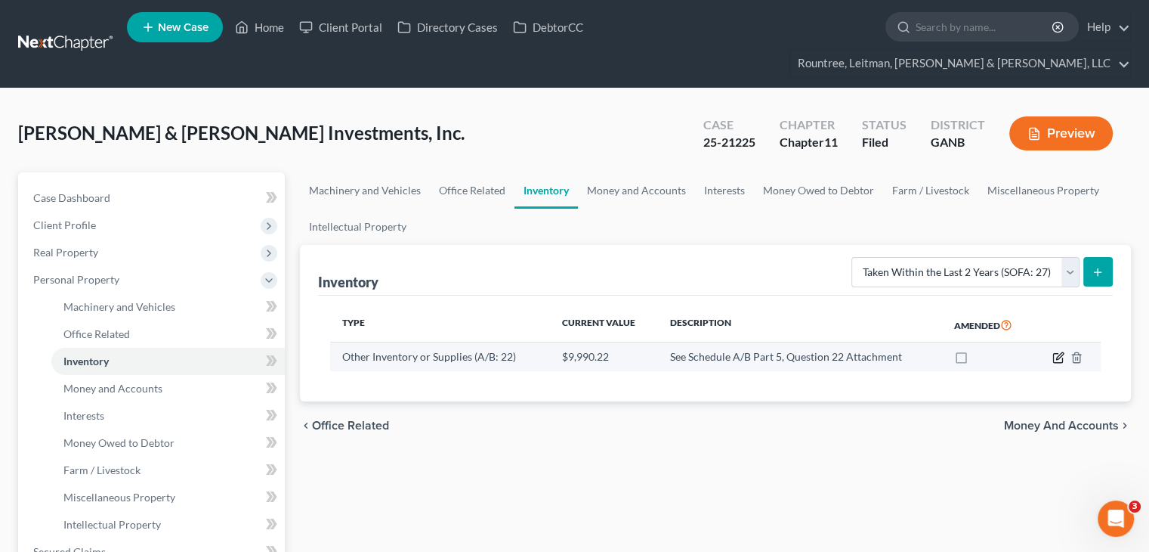
click at [1059, 351] on icon "button" at bounding box center [1058, 357] width 12 height 12
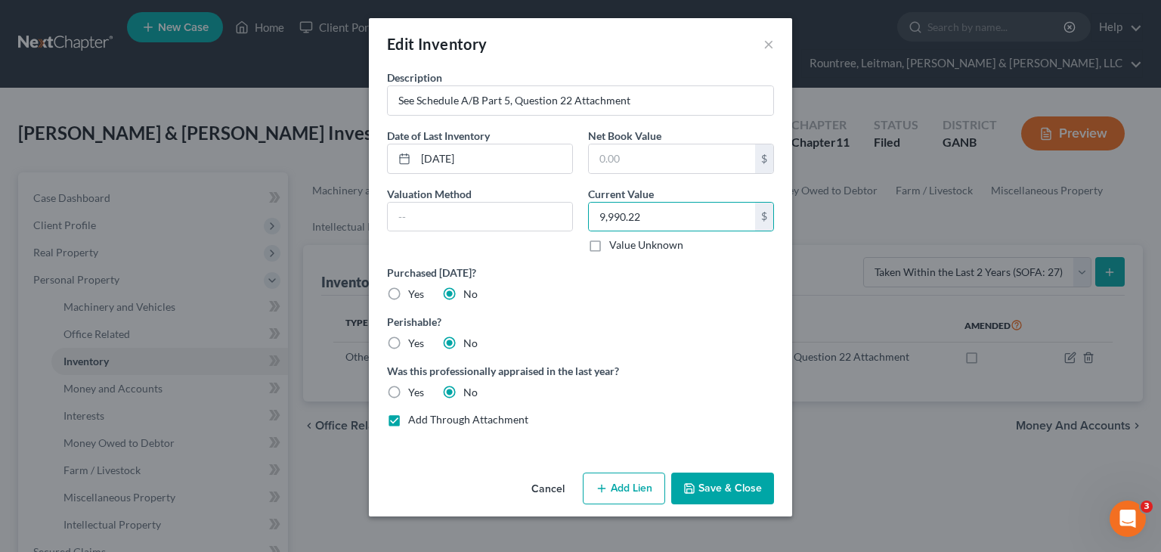
click at [740, 483] on button "Save & Close" at bounding box center [722, 488] width 103 height 32
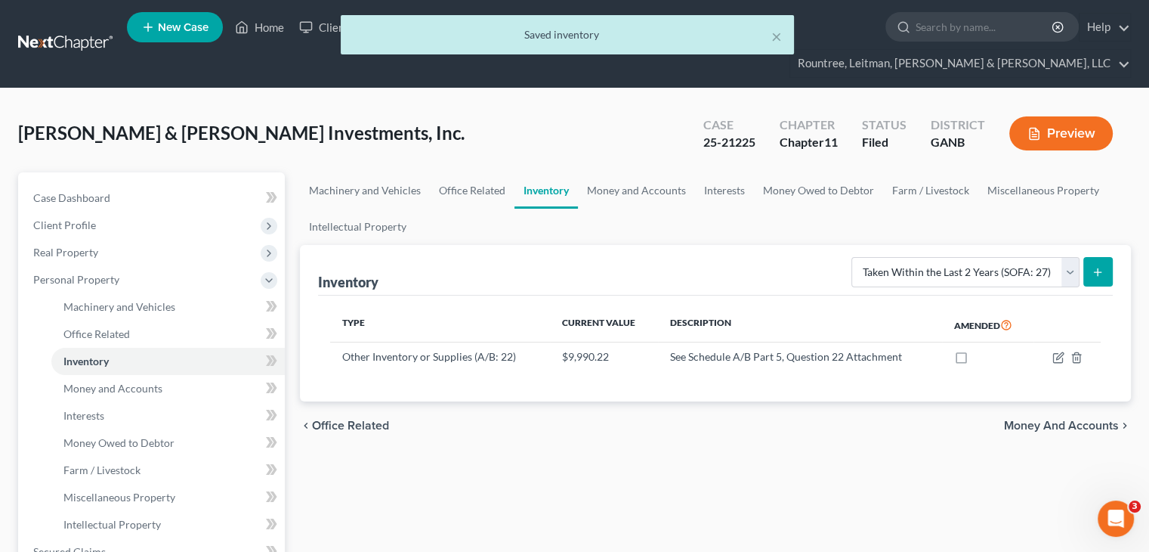
click at [1096, 266] on icon "submit" at bounding box center [1098, 272] width 12 height 12
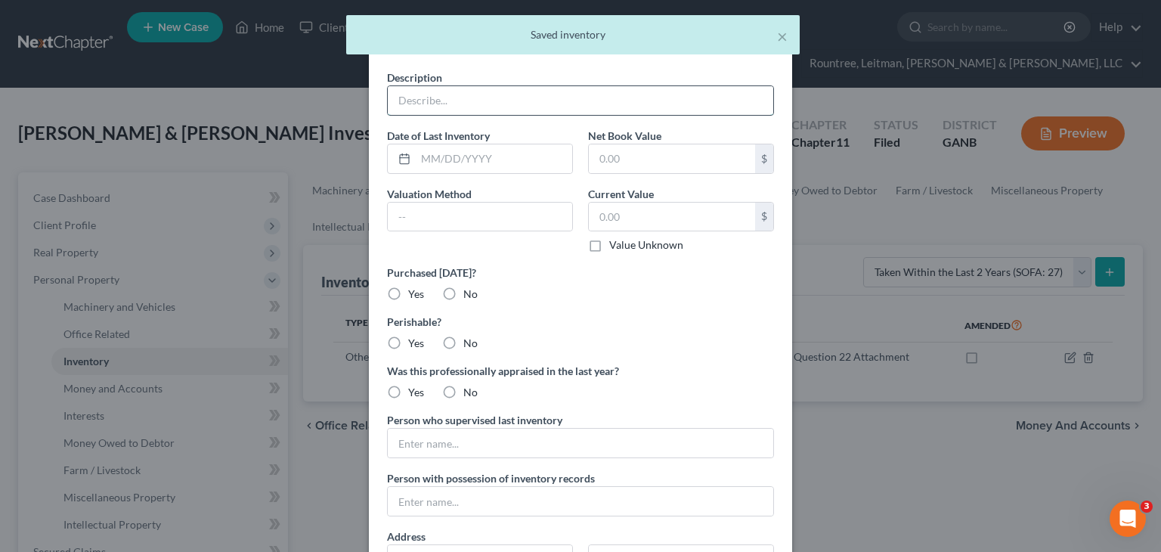
click at [478, 103] on input "text" at bounding box center [580, 100] width 385 height 29
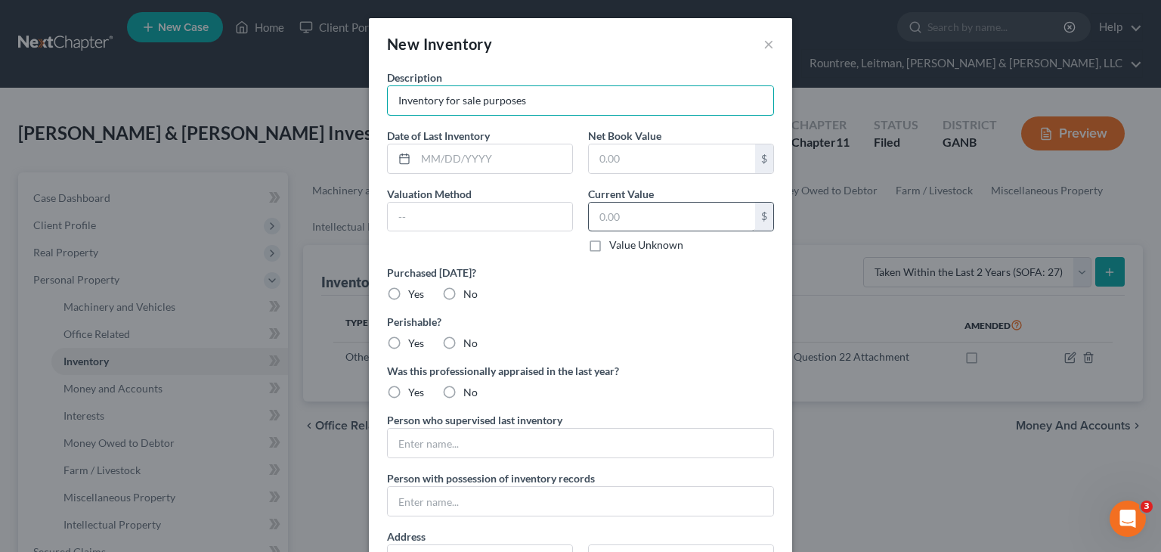
type input "Inventory for sale purposes"
click at [660, 209] on input "text" at bounding box center [672, 216] width 166 height 29
paste input "9,990.22"
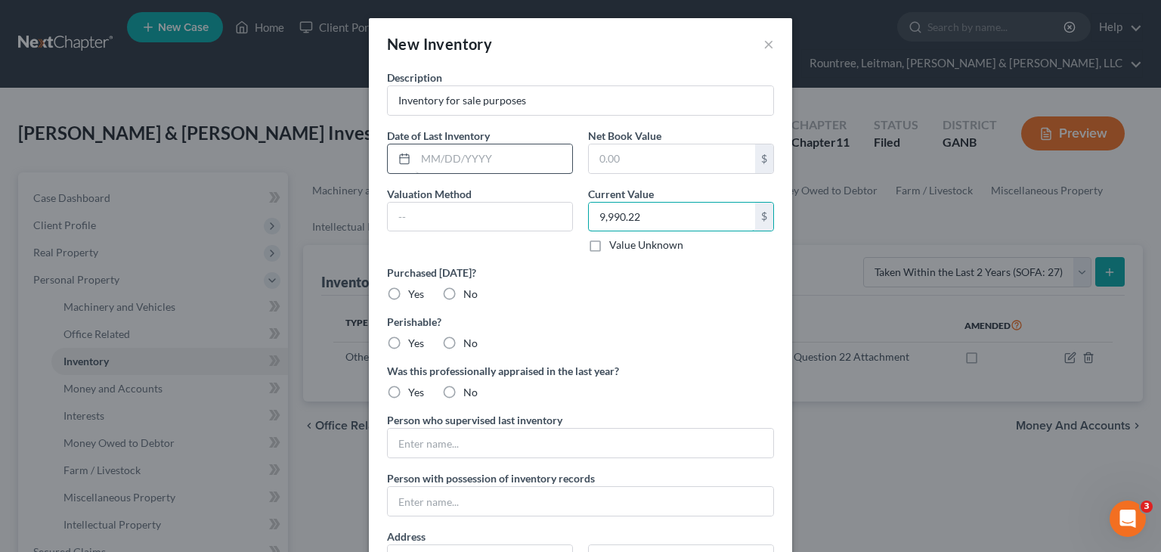
type input "9,990.22"
click at [485, 161] on input "text" at bounding box center [494, 158] width 156 height 29
type input "06/15/2025"
click at [463, 286] on label "No" at bounding box center [470, 293] width 14 height 15
click at [469, 286] on input "No" at bounding box center [474, 291] width 10 height 10
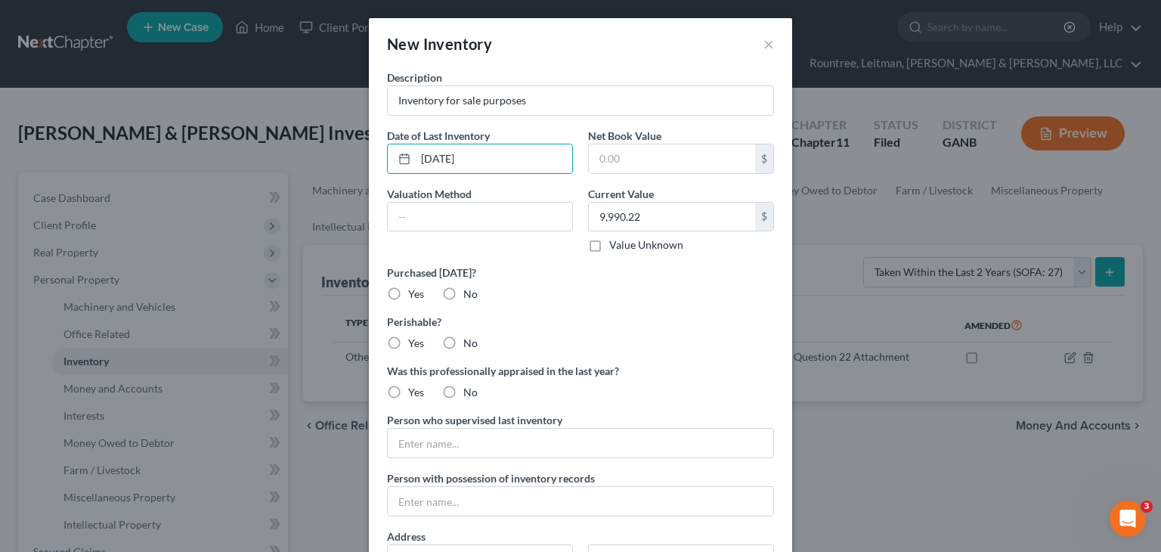
radio input "true"
click at [463, 337] on label "No" at bounding box center [470, 342] width 14 height 15
click at [469, 337] on input "No" at bounding box center [474, 340] width 10 height 10
radio input "true"
click at [463, 392] on label "No" at bounding box center [470, 392] width 14 height 15
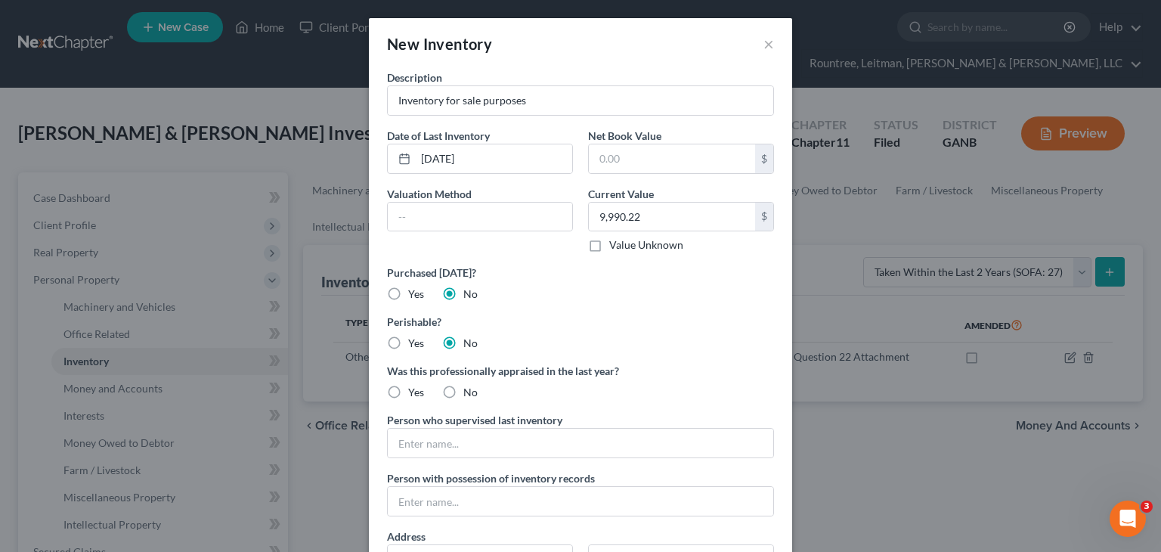
click at [469, 392] on input "No" at bounding box center [474, 390] width 10 height 10
radio input "true"
click at [456, 445] on input "text" at bounding box center [580, 442] width 385 height 29
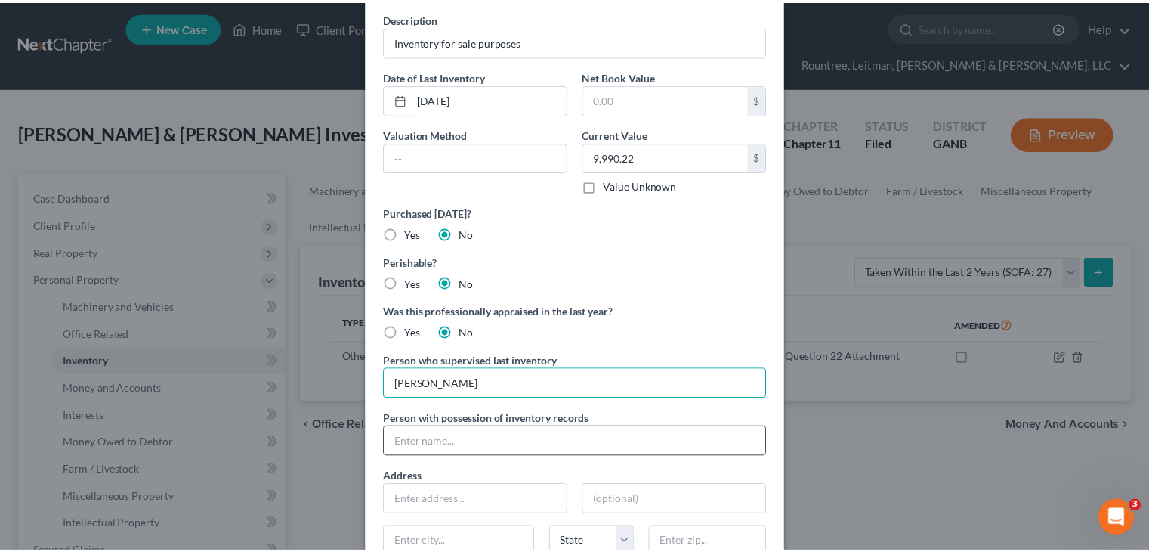
scroll to position [151, 0]
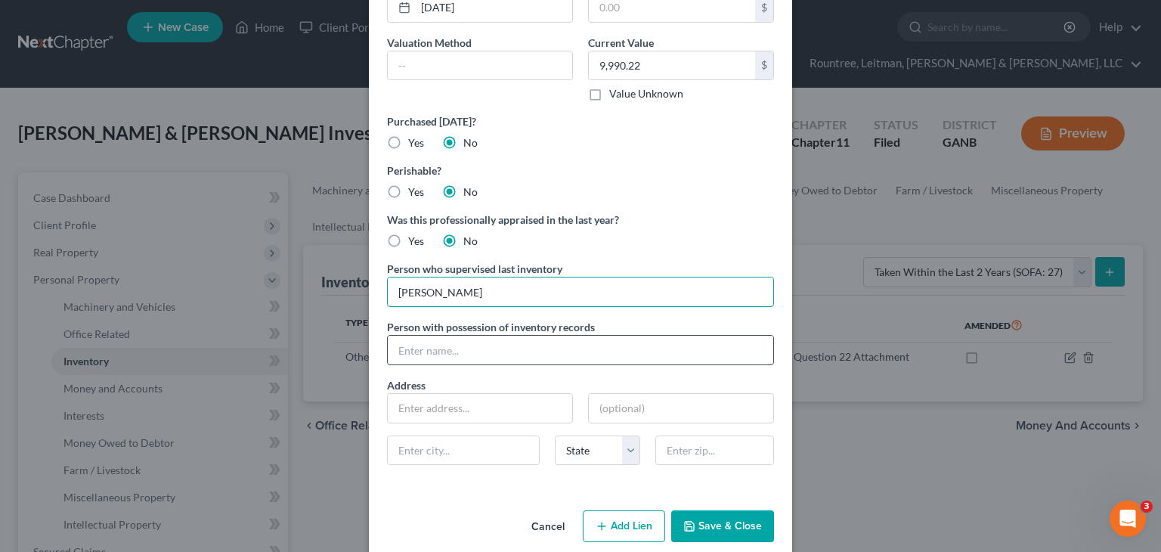
type input "Tammy Byrd"
click at [447, 354] on input "text" at bounding box center [580, 349] width 385 height 29
type input "Tammy Byrd"
click at [492, 406] on input "text" at bounding box center [480, 408] width 184 height 29
type input "5"
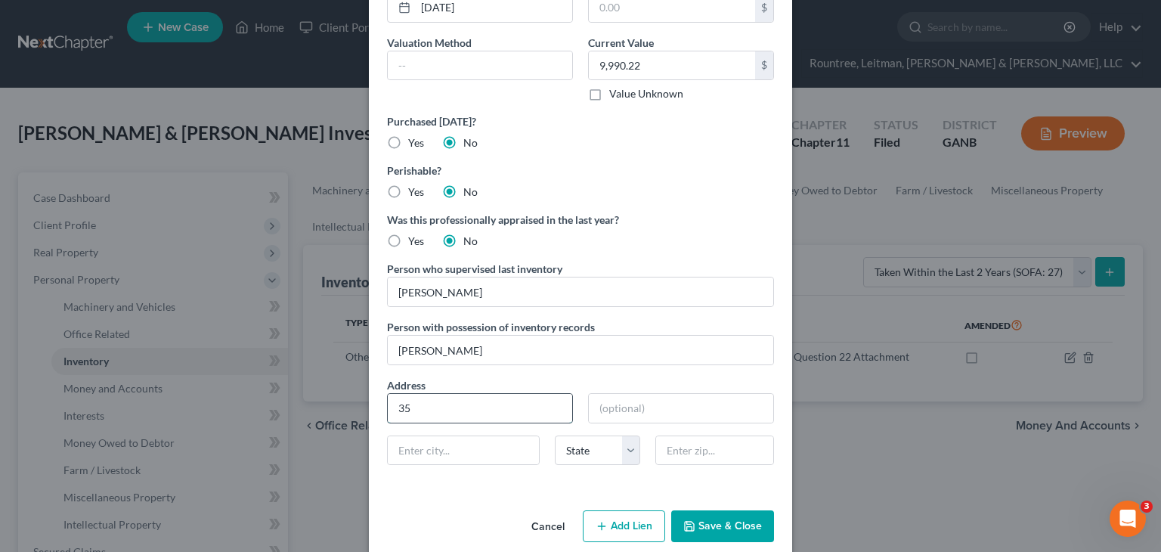
type input "3"
type input "5"
click at [705, 520] on button "Save & Close" at bounding box center [722, 526] width 103 height 32
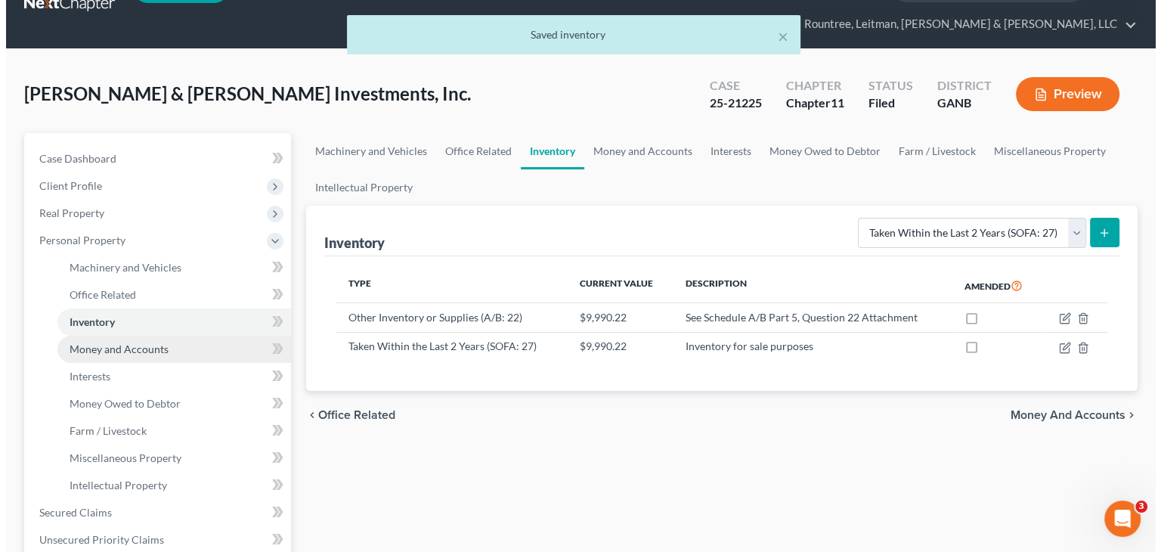
scroll to position [76, 0]
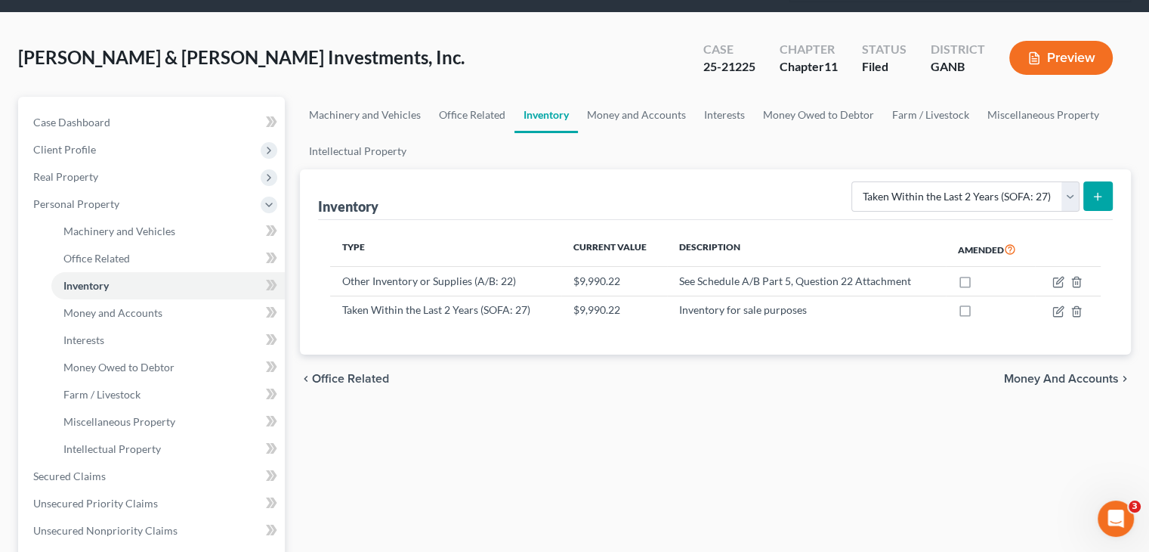
click at [1064, 41] on button "Preview" at bounding box center [1061, 58] width 104 height 34
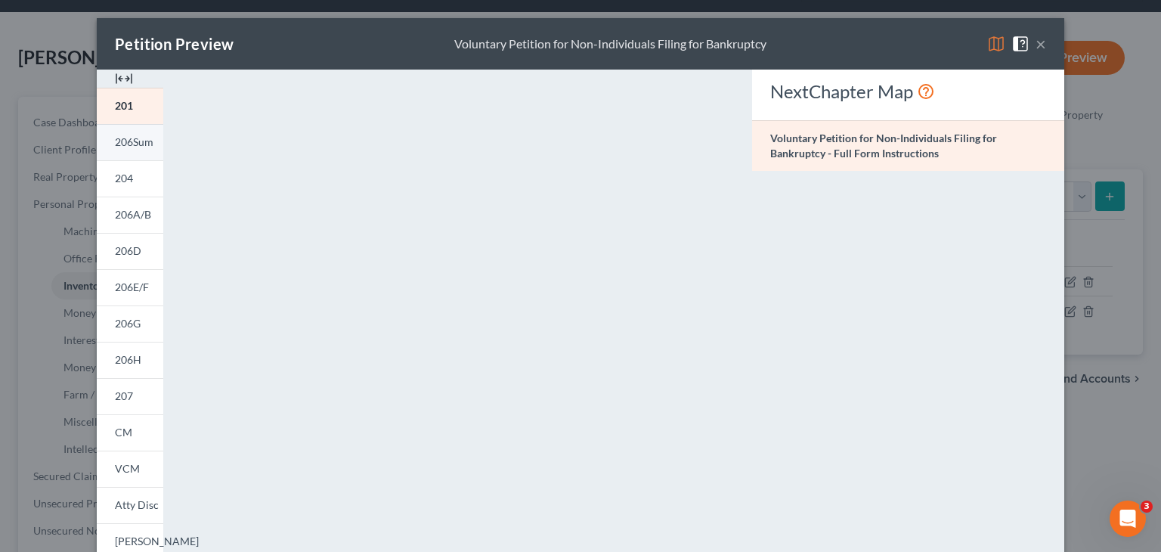
click at [146, 144] on span "206Sum" at bounding box center [134, 141] width 39 height 13
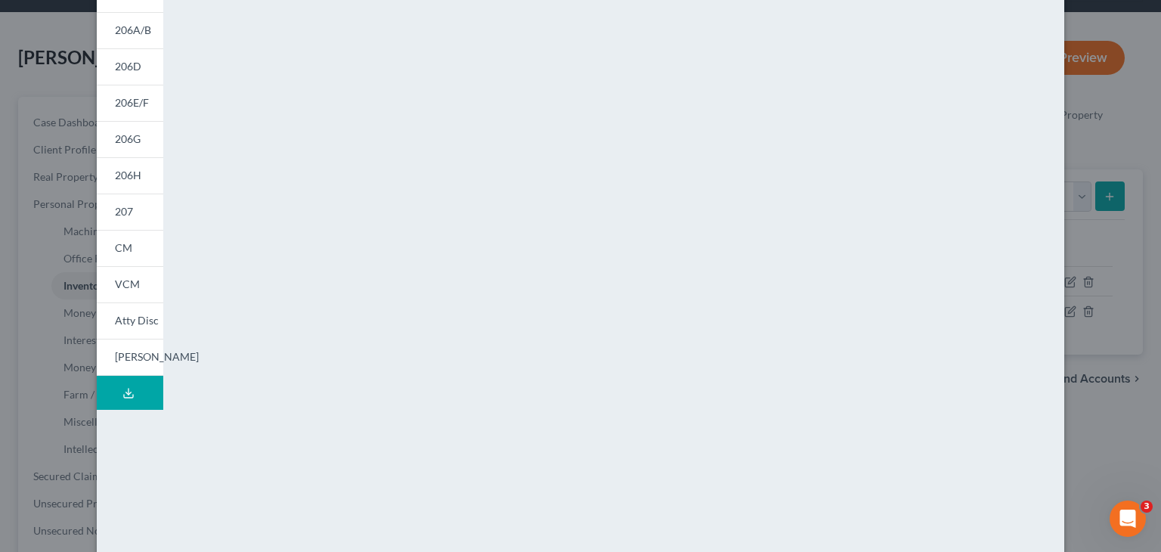
scroll to position [0, 0]
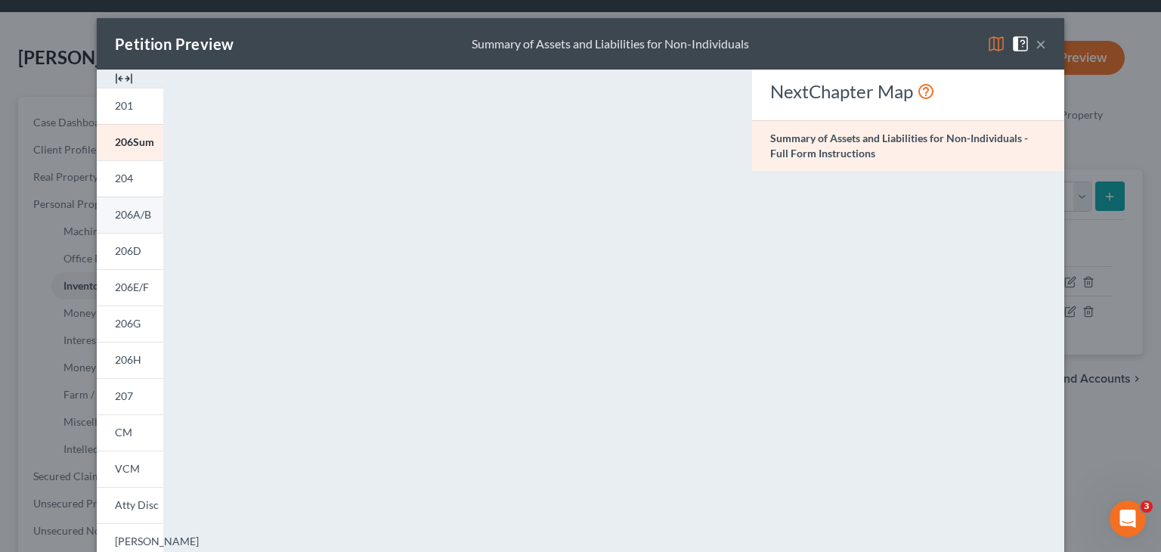
click at [124, 210] on span "206A/B" at bounding box center [133, 214] width 36 height 13
click at [1035, 42] on button "×" at bounding box center [1040, 44] width 11 height 18
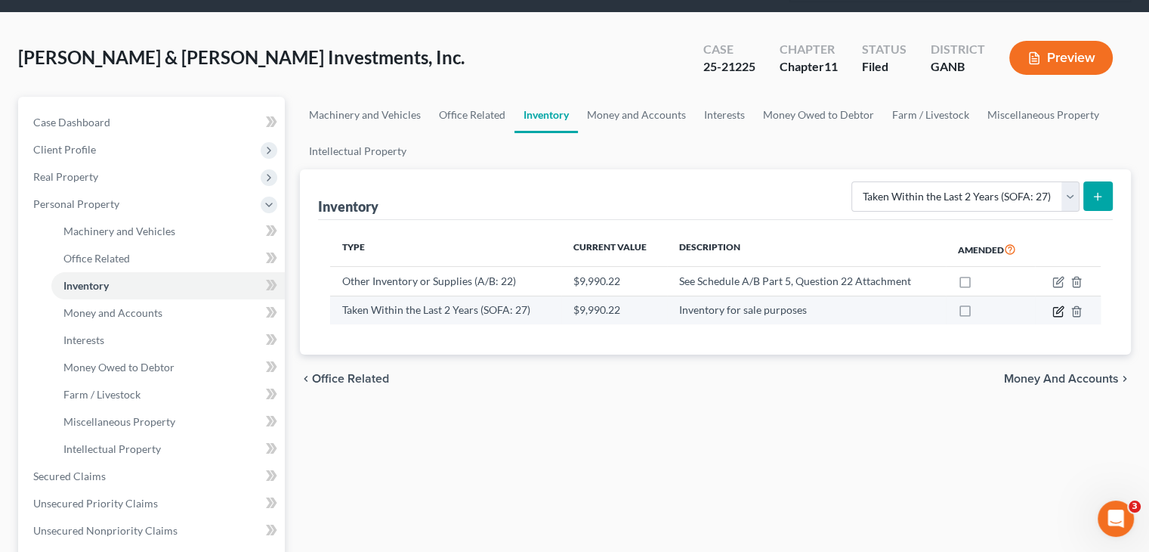
click at [1061, 305] on icon "button" at bounding box center [1058, 311] width 12 height 12
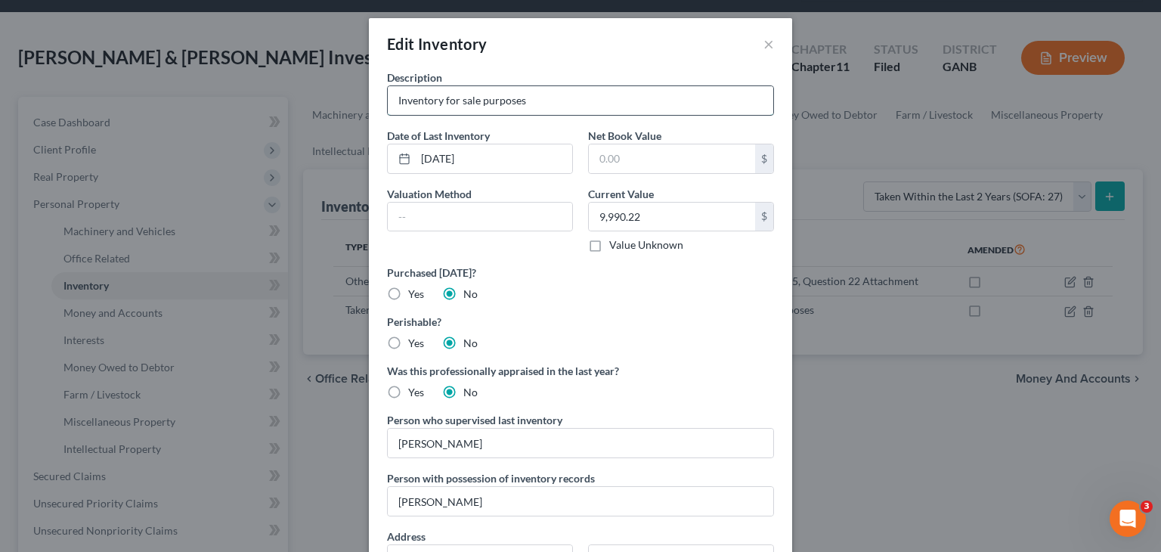
drag, startPoint x: 456, startPoint y: 99, endPoint x: 482, endPoint y: 107, distance: 27.7
click at [482, 107] on input "Inventory for sale purposes" at bounding box center [580, 100] width 385 height 29
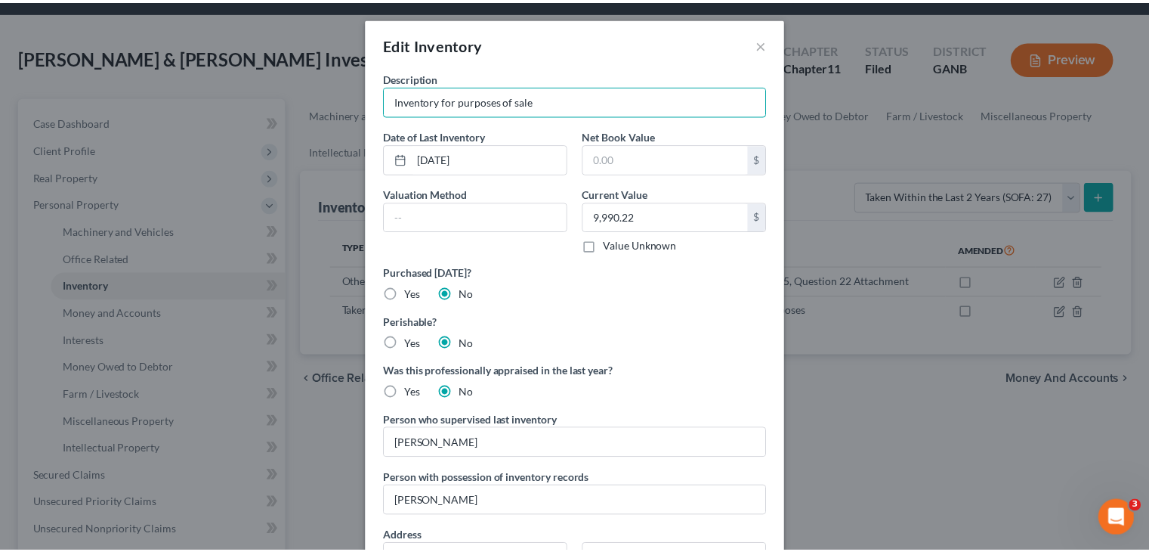
scroll to position [169, 0]
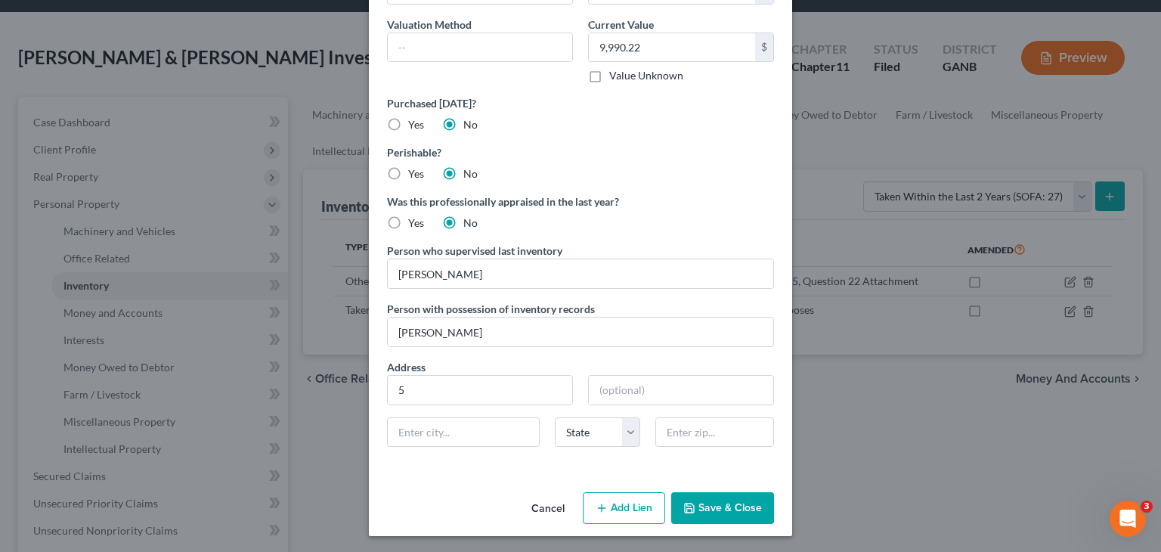
type input "Inventory for purposes of sale"
click at [731, 505] on button "Save & Close" at bounding box center [722, 508] width 103 height 32
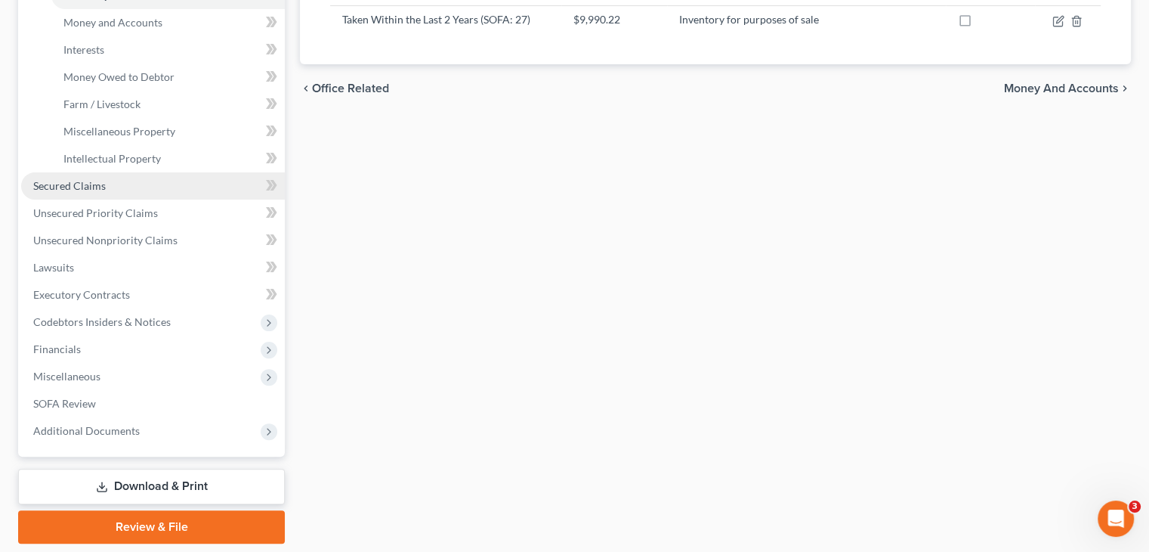
scroll to position [378, 0]
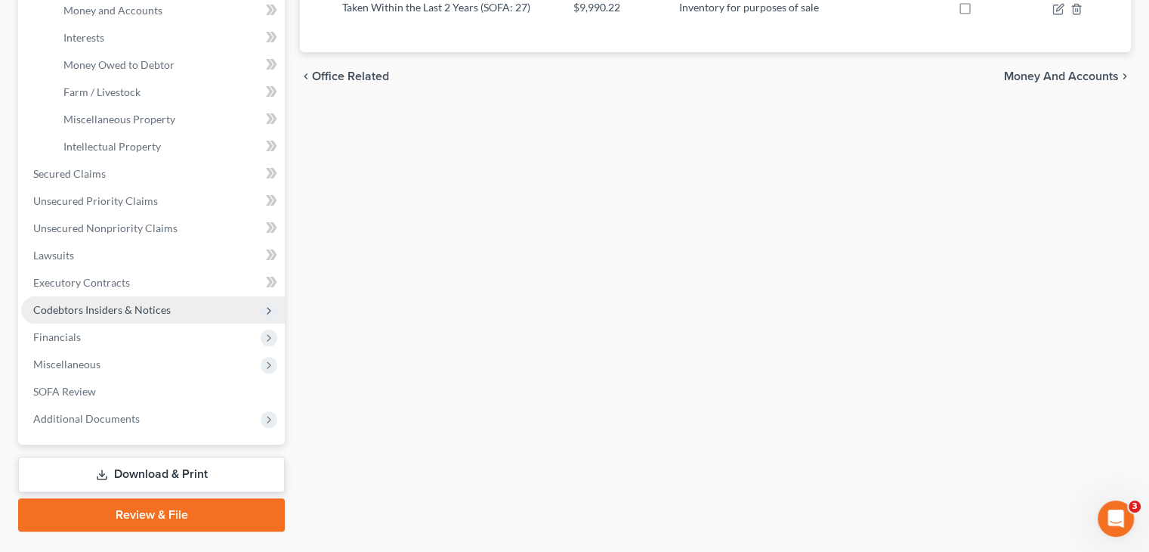
click at [134, 303] on span "Codebtors Insiders & Notices" at bounding box center [102, 309] width 138 height 13
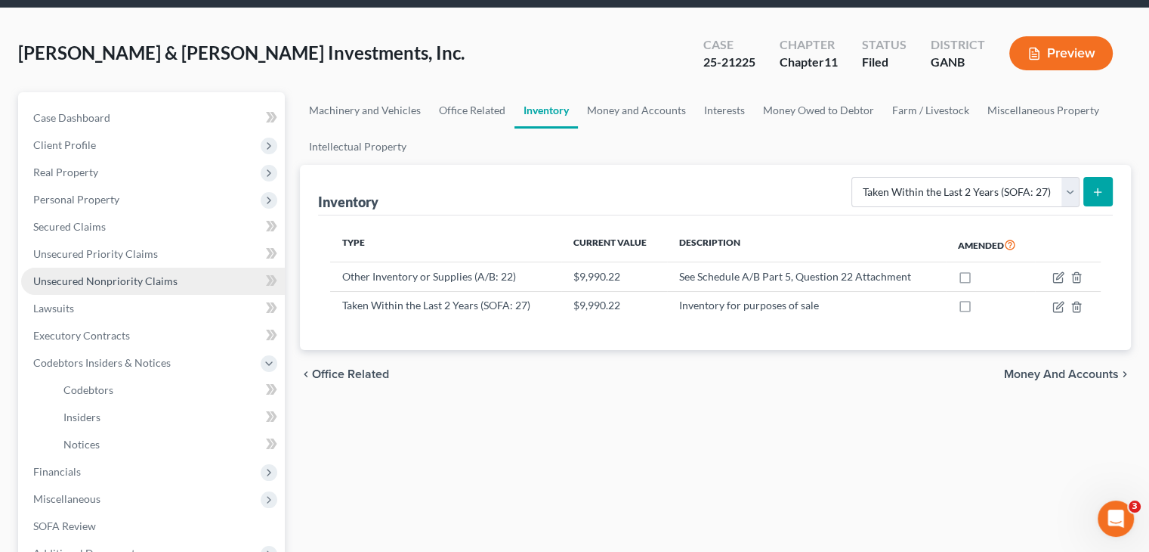
scroll to position [0, 0]
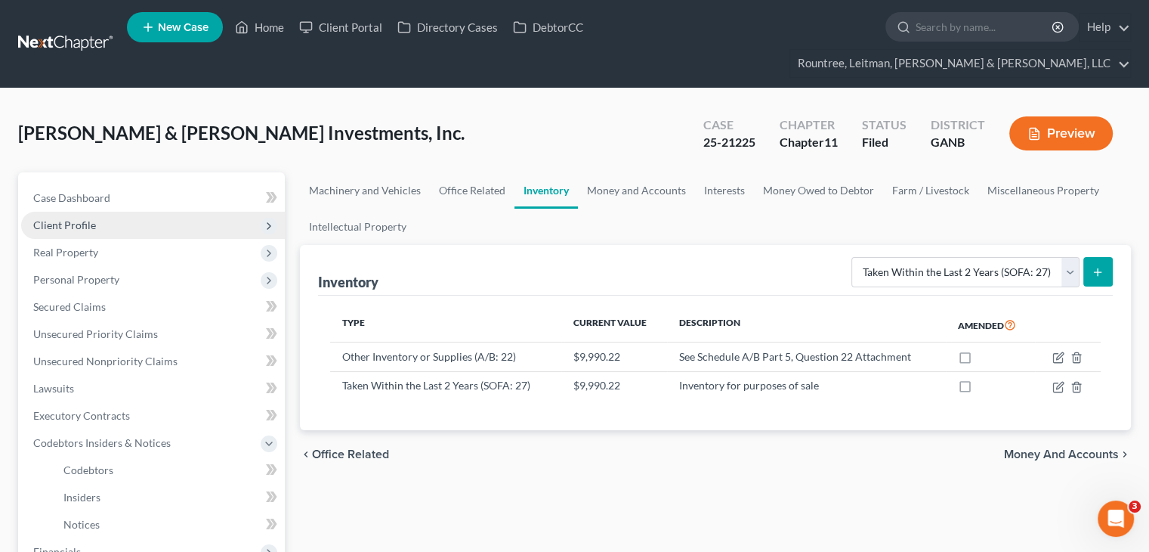
click at [73, 218] on span "Client Profile" at bounding box center [64, 224] width 63 height 13
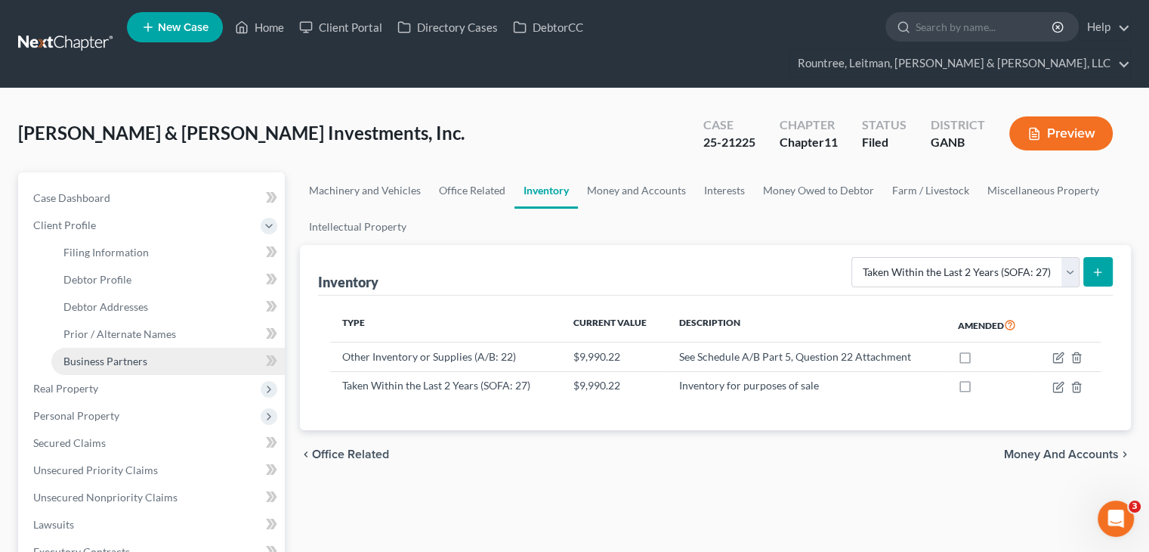
click at [85, 354] on span "Business Partners" at bounding box center [105, 360] width 84 height 13
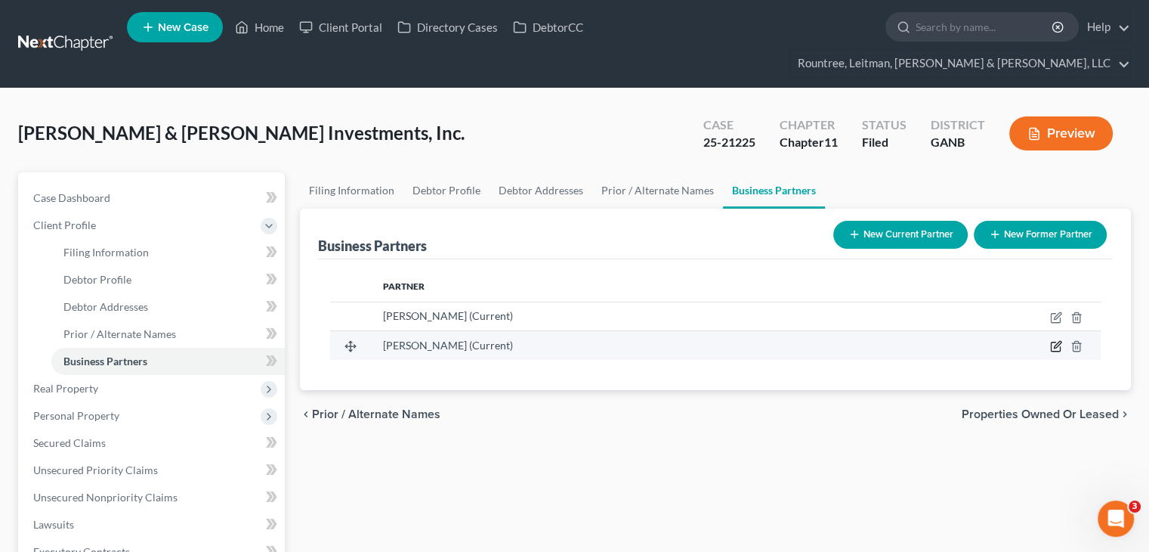
click at [1057, 340] on icon "button" at bounding box center [1056, 346] width 12 height 12
select select "10"
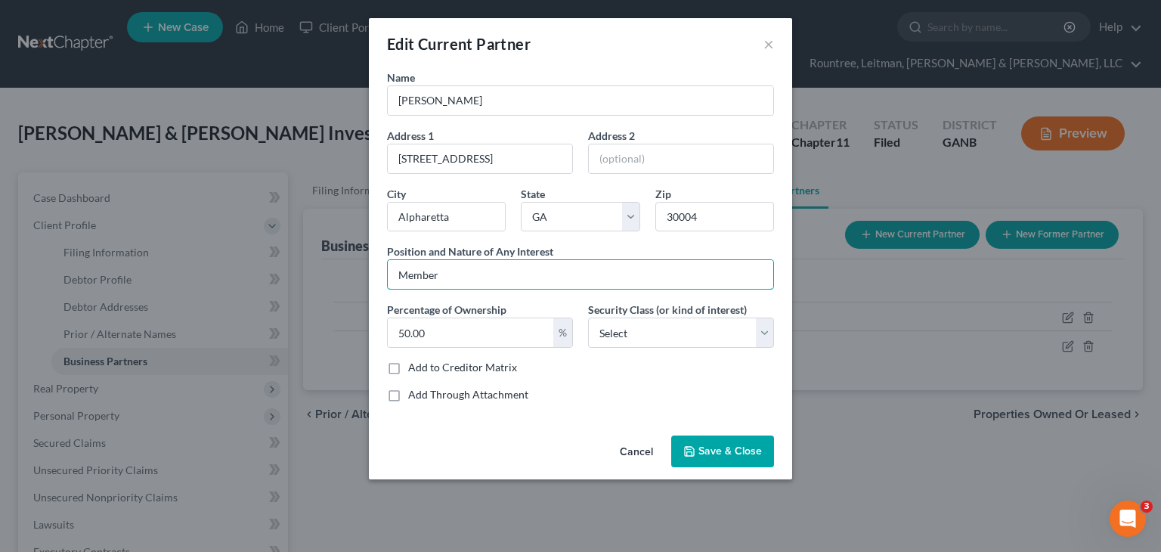
drag, startPoint x: 518, startPoint y: 265, endPoint x: 215, endPoint y: 261, distance: 303.0
click at [215, 261] on div "Edit Current Partner × Name David Hart Address 1 700 Lake Mist Cove Address 2 C…" at bounding box center [580, 276] width 1161 height 552
type input "Owner"
drag, startPoint x: 729, startPoint y: 446, endPoint x: 970, endPoint y: 403, distance: 244.8
click at [729, 446] on span "Save & Close" at bounding box center [729, 450] width 63 height 13
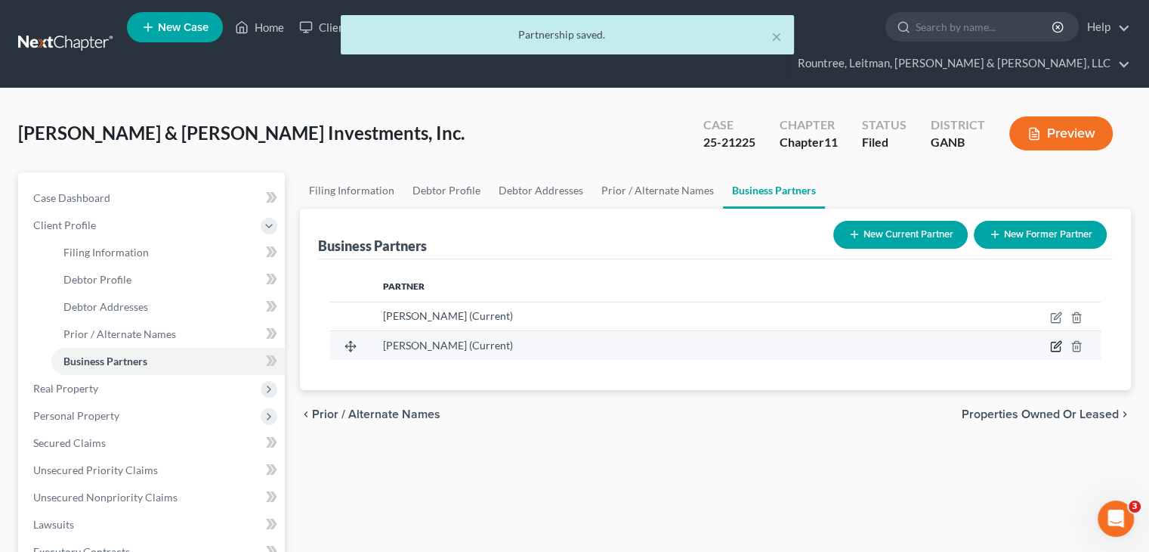
click at [1058, 340] on icon "button" at bounding box center [1056, 346] width 12 height 12
select select "10"
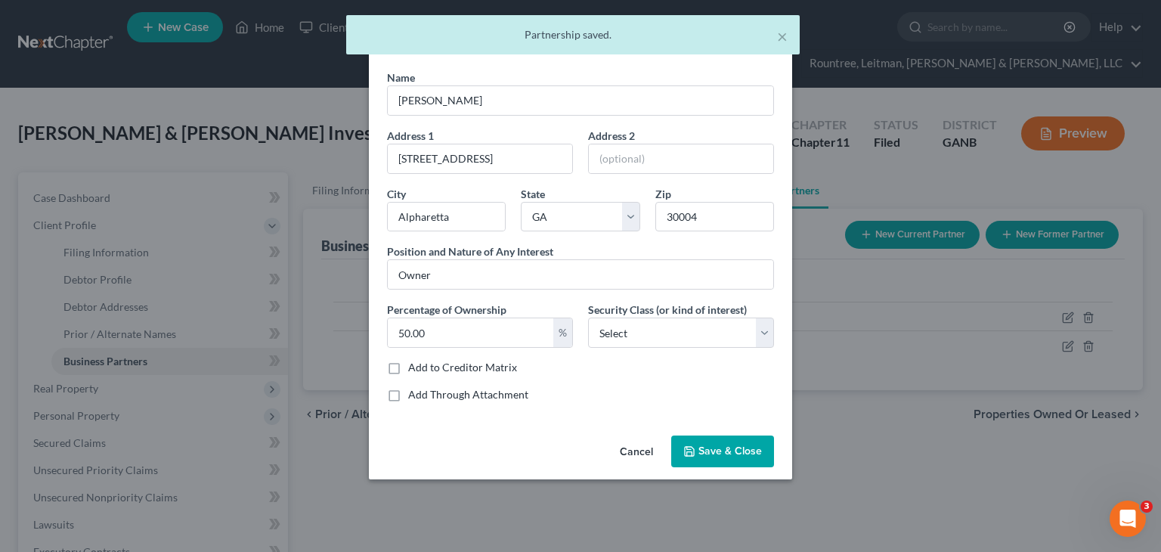
click at [729, 450] on span "Save & Close" at bounding box center [729, 450] width 63 height 13
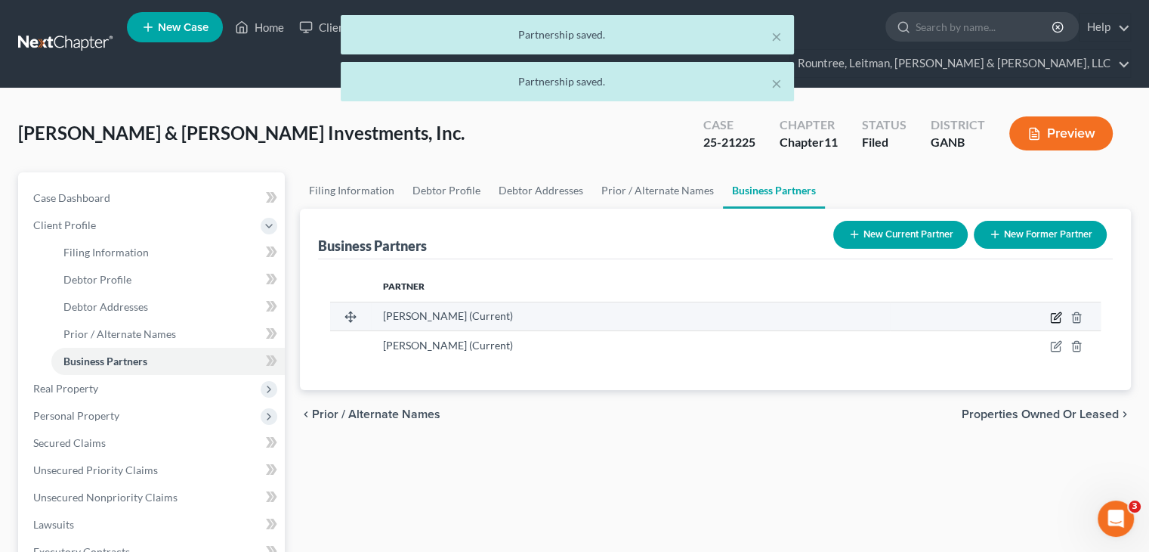
click at [1058, 311] on icon "button" at bounding box center [1056, 317] width 12 height 12
select select "10"
select select "1"
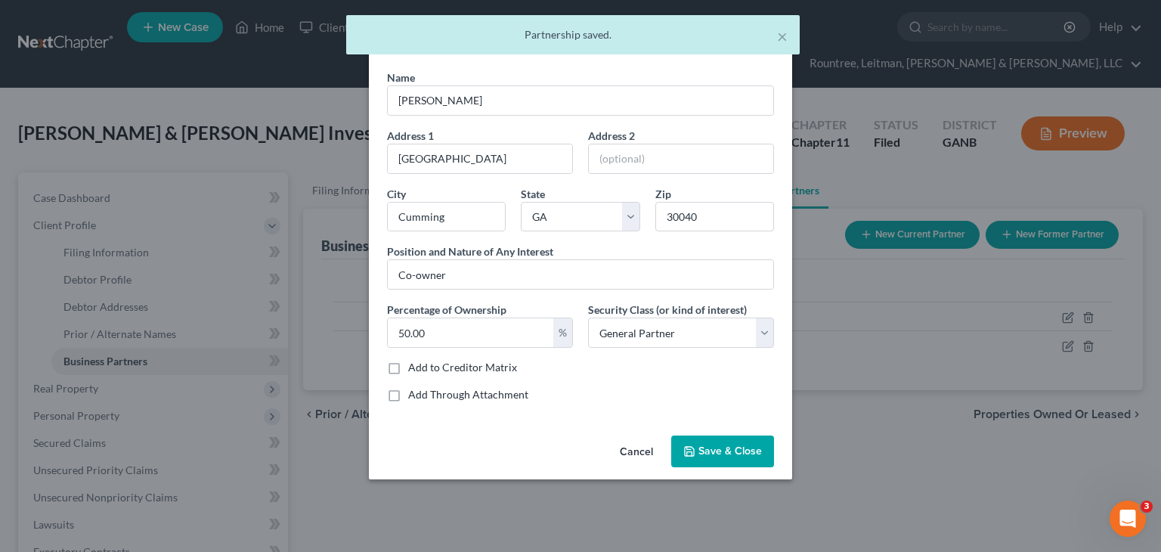
click at [712, 456] on button "Save & Close" at bounding box center [722, 451] width 103 height 32
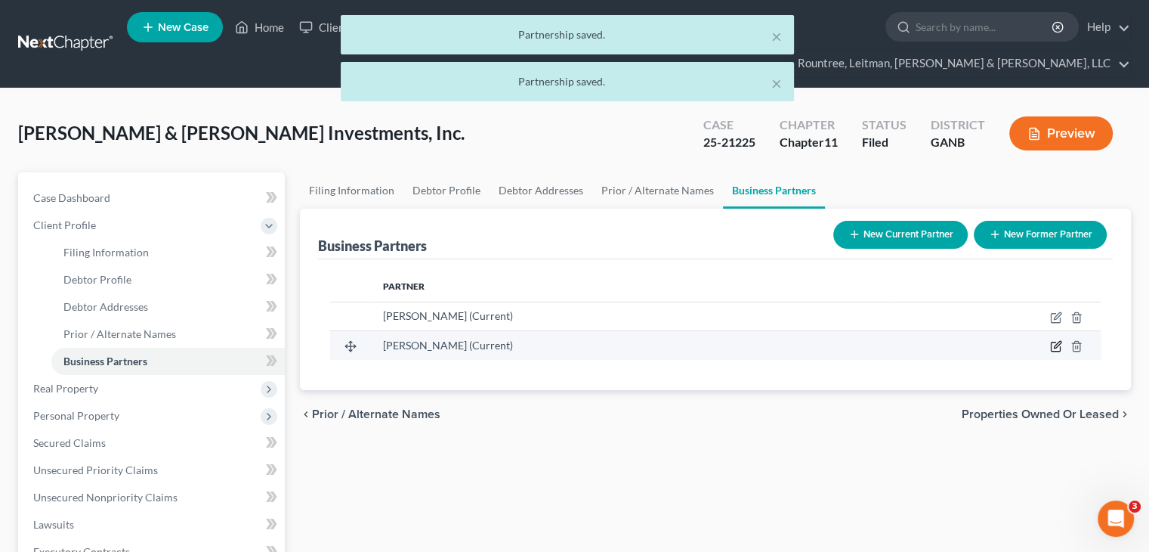
click at [1052, 340] on icon "button" at bounding box center [1056, 346] width 12 height 12
select select "10"
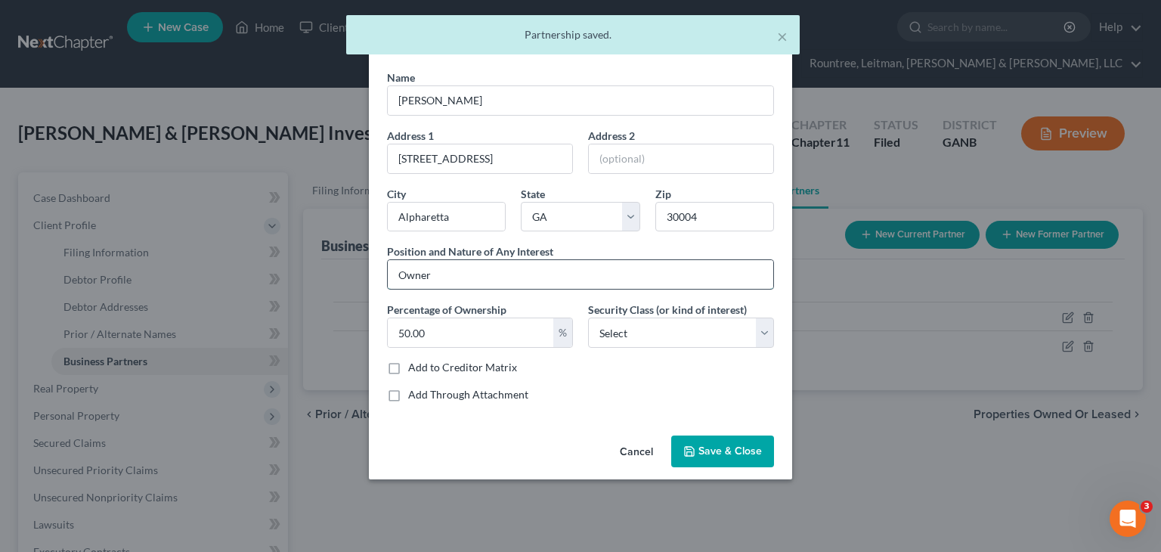
click at [402, 272] on input "Owner" at bounding box center [580, 274] width 385 height 29
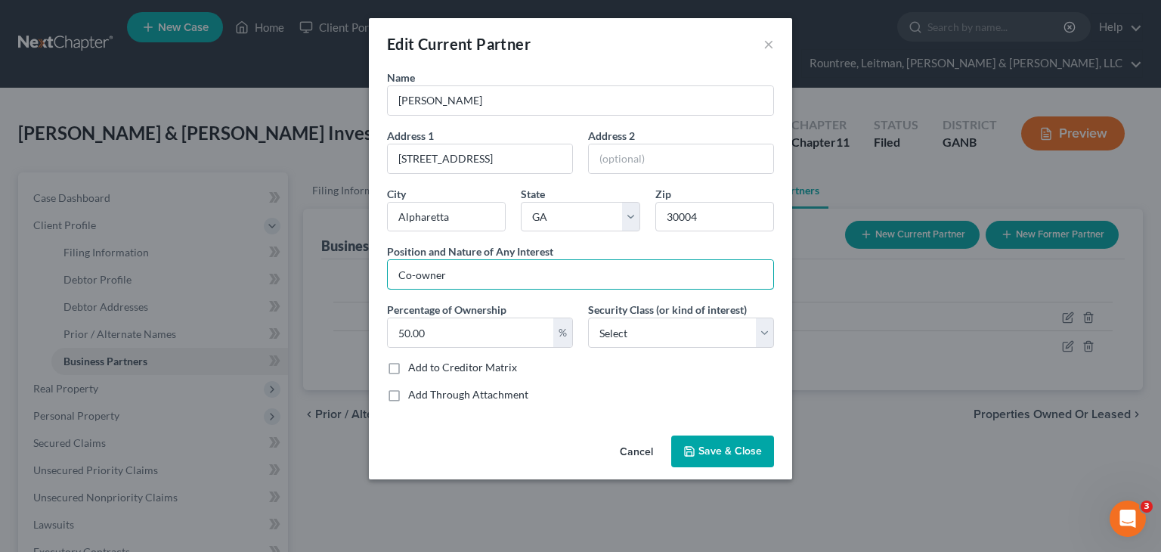
type input "Co-owner"
click at [721, 446] on span "Save & Close" at bounding box center [729, 450] width 63 height 13
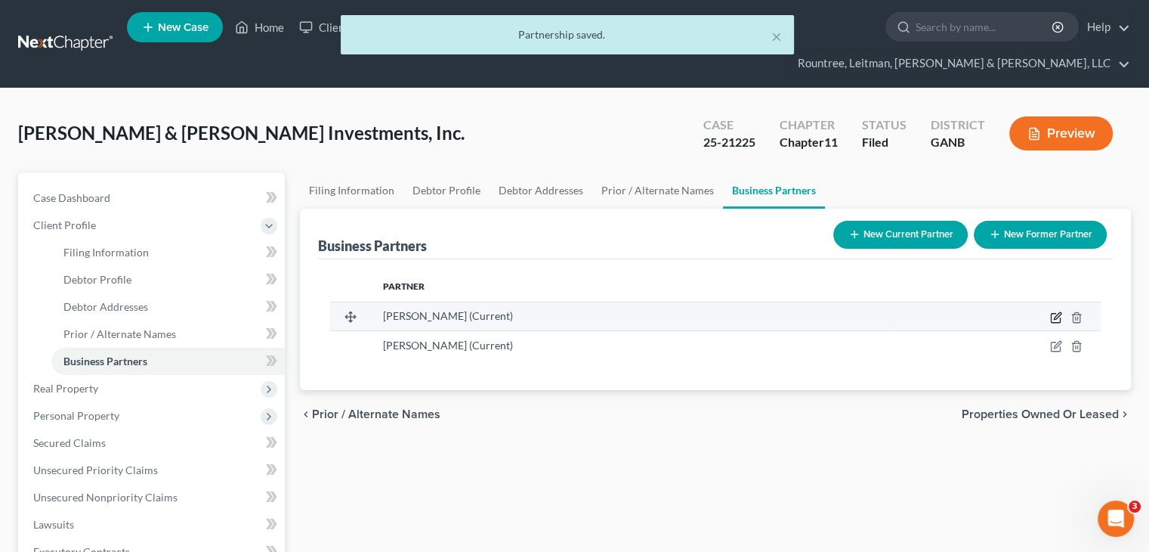
click at [1053, 311] on icon "button" at bounding box center [1056, 317] width 12 height 12
select select "10"
select select "1"
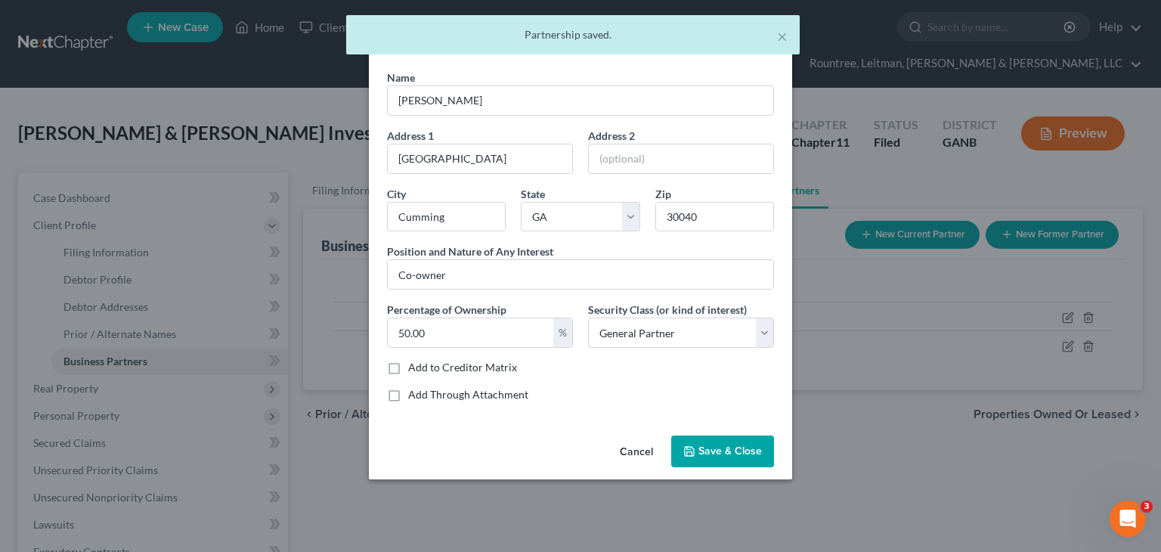
click at [1068, 318] on div "Edit Current Partner × Name Tammy Hart Address 1 3530 Davyne Bend Address 2 Cit…" at bounding box center [580, 276] width 1161 height 552
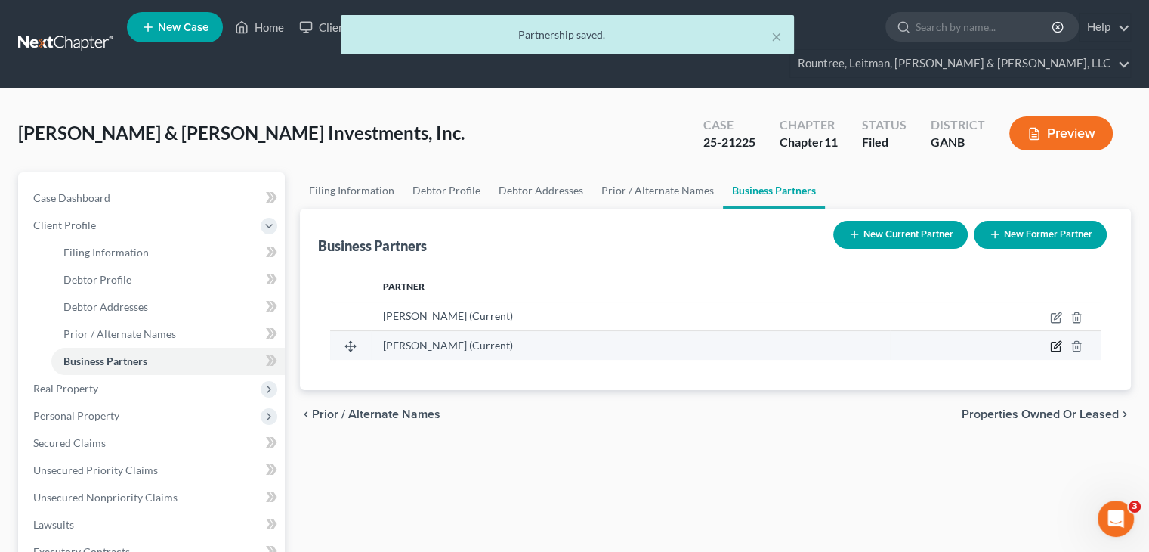
click at [1058, 340] on icon "button" at bounding box center [1056, 346] width 12 height 12
select select "10"
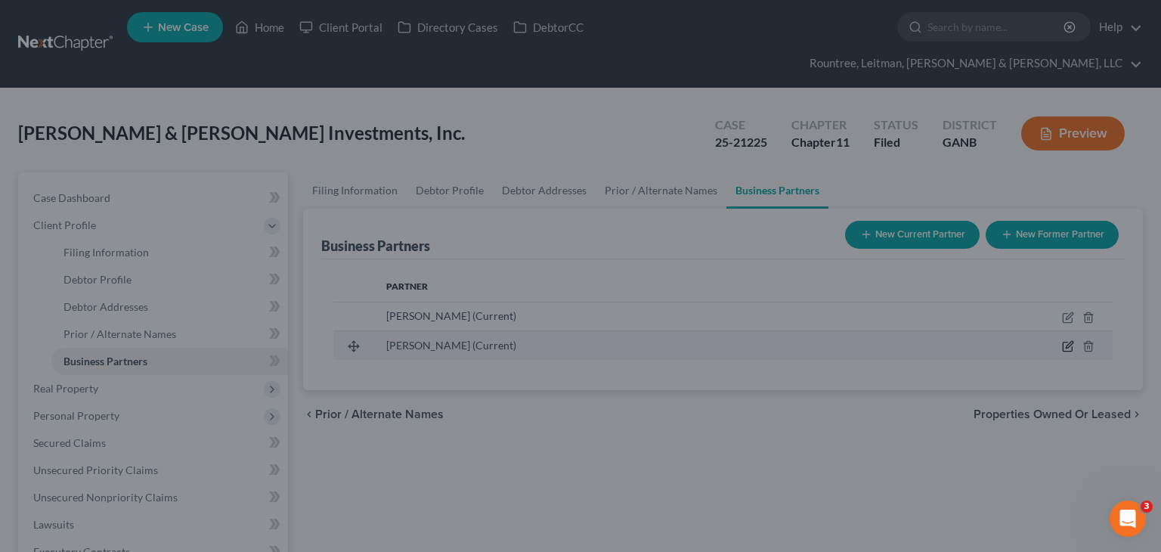
click at [1058, 320] on div "New Current Partner × Name David Hart Address 1 700 Lake Mist Cove Address 2 Ci…" at bounding box center [580, 276] width 1161 height 552
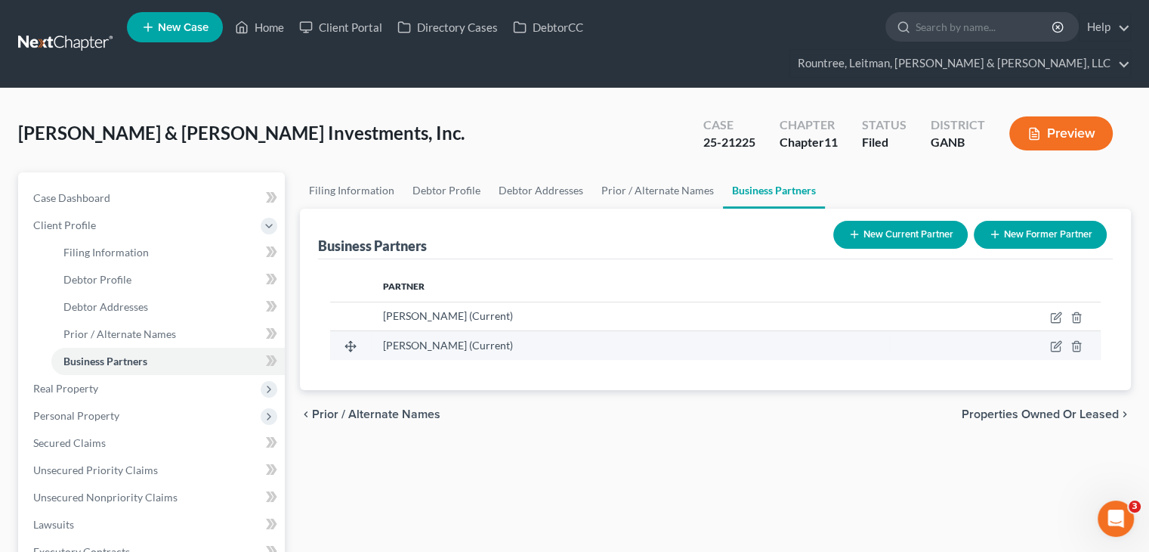
click at [1049, 331] on td at bounding box center [995, 345] width 211 height 29
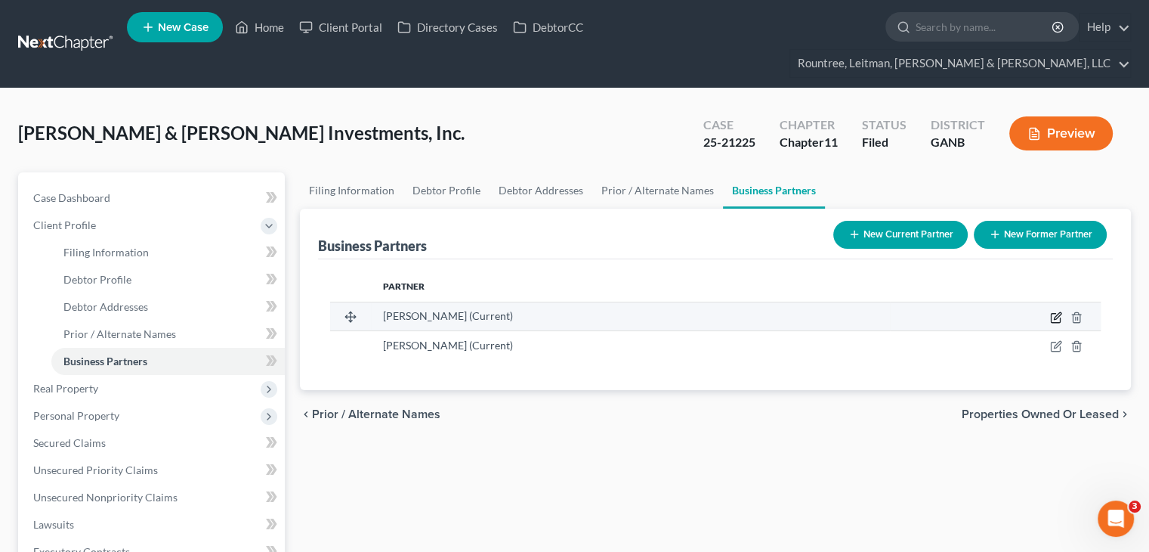
click at [1059, 311] on icon "button" at bounding box center [1056, 317] width 12 height 12
select select "10"
select select "1"
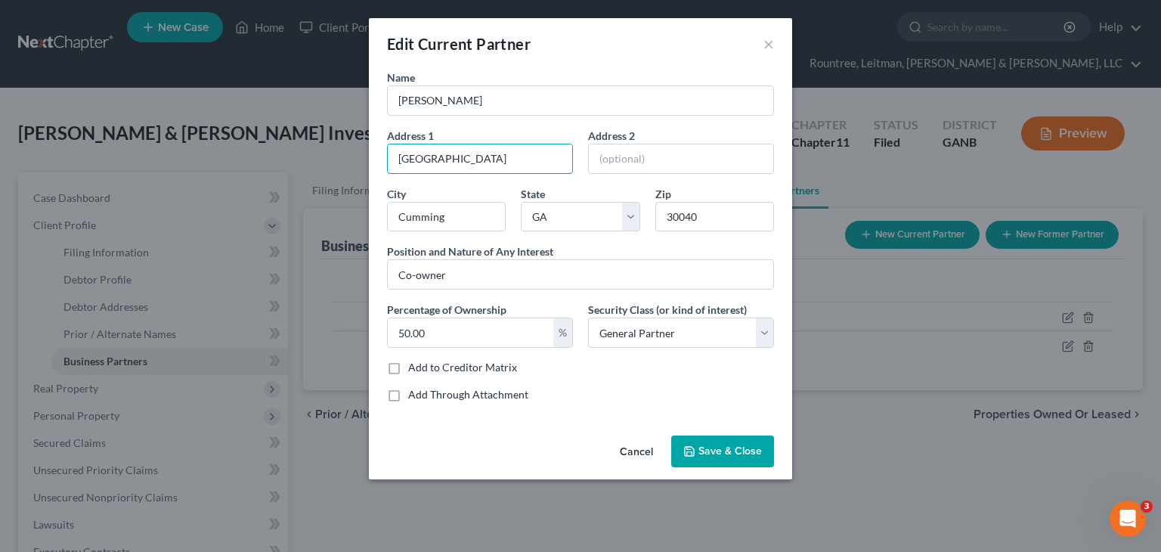
drag, startPoint x: 503, startPoint y: 161, endPoint x: 2, endPoint y: 108, distance: 504.5
click at [2, 108] on div "Edit Current Partner × Name Tammy Hart Address 1 3530 Davyne Bend Address 2 Cit…" at bounding box center [580, 276] width 1161 height 552
click at [721, 439] on button "Save & Close" at bounding box center [722, 451] width 103 height 32
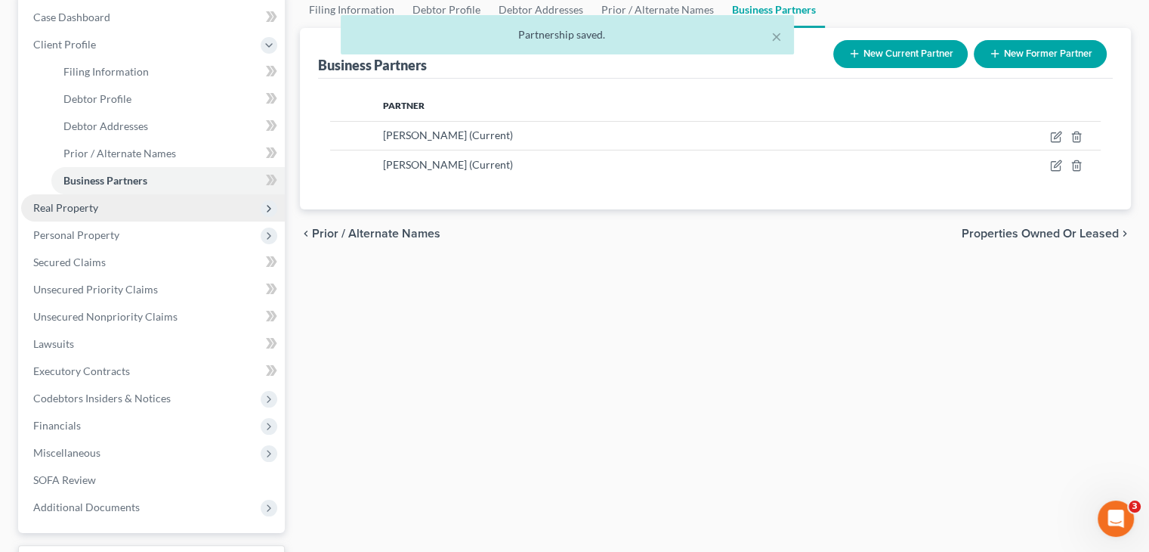
scroll to position [227, 0]
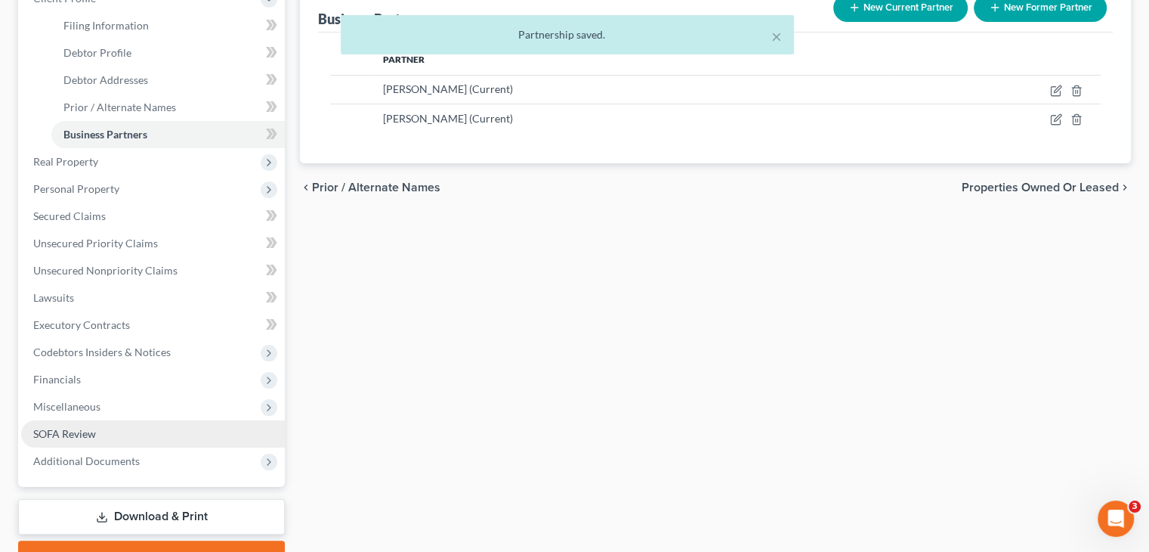
click at [82, 427] on span "SOFA Review" at bounding box center [64, 433] width 63 height 13
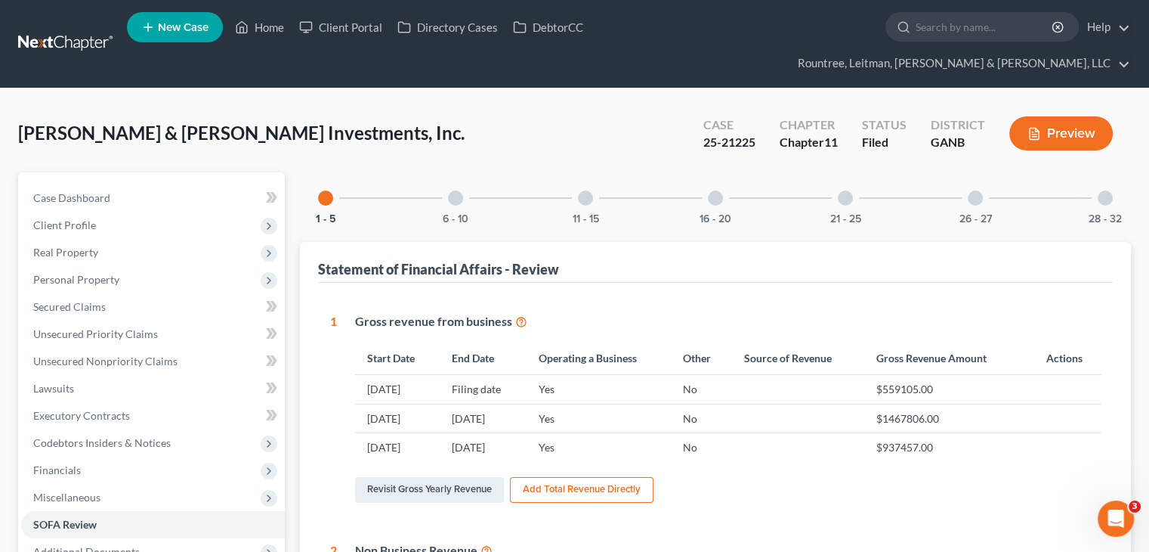
click at [972, 190] on div at bounding box center [975, 197] width 15 height 15
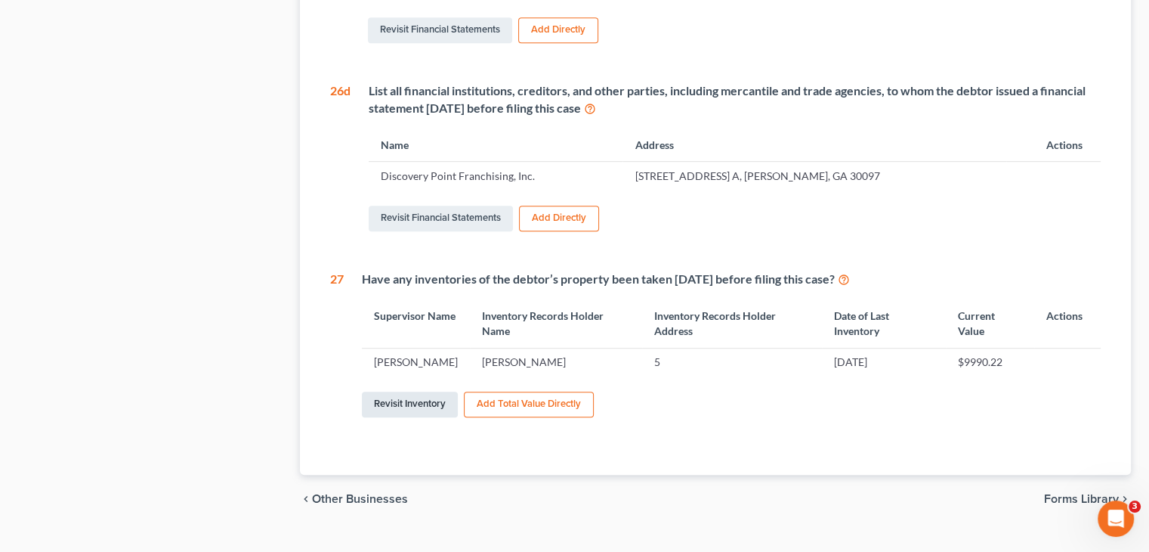
click at [398, 391] on link "Revisit Inventory" at bounding box center [410, 404] width 96 height 26
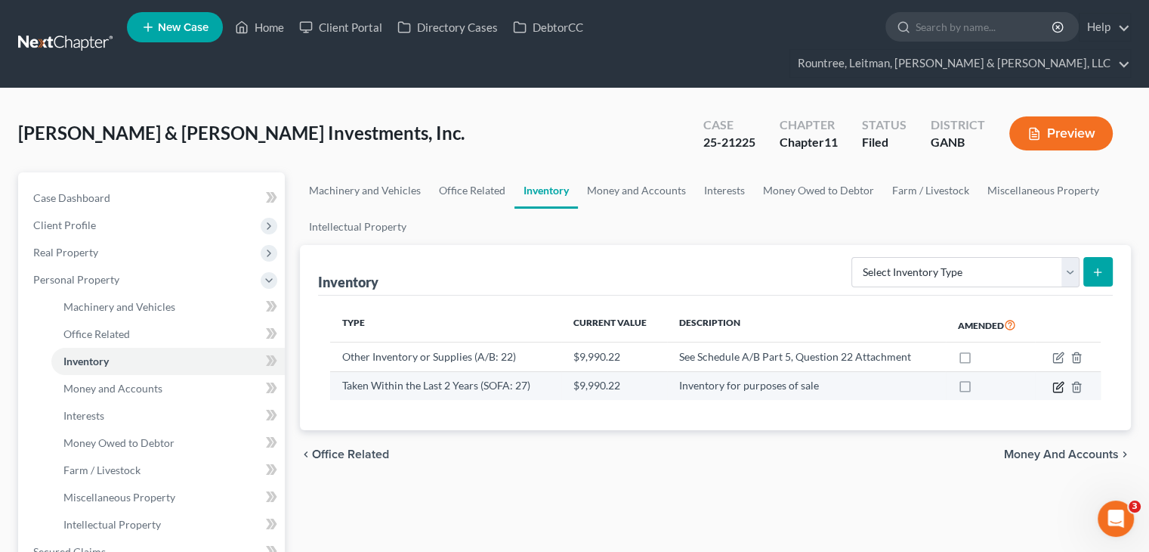
click at [1059, 382] on icon "button" at bounding box center [1059, 385] width 7 height 7
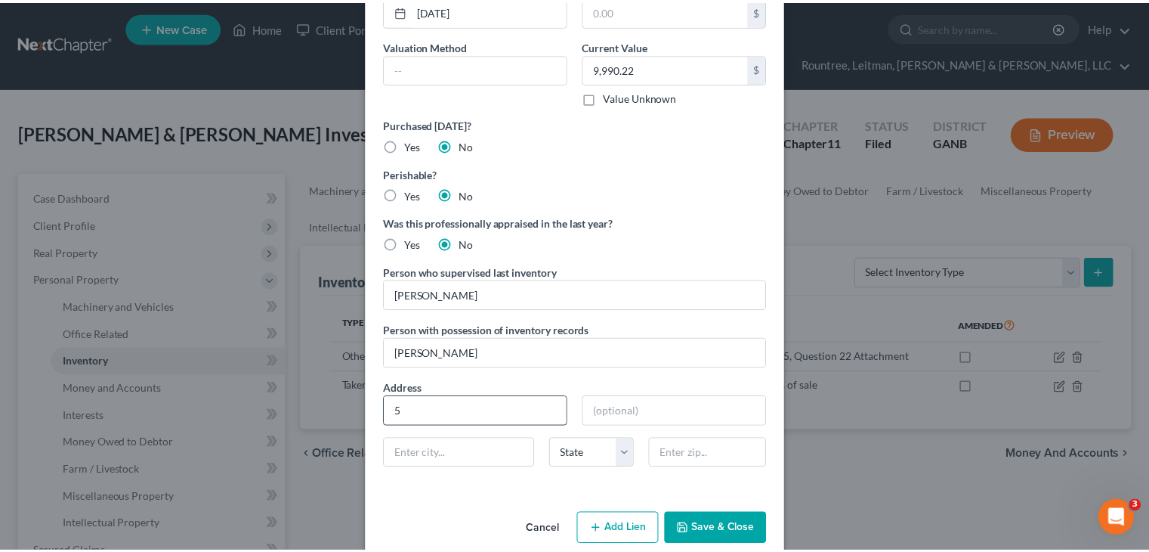
scroll to position [151, 0]
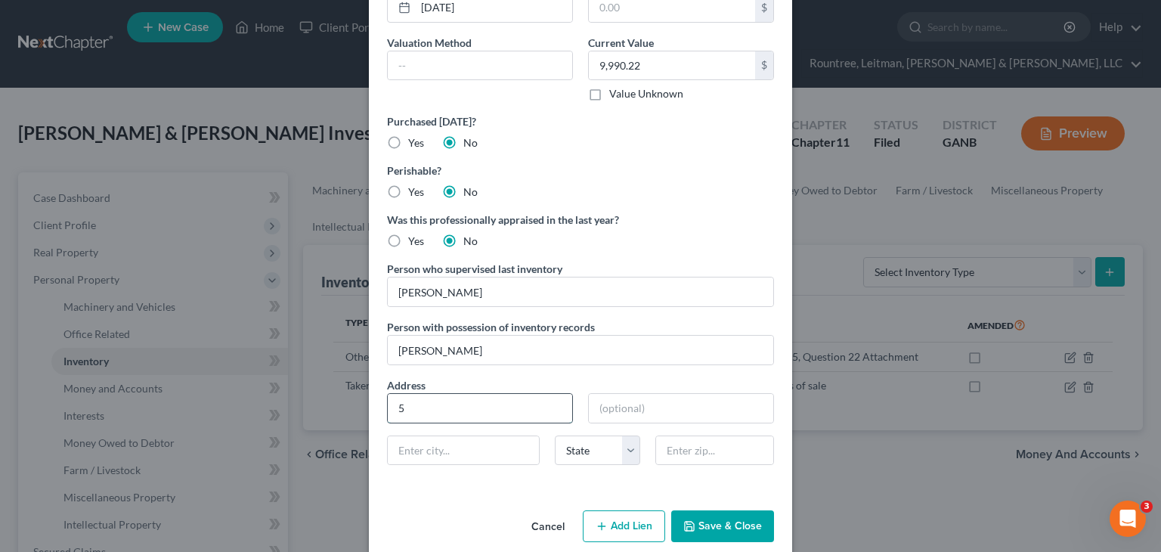
click at [440, 406] on input "5" at bounding box center [480, 408] width 184 height 29
drag, startPoint x: 489, startPoint y: 406, endPoint x: 92, endPoint y: 384, distance: 397.3
click at [92, 384] on div "Edit Inventory × Description Inventory for purposes of sale Date of Last Invent…" at bounding box center [580, 276] width 1161 height 552
paste input "0 Davyne Bend"
type input "3530 Davyne Bend"
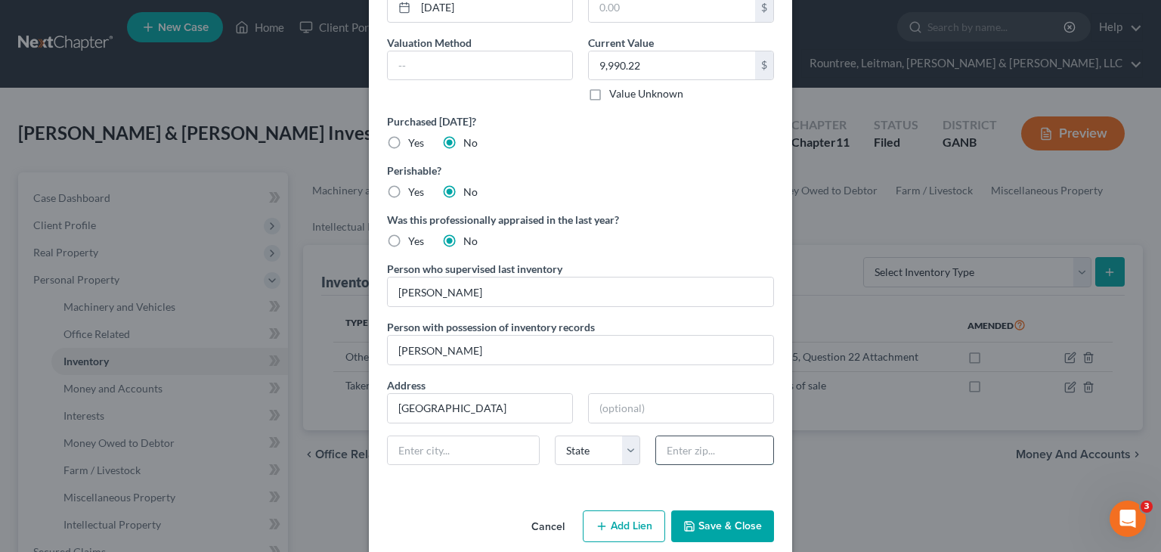
click at [677, 445] on input "text" at bounding box center [714, 450] width 117 height 29
type input "30040"
click at [447, 481] on div "Description Inventory for purposes of sale Date of Last Inventory 06/15/2025 Ne…" at bounding box center [580, 211] width 423 height 586
click at [465, 459] on input "text" at bounding box center [463, 450] width 151 height 29
type input "Cumming"
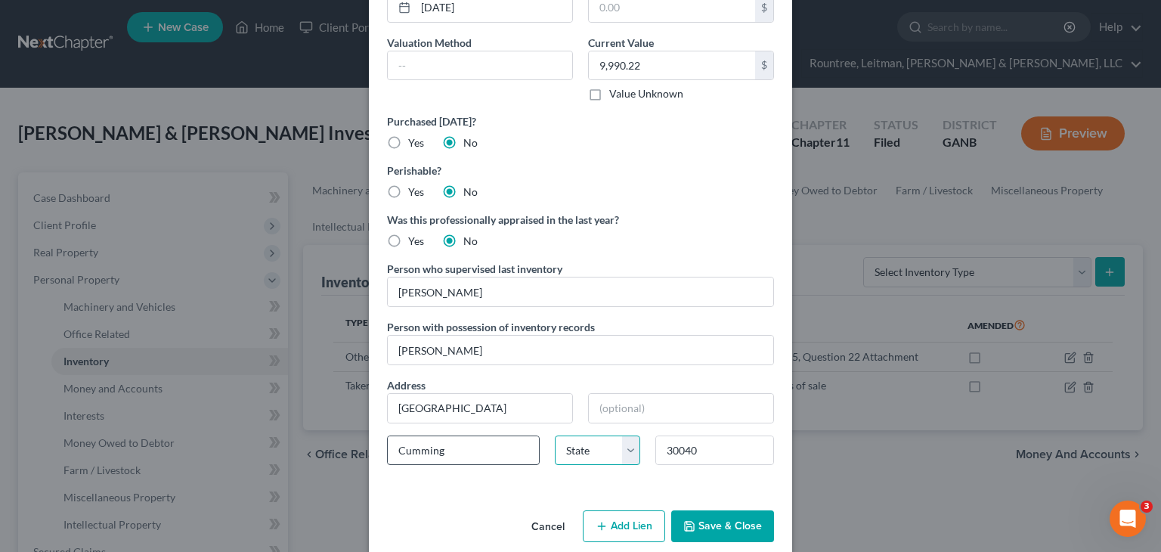
select select "10"
click at [710, 524] on button "Save & Close" at bounding box center [722, 526] width 103 height 32
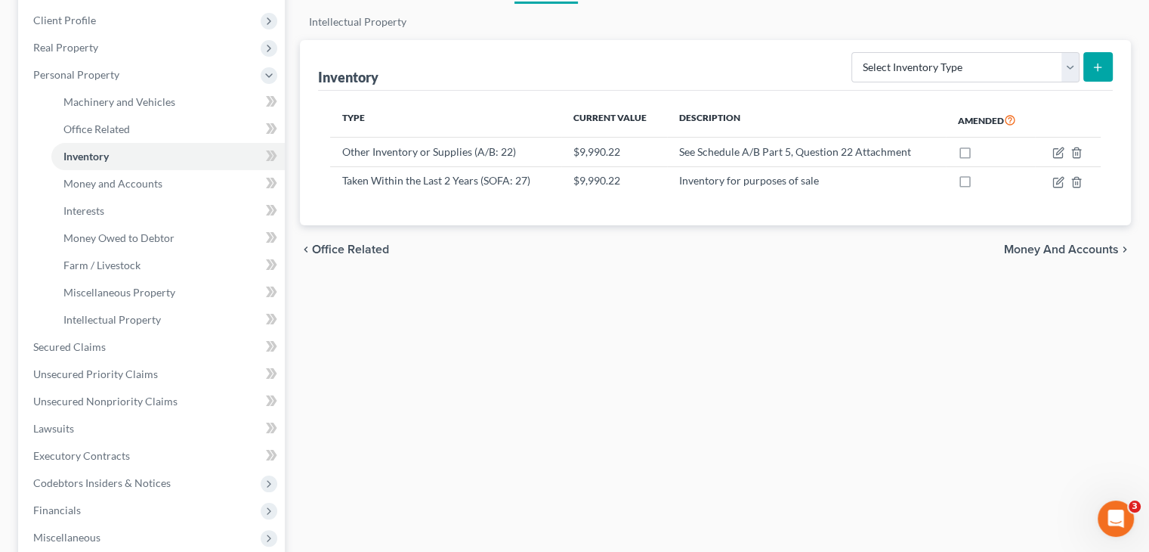
scroll to position [302, 0]
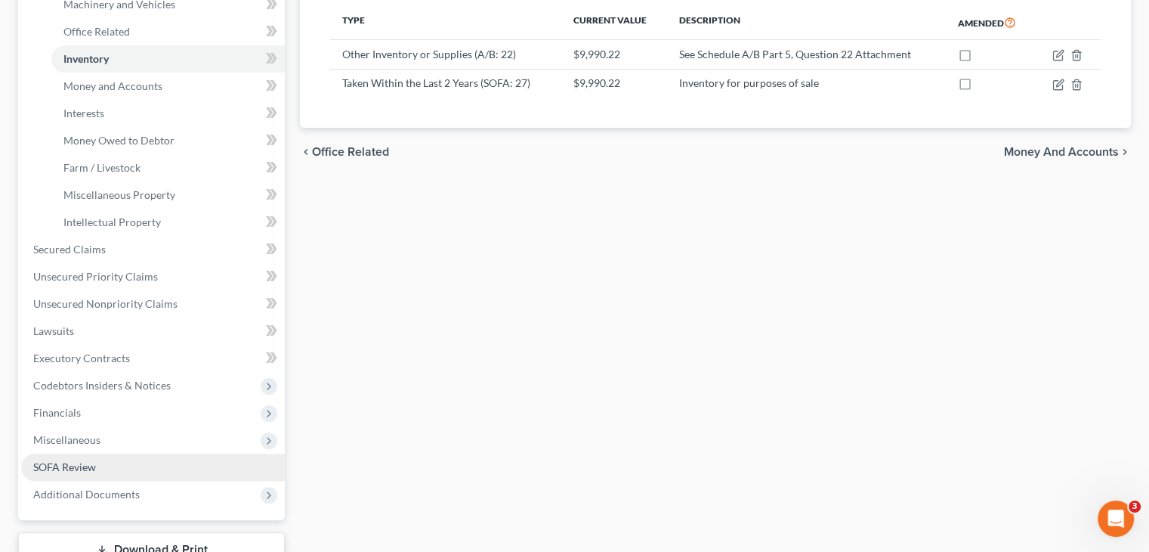
click at [91, 460] on span "SOFA Review" at bounding box center [64, 466] width 63 height 13
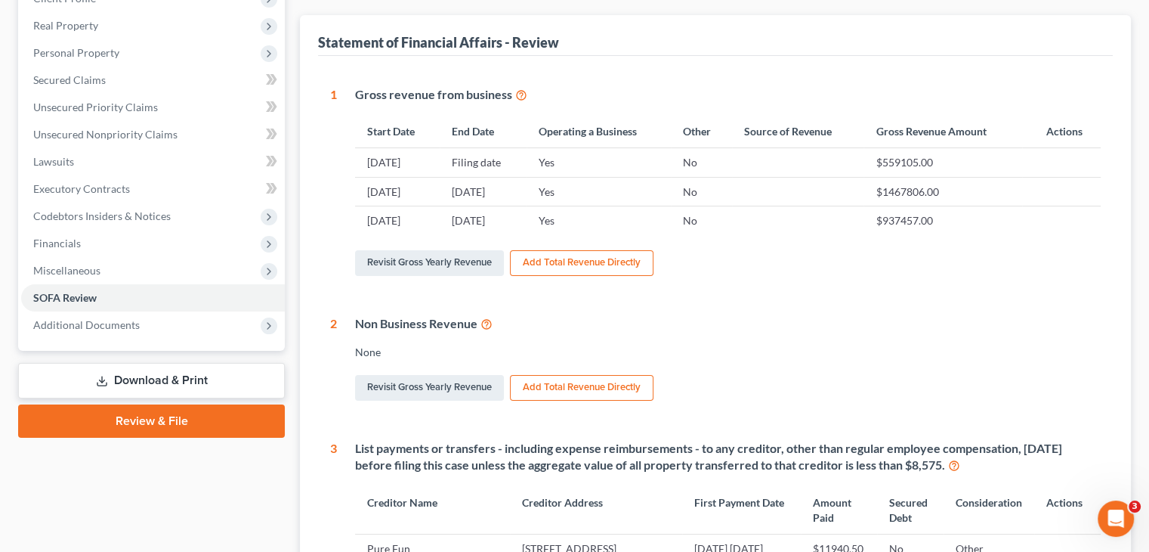
scroll to position [453, 0]
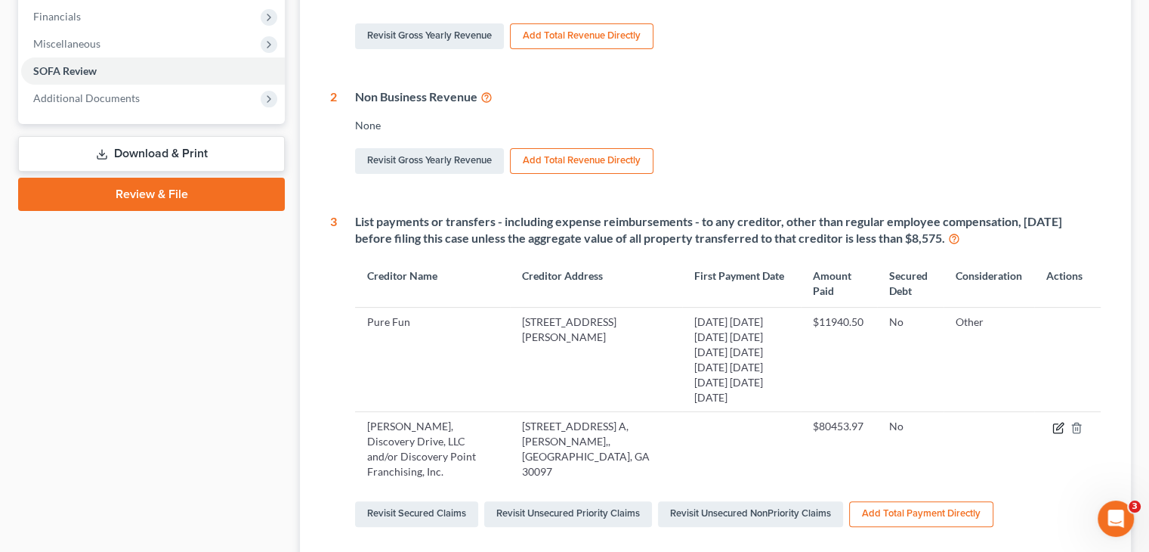
click at [1058, 422] on icon "button" at bounding box center [1059, 425] width 7 height 7
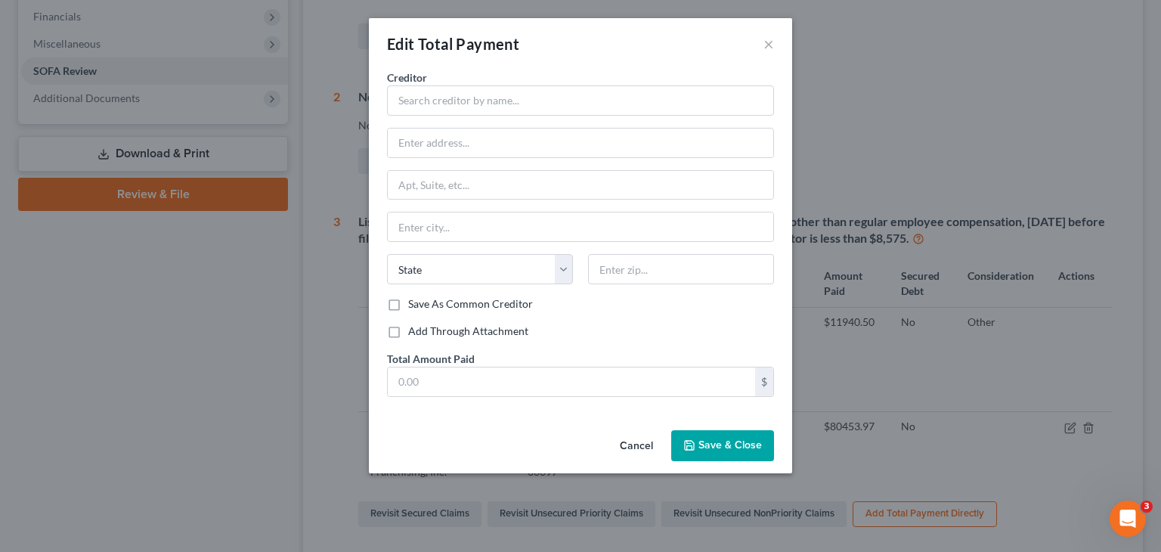
click at [638, 439] on button "Cancel" at bounding box center [635, 446] width 57 height 30
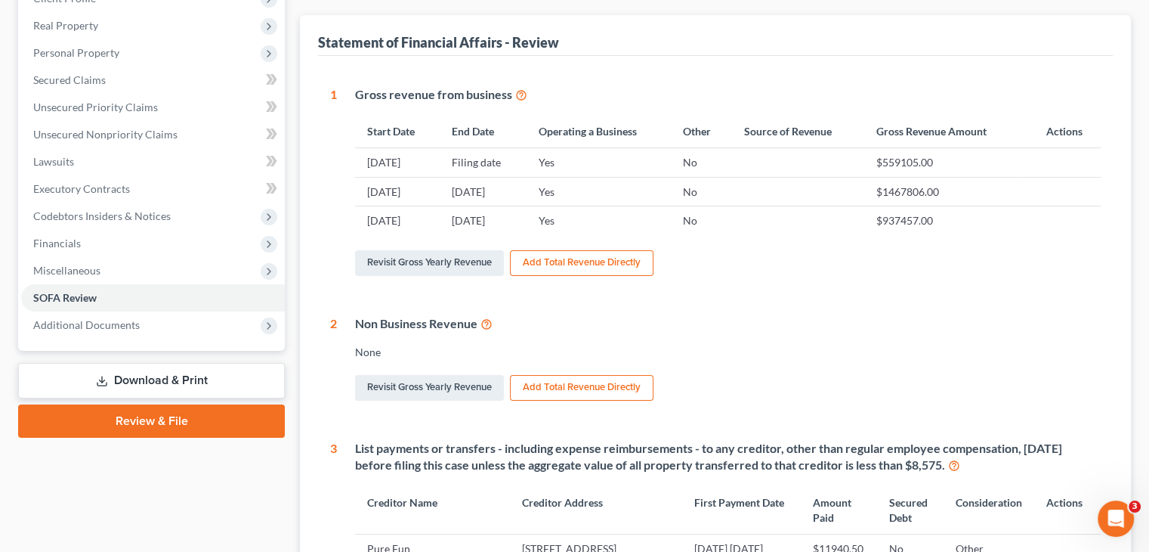
click at [154, 363] on link "Download & Print" at bounding box center [151, 381] width 267 height 36
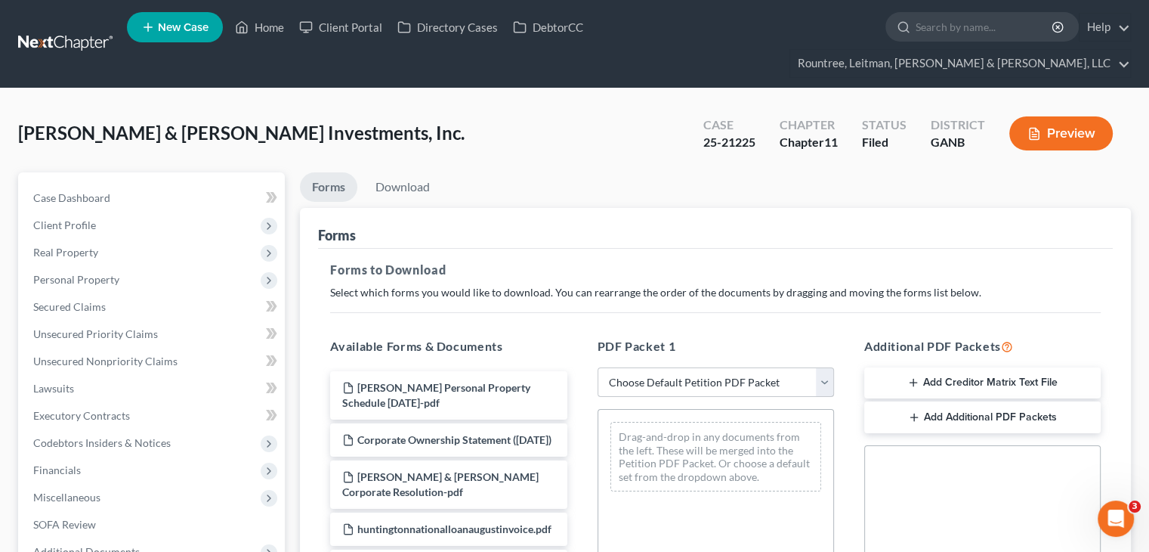
scroll to position [227, 0]
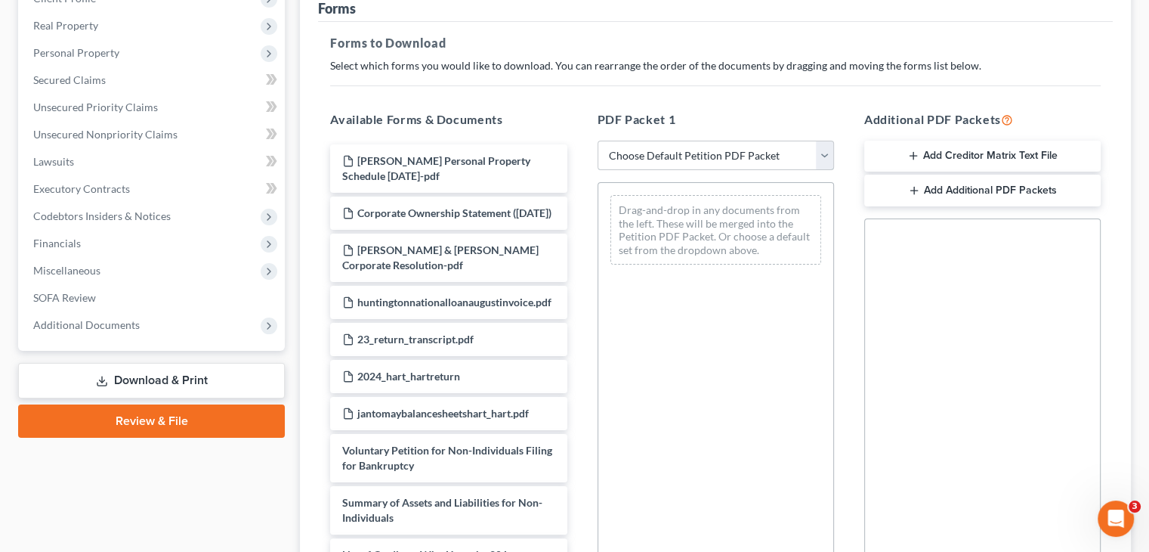
click at [825, 141] on select "Choose Default Petition PDF Packet Complete Bankruptcy Petition (all forms and …" at bounding box center [716, 156] width 236 height 30
click at [556, 65] on div "Forms to Download Select which forms you would like to download. You can rearra…" at bounding box center [715, 325] width 795 height 607
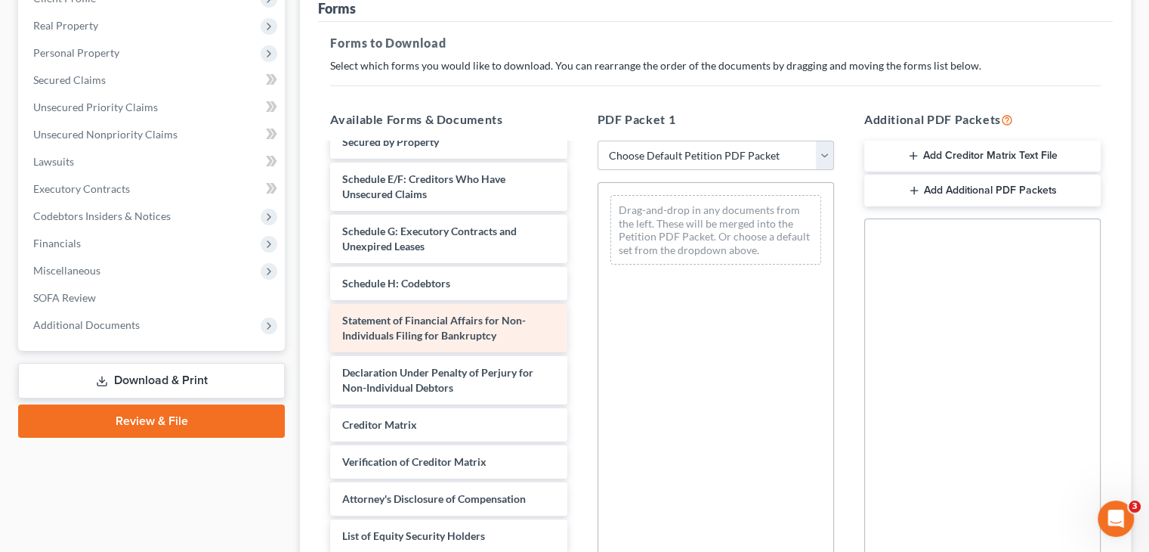
scroll to position [494, 0]
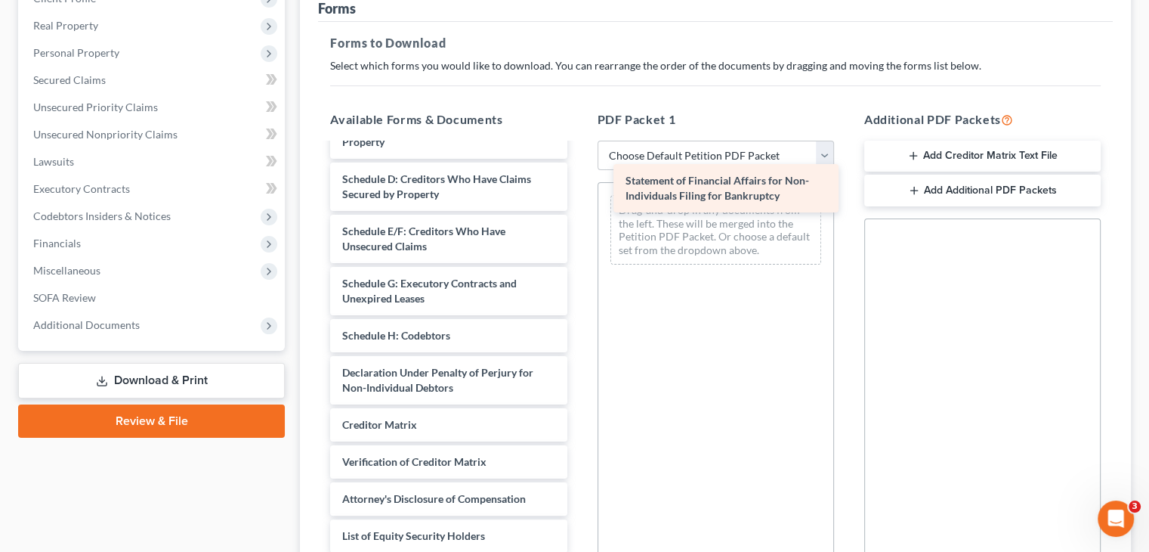
drag, startPoint x: 447, startPoint y: 300, endPoint x: 731, endPoint y: 189, distance: 304.3
click at [579, 189] on div "Statement of Financial Affairs for Non-Individuals Filing for Bankruptcy Hart P…" at bounding box center [448, 109] width 261 height 888
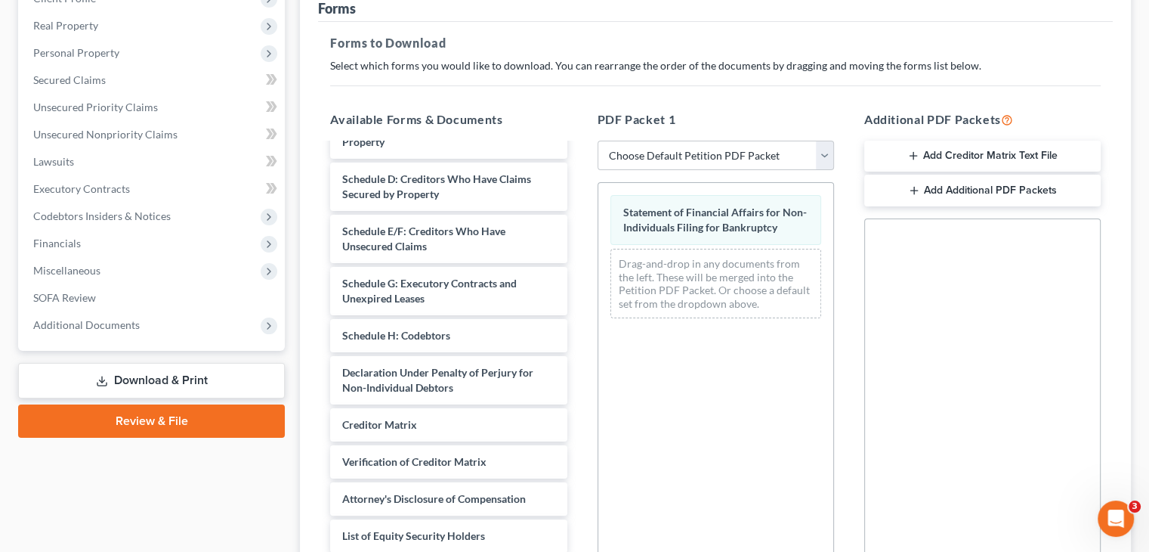
scroll to position [381, 0]
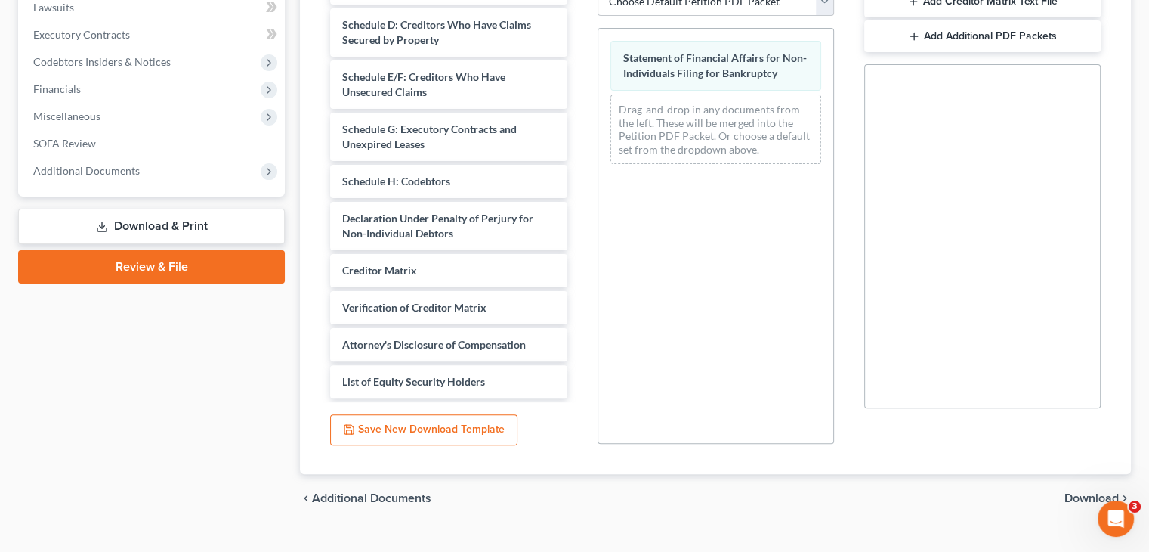
click at [1083, 492] on span "Download" at bounding box center [1092, 498] width 54 height 12
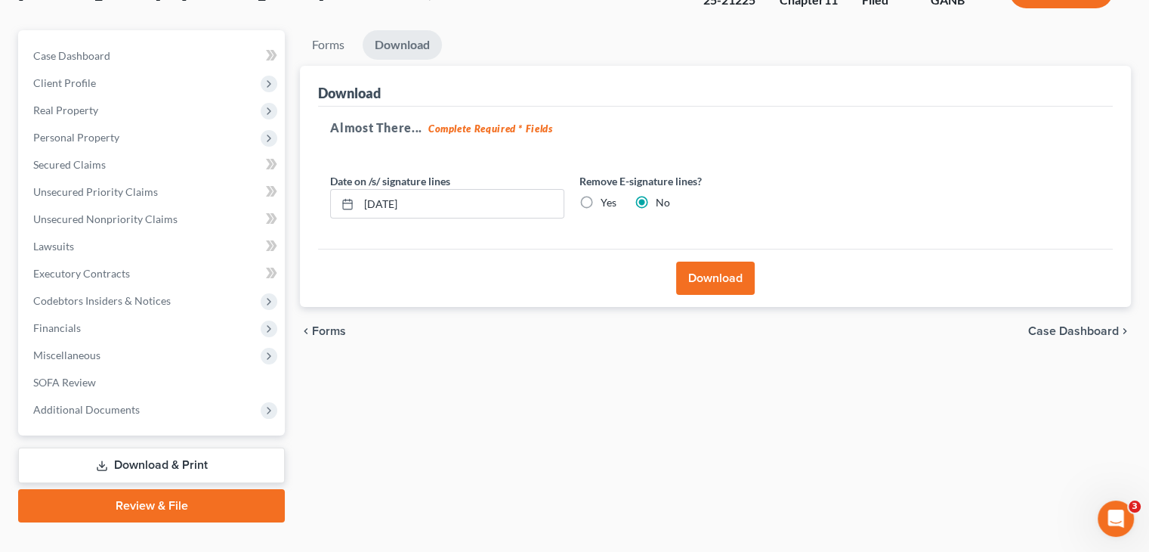
click at [713, 261] on button "Download" at bounding box center [715, 277] width 79 height 33
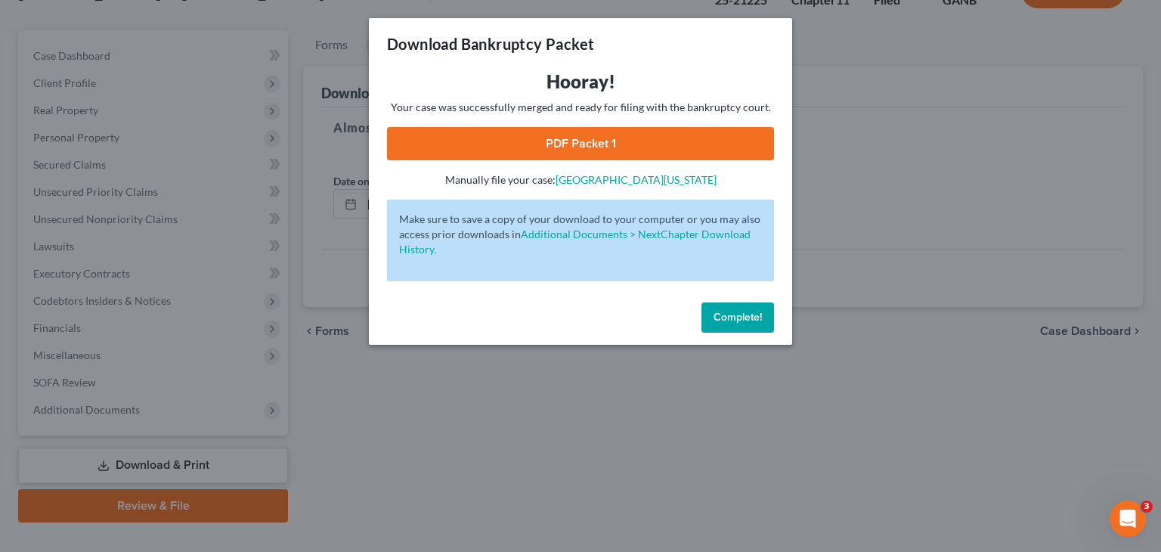
click at [556, 134] on link "PDF Packet 1" at bounding box center [580, 143] width 387 height 33
drag, startPoint x: 737, startPoint y: 311, endPoint x: 538, endPoint y: 203, distance: 226.8
click at [737, 311] on span "Complete!" at bounding box center [737, 317] width 48 height 13
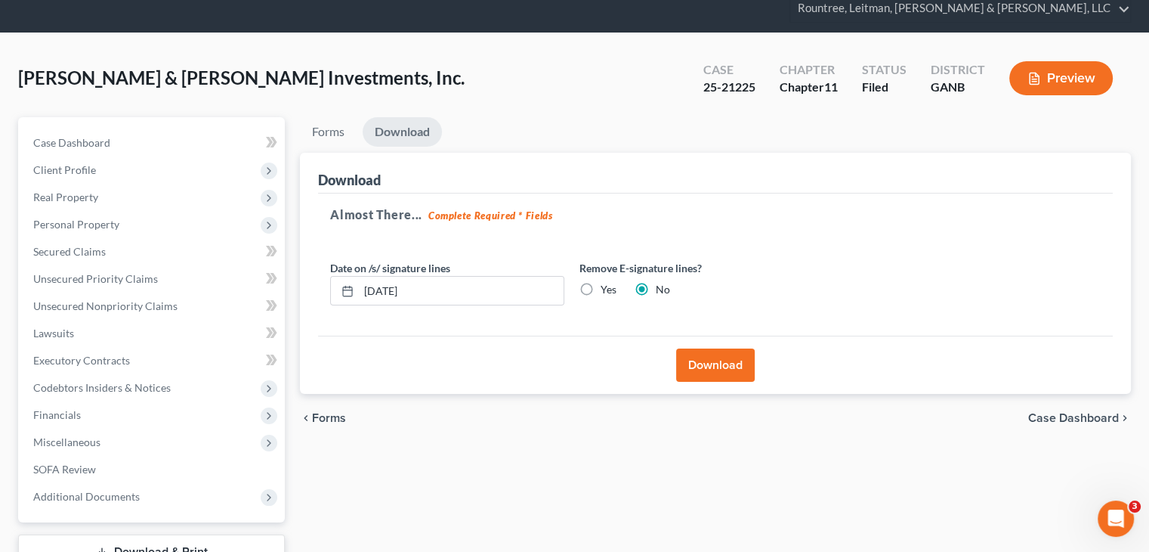
scroll to position [0, 0]
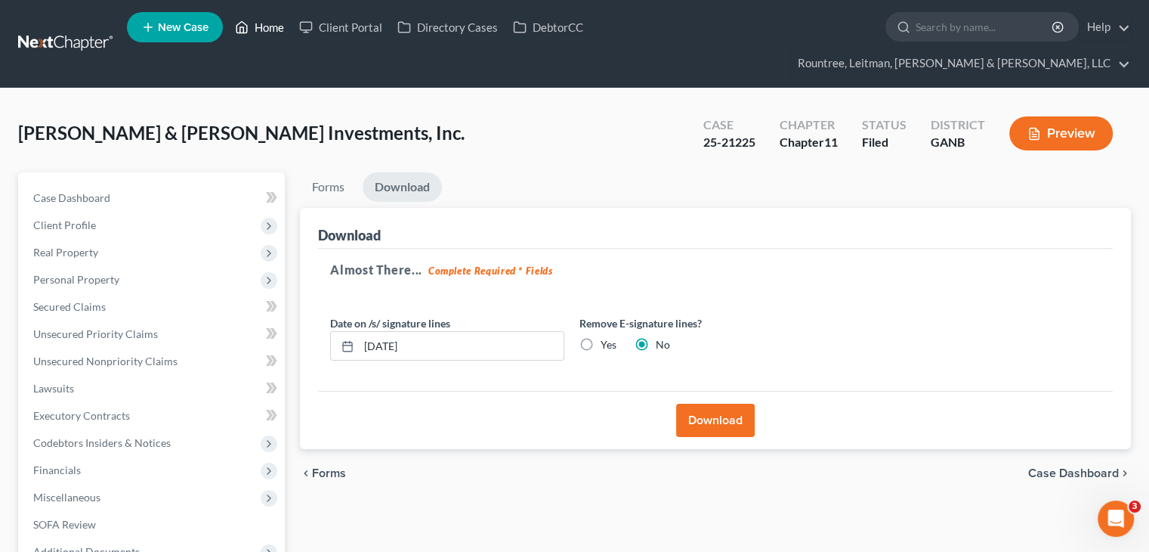
click at [263, 27] on link "Home" at bounding box center [259, 27] width 64 height 27
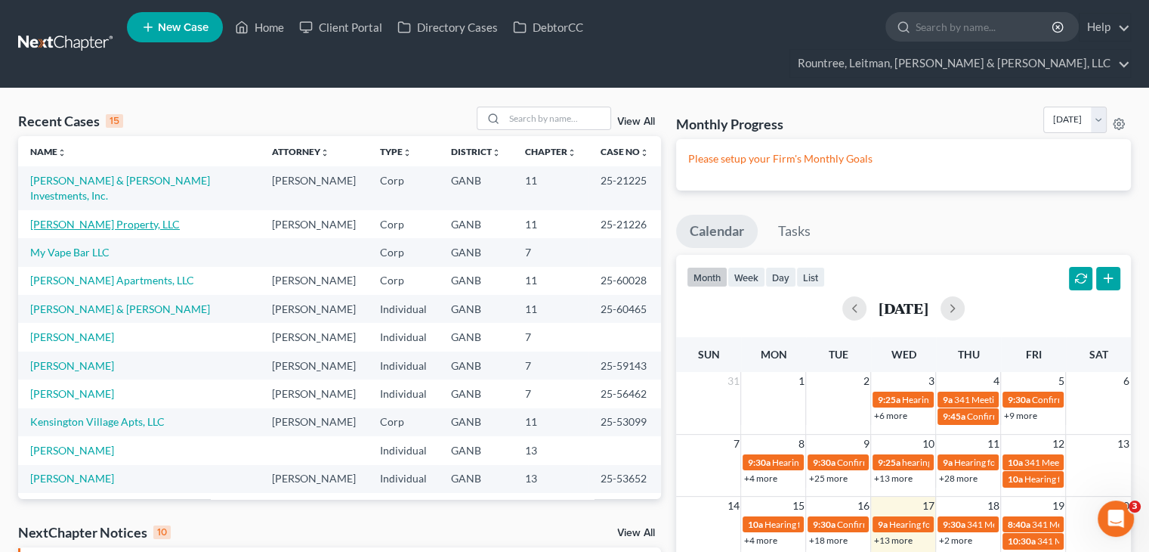
click at [86, 218] on link "Rylie Davis Property, LLC" at bounding box center [105, 224] width 150 height 13
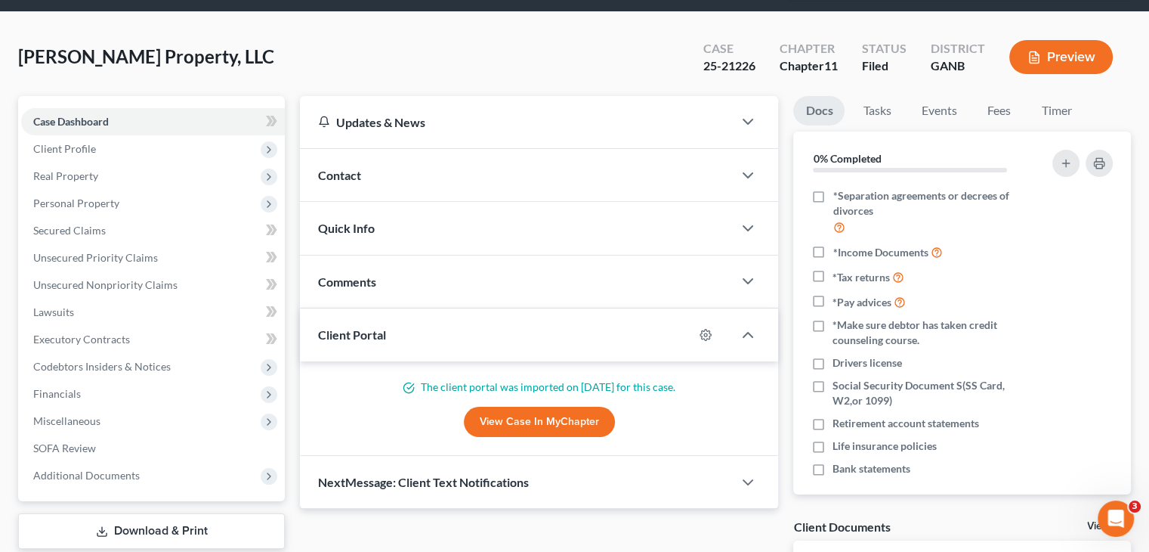
scroll to position [151, 0]
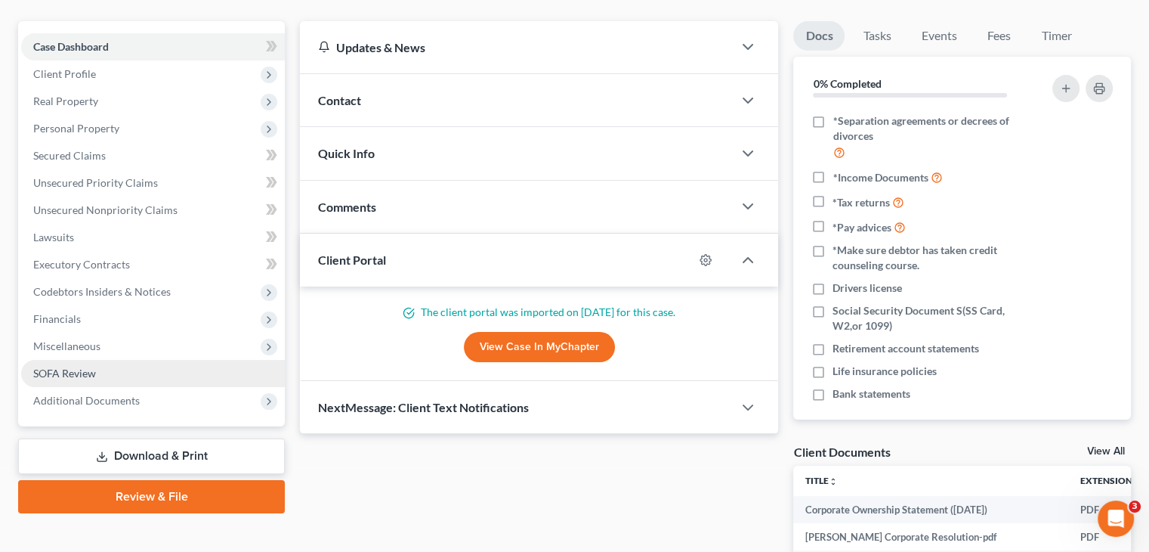
click at [79, 366] on span "SOFA Review" at bounding box center [64, 372] width 63 height 13
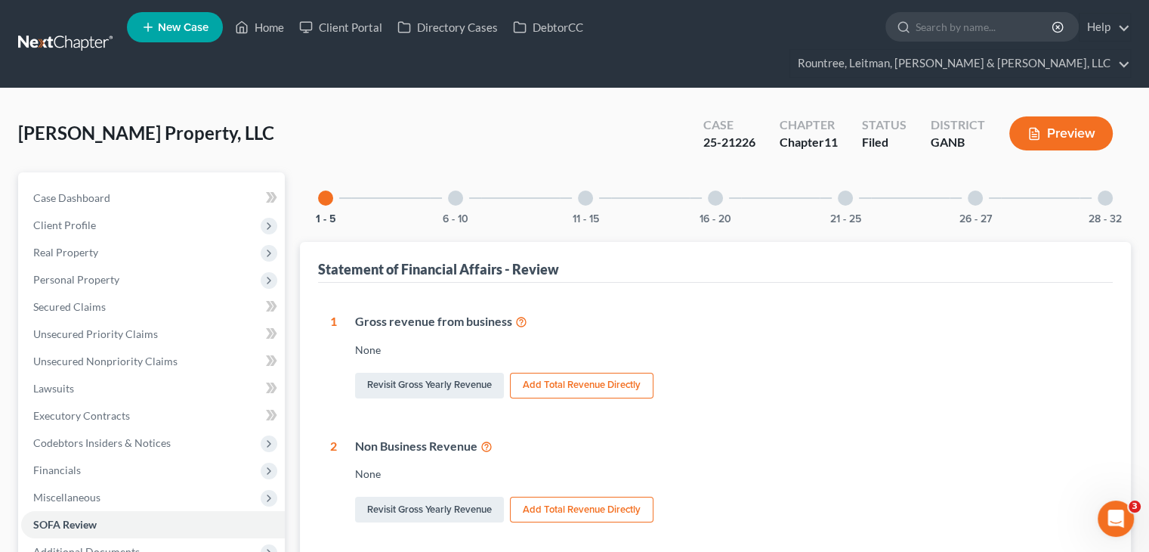
click at [453, 190] on div at bounding box center [455, 197] width 15 height 15
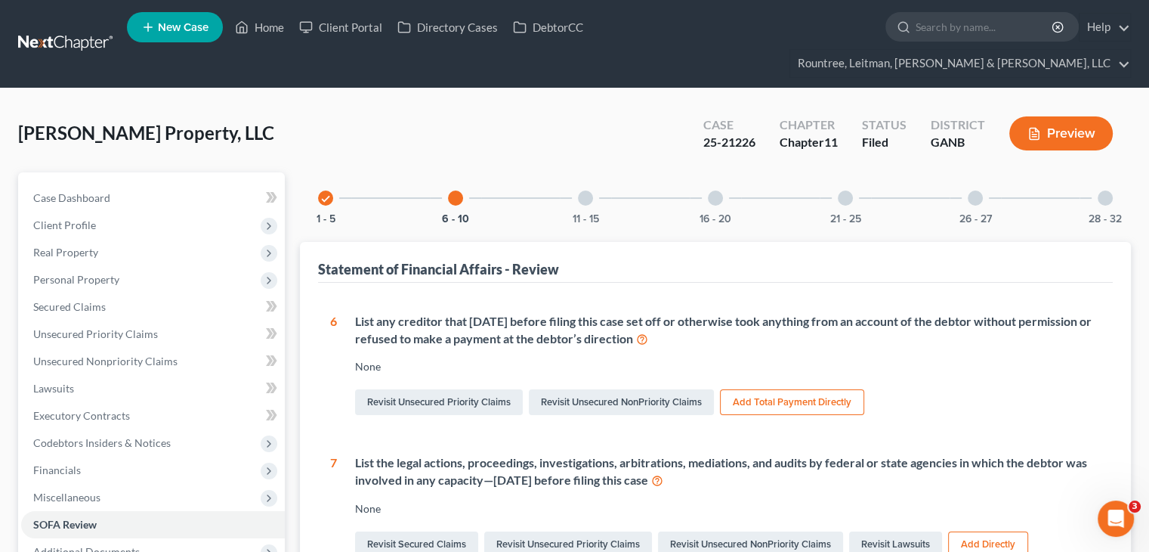
click at [588, 190] on div at bounding box center [585, 197] width 15 height 15
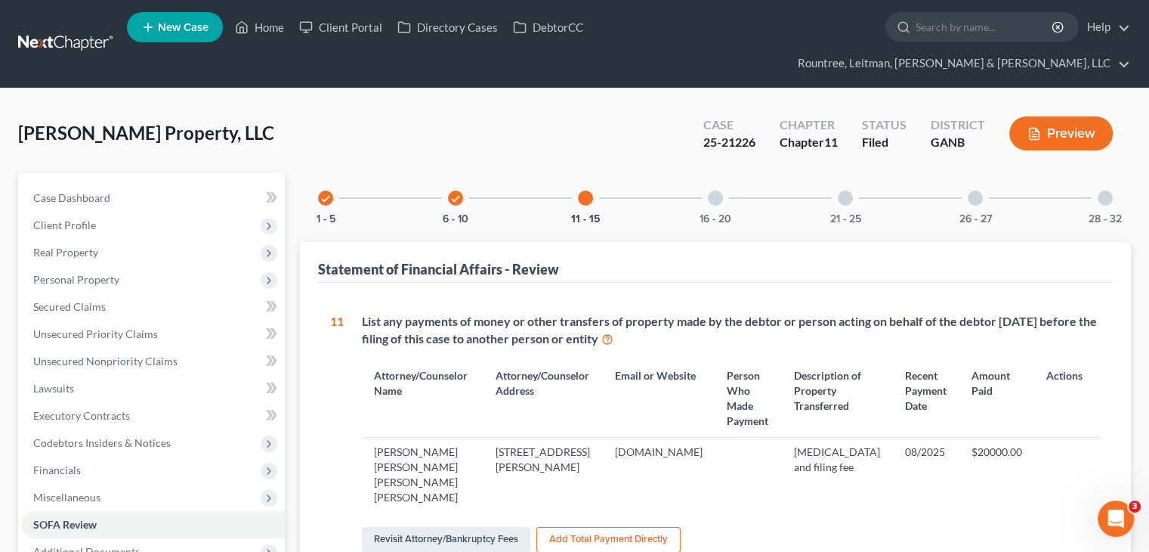
click at [720, 190] on div at bounding box center [715, 197] width 15 height 15
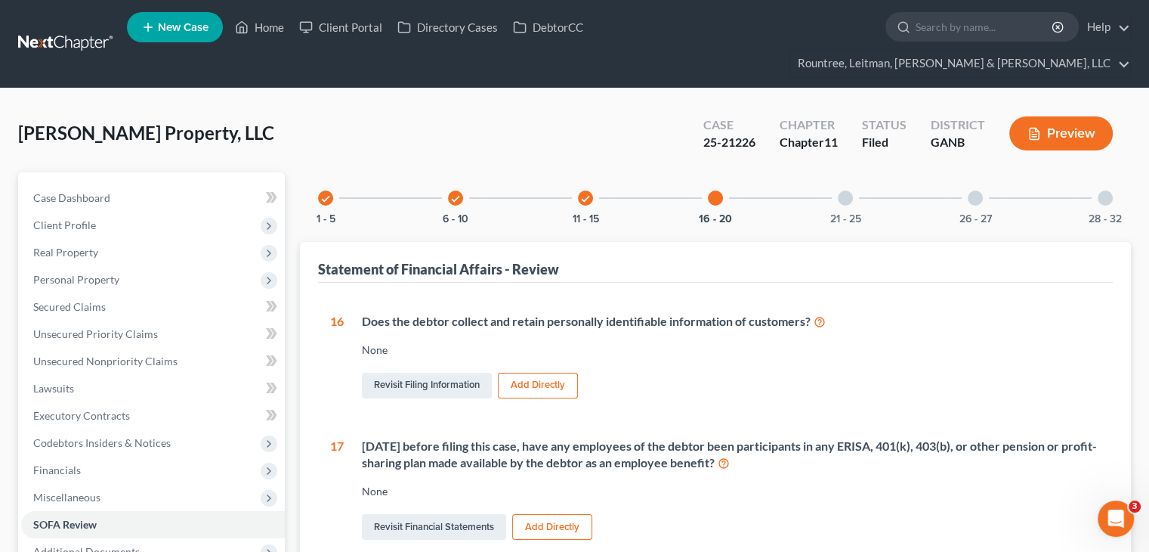
click at [848, 190] on div at bounding box center [845, 197] width 15 height 15
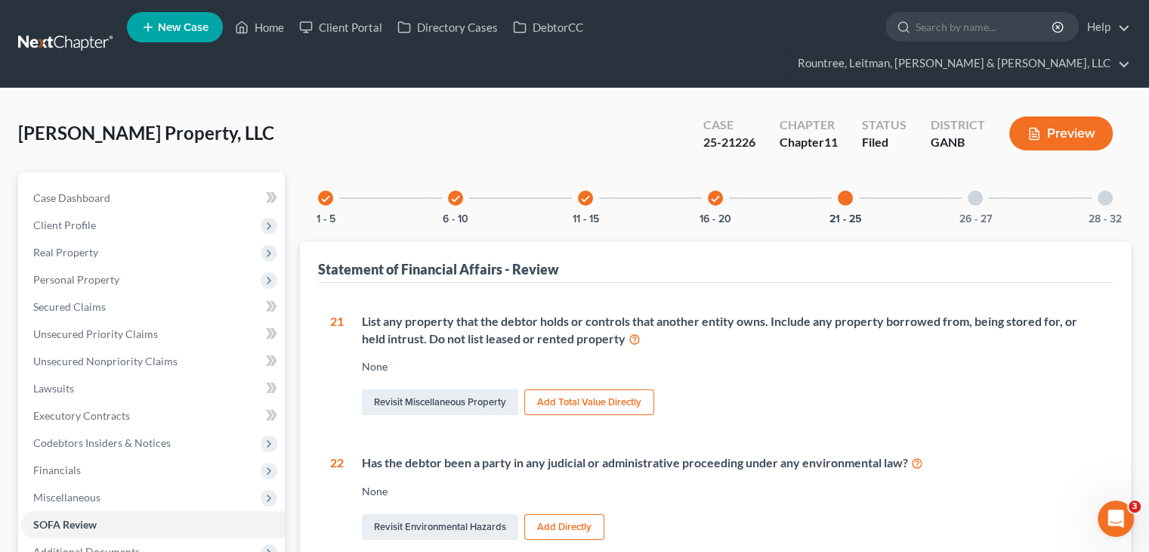
click at [975, 190] on div at bounding box center [975, 197] width 15 height 15
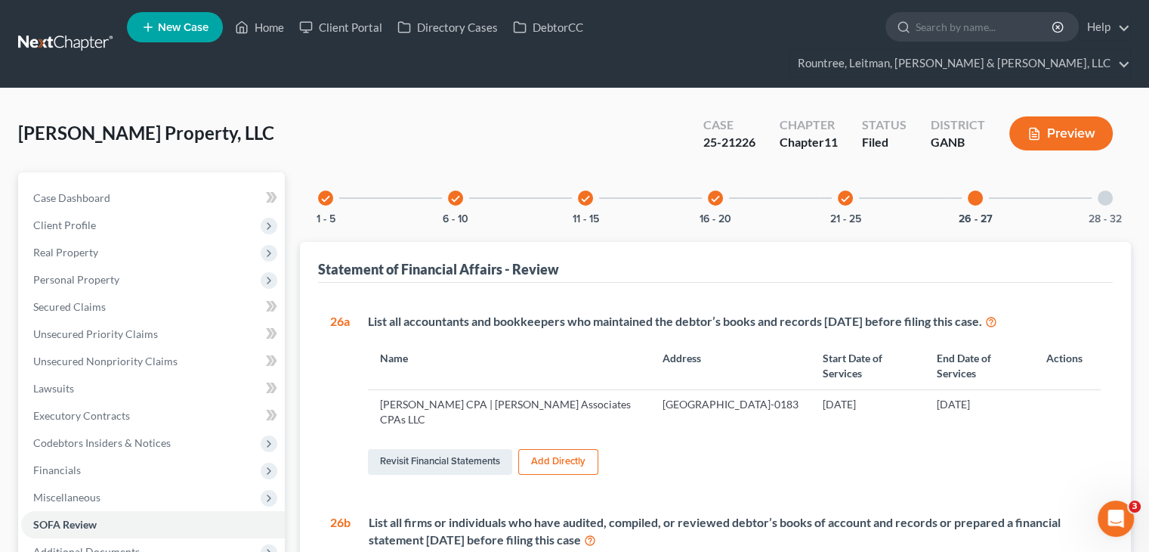
click at [1101, 190] on div at bounding box center [1105, 197] width 15 height 15
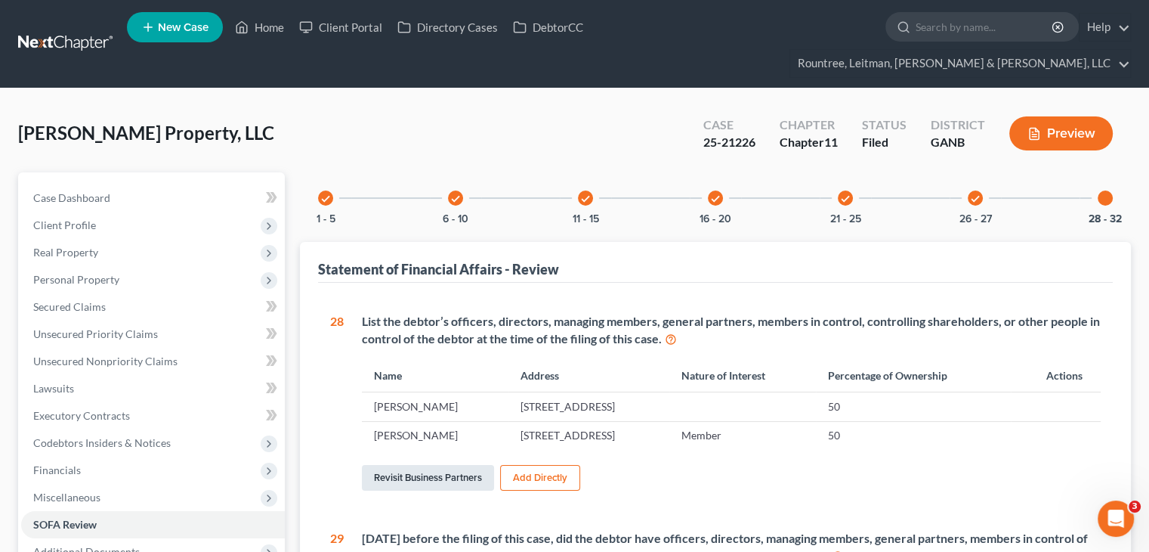
click at [435, 465] on link "Revisit Business Partners" at bounding box center [428, 478] width 132 height 26
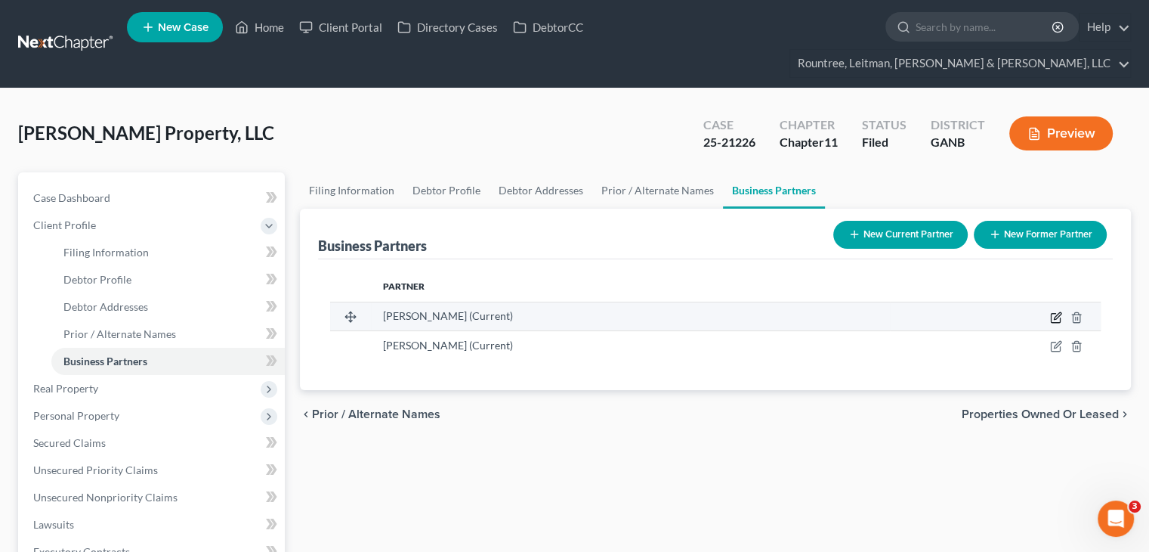
click at [1055, 311] on icon "button" at bounding box center [1056, 317] width 12 height 12
select select "10"
select select "0"
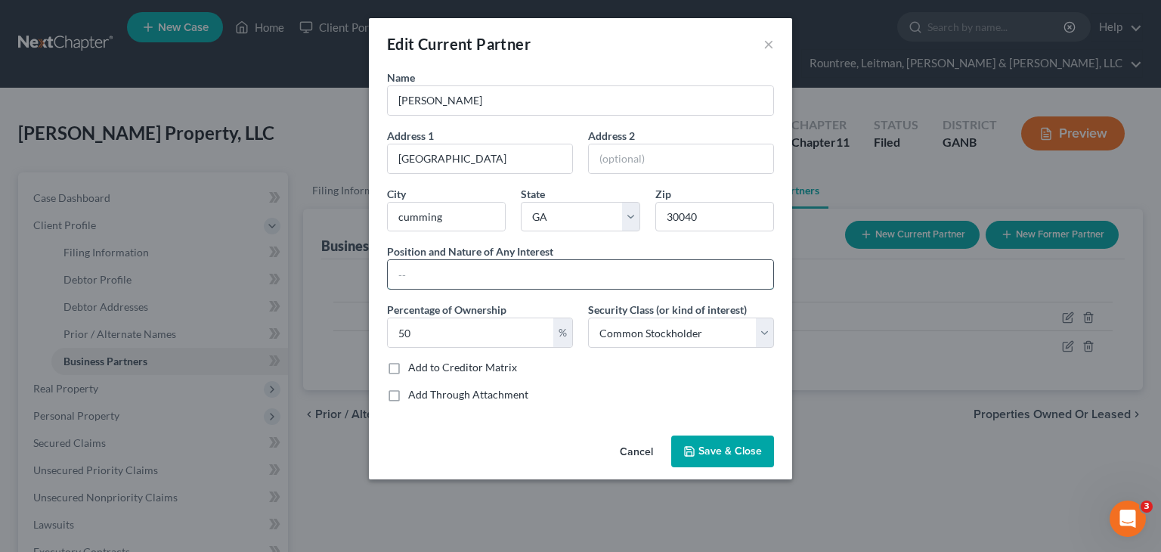
click at [405, 270] on input "text" at bounding box center [580, 274] width 385 height 29
type input "Member"
click at [707, 445] on span "Save & Close" at bounding box center [729, 450] width 63 height 13
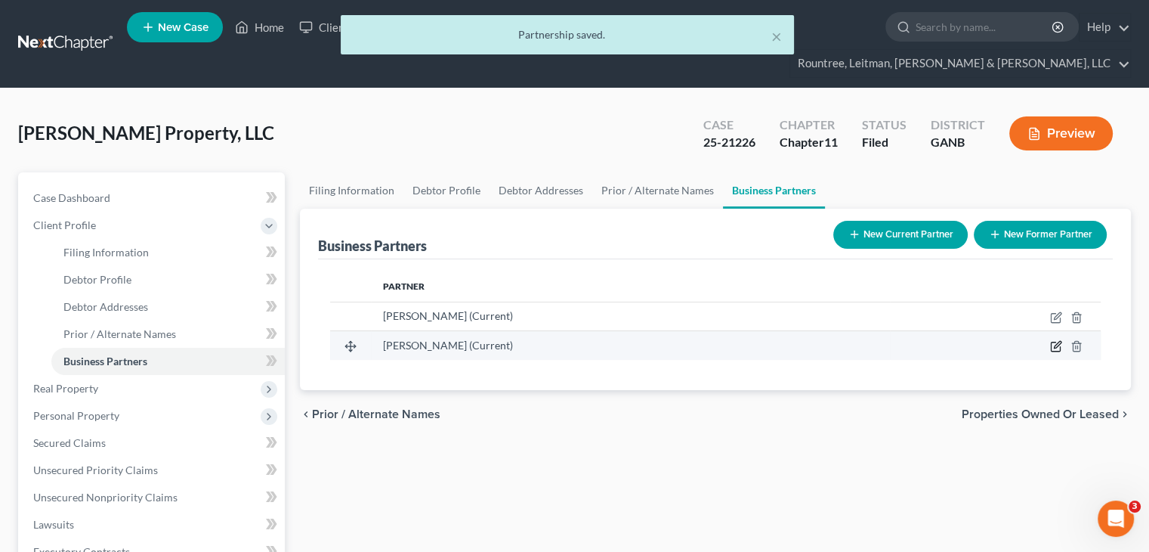
click at [1059, 342] on icon "button" at bounding box center [1057, 345] width 7 height 7
select select "10"
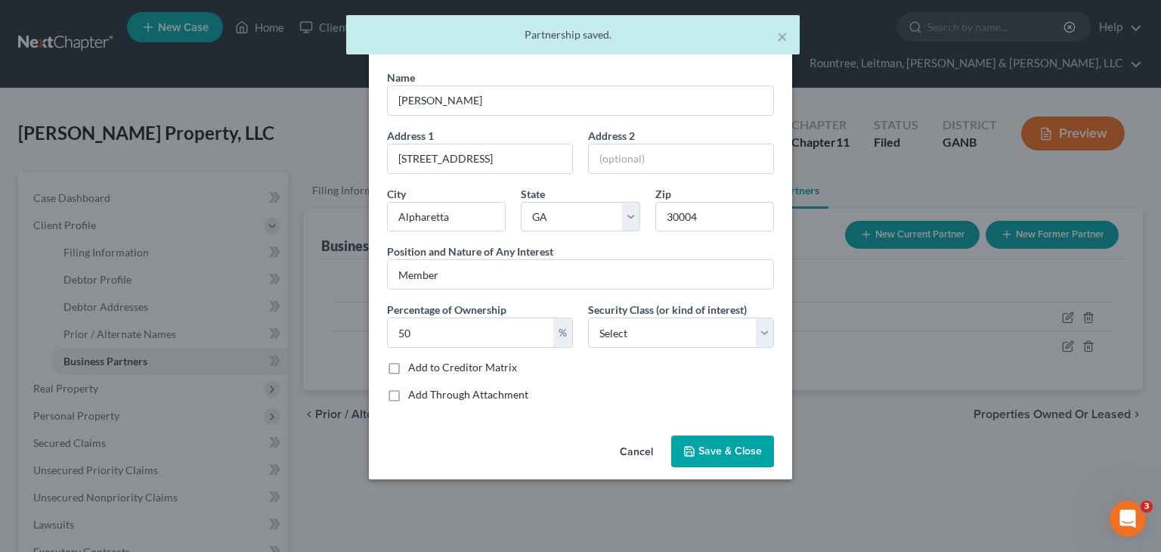
click at [706, 446] on span "Save & Close" at bounding box center [729, 450] width 63 height 13
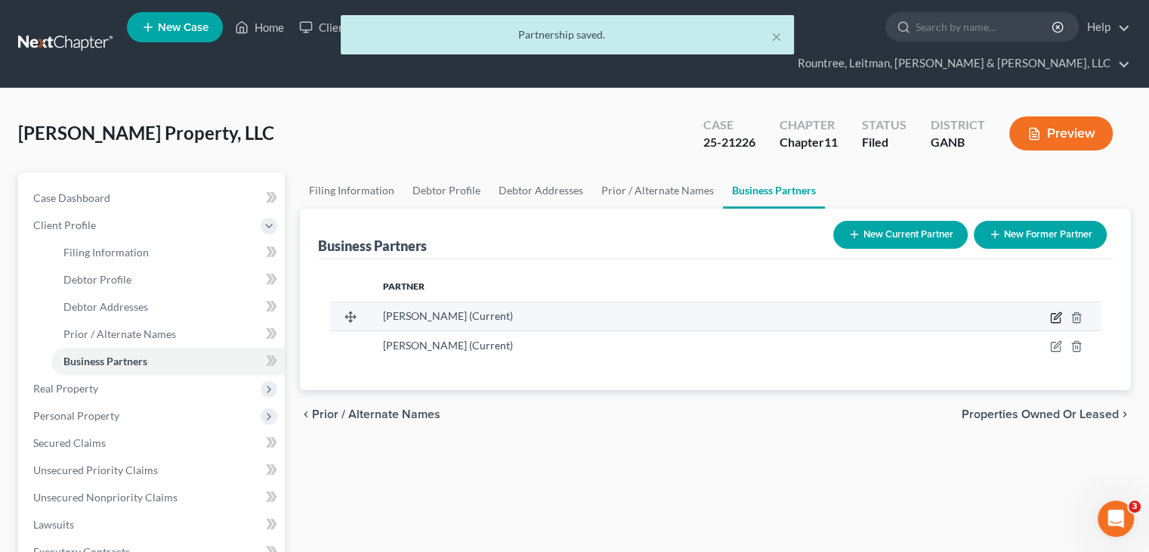
click at [1058, 311] on icon "button" at bounding box center [1056, 317] width 12 height 12
select select "10"
select select "0"
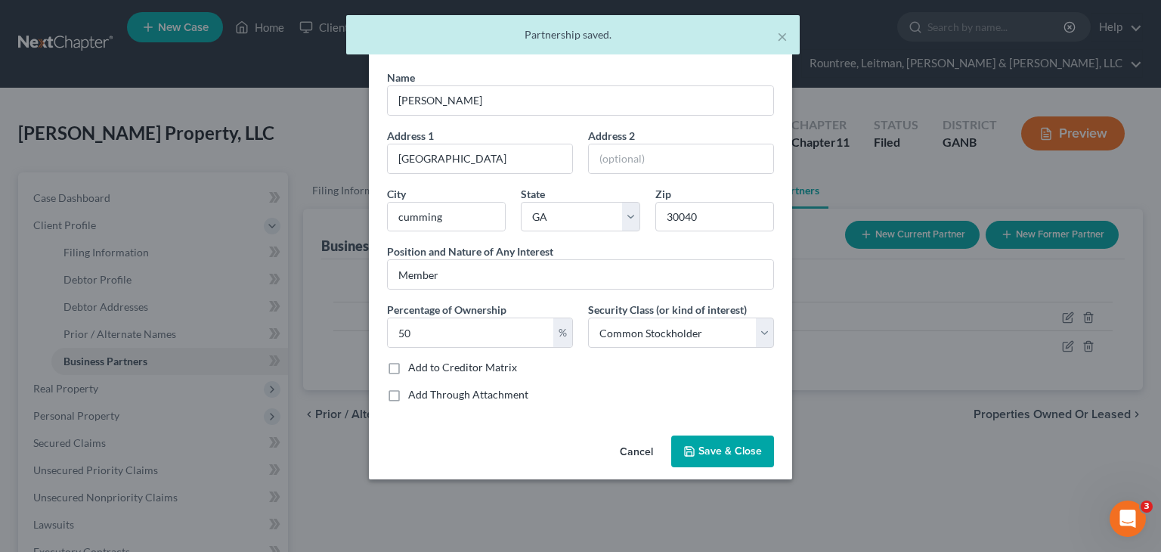
click at [721, 448] on span "Save & Close" at bounding box center [729, 450] width 63 height 13
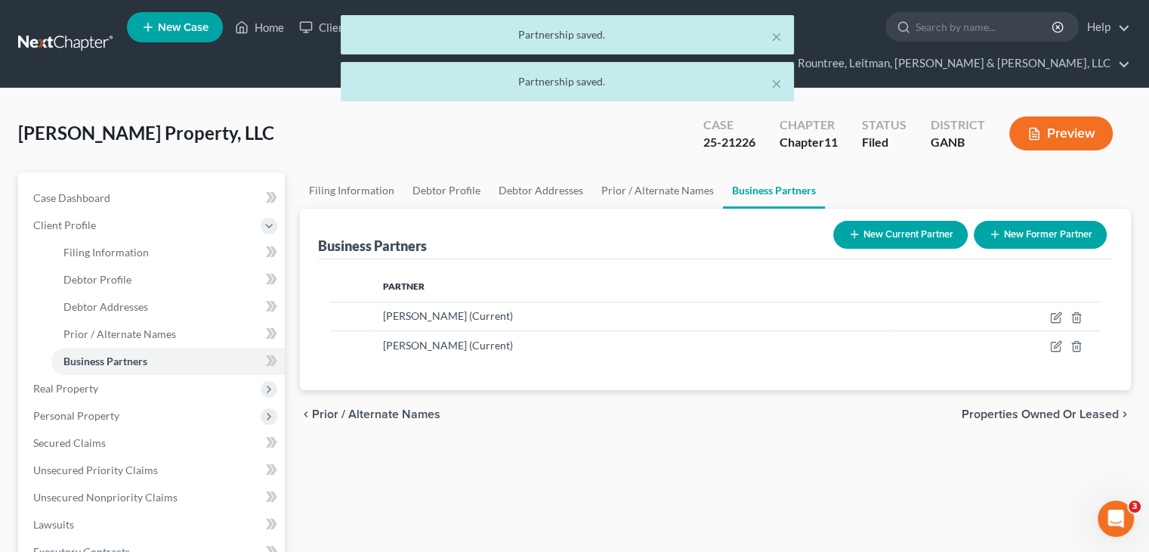
scroll to position [278, 0]
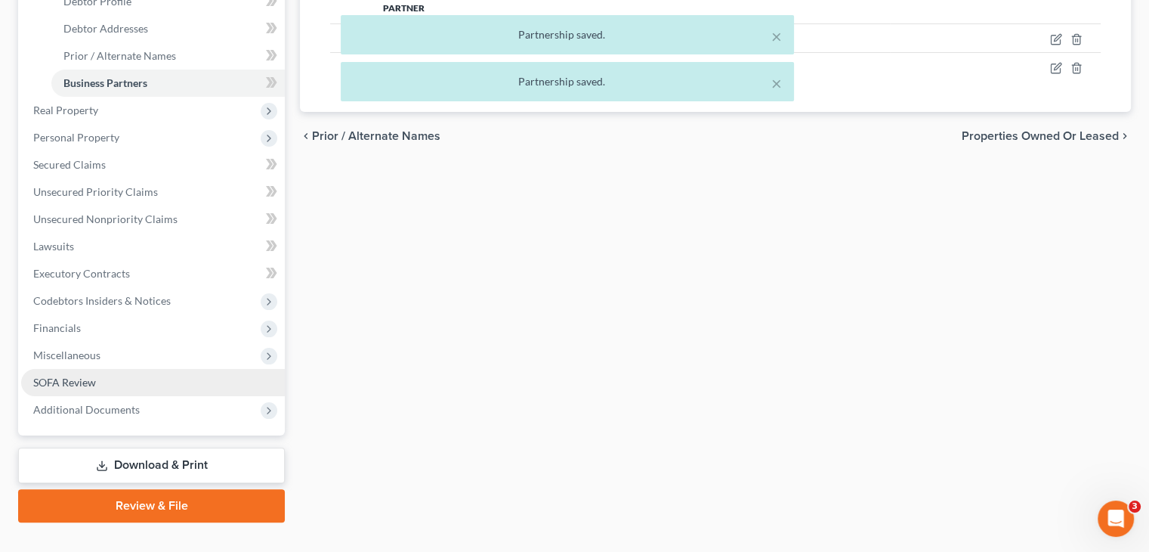
drag, startPoint x: 70, startPoint y: 357, endPoint x: 284, endPoint y: 357, distance: 214.6
click at [70, 376] on span "SOFA Review" at bounding box center [64, 382] width 63 height 13
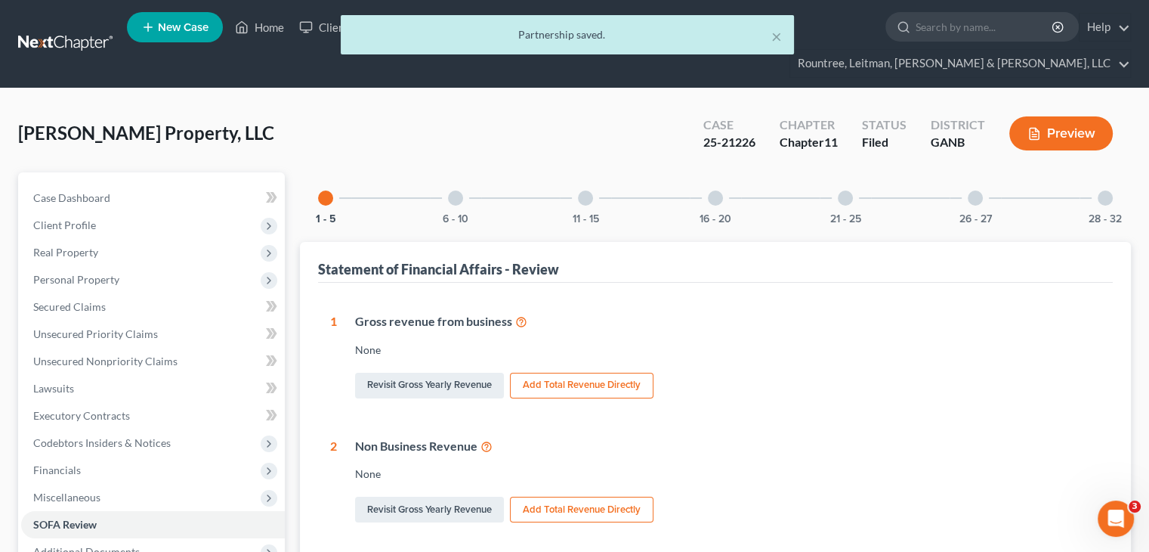
click at [976, 190] on div at bounding box center [975, 197] width 15 height 15
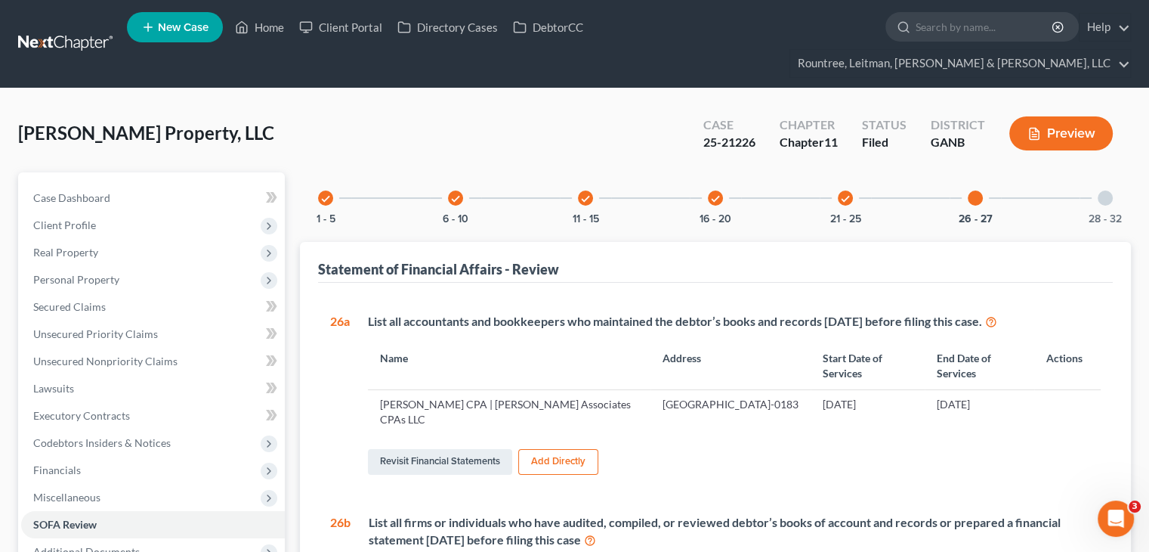
click at [1107, 190] on div at bounding box center [1105, 197] width 15 height 15
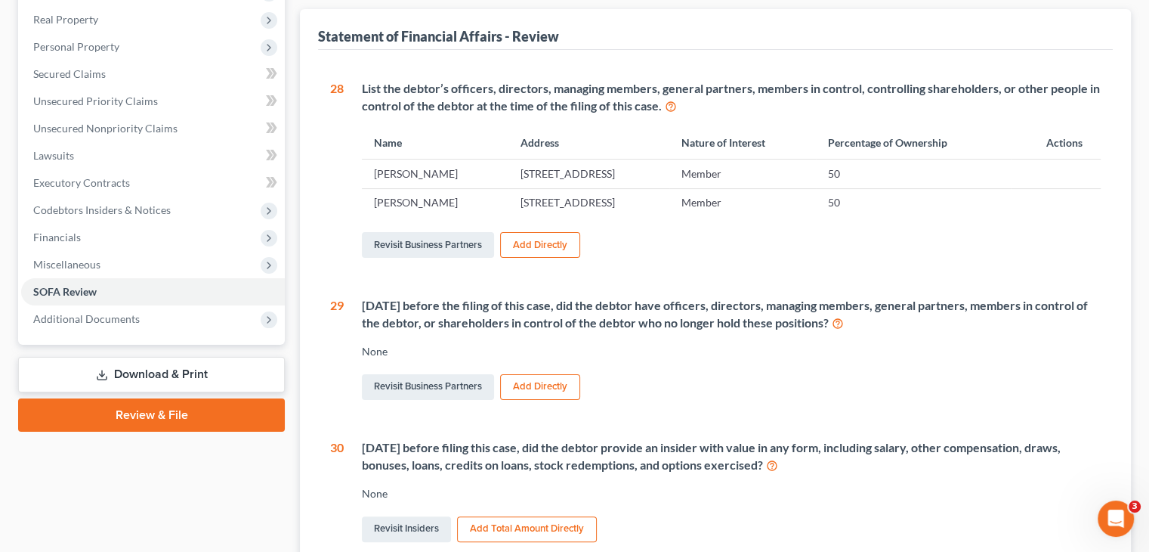
scroll to position [378, 0]
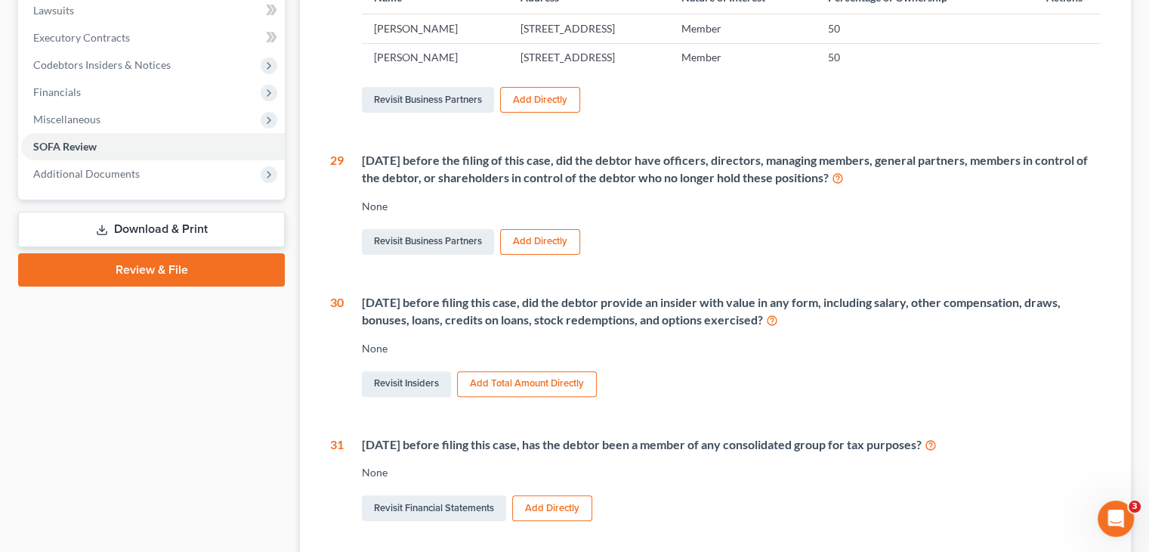
drag, startPoint x: 144, startPoint y: 198, endPoint x: 157, endPoint y: 194, distance: 14.1
click at [144, 212] on link "Download & Print" at bounding box center [151, 230] width 267 height 36
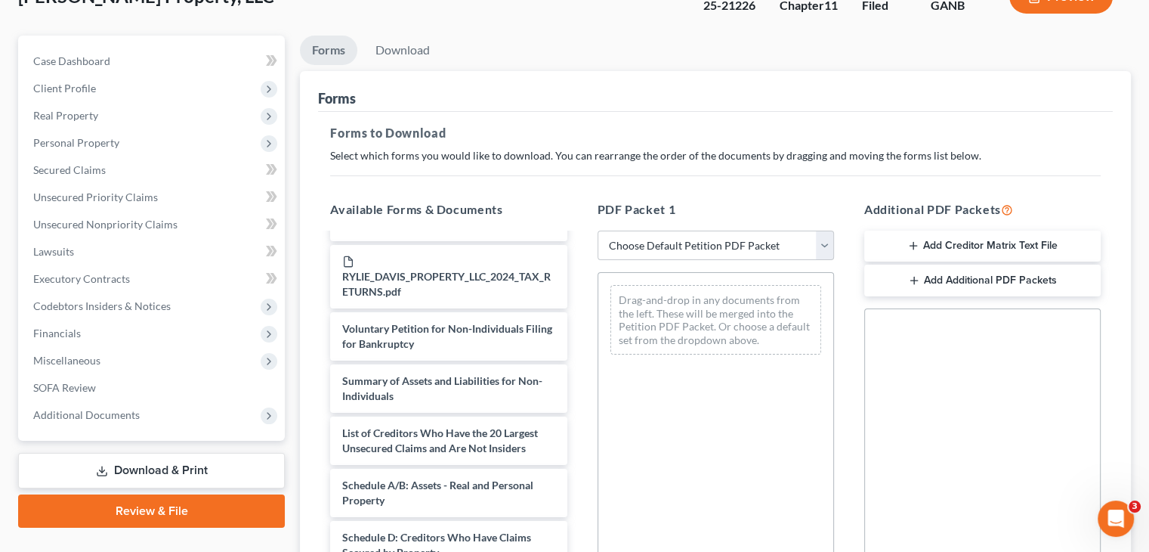
scroll to position [288, 0]
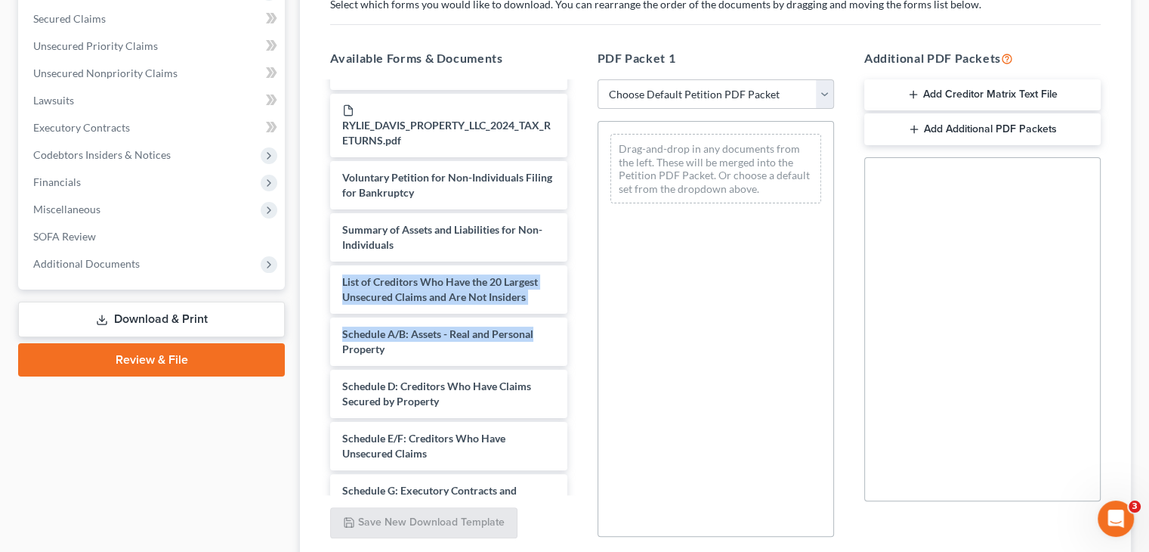
drag, startPoint x: 579, startPoint y: 229, endPoint x: 572, endPoint y: 300, distance: 71.3
click at [572, 300] on div "Available Forms & Documents Corporate Ownership Statement (08/29/2025) Rylie Da…" at bounding box center [448, 293] width 267 height 512
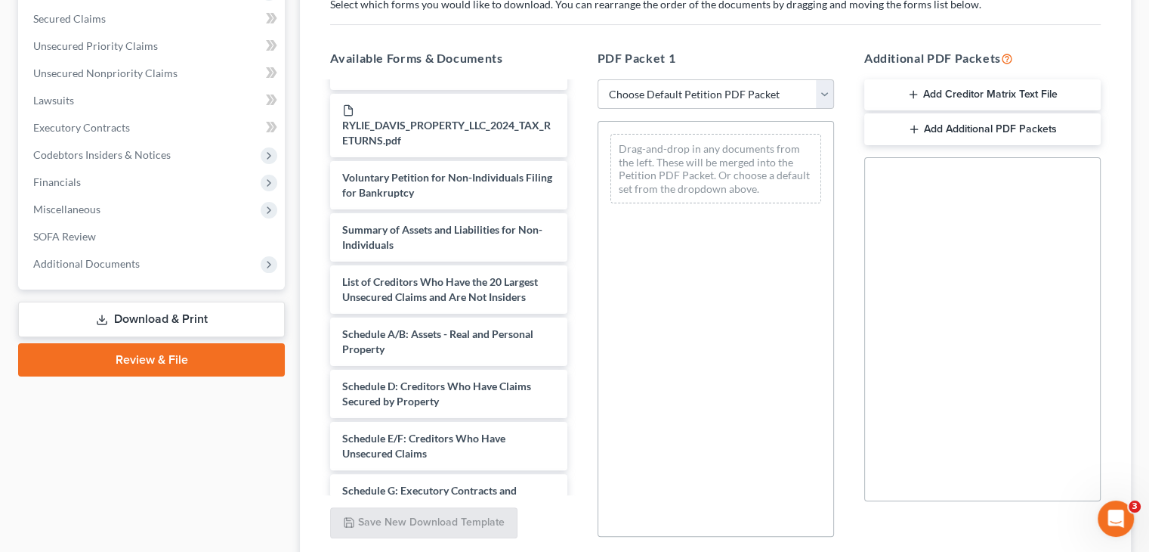
click at [556, 37] on div "Available Forms & Documents Corporate Ownership Statement (08/29/2025) Rylie Da…" at bounding box center [448, 293] width 267 height 512
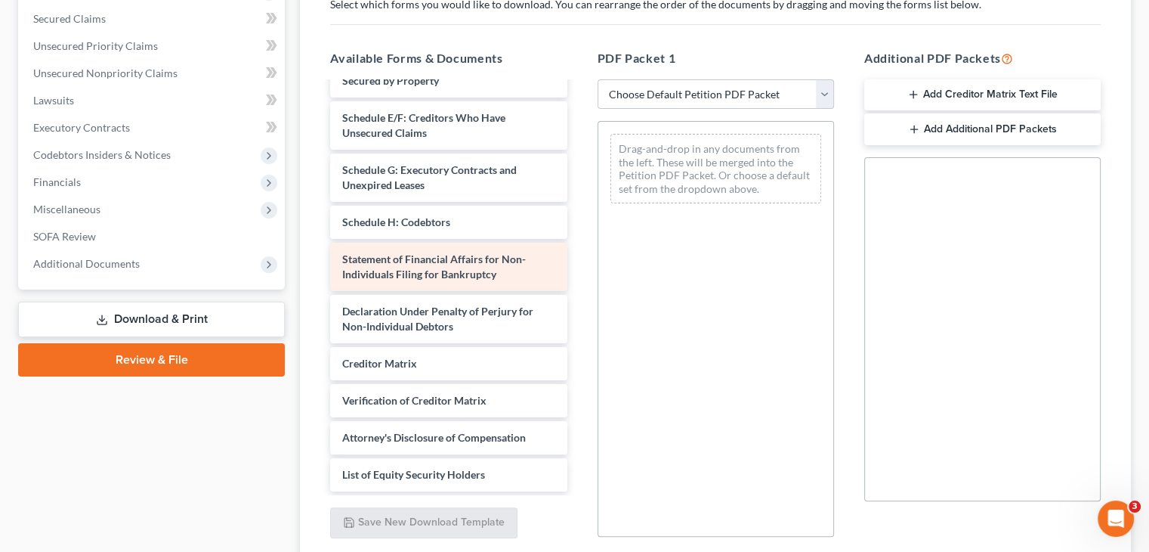
scroll to position [494, 0]
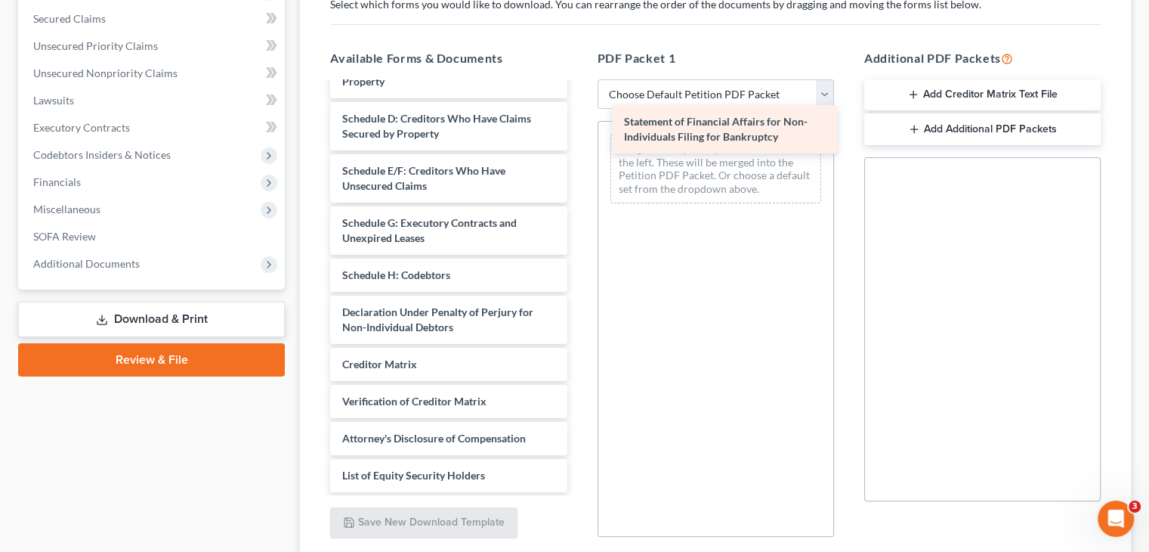
drag, startPoint x: 452, startPoint y: 236, endPoint x: 719, endPoint y: 128, distance: 288.2
click at [579, 128] on div "Statement of Financial Affairs for Non-Individuals Filing for Bankruptcy Corpor…" at bounding box center [448, 40] width 261 height 903
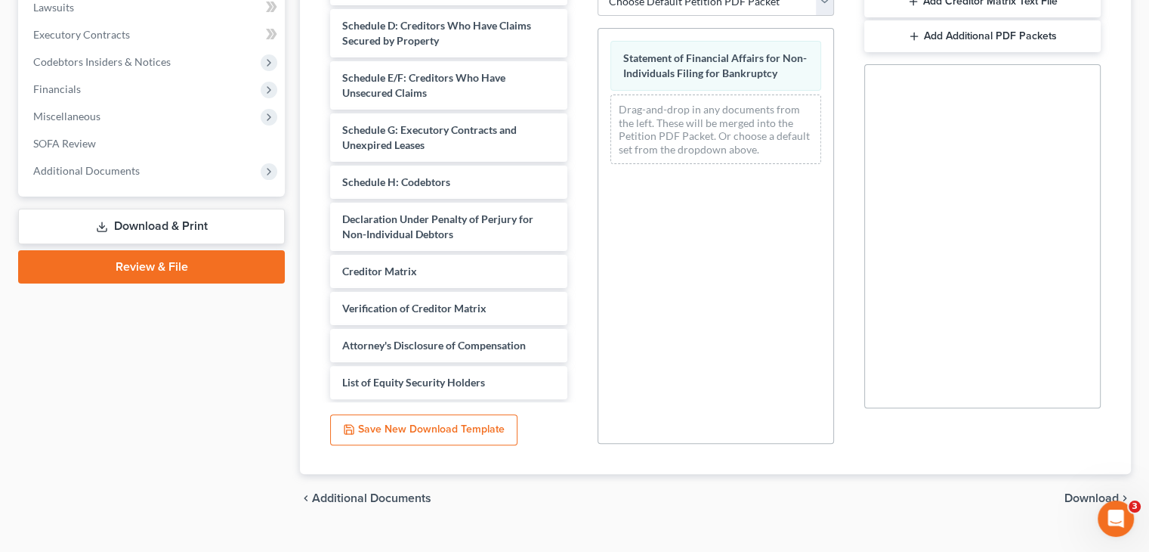
click at [1094, 492] on span "Download" at bounding box center [1092, 498] width 54 height 12
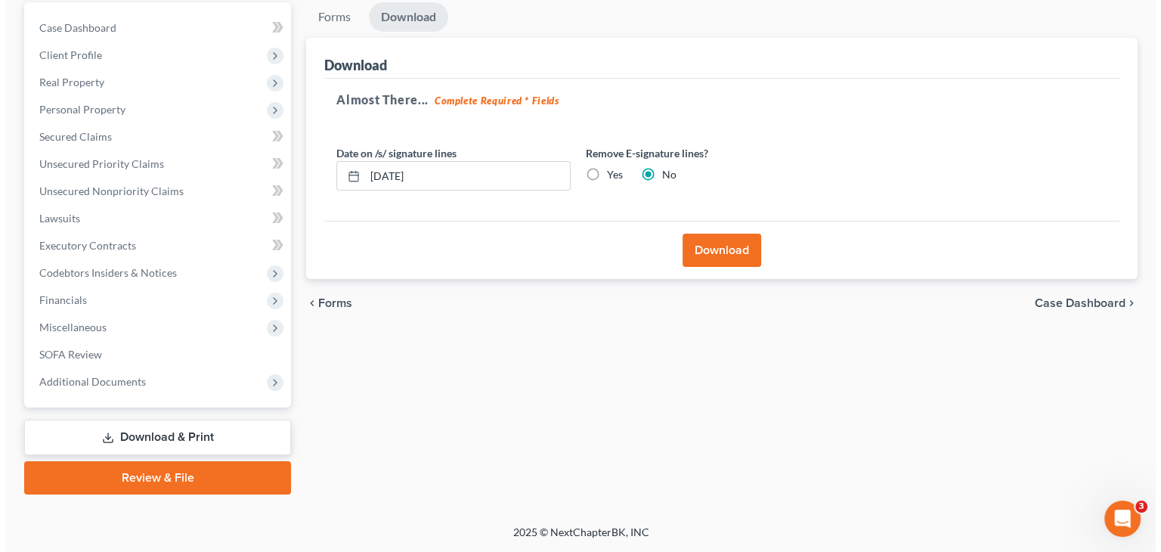
scroll to position [142, 0]
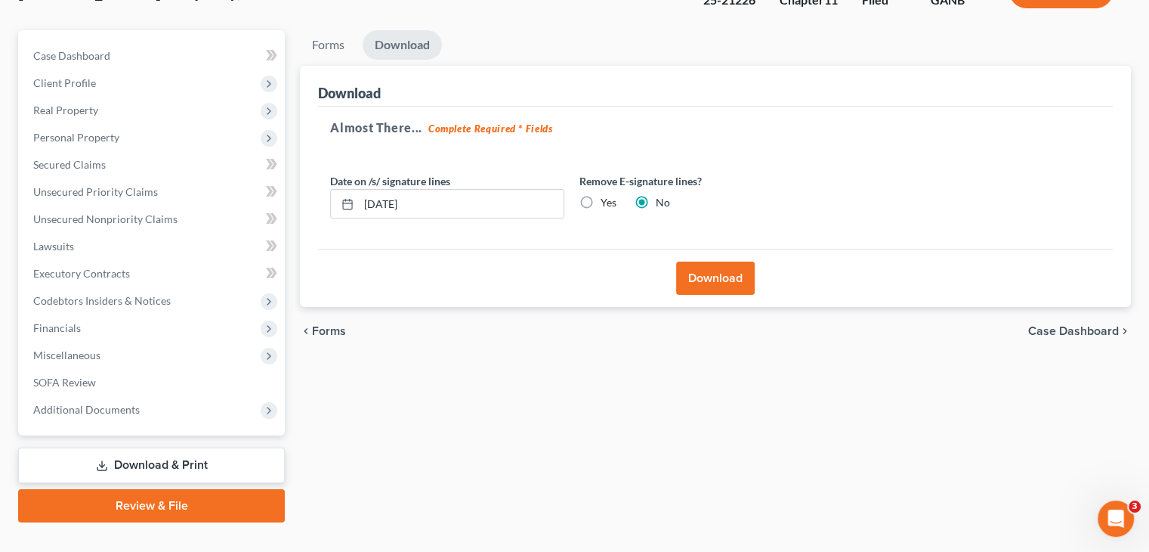
click at [731, 261] on button "Download" at bounding box center [715, 277] width 79 height 33
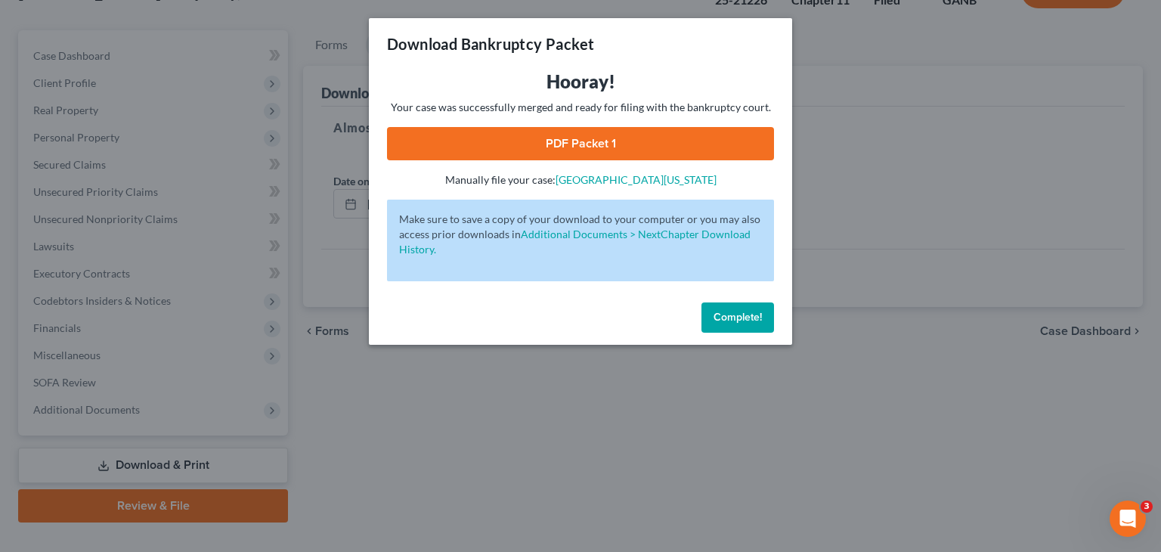
click at [583, 140] on link "PDF Packet 1" at bounding box center [580, 143] width 387 height 33
